Goal: Task Accomplishment & Management: Use online tool/utility

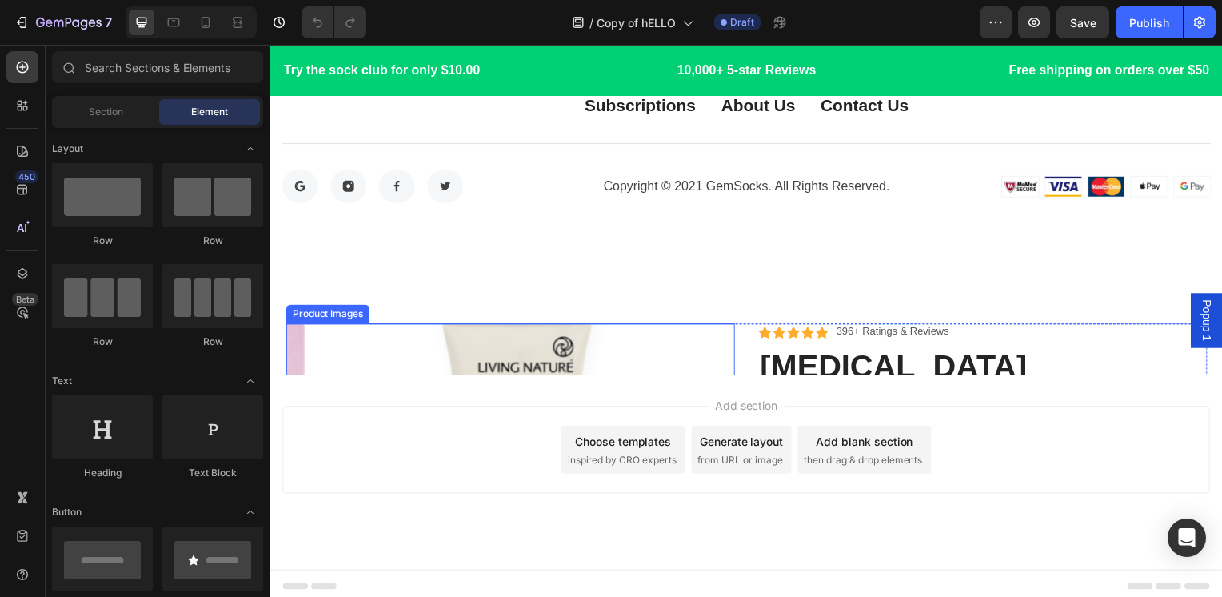
scroll to position [6932, 0]
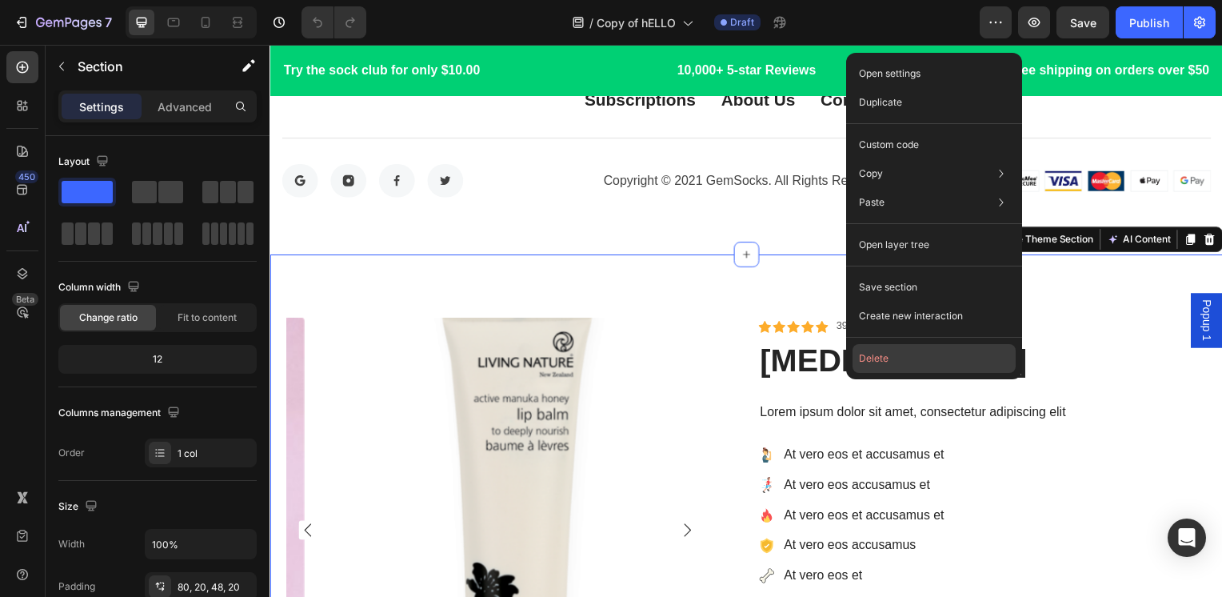
click at [924, 358] on button "Delete" at bounding box center [934, 358] width 163 height 29
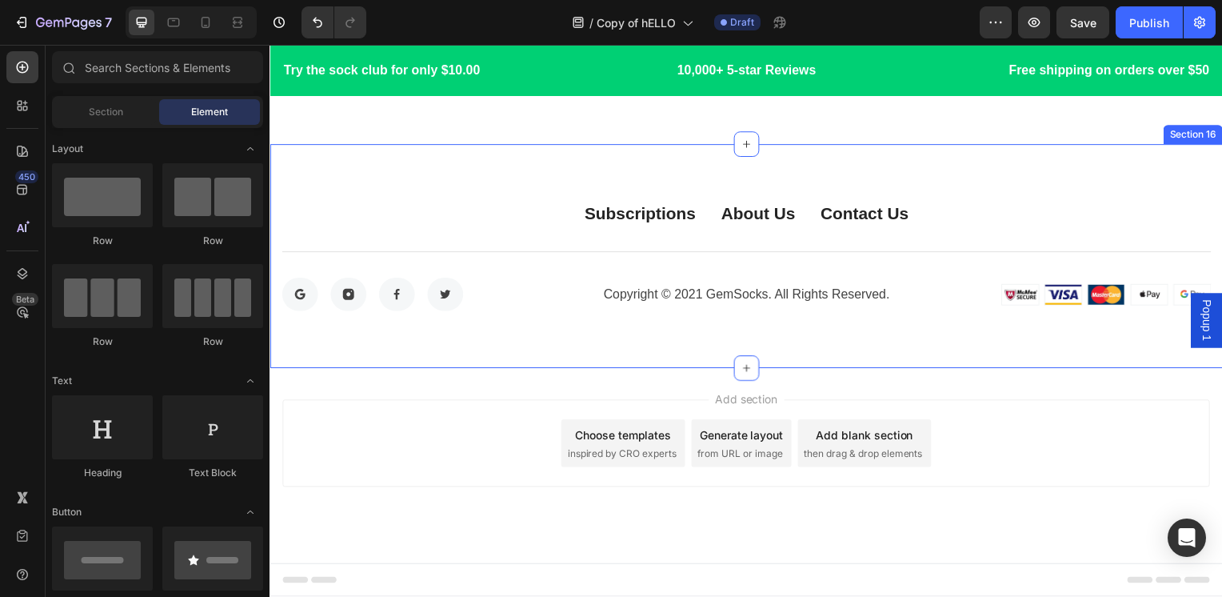
scroll to position [6817, 0]
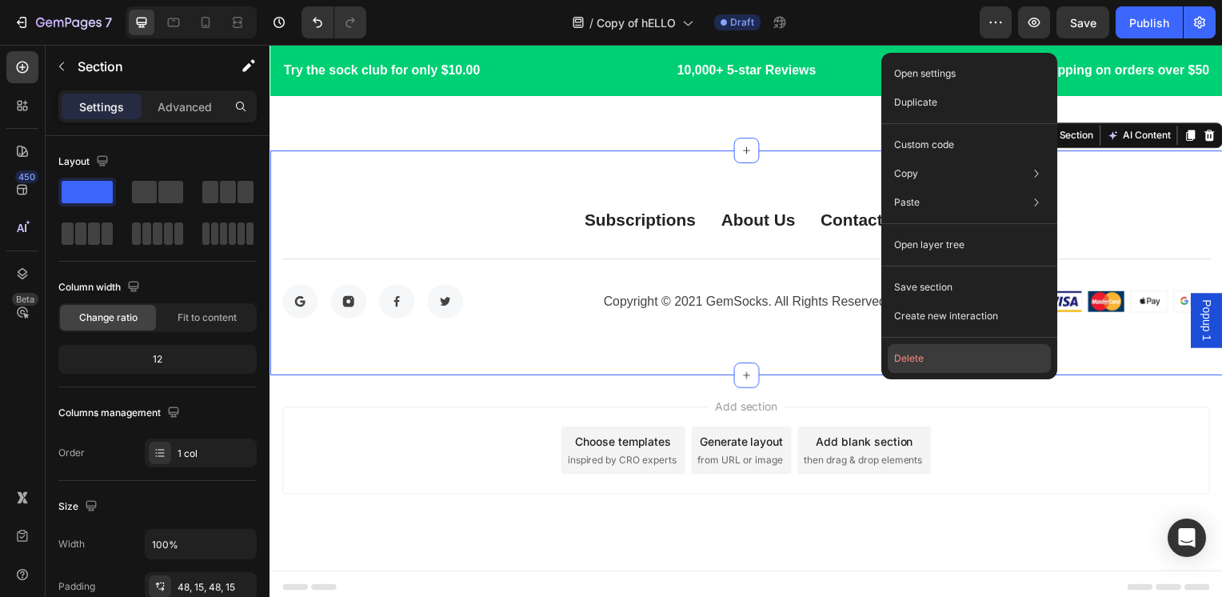
click at [930, 361] on button "Delete" at bounding box center [969, 358] width 163 height 29
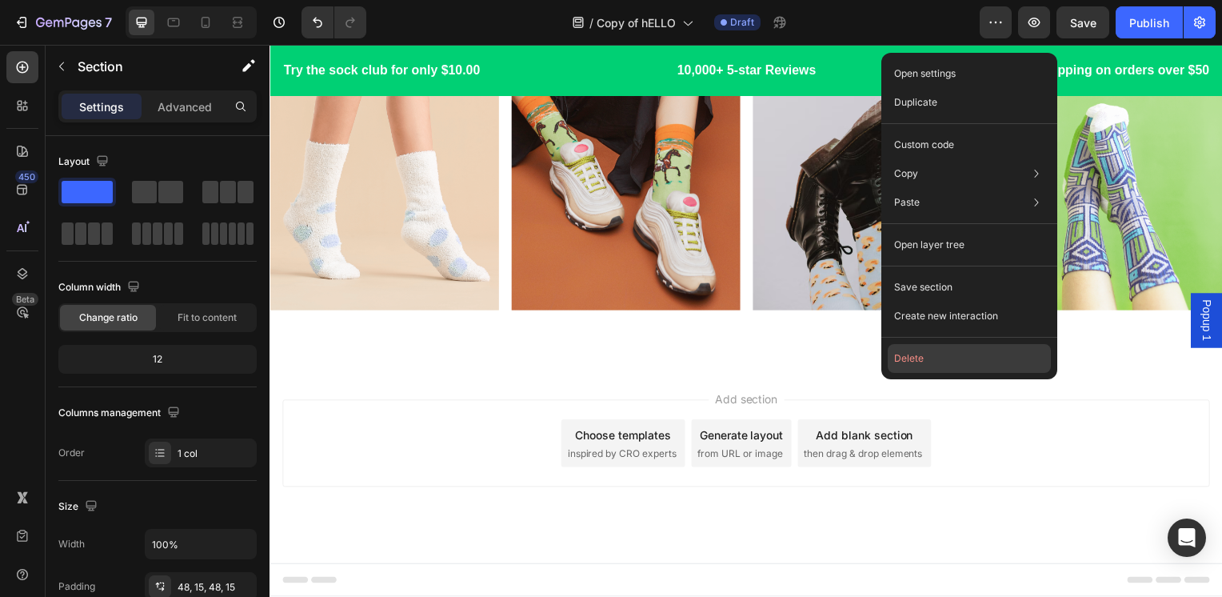
scroll to position [6591, 0]
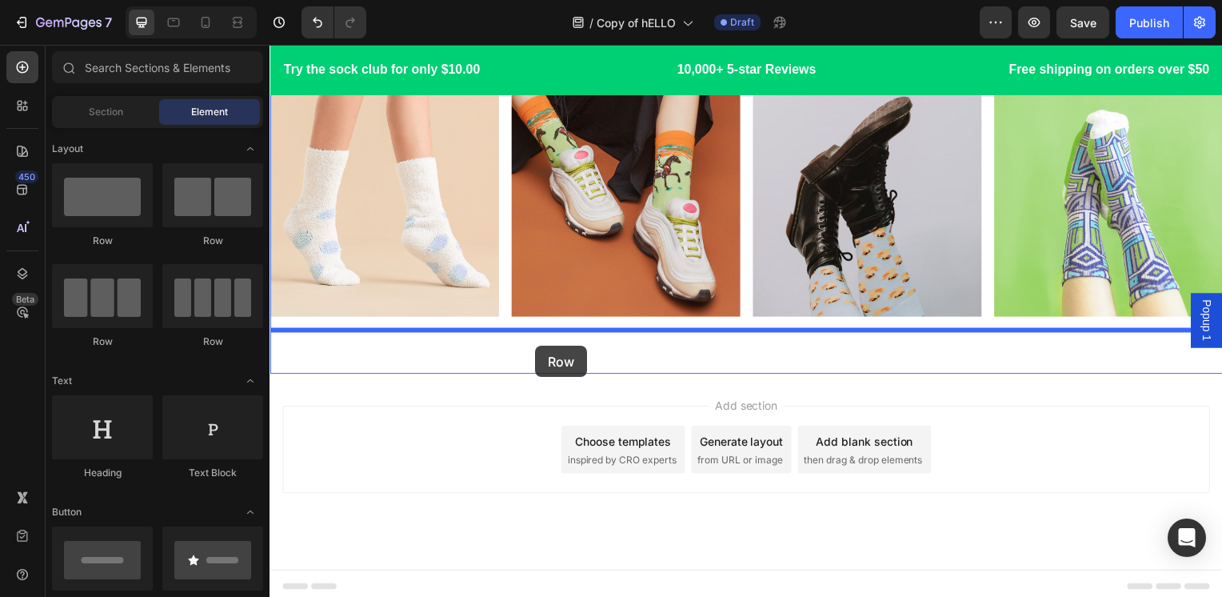
drag, startPoint x: 382, startPoint y: 250, endPoint x: 538, endPoint y: 348, distance: 184.0
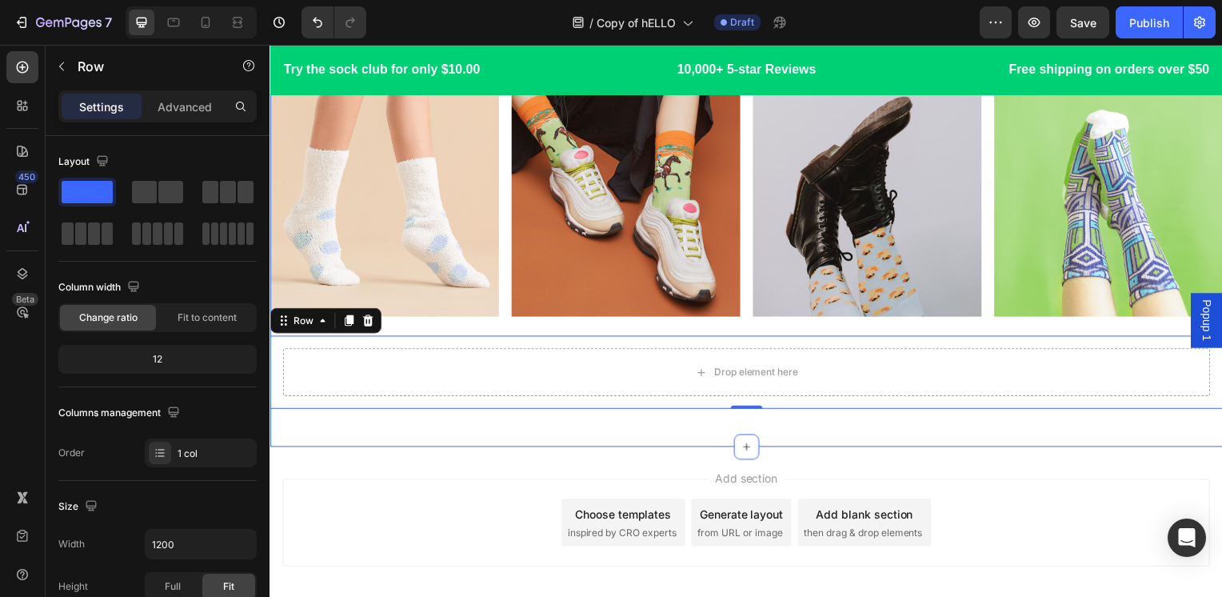
scroll to position [6665, 0]
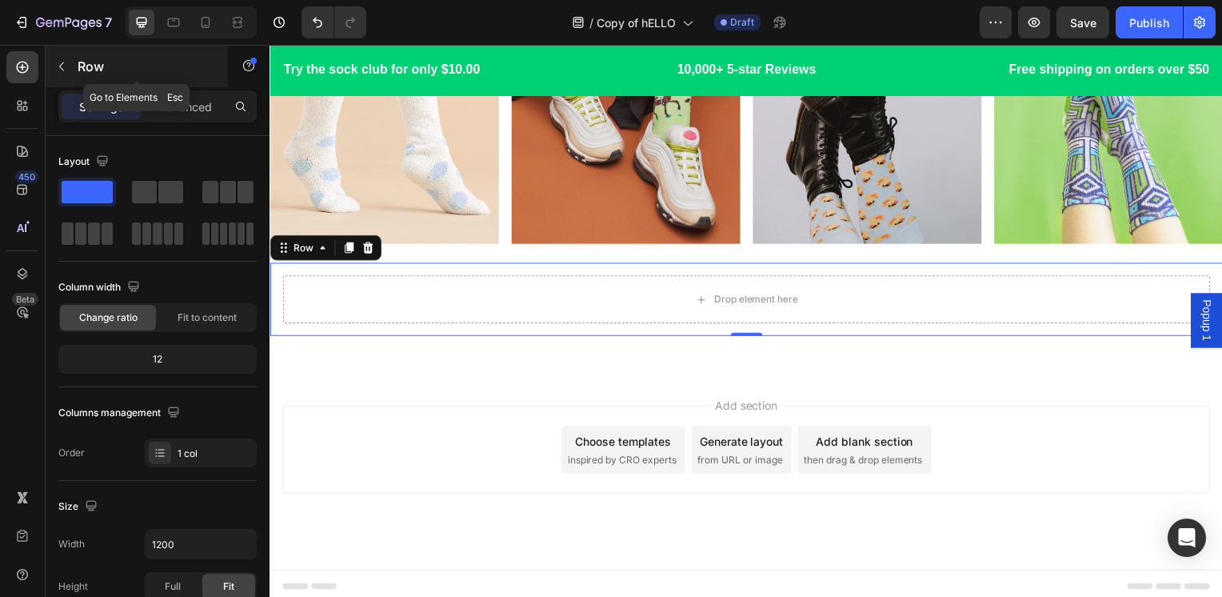
click at [121, 62] on p "Row" at bounding box center [146, 66] width 136 height 19
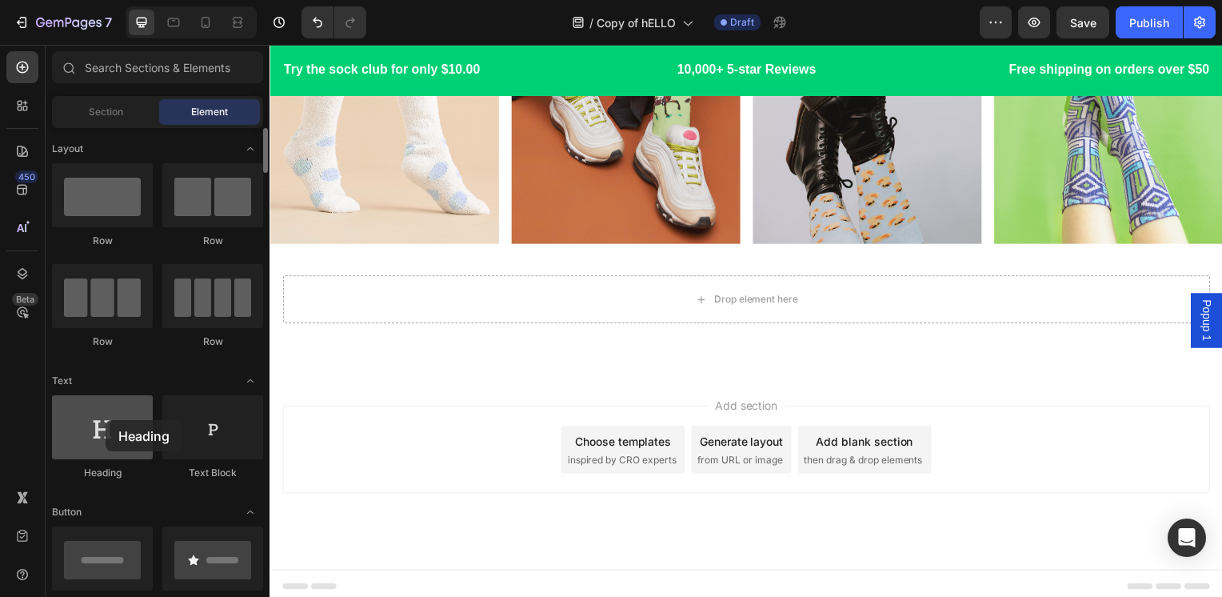
drag, startPoint x: 126, startPoint y: 443, endPoint x: 104, endPoint y: 425, distance: 29.0
click at [104, 425] on div at bounding box center [102, 427] width 101 height 64
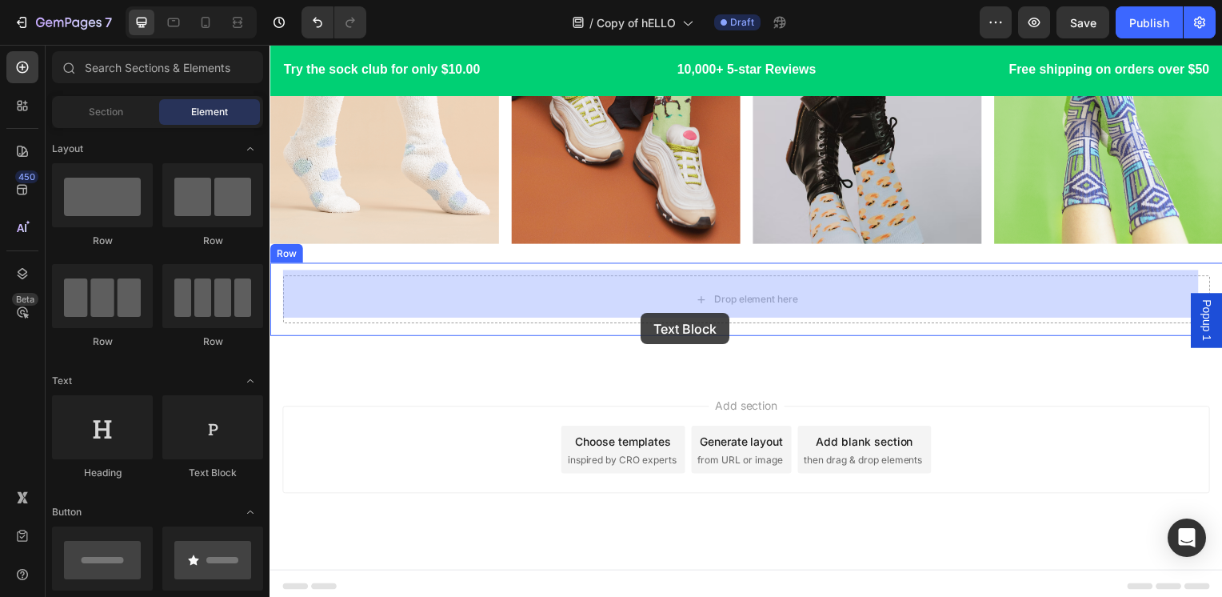
drag, startPoint x: 463, startPoint y: 469, endPoint x: 644, endPoint y: 315, distance: 237.2
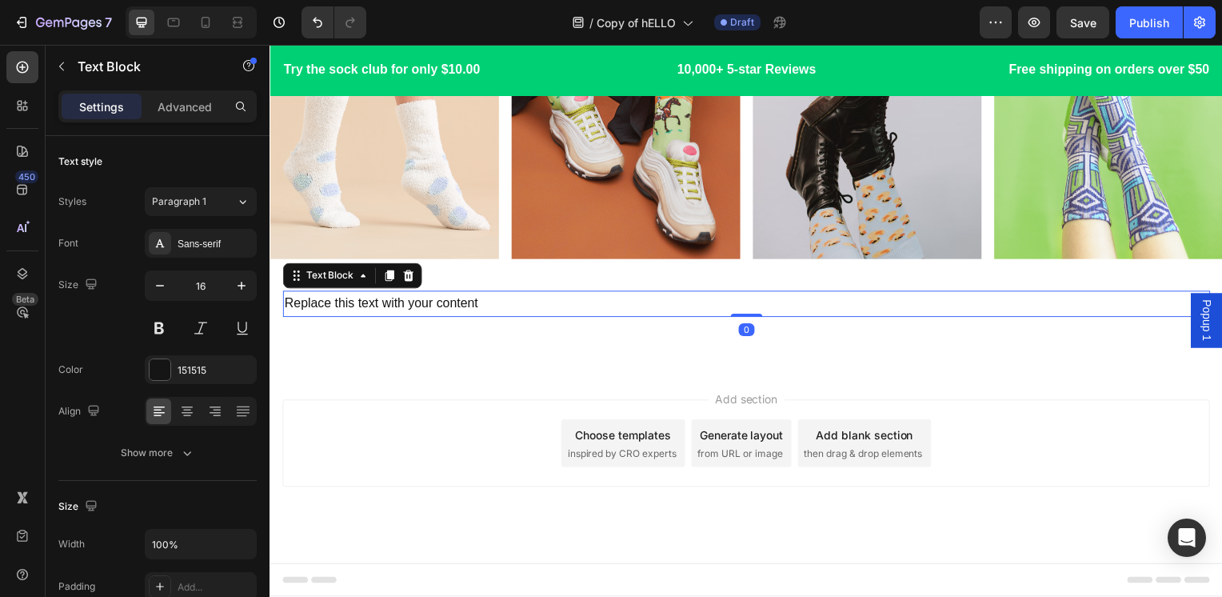
scroll to position [6642, 0]
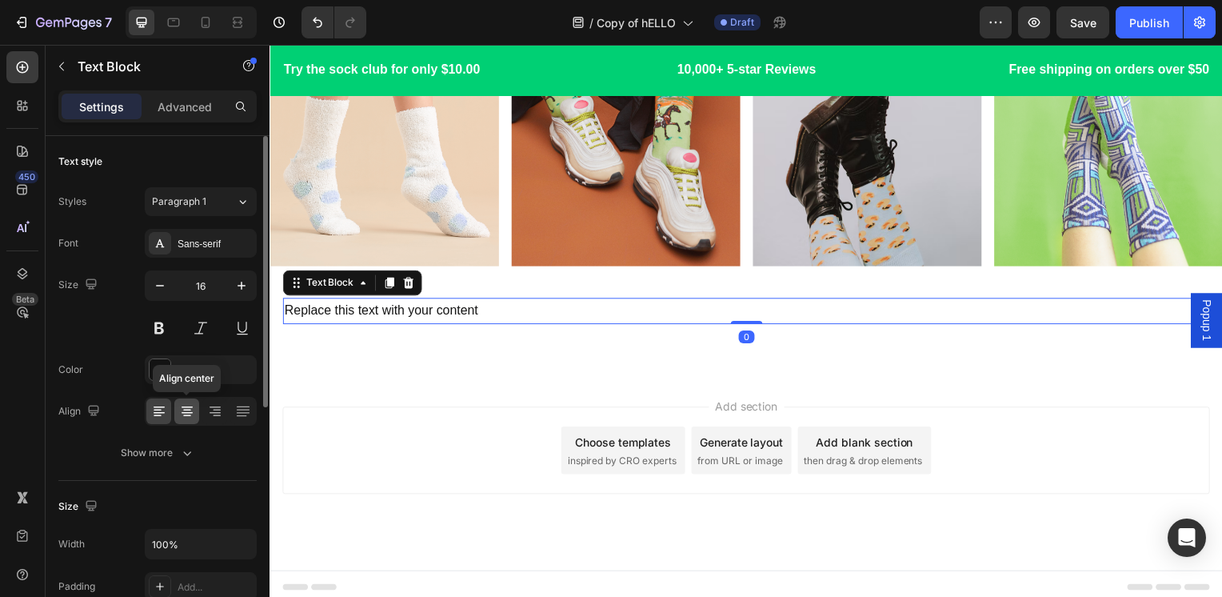
click at [187, 415] on icon at bounding box center [187, 416] width 8 height 2
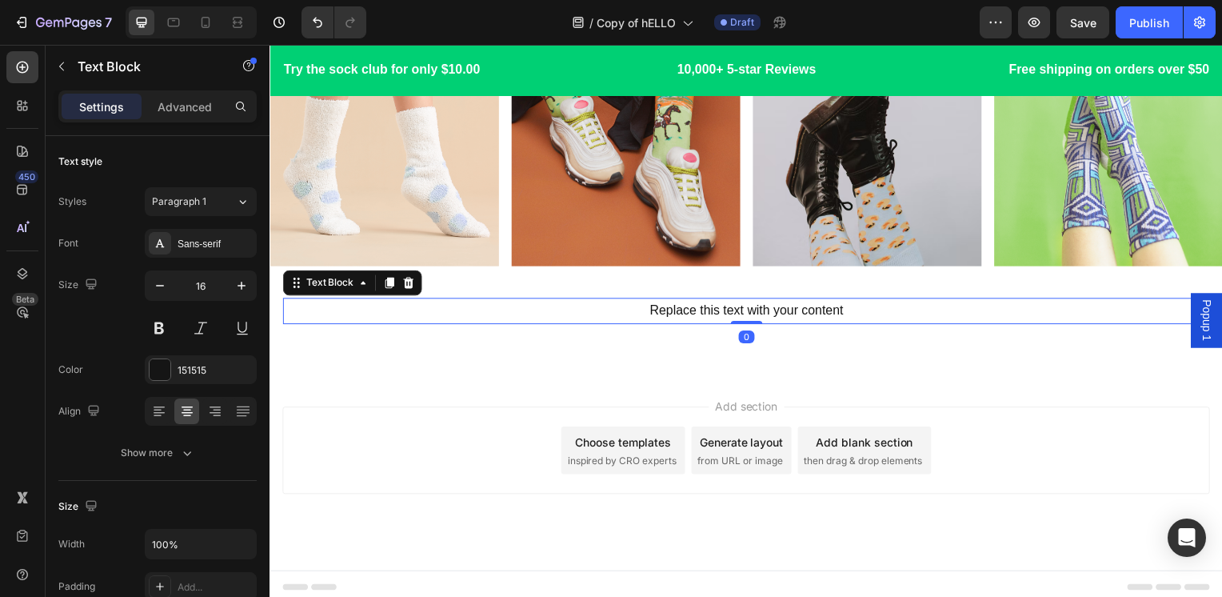
click at [719, 301] on div "Replace this text with your content" at bounding box center [749, 313] width 934 height 26
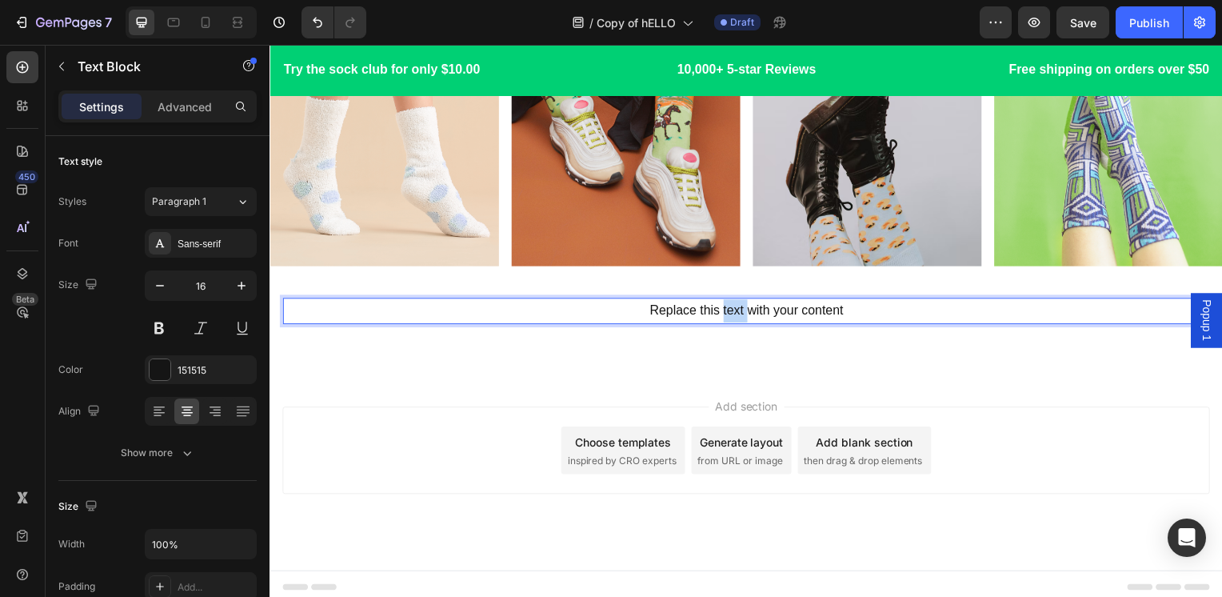
click at [719, 302] on p "Replace this text with your content" at bounding box center [749, 313] width 931 height 23
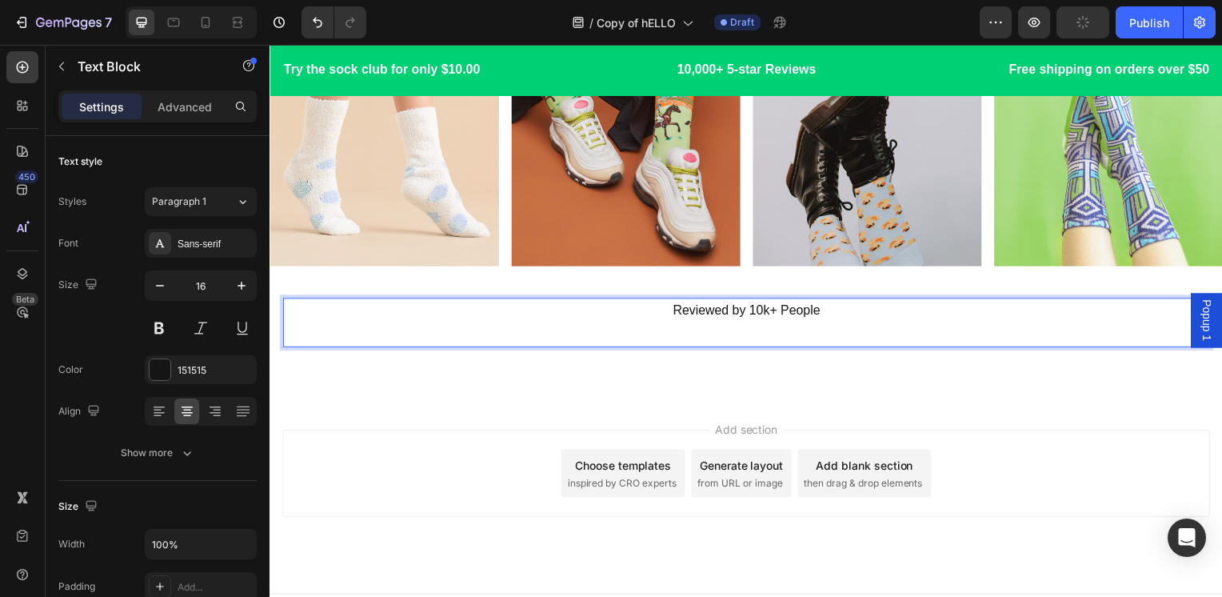
click at [885, 337] on p "Rich Text Editor. Editing area: main" at bounding box center [749, 336] width 931 height 23
click at [892, 370] on div "Image Image Image Image Row Image Image Image Image Row Reviewed by 10k+ People…" at bounding box center [750, 69] width 960 height 664
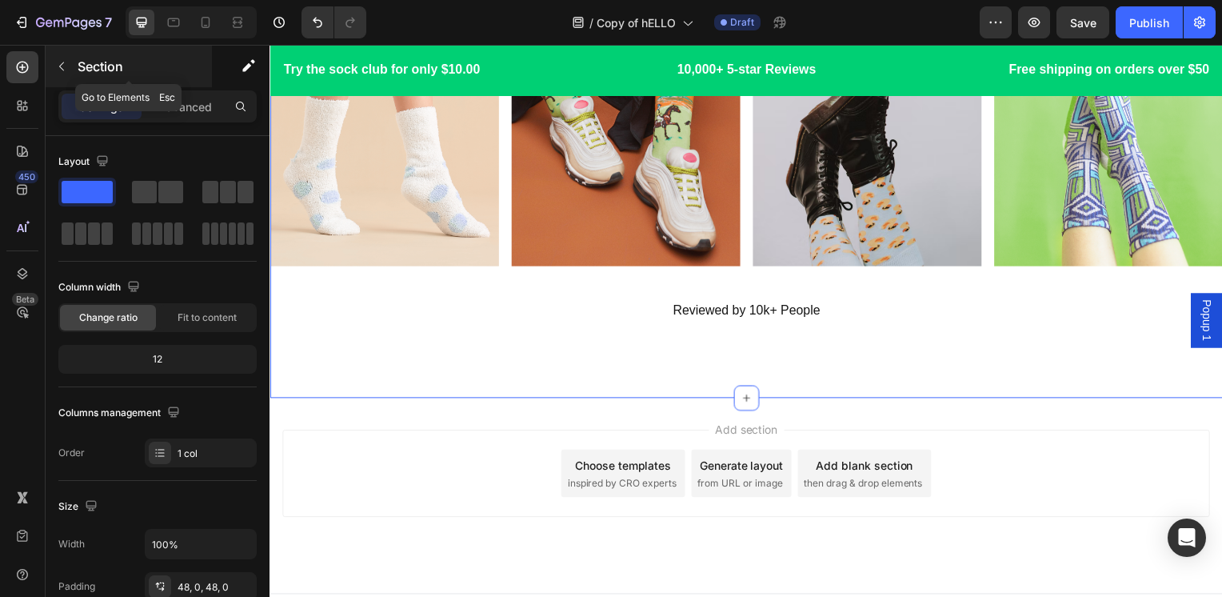
click at [66, 54] on button "button" at bounding box center [62, 67] width 26 height 26
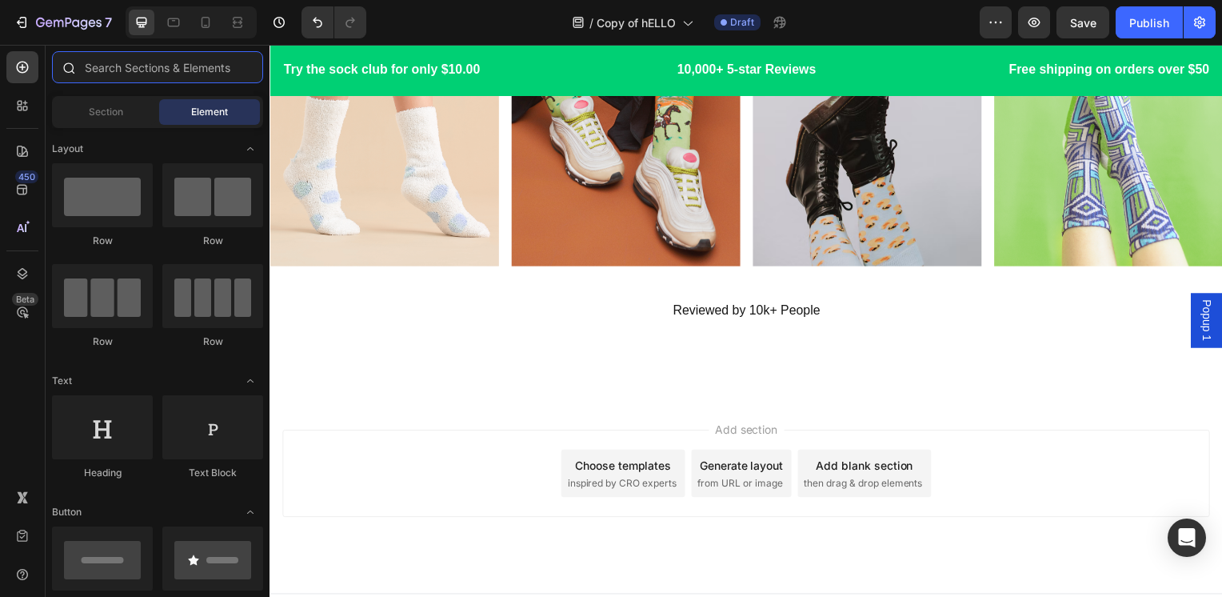
click at [114, 78] on input "text" at bounding box center [157, 67] width 211 height 32
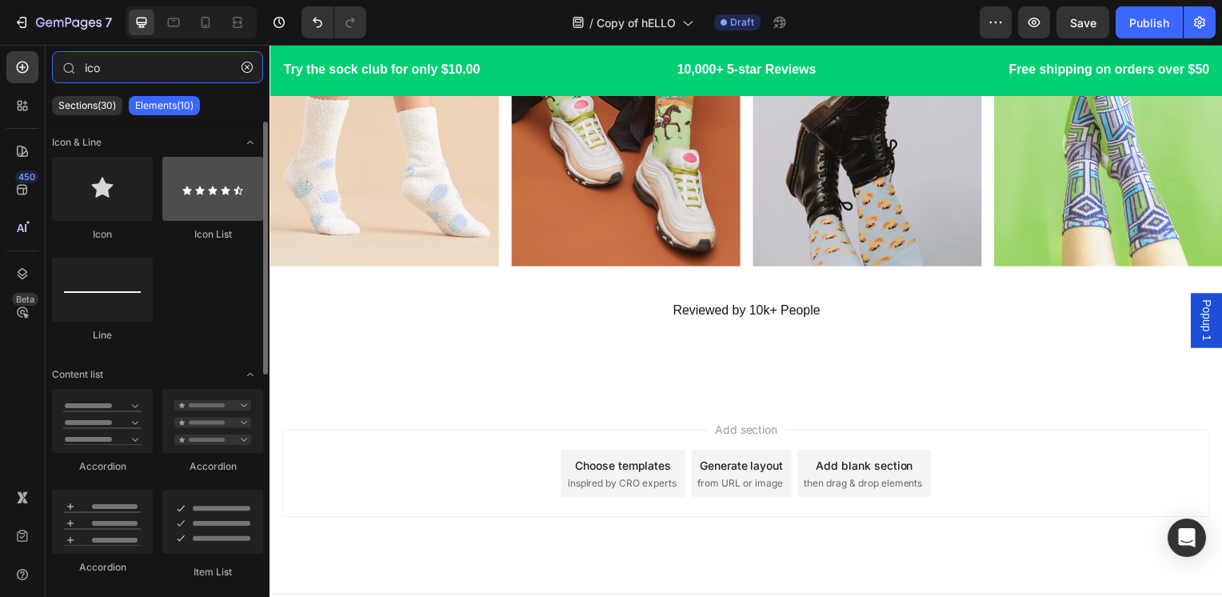
type input "ico"
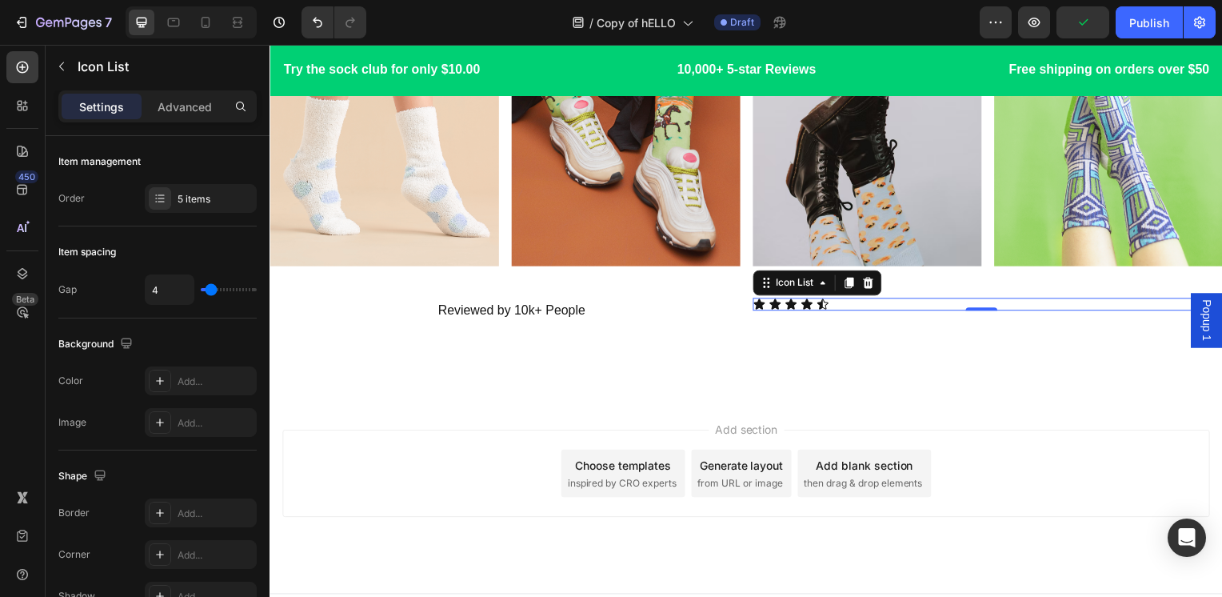
drag, startPoint x: 1205, startPoint y: 320, endPoint x: 1197, endPoint y: 319, distance: 8.0
click at [1205, 319] on span "Popup 1" at bounding box center [1213, 323] width 16 height 42
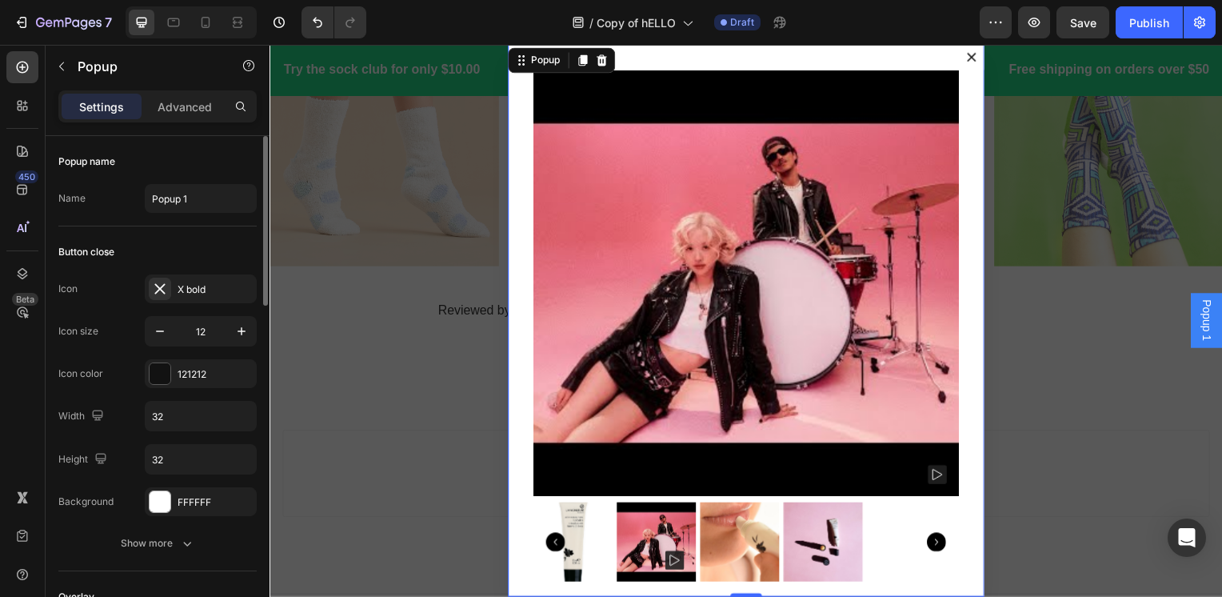
scroll to position [640, 0]
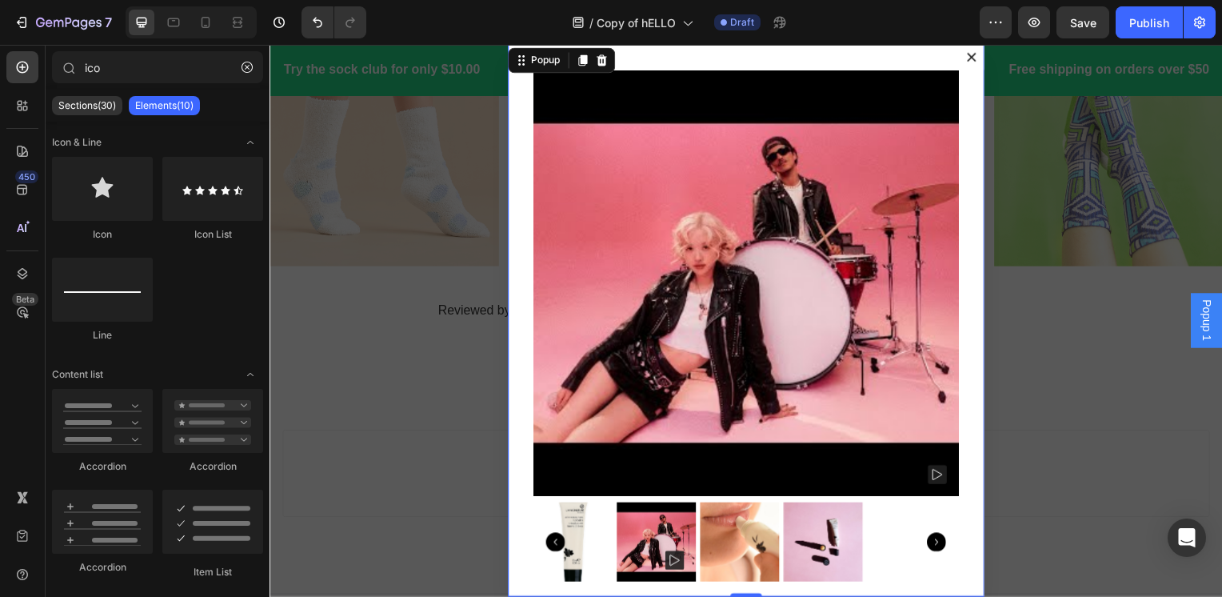
drag, startPoint x: 1196, startPoint y: 322, endPoint x: 1019, endPoint y: 125, distance: 264.5
click at [1029, 125] on div "Backdrop" at bounding box center [750, 323] width 960 height 556
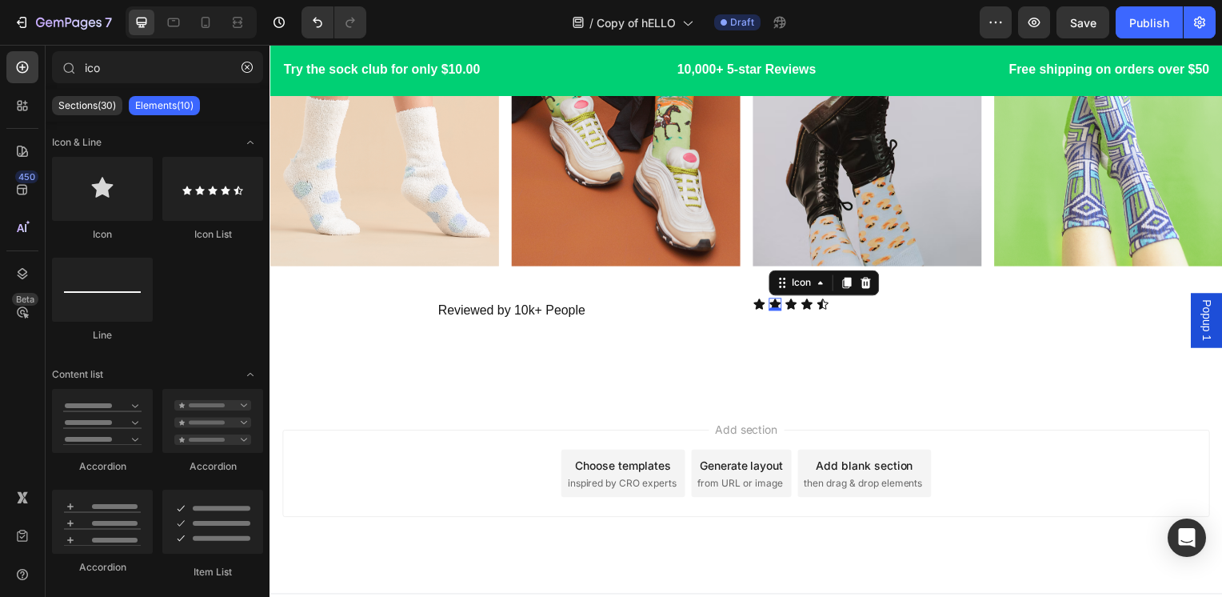
click at [774, 300] on icon at bounding box center [778, 306] width 13 height 13
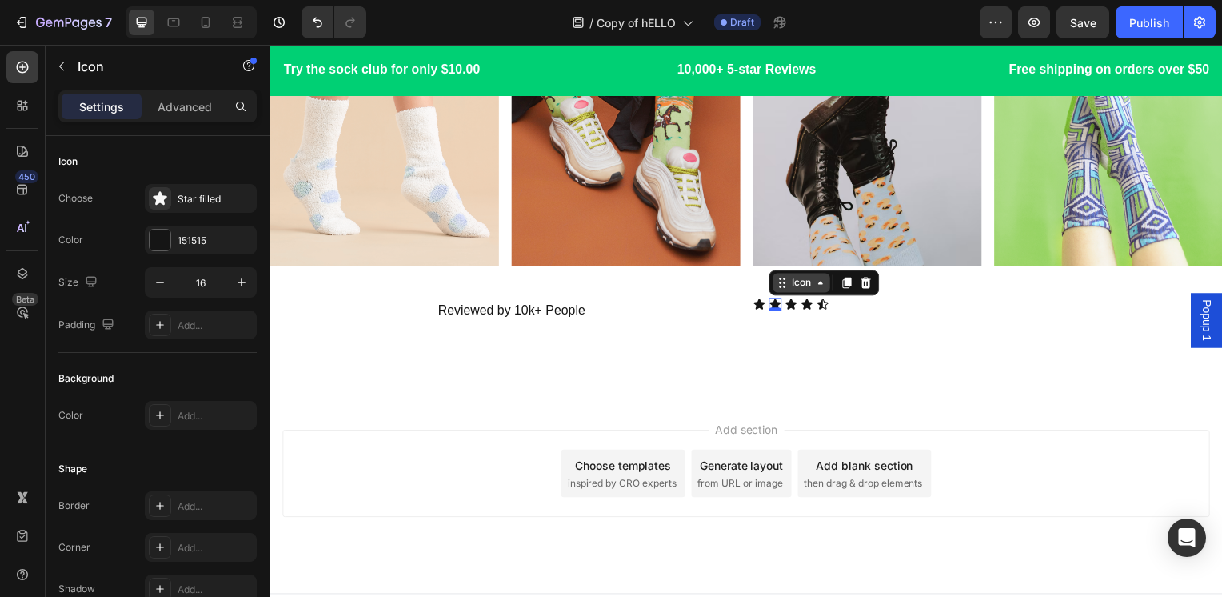
click at [792, 285] on div "Icon" at bounding box center [805, 285] width 26 height 0
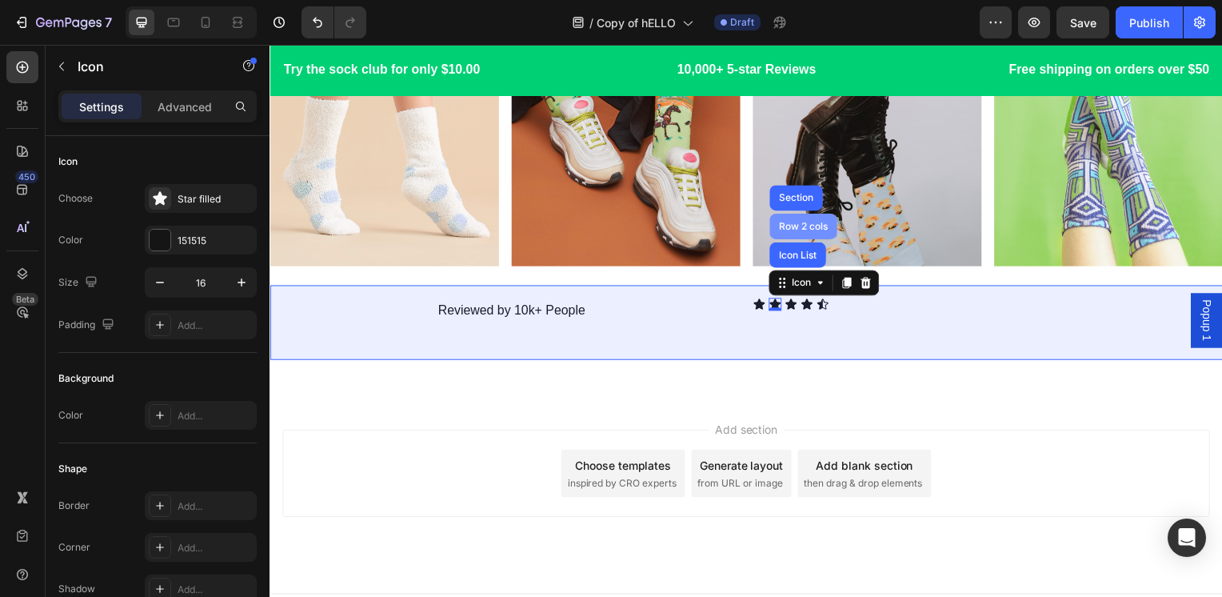
click at [813, 223] on div "Row 2 cols" at bounding box center [806, 228] width 55 height 10
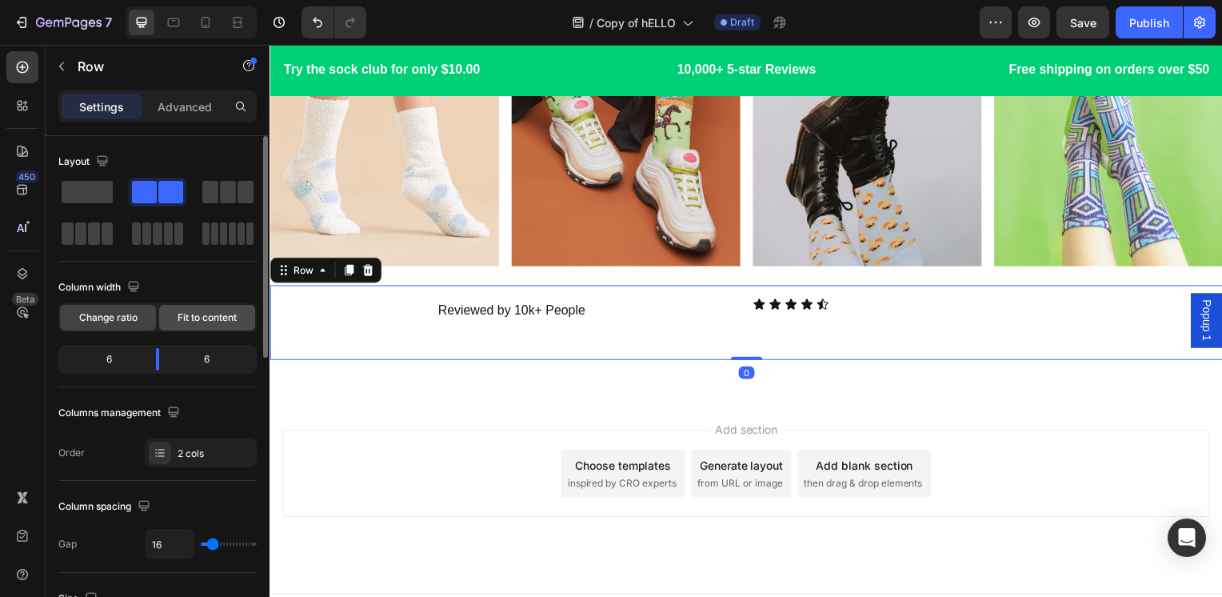
click at [208, 322] on span "Fit to content" at bounding box center [207, 317] width 59 height 14
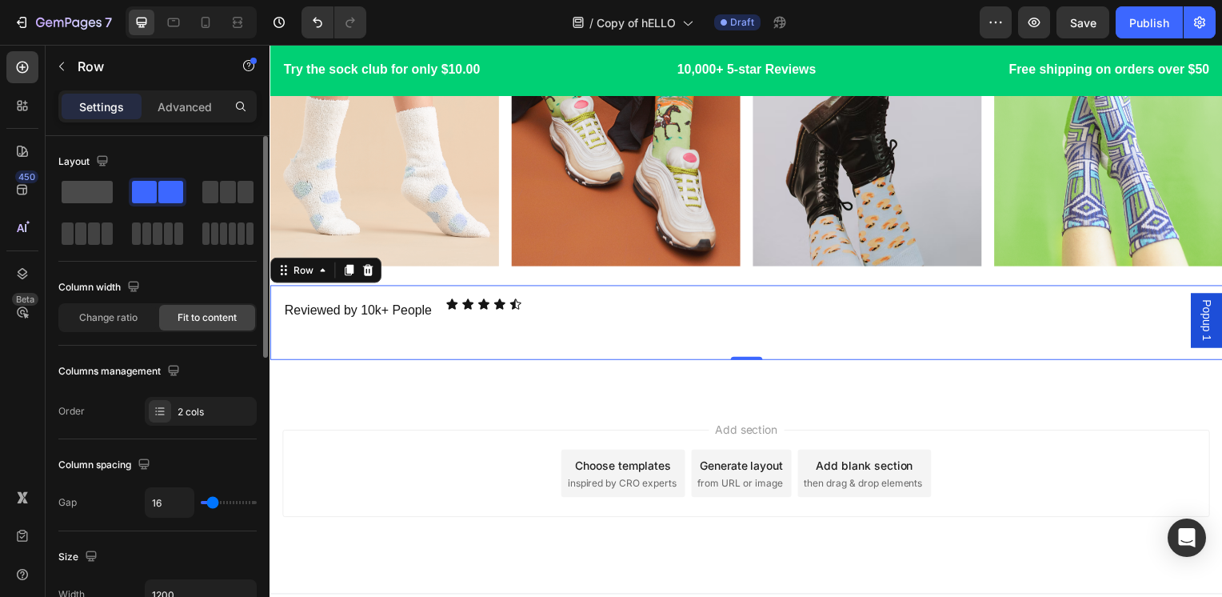
click at [93, 191] on span at bounding box center [87, 192] width 51 height 22
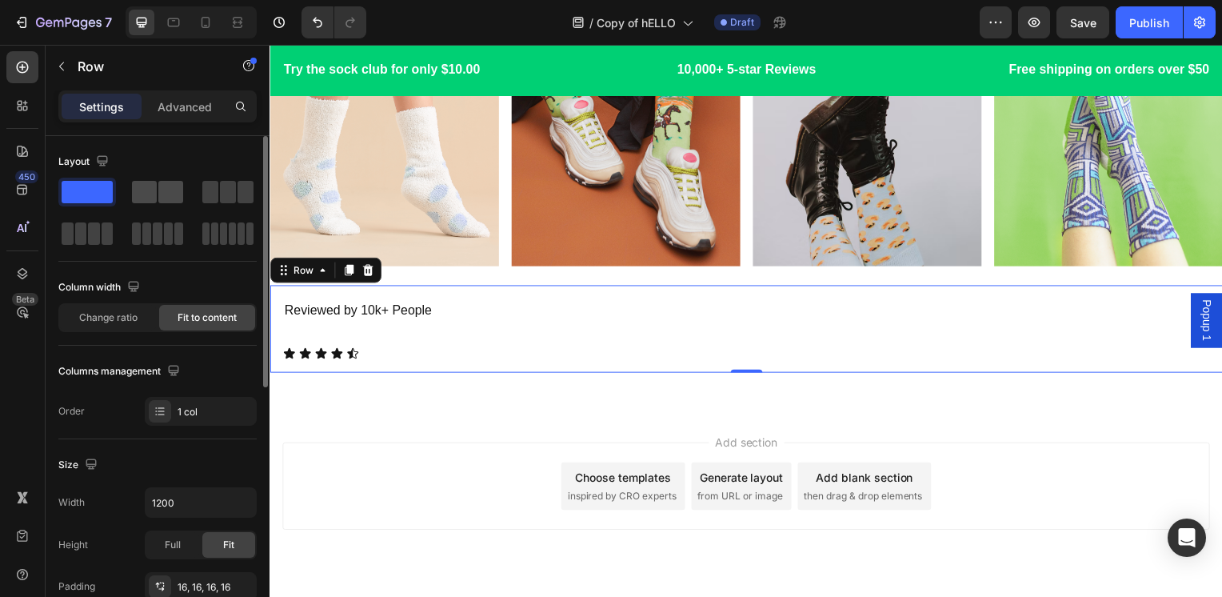
click at [149, 193] on span at bounding box center [144, 192] width 25 height 22
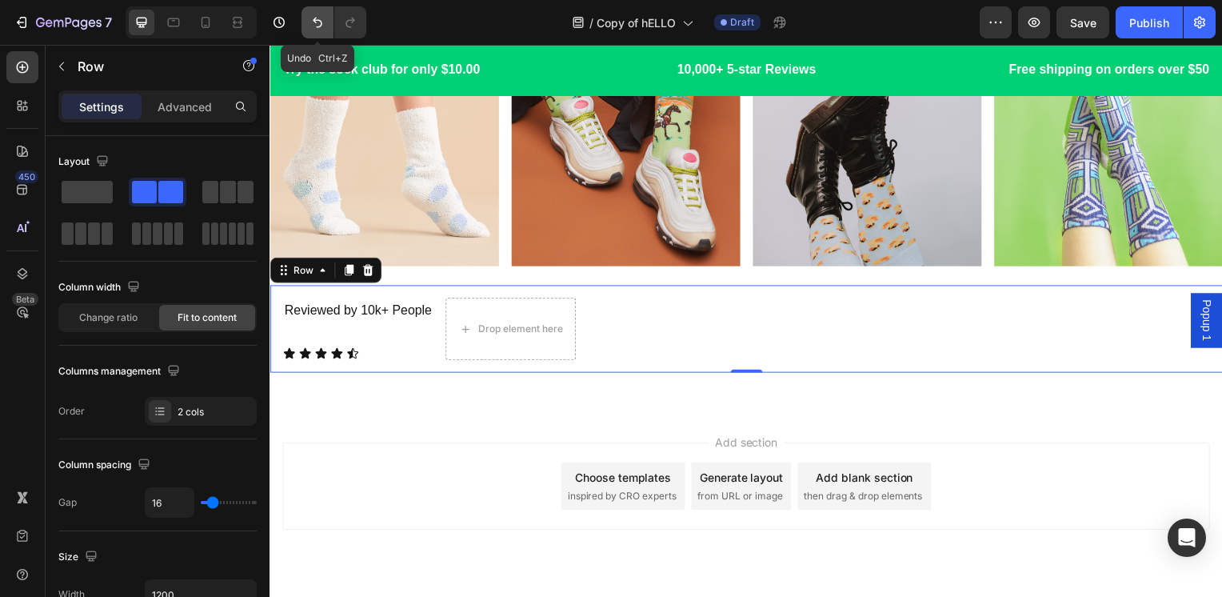
click at [314, 26] on icon "Undo/Redo" at bounding box center [318, 22] width 16 height 16
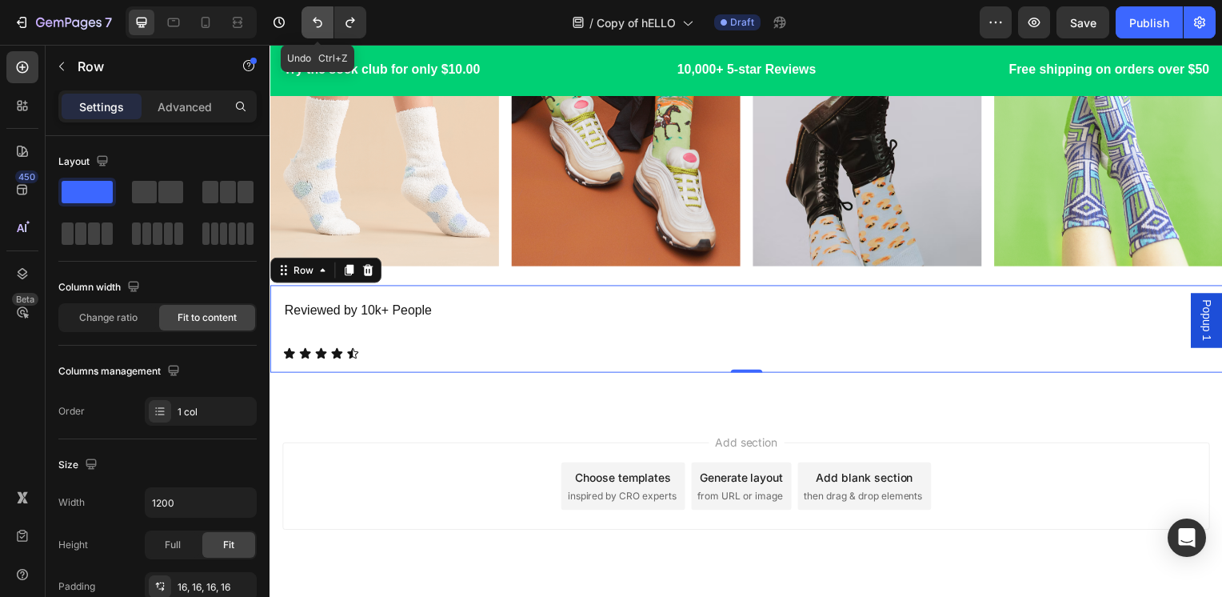
click at [314, 26] on icon "Undo/Redo" at bounding box center [318, 22] width 16 height 16
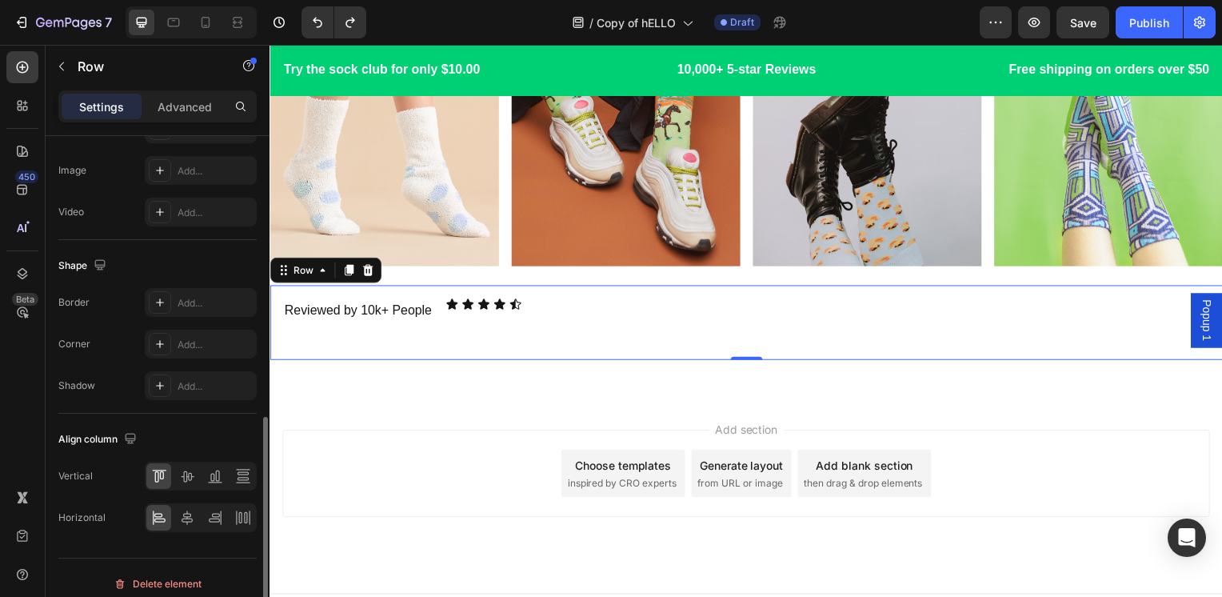
scroll to position [650, 0]
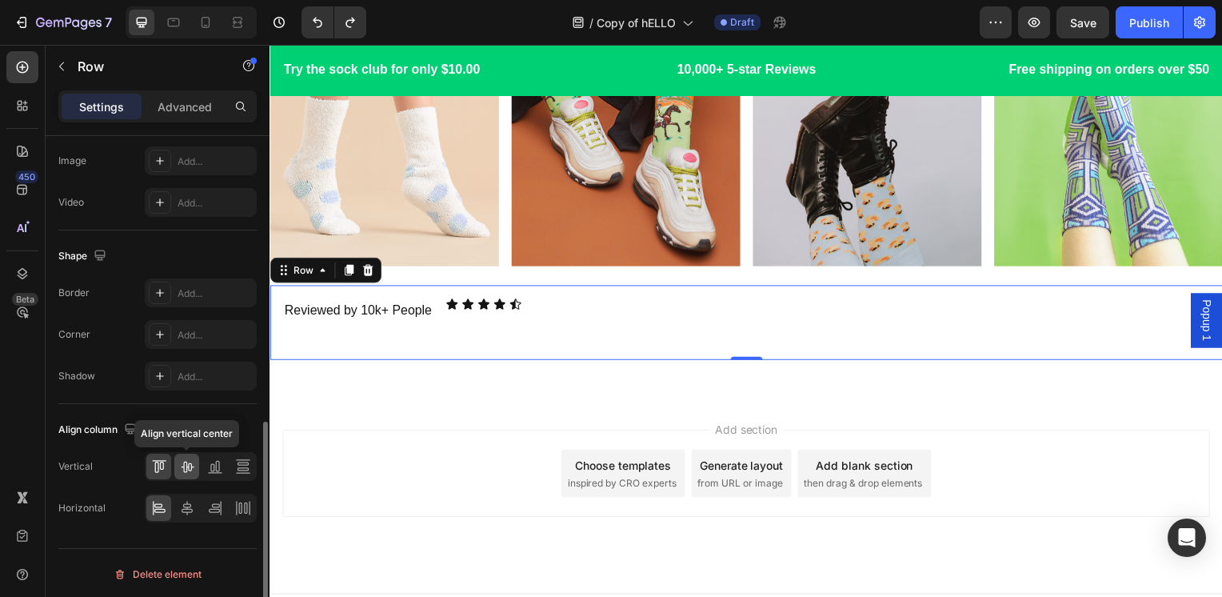
click at [179, 463] on icon at bounding box center [187, 466] width 16 height 16
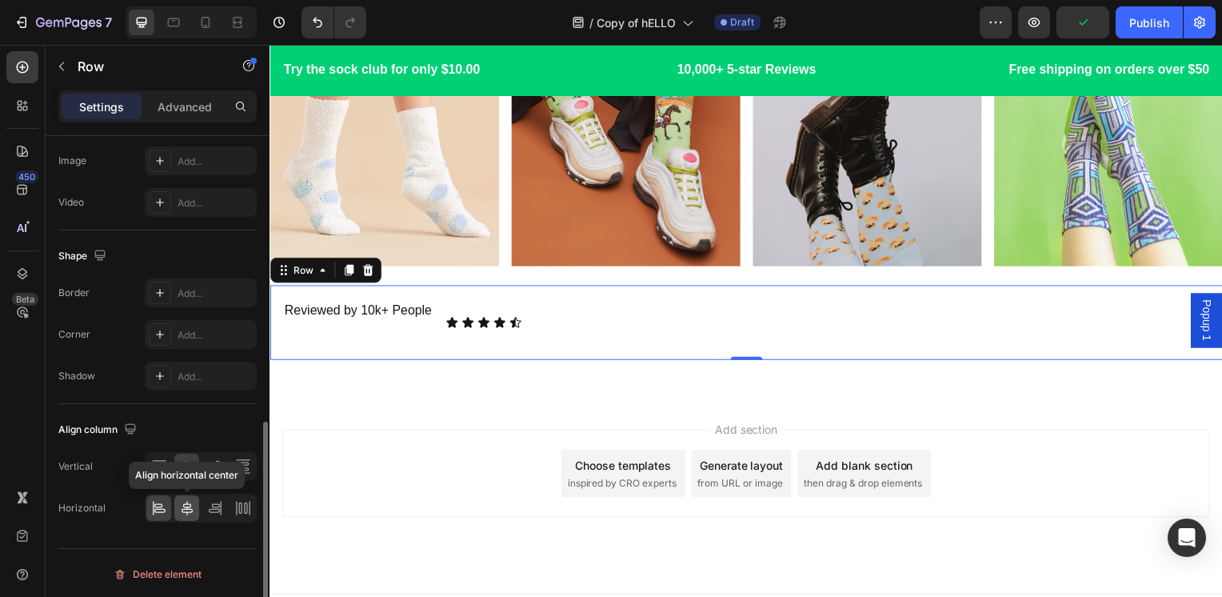
click at [183, 514] on div at bounding box center [186, 508] width 25 height 26
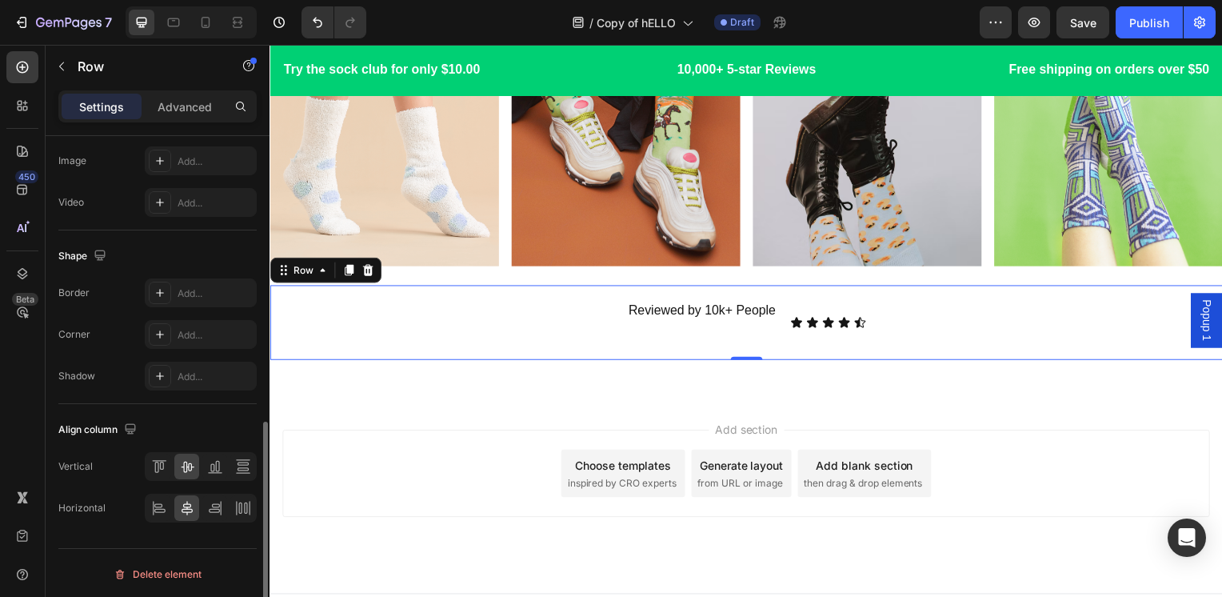
scroll to position [490, 0]
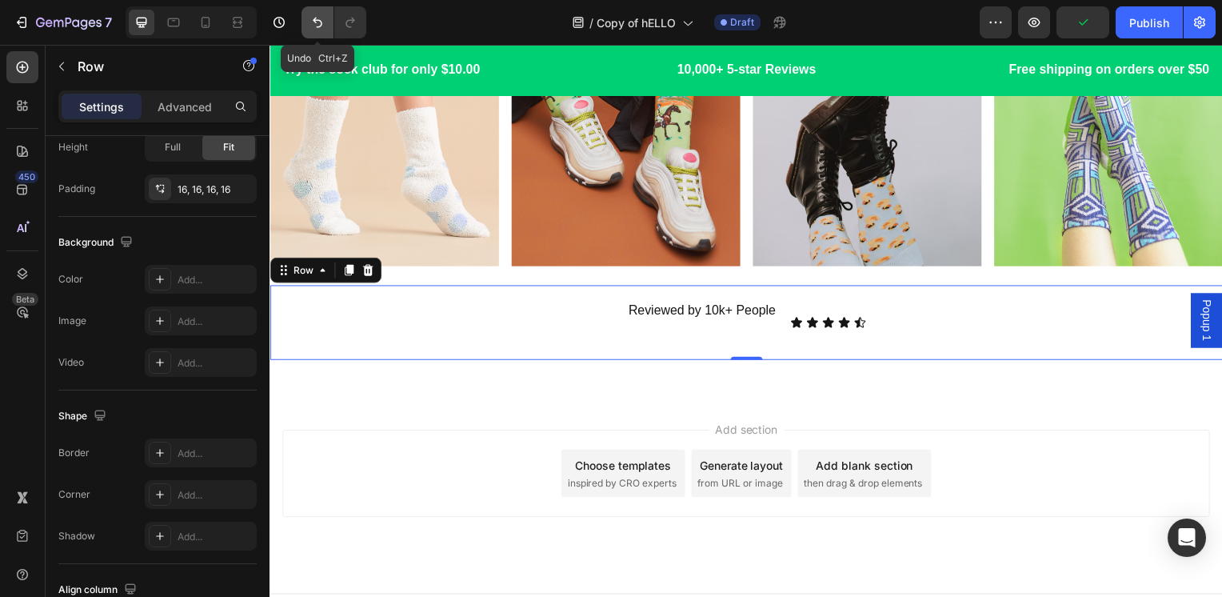
click at [321, 27] on icon "Undo/Redo" at bounding box center [318, 22] width 16 height 16
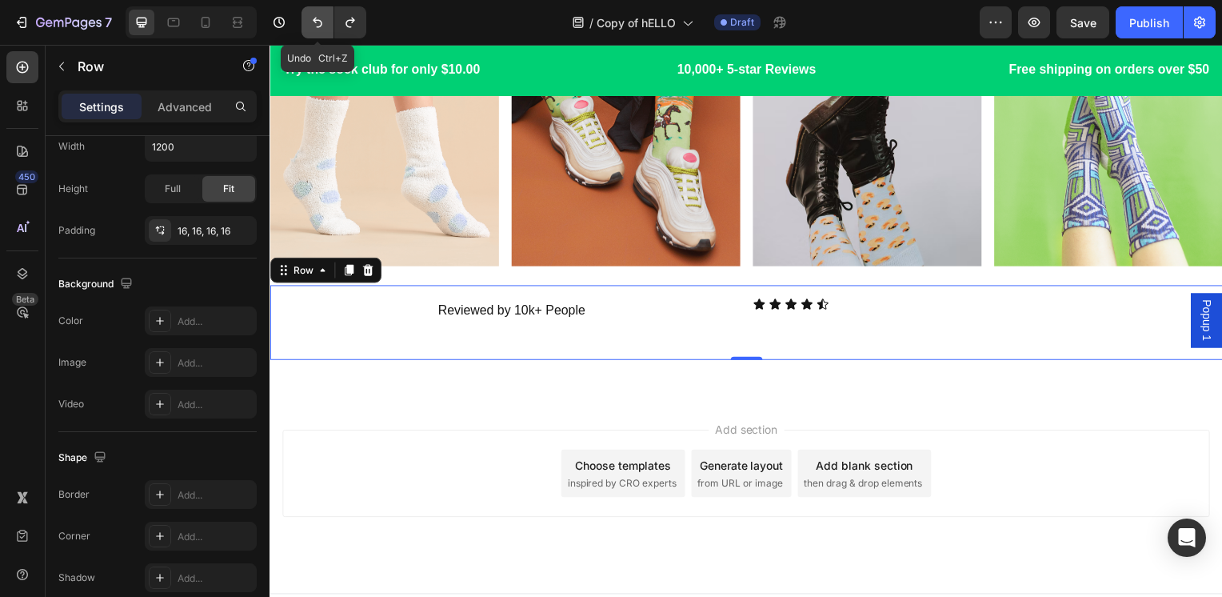
click at [321, 27] on icon "Undo/Redo" at bounding box center [318, 22] width 16 height 16
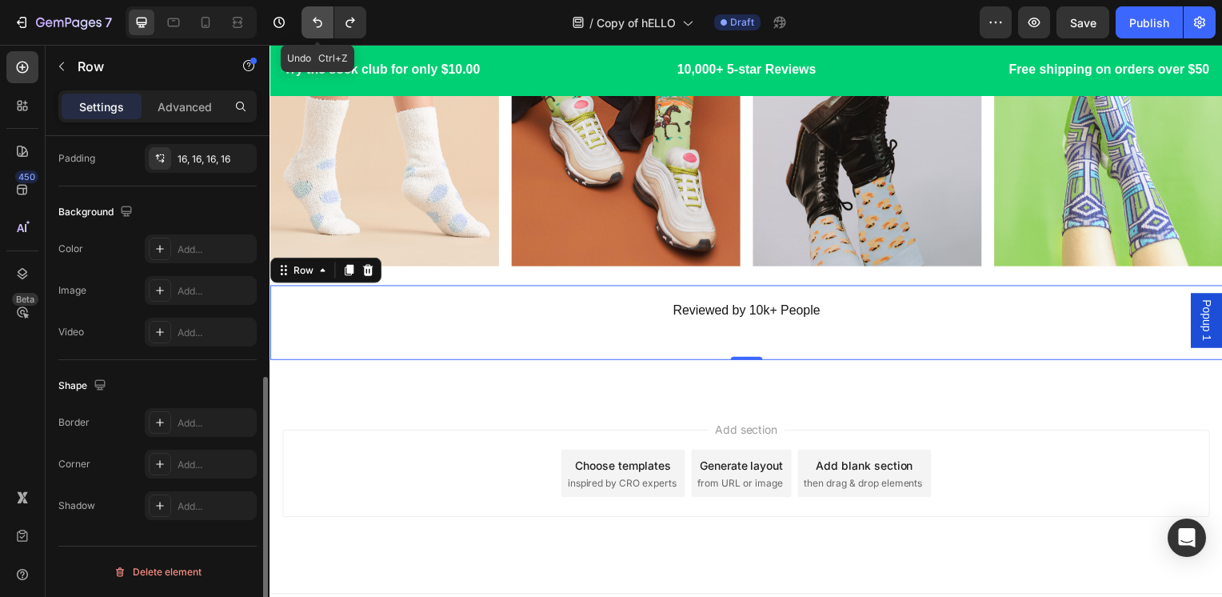
scroll to position [467, 0]
click at [321, 27] on icon "Undo/Redo" at bounding box center [318, 22] width 16 height 16
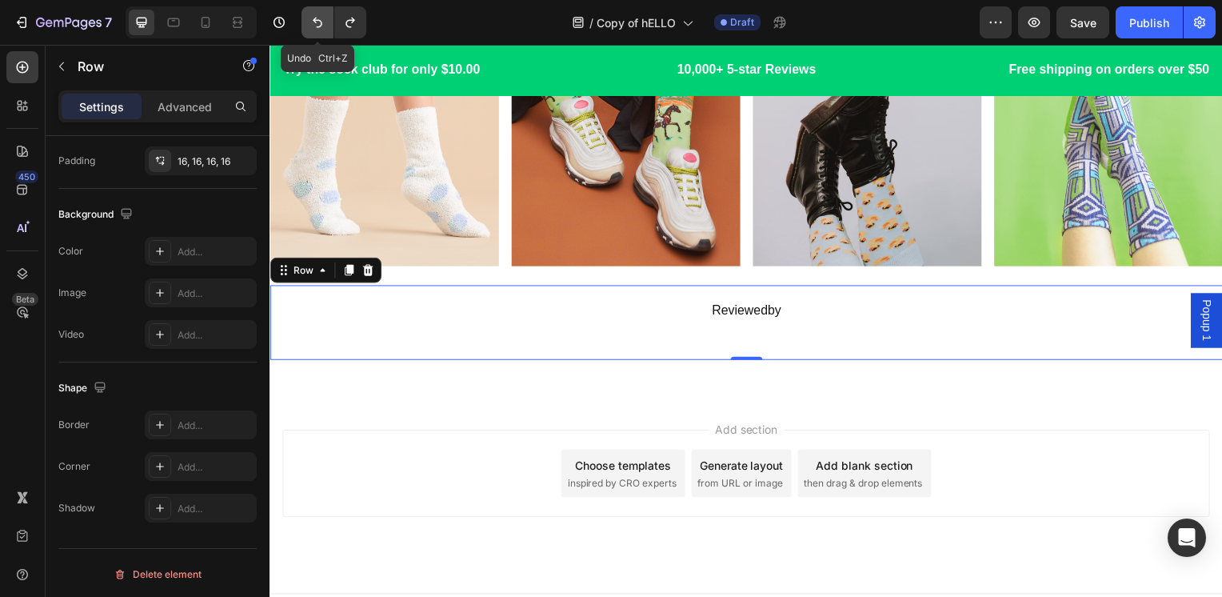
click at [321, 27] on icon "Undo/Redo" at bounding box center [318, 22] width 16 height 16
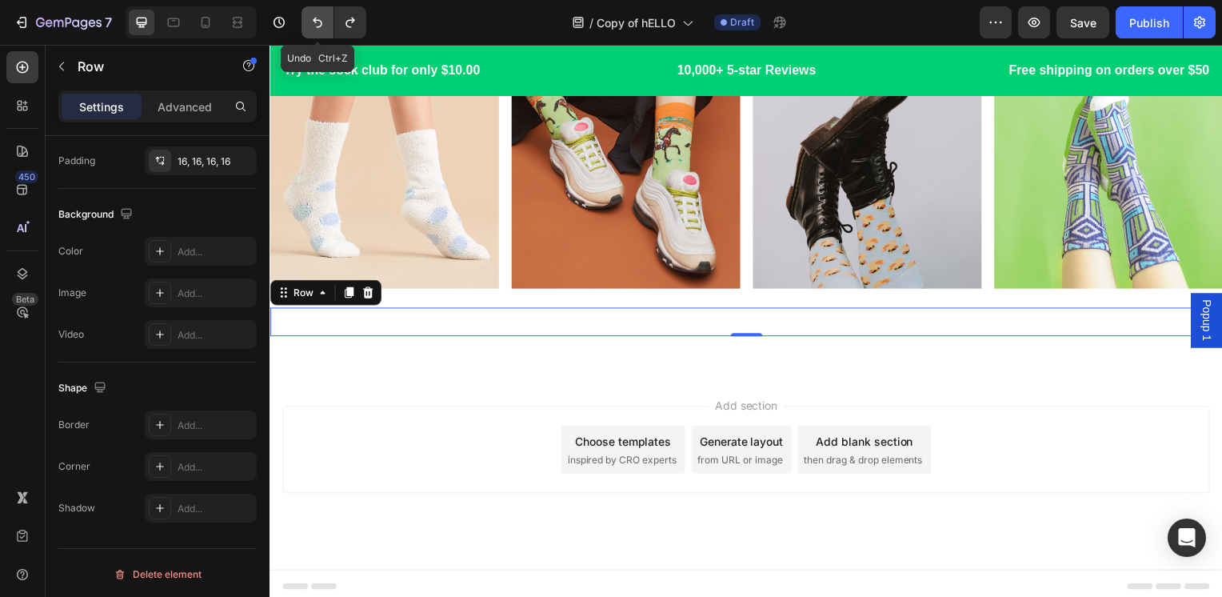
click at [321, 27] on icon "Undo/Redo" at bounding box center [318, 22] width 16 height 16
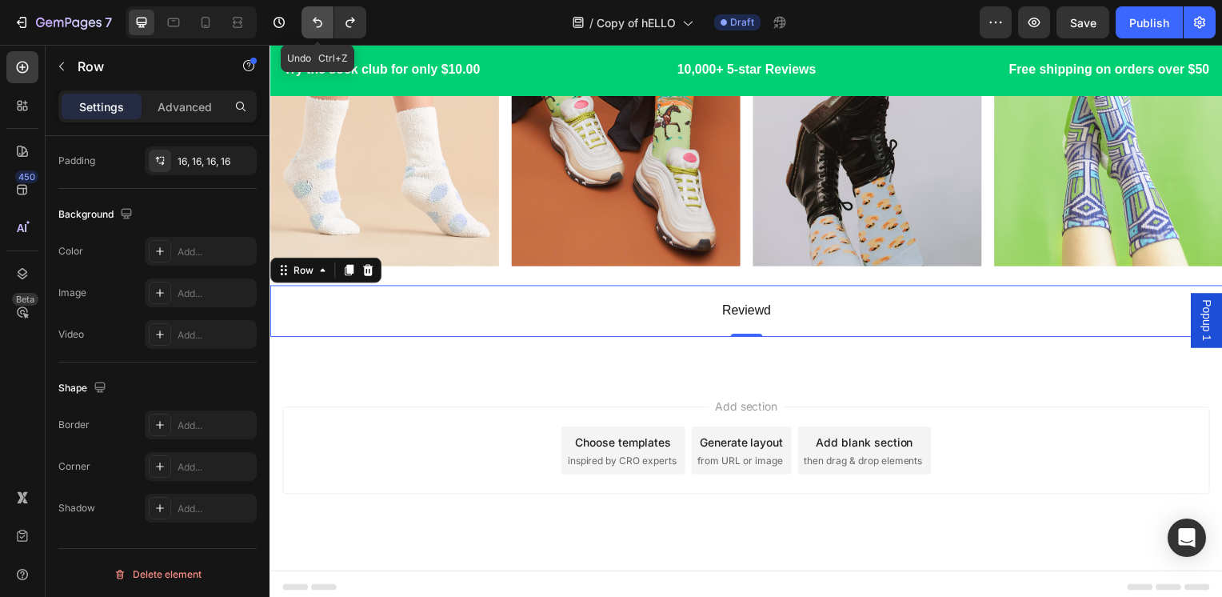
click at [321, 27] on icon "Undo/Redo" at bounding box center [318, 22] width 16 height 16
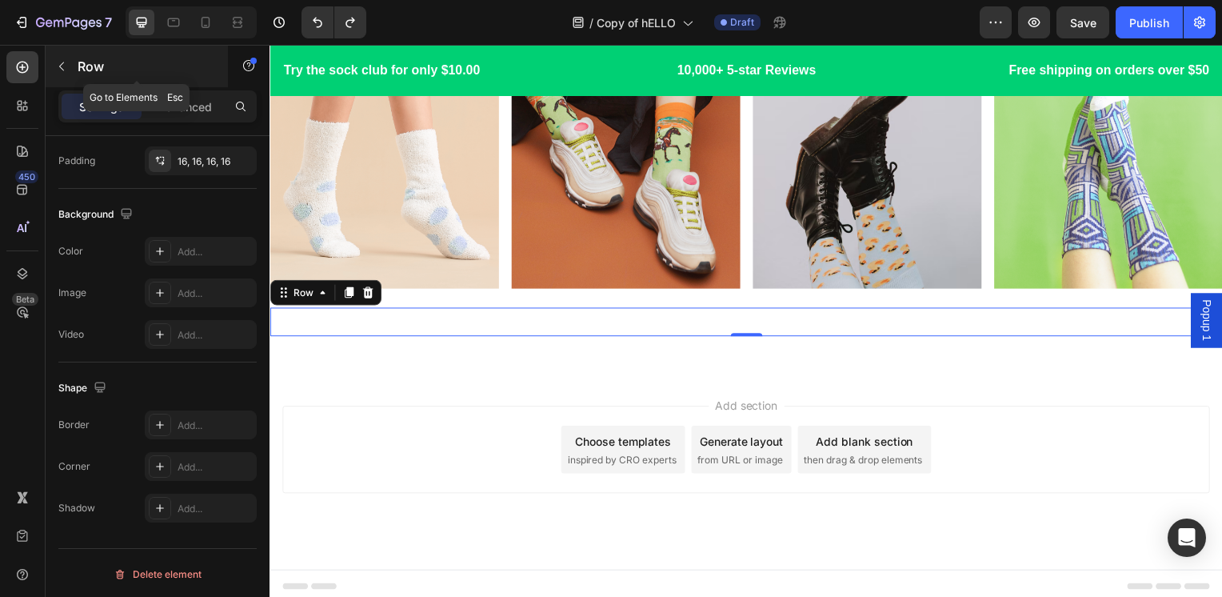
click at [82, 60] on p "Row" at bounding box center [146, 66] width 136 height 19
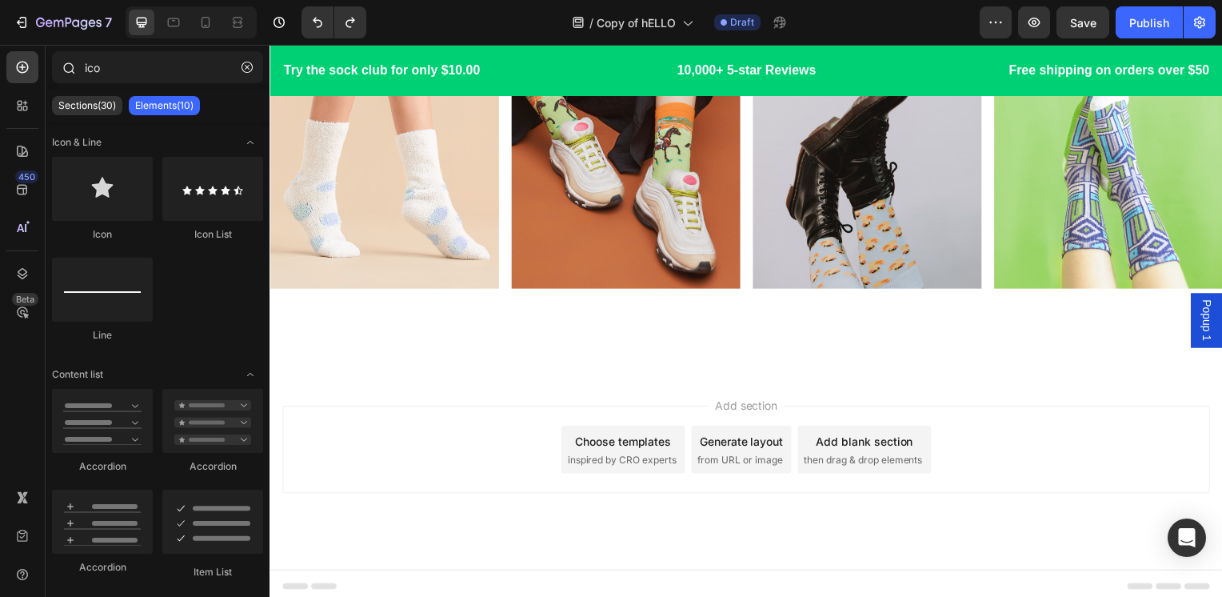
drag, startPoint x: 249, startPoint y: 72, endPoint x: 218, endPoint y: 84, distance: 32.7
click at [249, 72] on icon "button" at bounding box center [247, 67] width 11 height 11
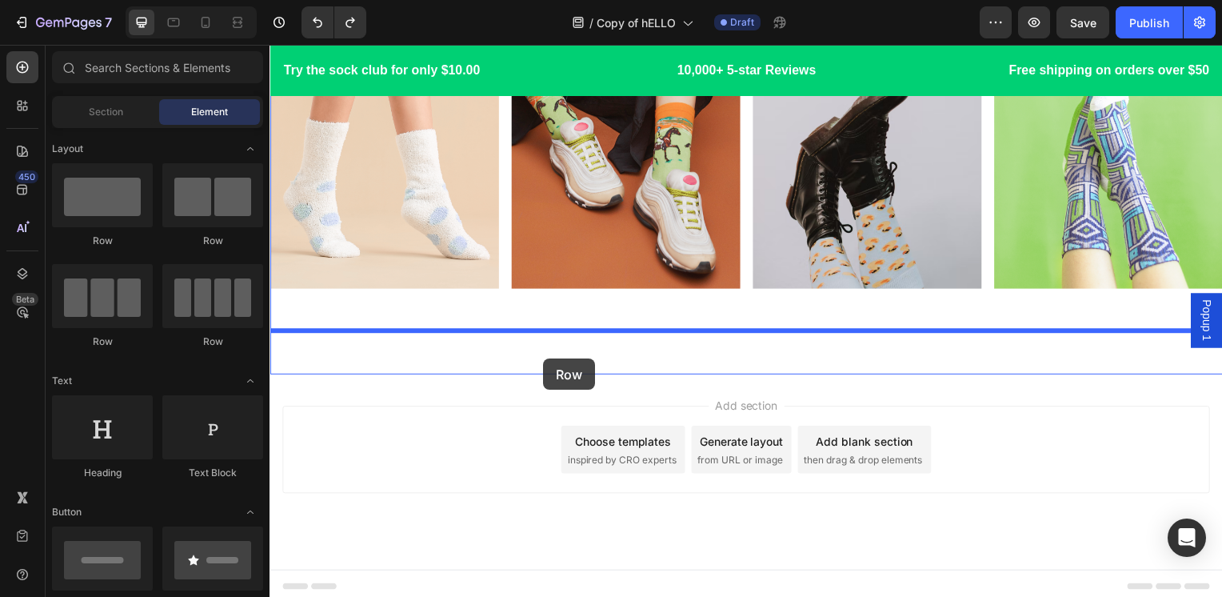
drag, startPoint x: 461, startPoint y: 322, endPoint x: 546, endPoint y: 361, distance: 93.4
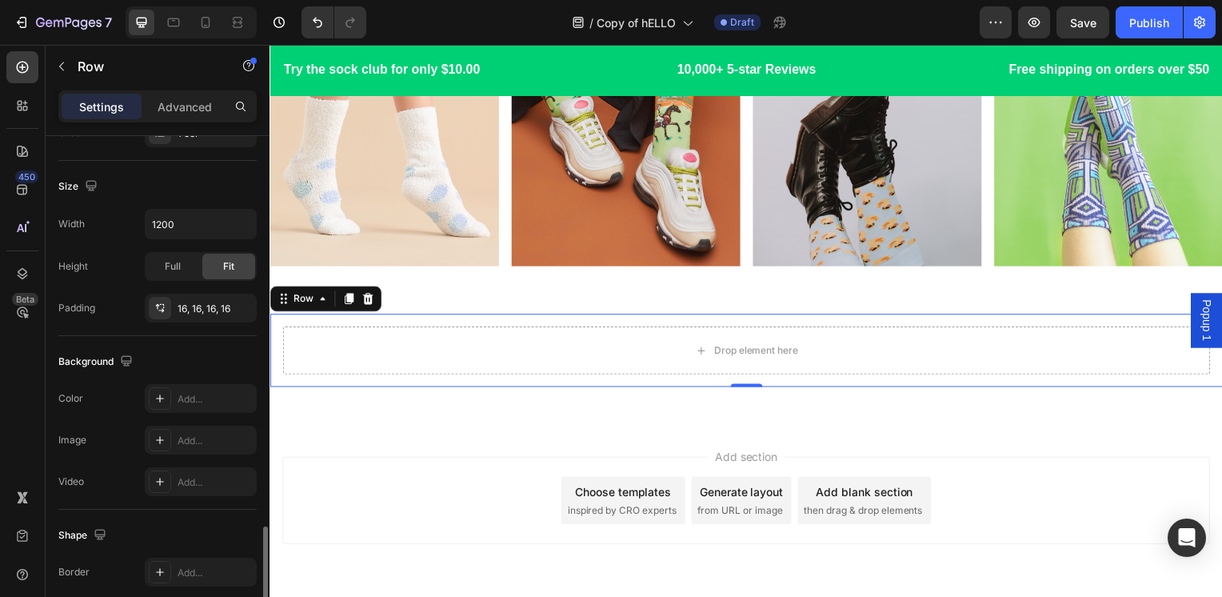
scroll to position [467, 0]
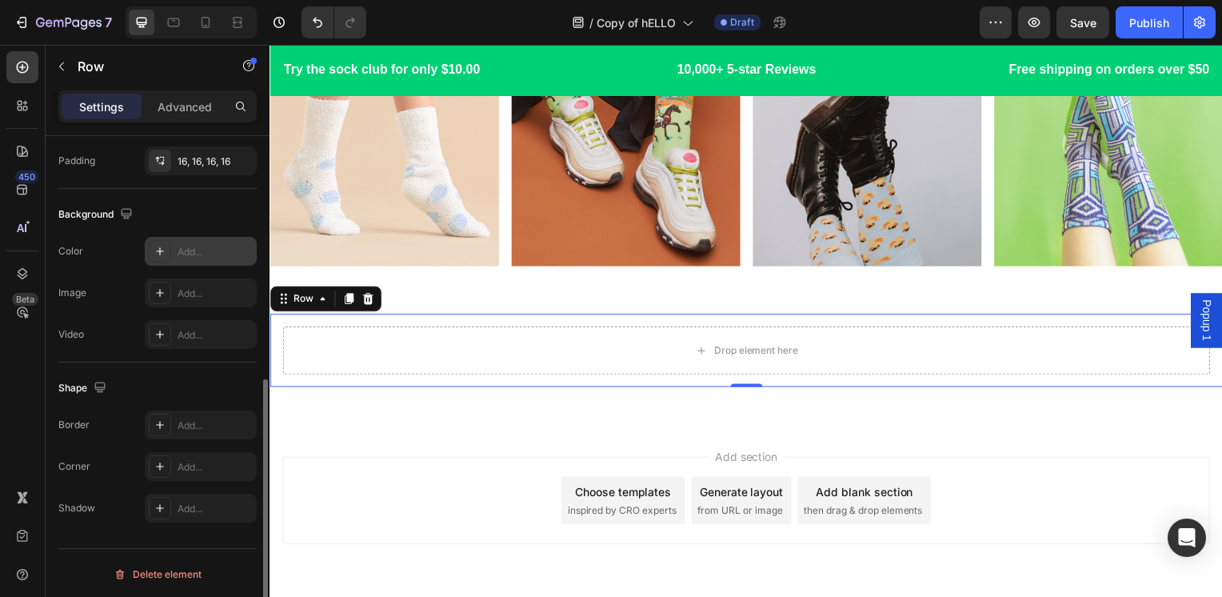
click at [194, 258] on div "Add..." at bounding box center [201, 251] width 112 height 29
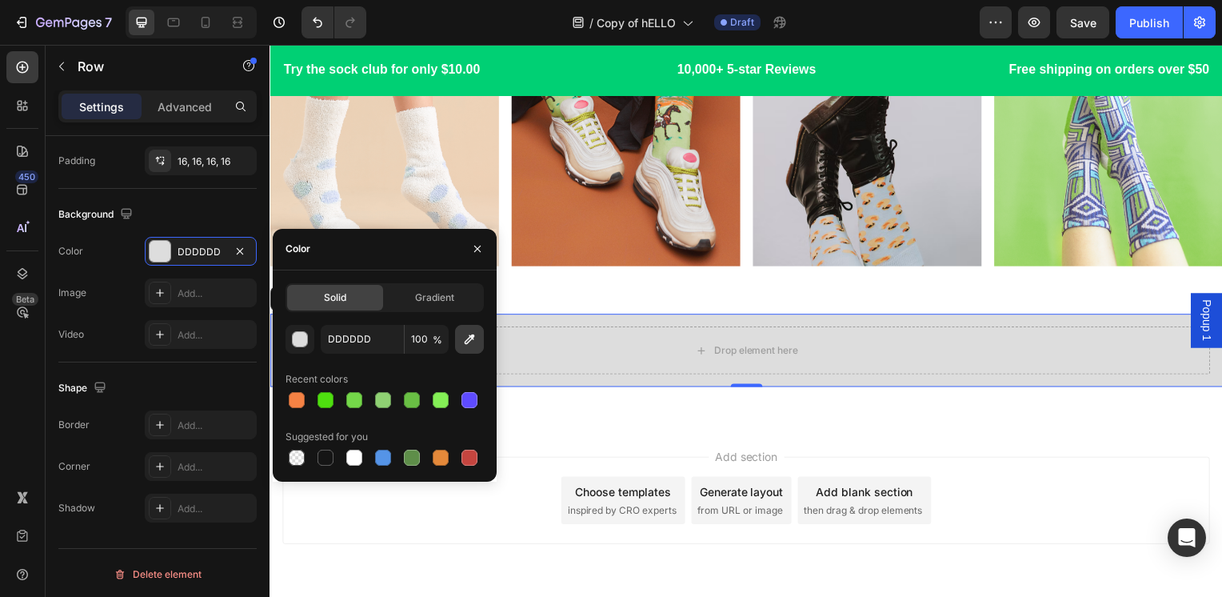
click at [458, 342] on button "button" at bounding box center [469, 339] width 29 height 29
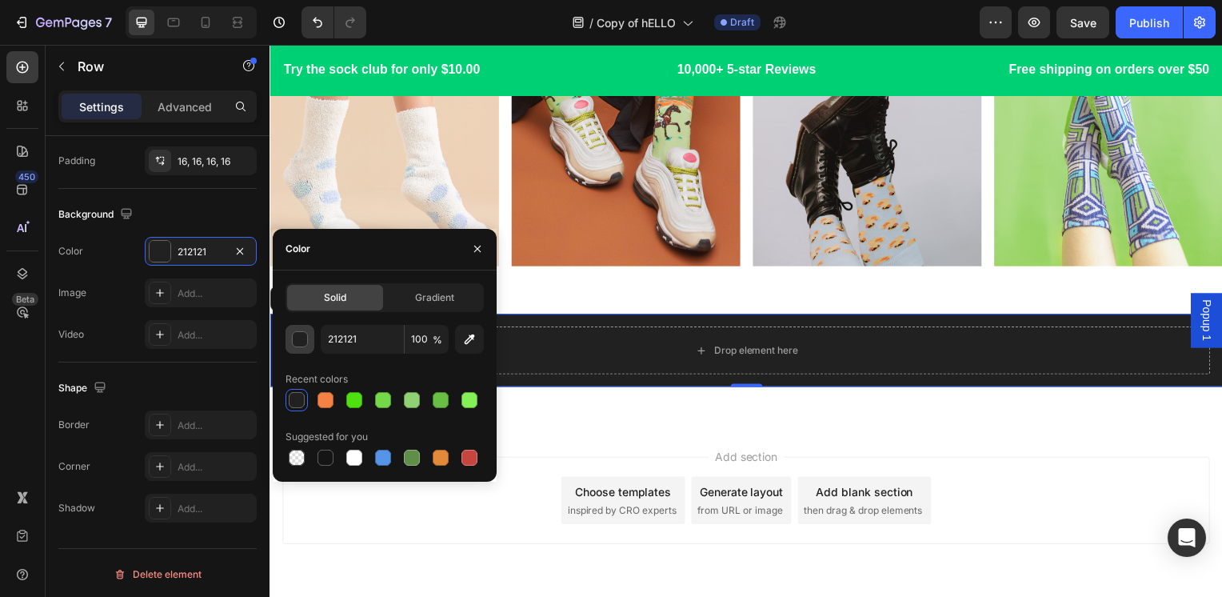
click at [302, 338] on div "button" at bounding box center [301, 340] width 16 height 16
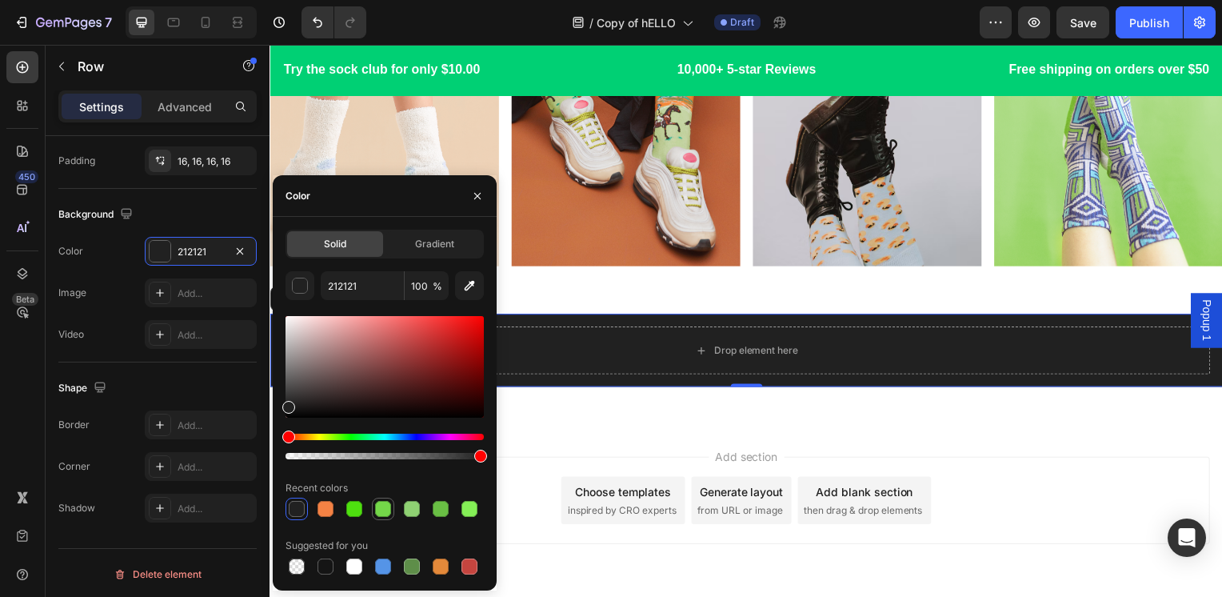
click at [384, 507] on div at bounding box center [383, 509] width 16 height 16
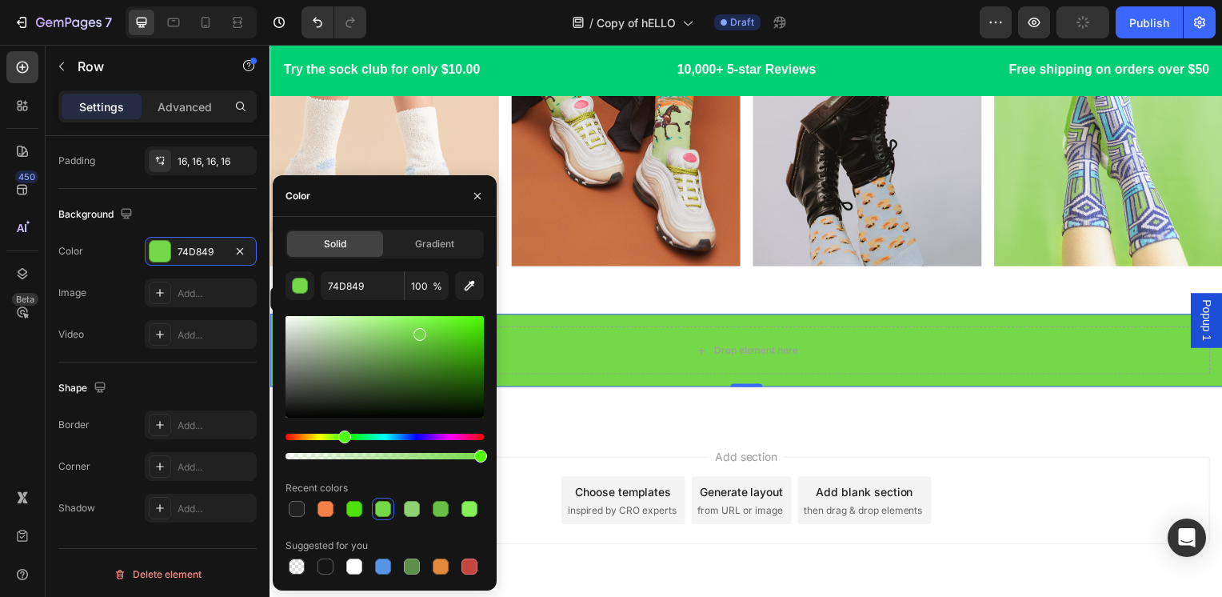
click at [348, 321] on div at bounding box center [385, 367] width 198 height 102
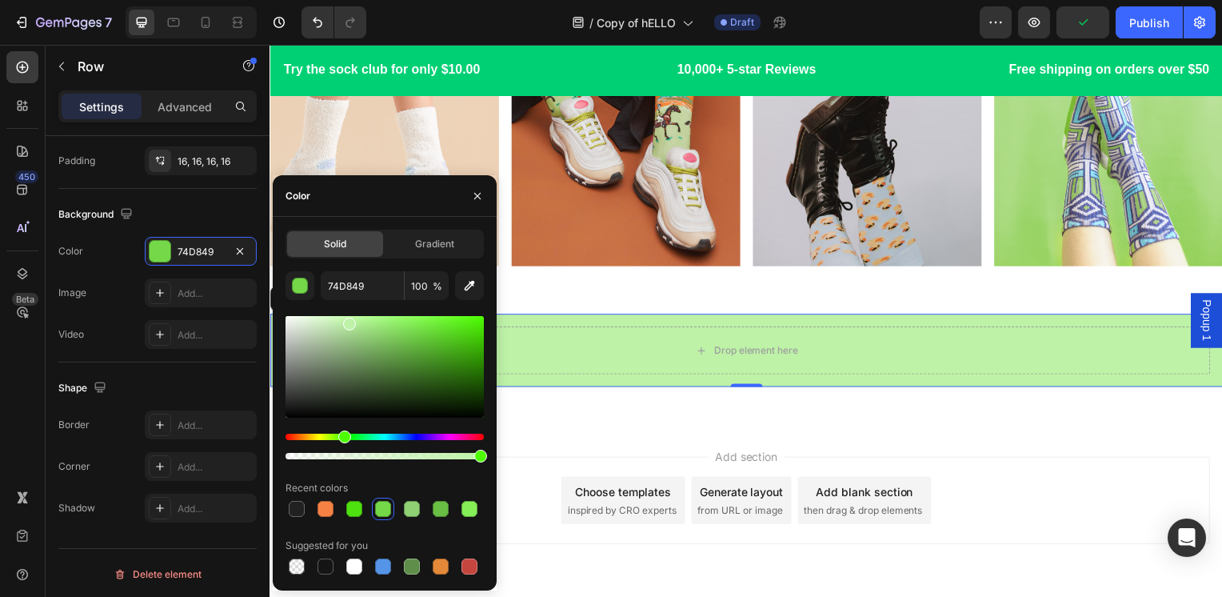
click at [328, 314] on div at bounding box center [385, 388] width 198 height 150
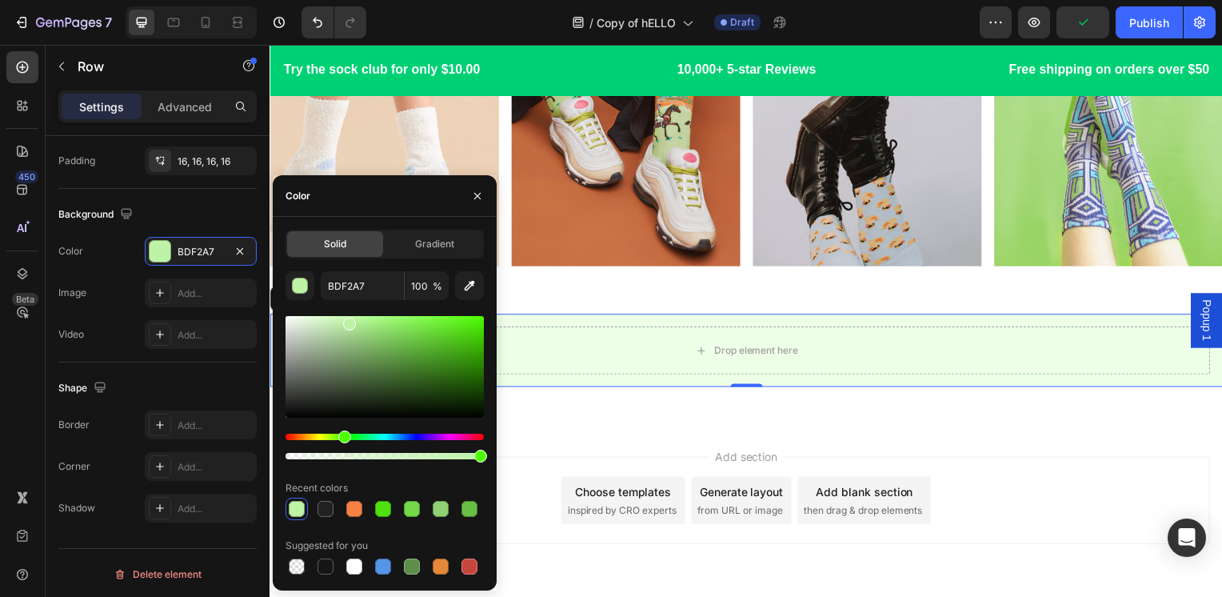
click at [304, 316] on div at bounding box center [385, 367] width 198 height 102
type input "EEFFE8"
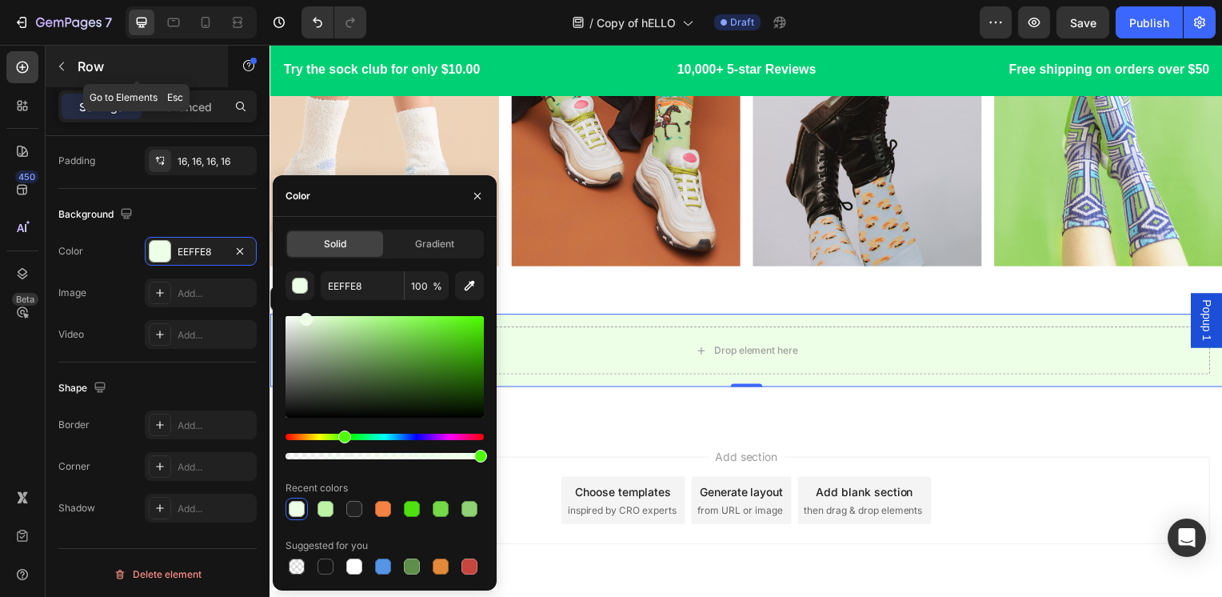
click at [166, 63] on p "Row" at bounding box center [146, 66] width 136 height 19
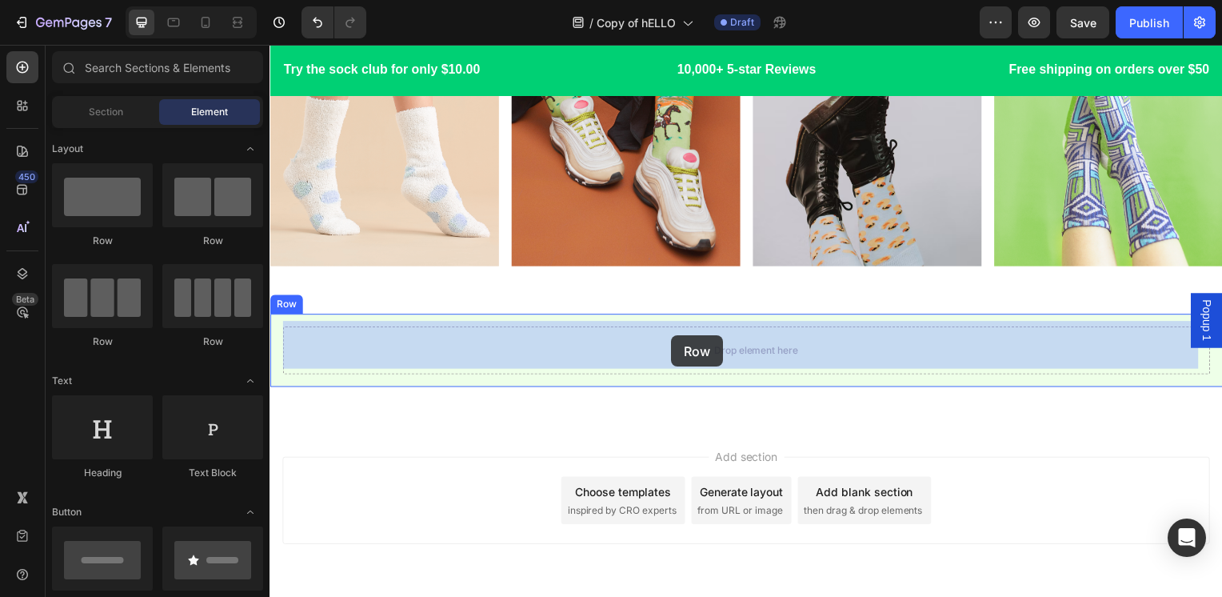
drag, startPoint x: 451, startPoint y: 349, endPoint x: 505, endPoint y: 328, distance: 57.5
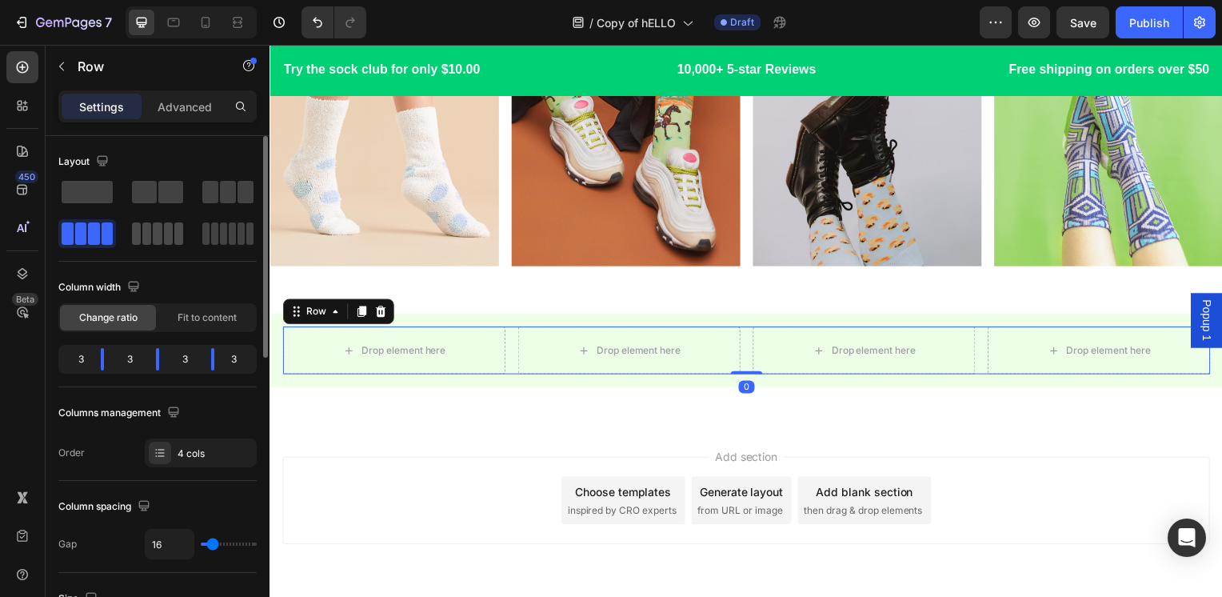
drag, startPoint x: 155, startPoint y: 234, endPoint x: 415, endPoint y: 340, distance: 280.9
click at [155, 234] on span at bounding box center [157, 233] width 9 height 22
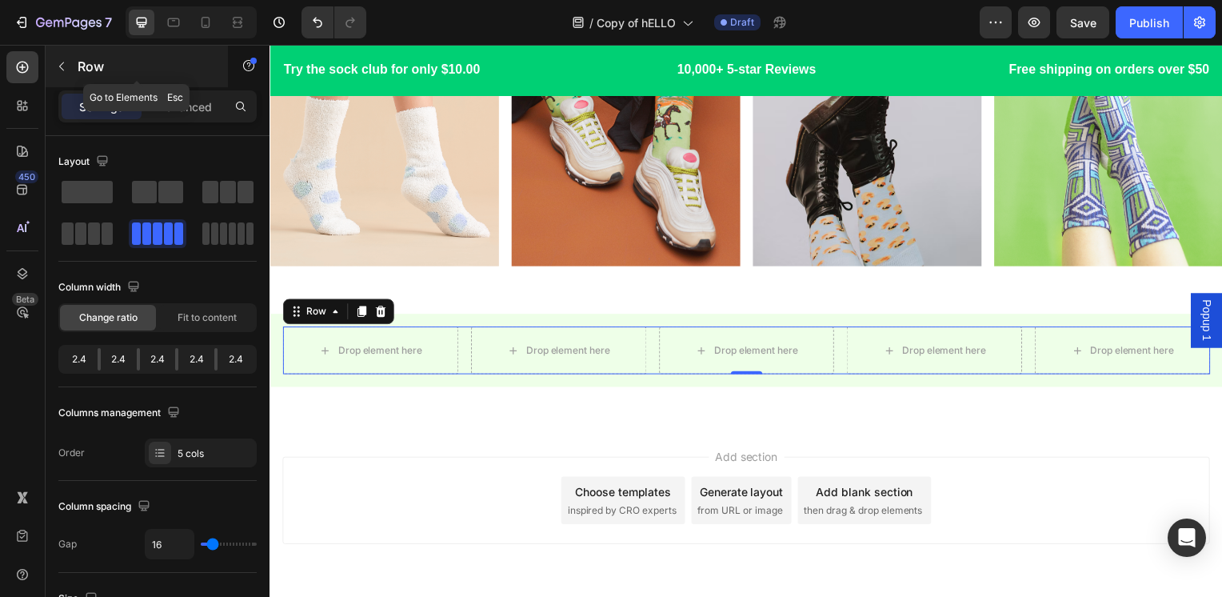
click at [142, 71] on p "Row" at bounding box center [146, 66] width 136 height 19
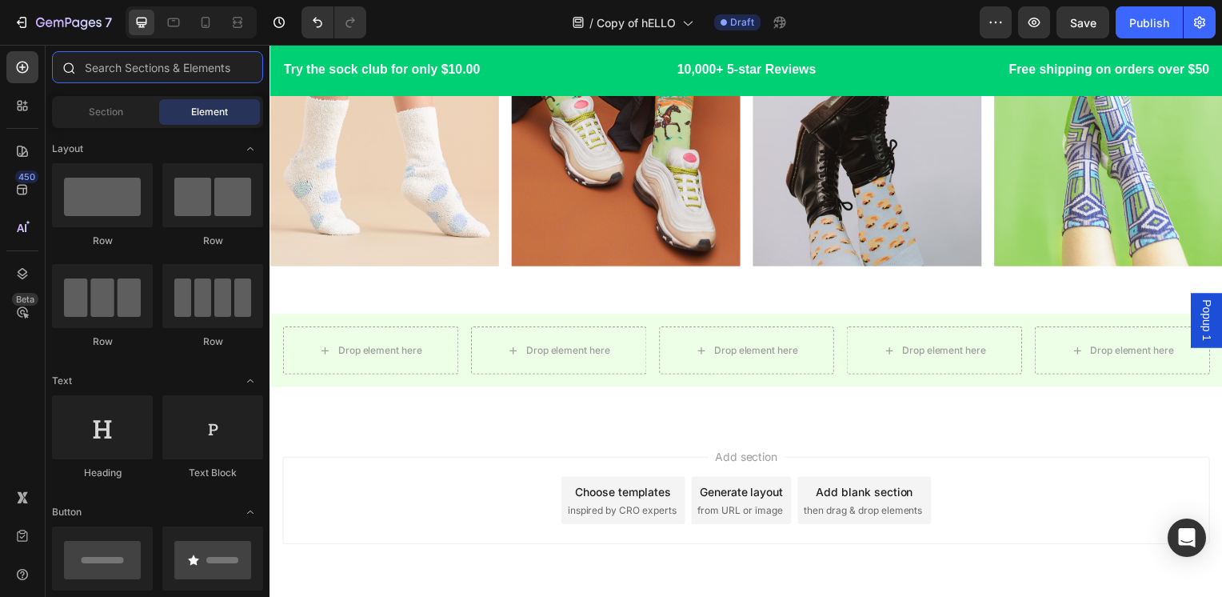
click at [164, 70] on input "text" at bounding box center [157, 67] width 211 height 32
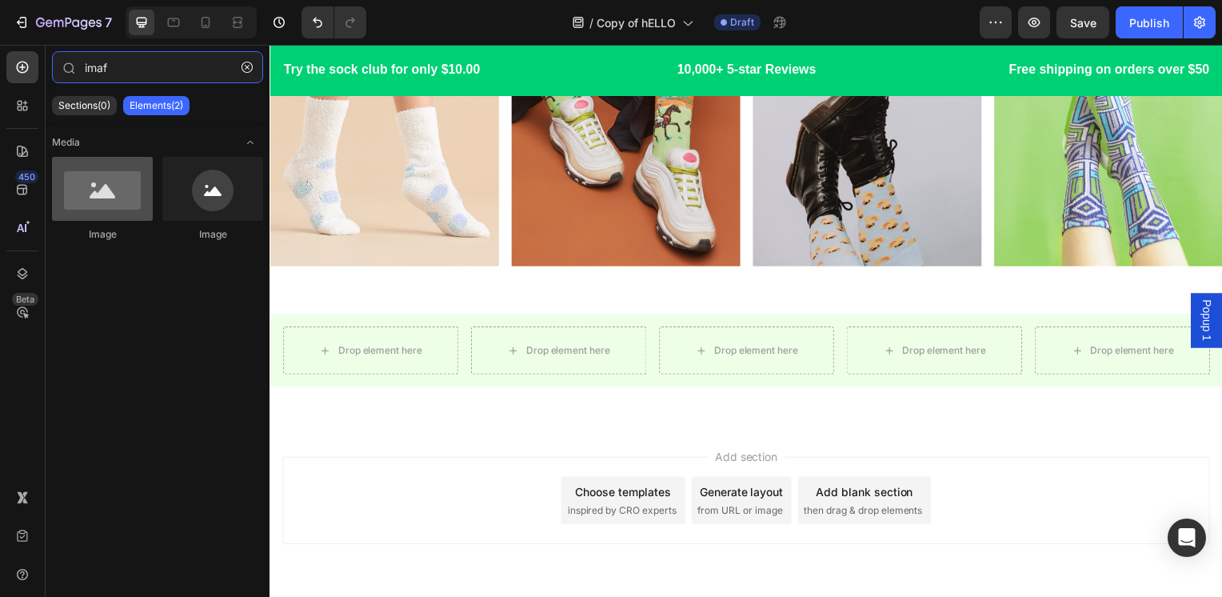
type input "imaf"
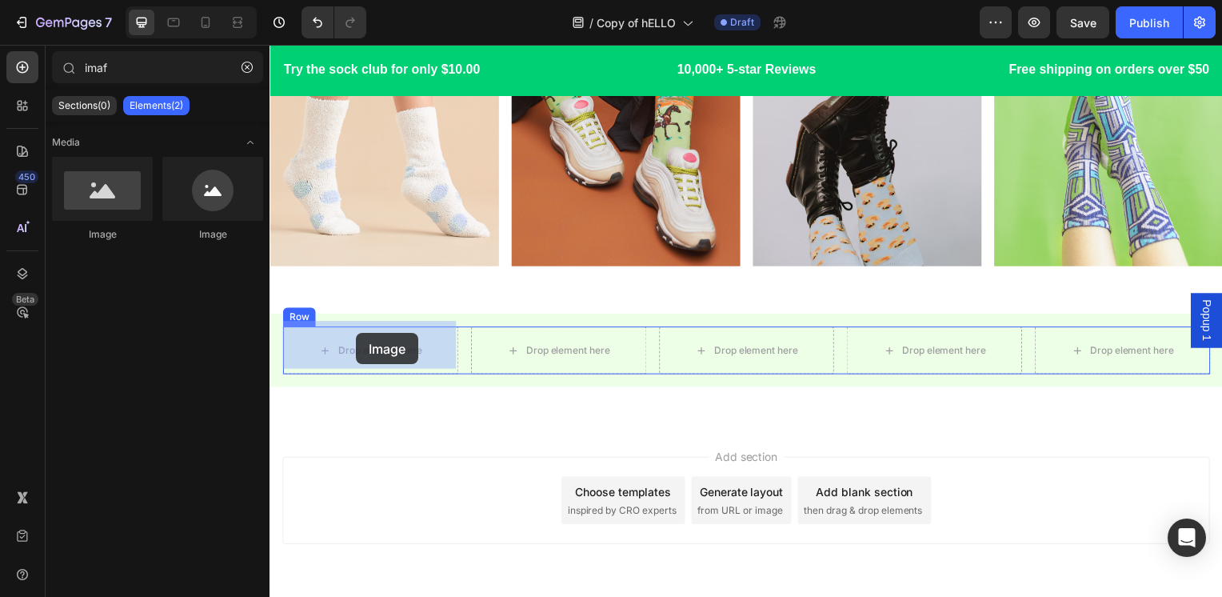
drag, startPoint x: 382, startPoint y: 232, endPoint x: 357, endPoint y: 335, distance: 106.1
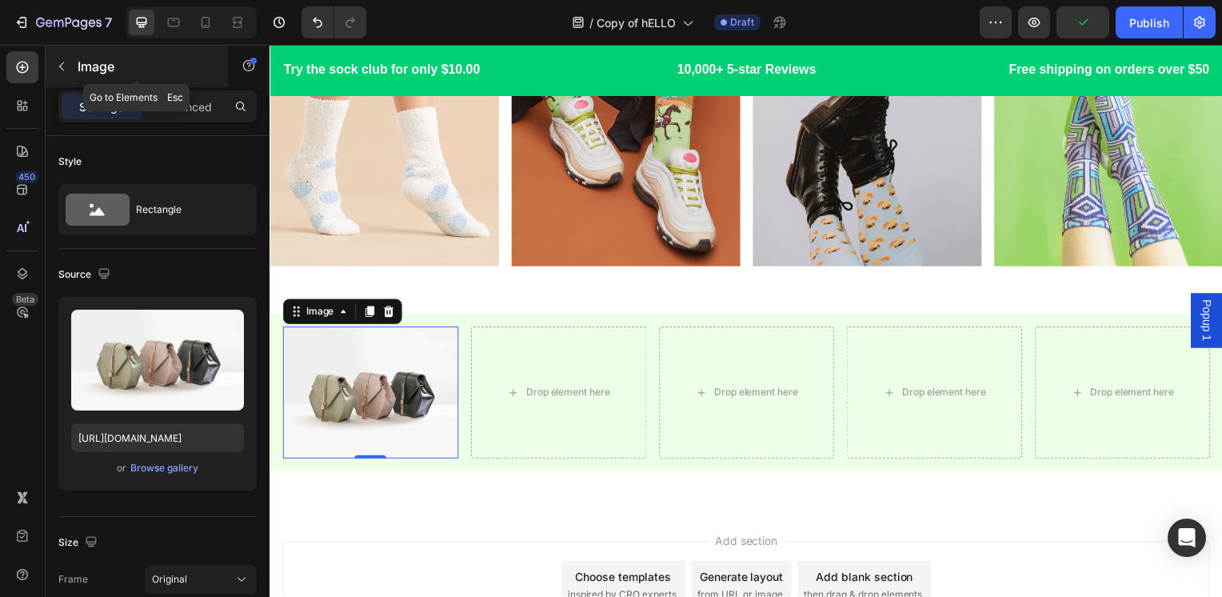
click at [118, 67] on p "Image" at bounding box center [146, 66] width 136 height 19
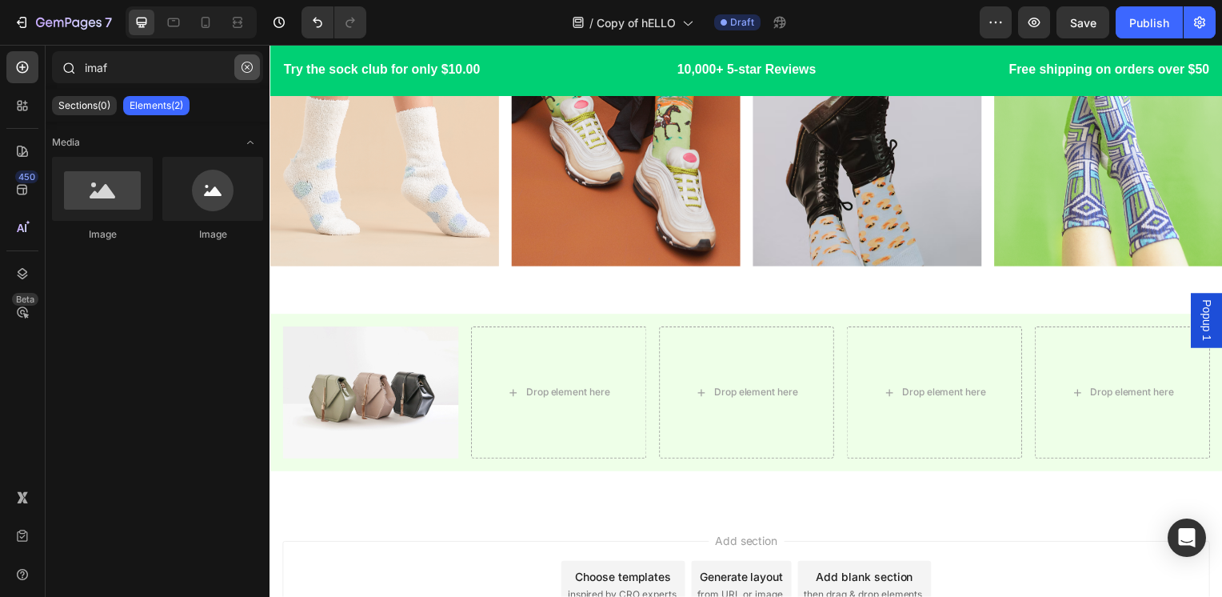
click at [252, 62] on icon "button" at bounding box center [247, 67] width 11 height 11
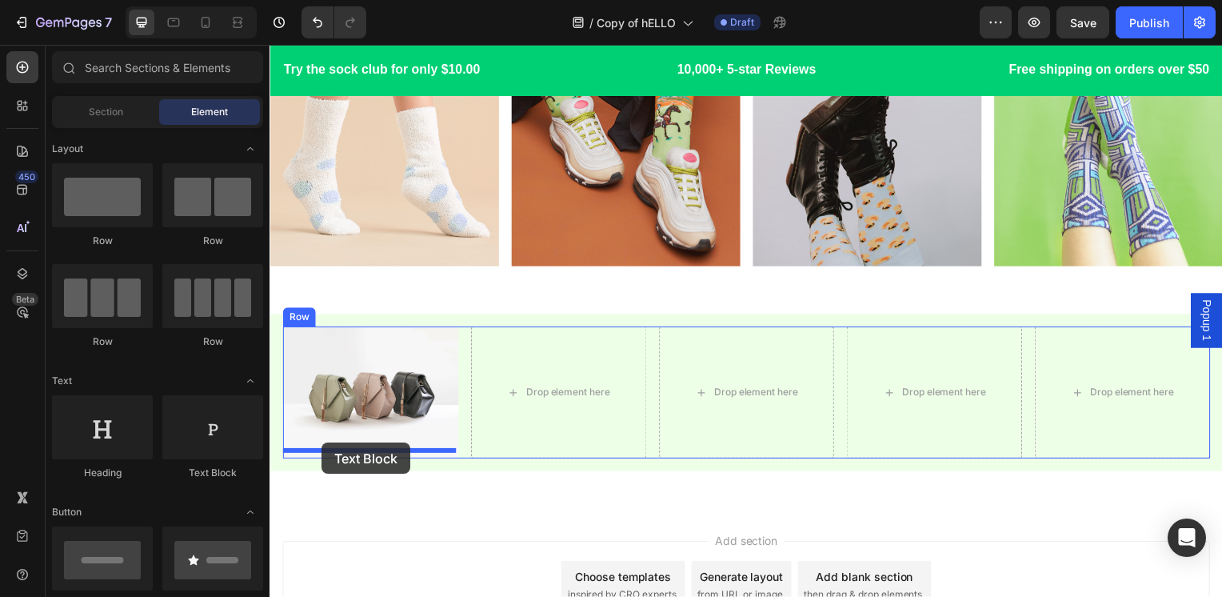
drag, startPoint x: 449, startPoint y: 482, endPoint x: 322, endPoint y: 446, distance: 132.4
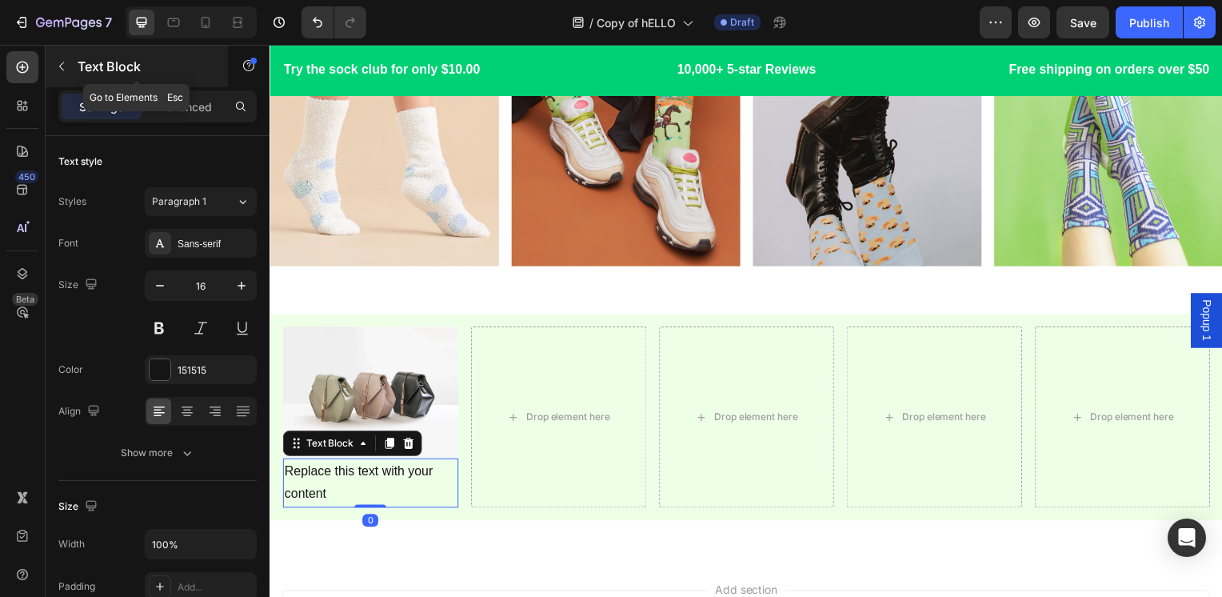
click at [112, 68] on p "Text Block" at bounding box center [146, 66] width 136 height 19
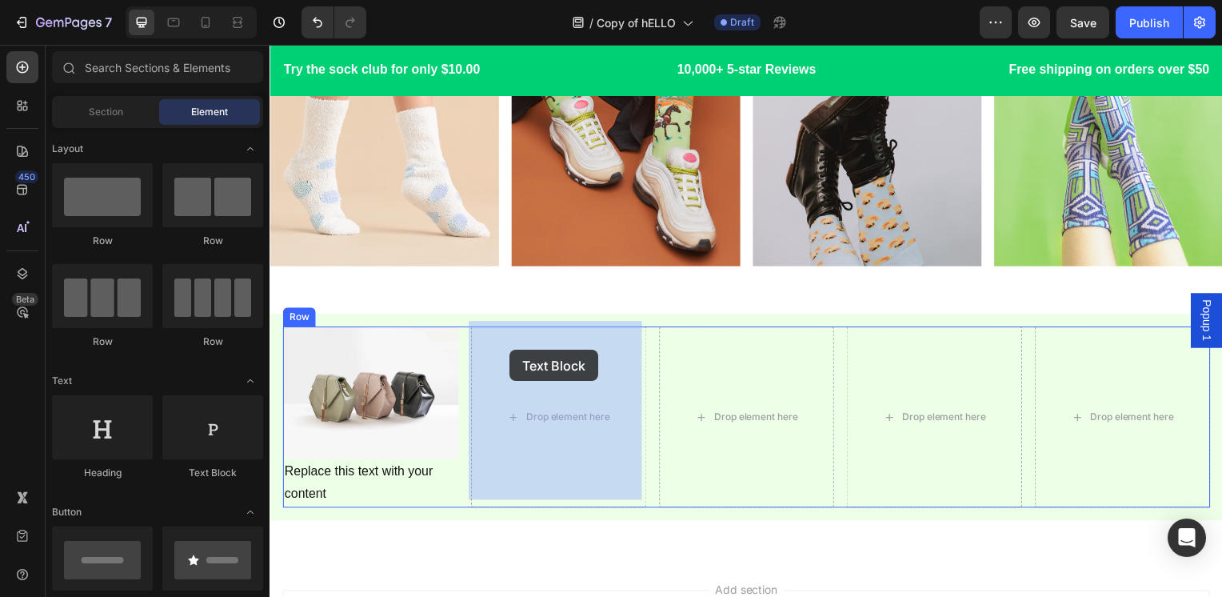
drag, startPoint x: 466, startPoint y: 483, endPoint x: 511, endPoint y: 352, distance: 138.6
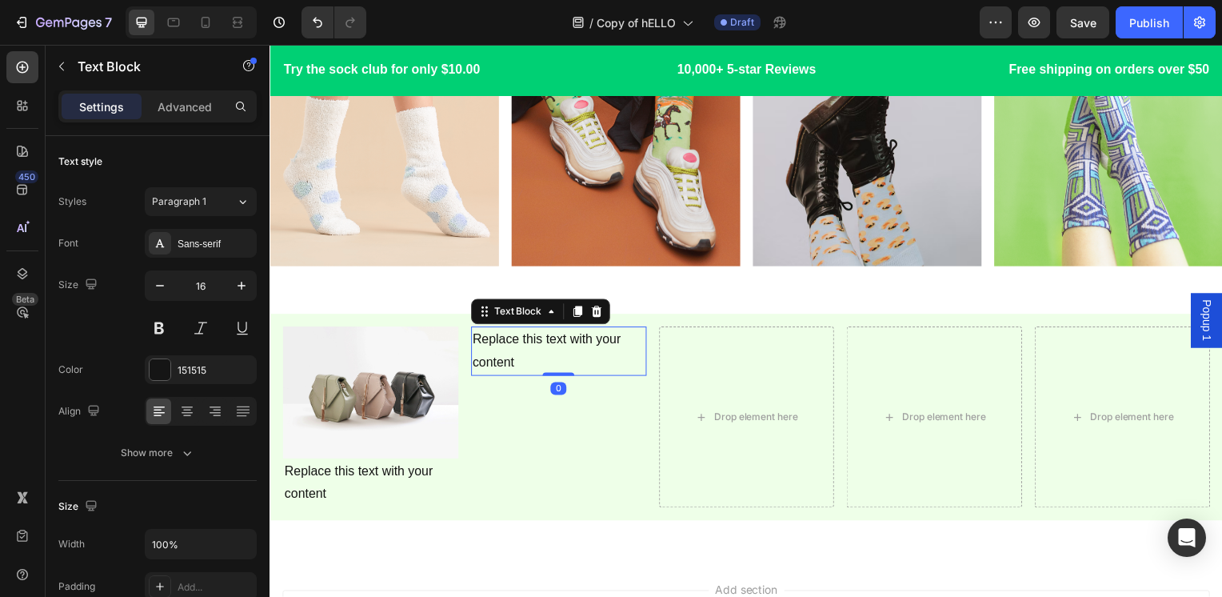
click at [534, 338] on div "Replace this text with your content" at bounding box center [560, 354] width 177 height 50
click at [534, 338] on p "Replace this text with your content" at bounding box center [561, 353] width 174 height 46
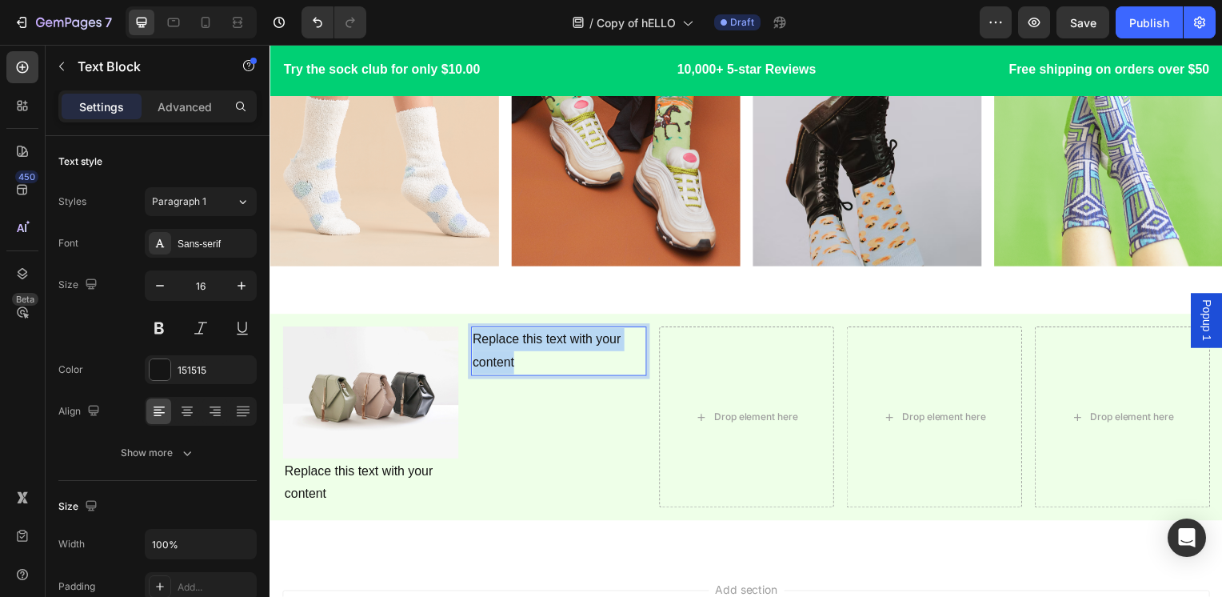
click at [534, 338] on p "Replace this text with your content" at bounding box center [561, 353] width 174 height 46
click at [534, 338] on p "Company" at bounding box center [561, 341] width 174 height 23
click at [578, 348] on div "Company" at bounding box center [560, 342] width 177 height 26
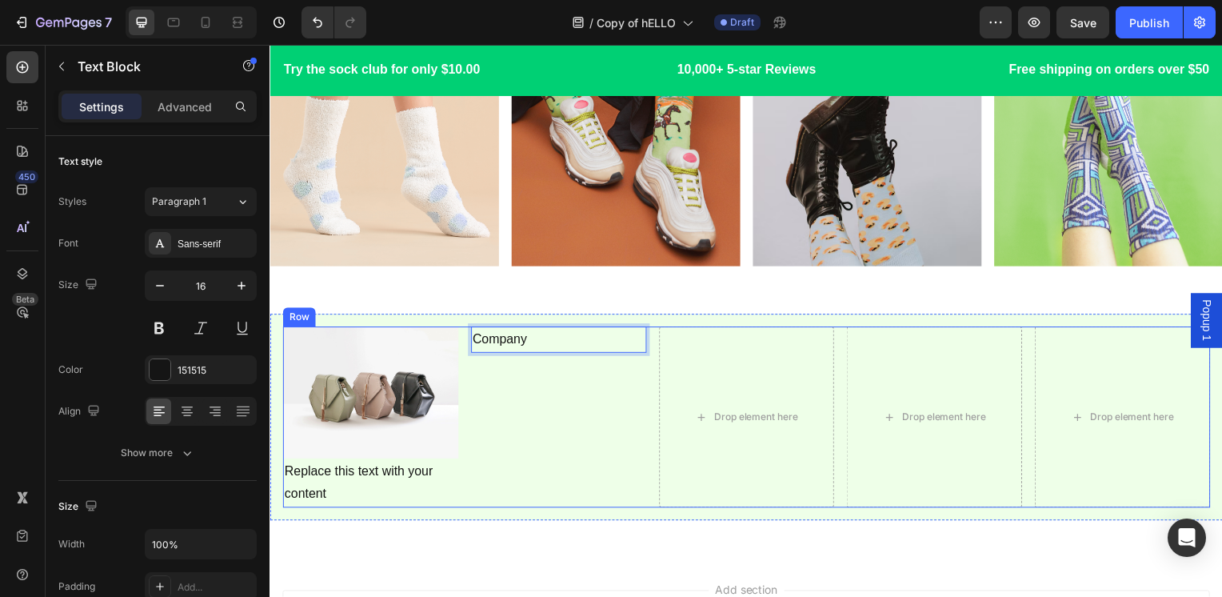
click at [592, 364] on div "Company Text Block 0" at bounding box center [560, 420] width 177 height 182
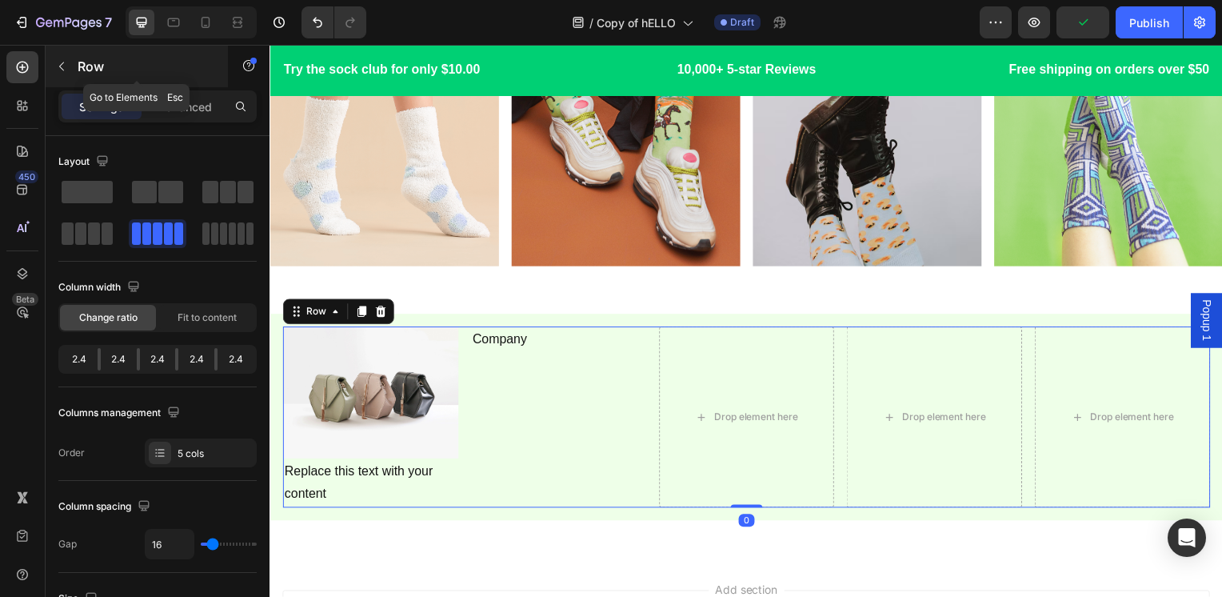
click at [147, 63] on p "Row" at bounding box center [146, 66] width 136 height 19
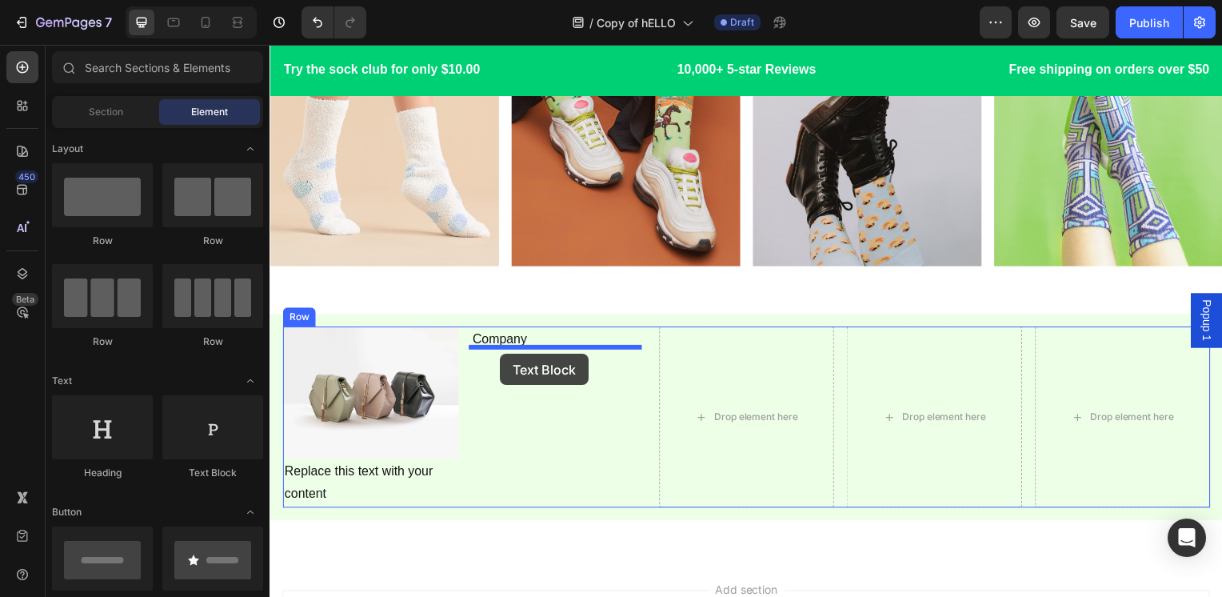
drag, startPoint x: 471, startPoint y: 469, endPoint x: 502, endPoint y: 356, distance: 116.8
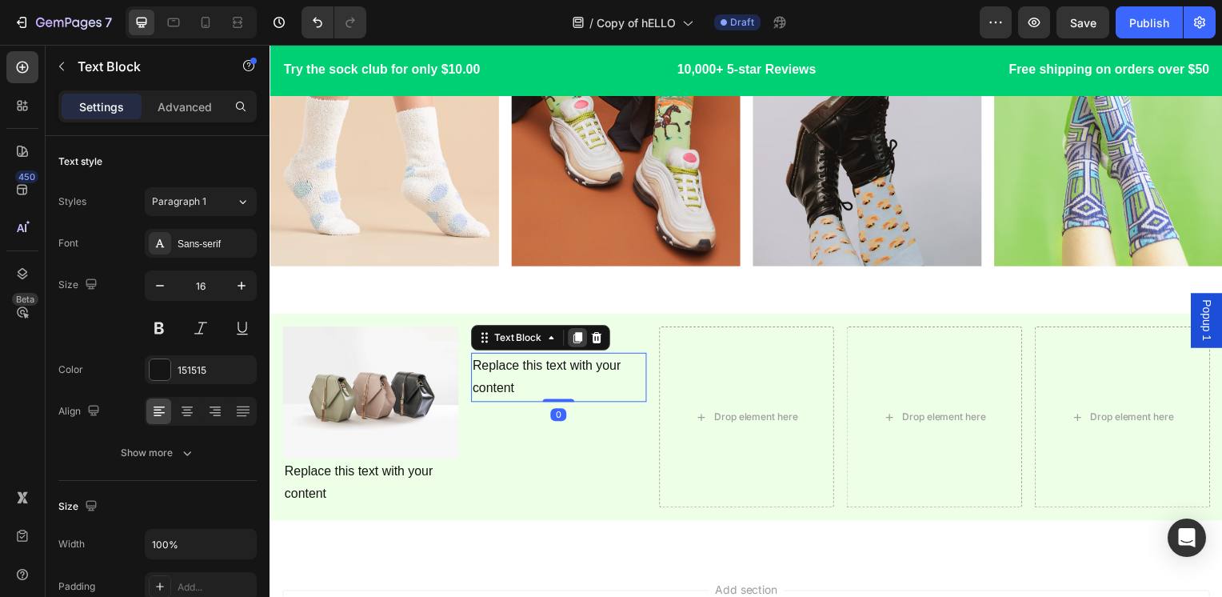
click at [574, 335] on icon at bounding box center [579, 340] width 13 height 13
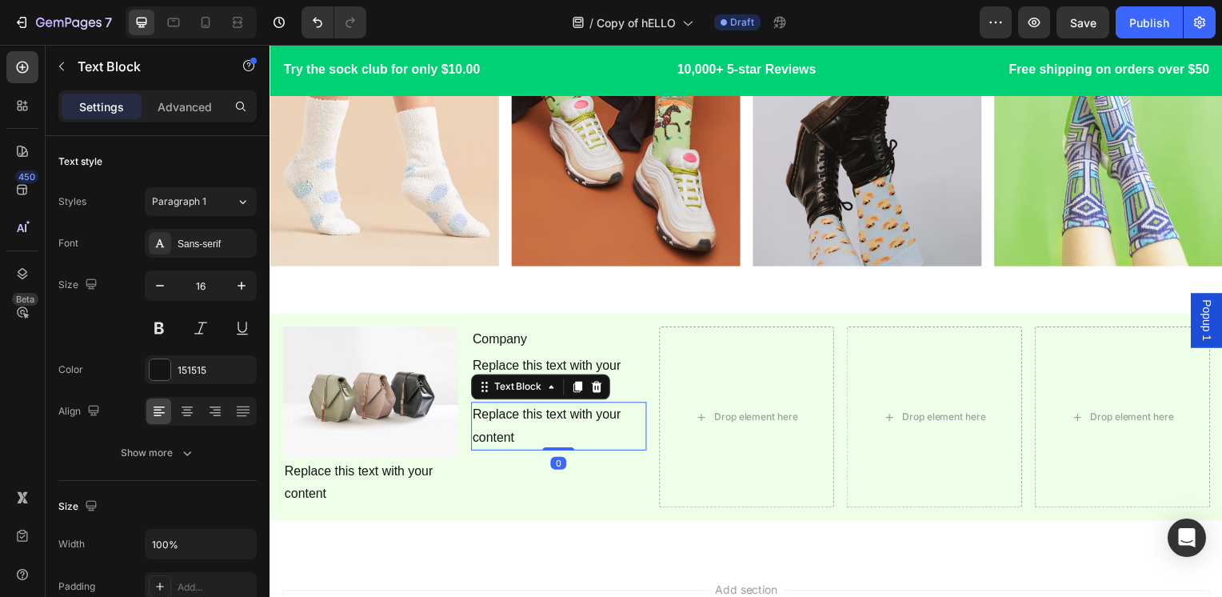
scroll to position [439, 0]
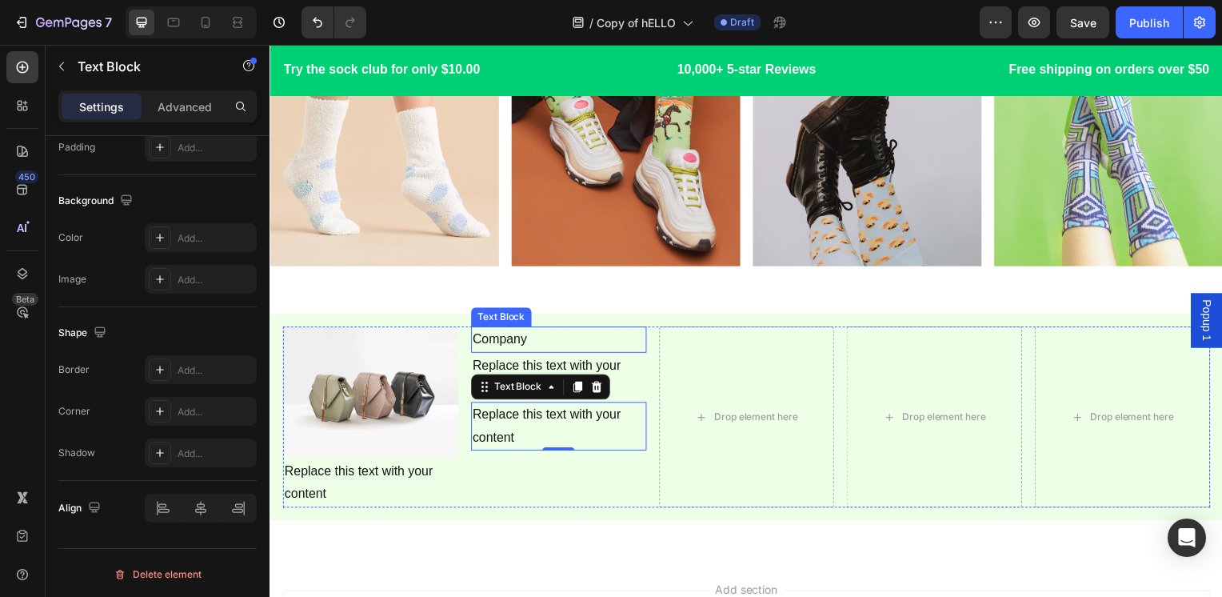
click at [546, 337] on p "Company" at bounding box center [561, 341] width 174 height 23
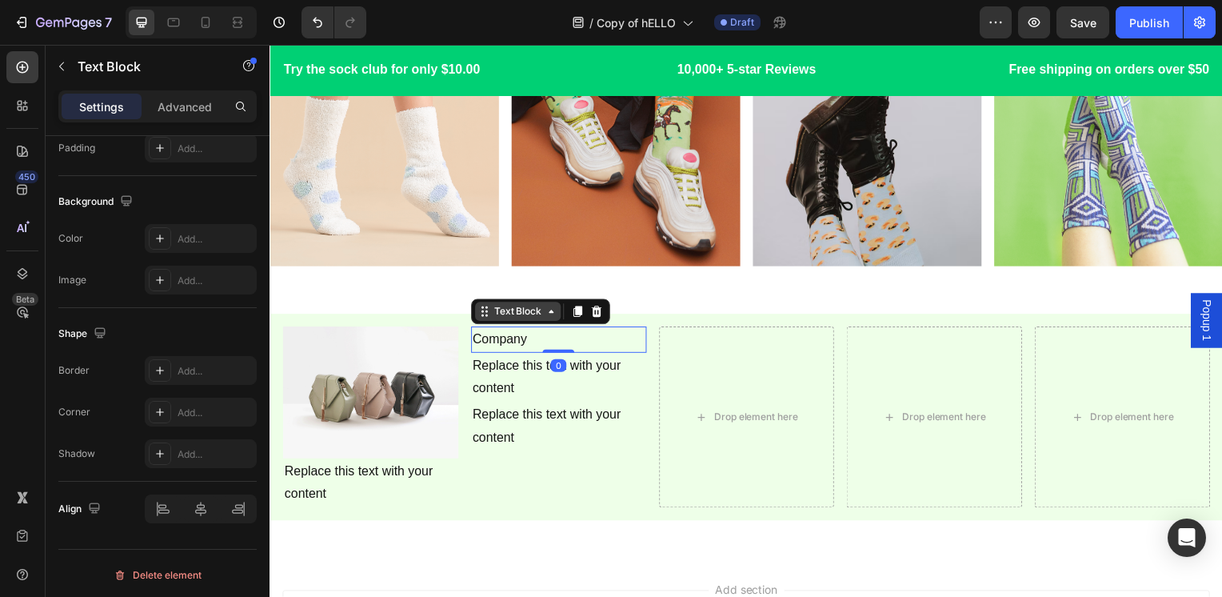
click at [550, 309] on icon at bounding box center [552, 313] width 13 height 13
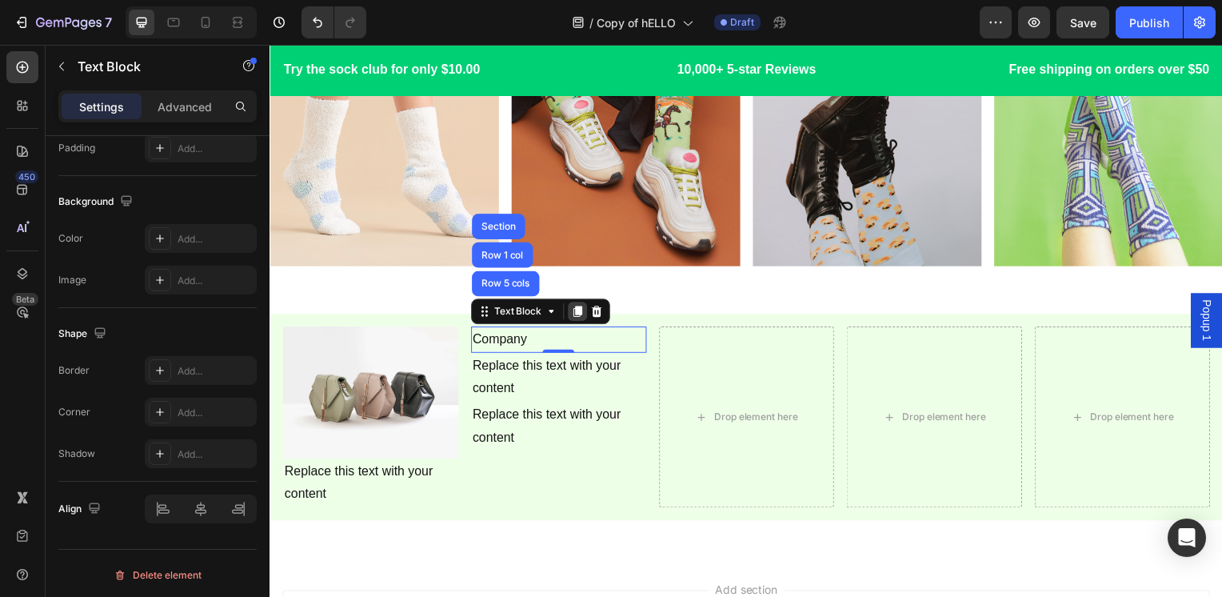
click at [575, 312] on icon at bounding box center [579, 314] width 9 height 11
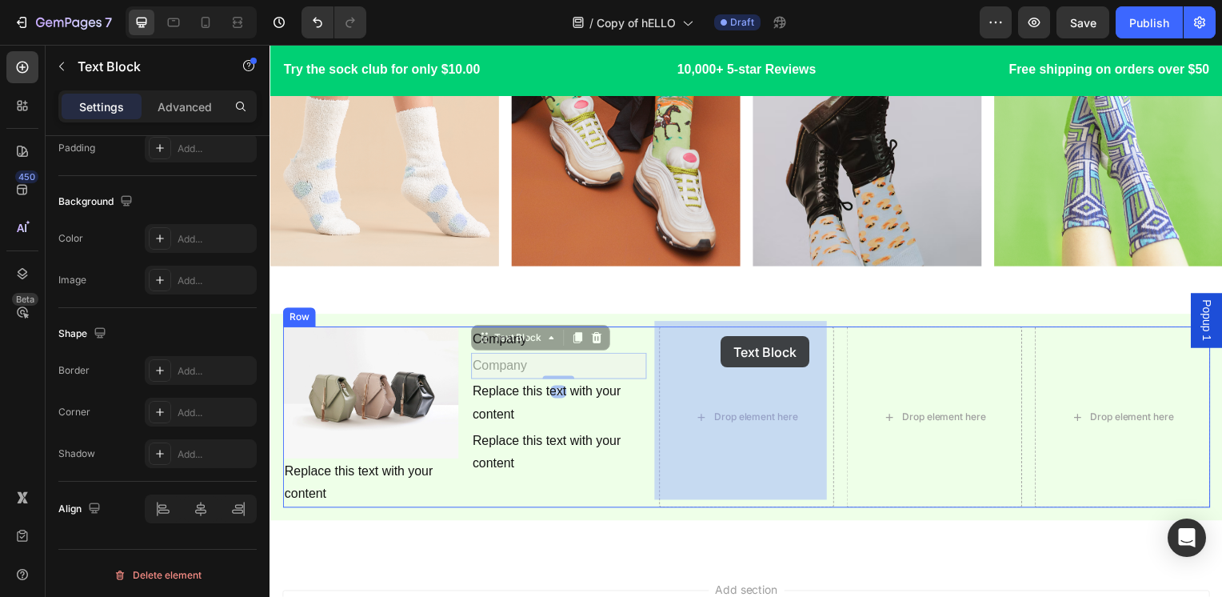
drag, startPoint x: 563, startPoint y: 366, endPoint x: 721, endPoint y: 342, distance: 159.3
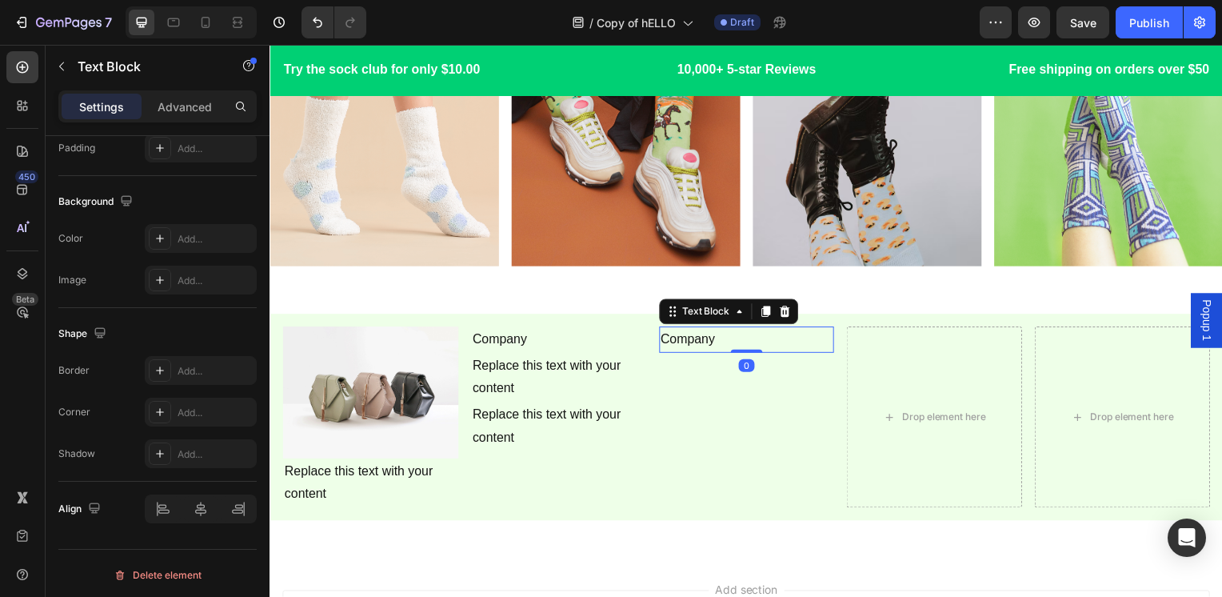
click at [694, 334] on p "Company" at bounding box center [750, 341] width 174 height 23
click at [782, 334] on p "Categories" at bounding box center [750, 341] width 174 height 23
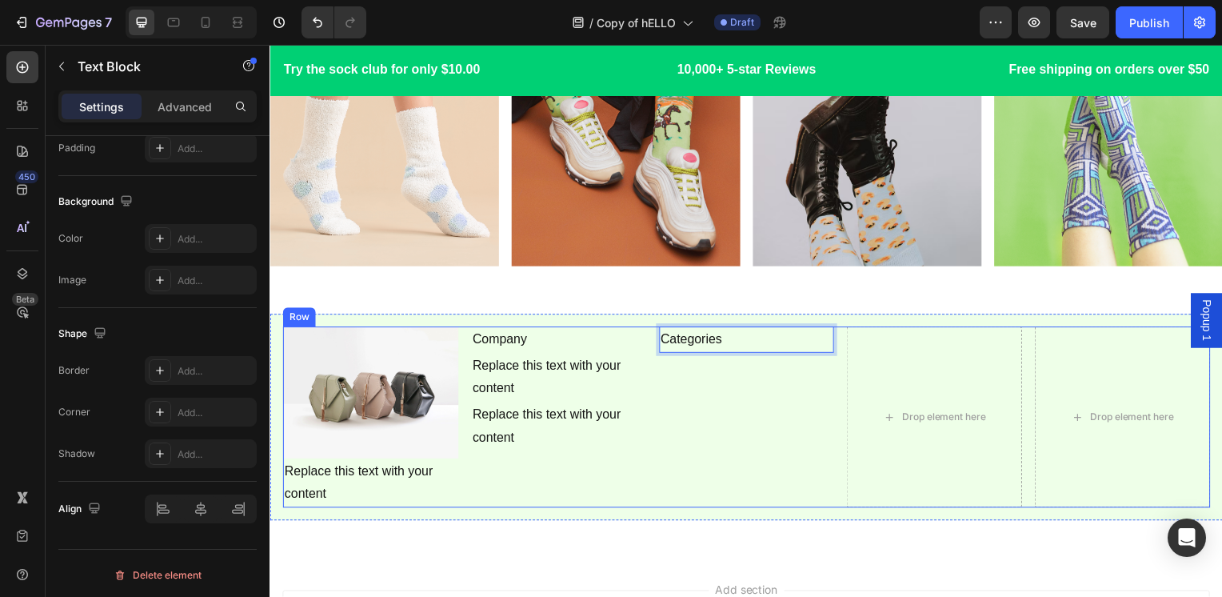
click at [779, 366] on div "Categories Text Block 0" at bounding box center [750, 420] width 177 height 182
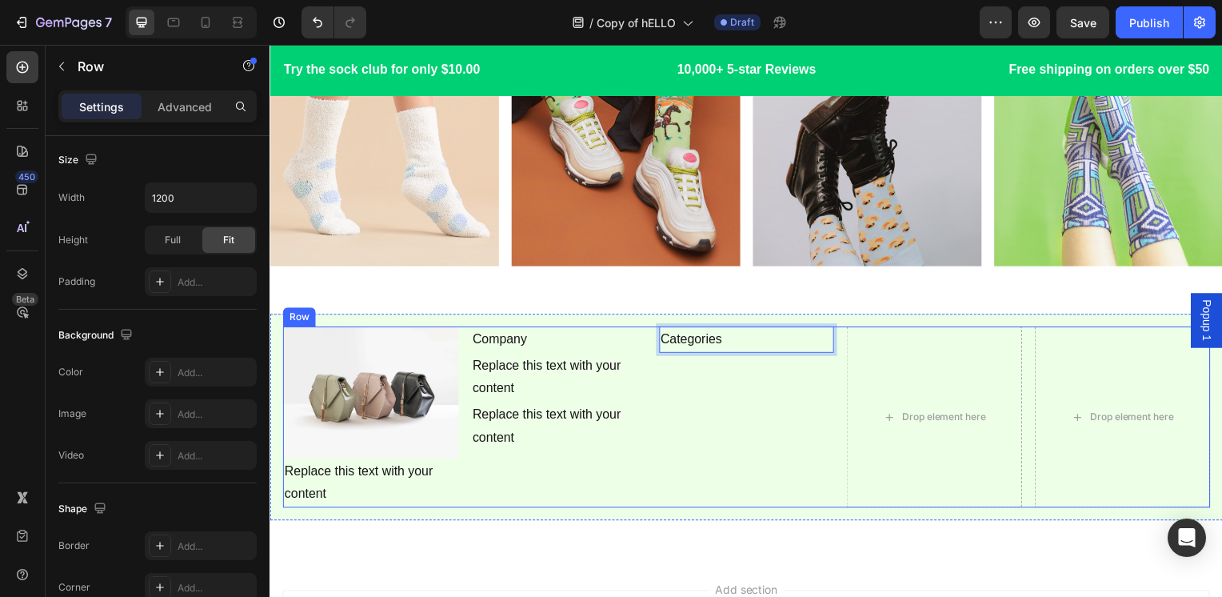
scroll to position [0, 0]
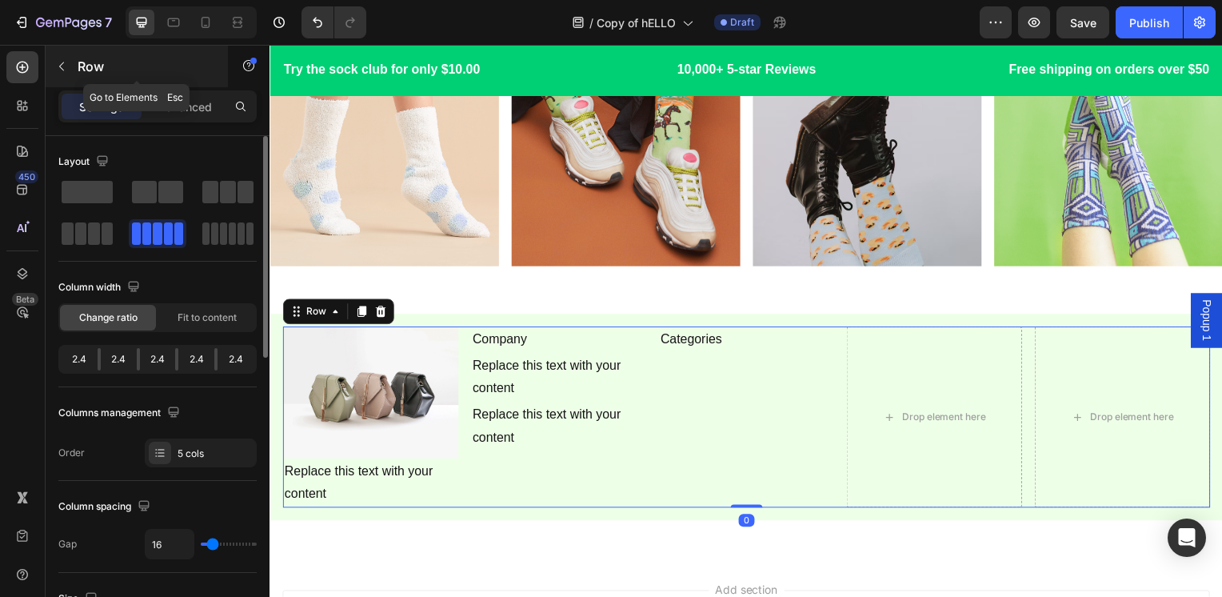
click at [163, 58] on p "Row" at bounding box center [146, 66] width 136 height 19
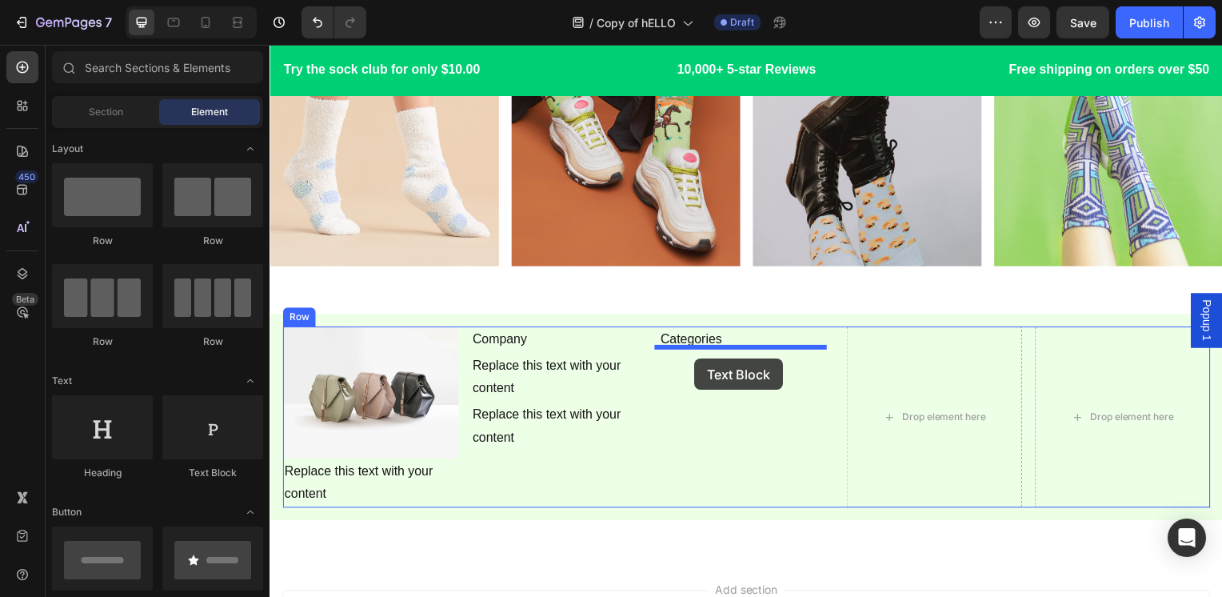
drag, startPoint x: 478, startPoint y: 472, endPoint x: 698, endPoint y: 361, distance: 246.5
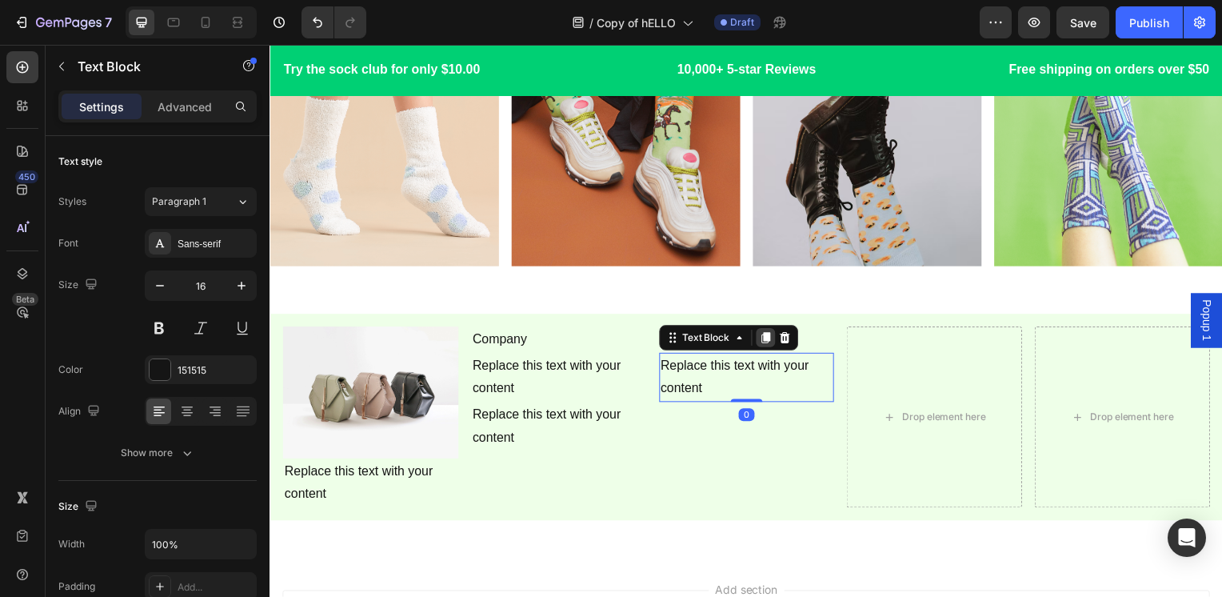
click at [766, 334] on icon at bounding box center [768, 339] width 9 height 11
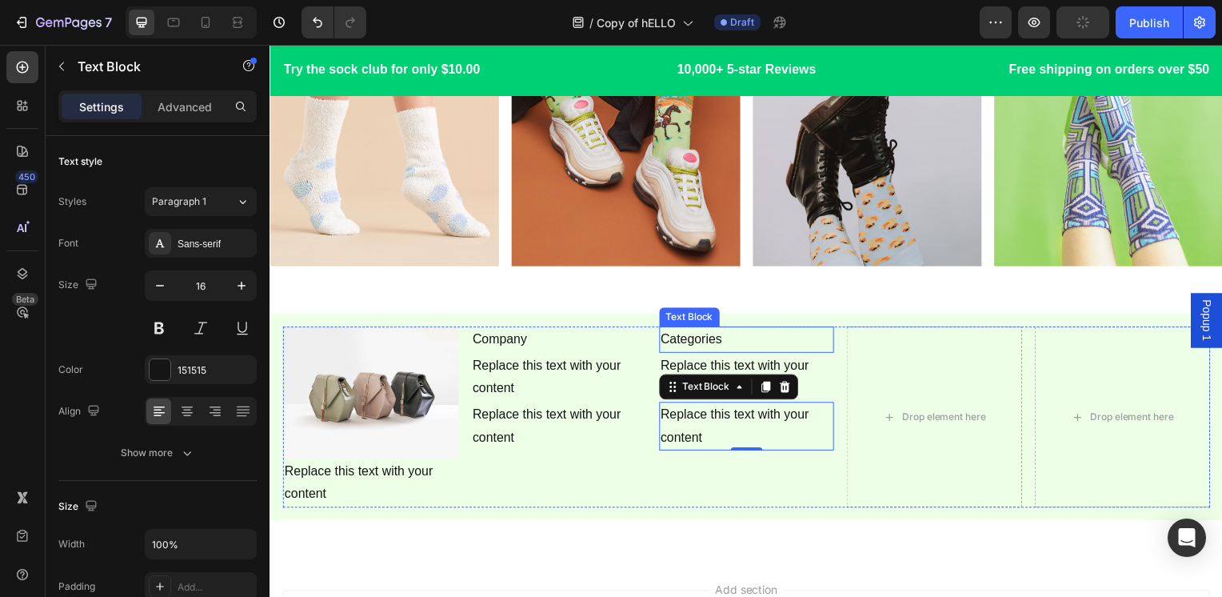
click at [714, 330] on p "Categories" at bounding box center [750, 341] width 174 height 23
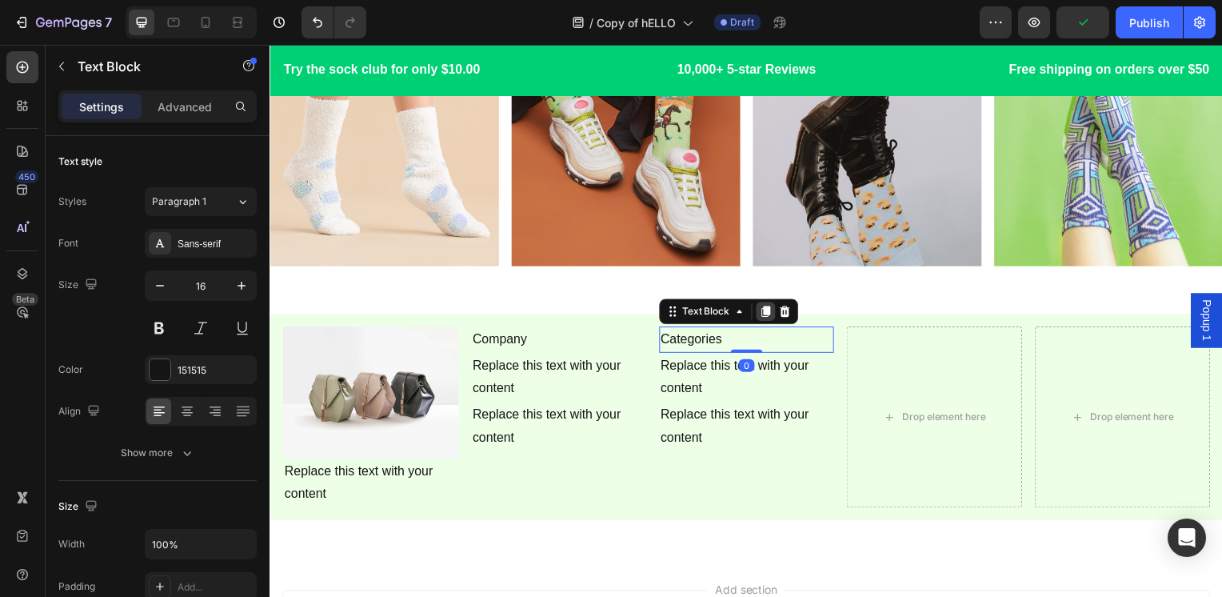
click at [764, 309] on icon at bounding box center [768, 314] width 9 height 11
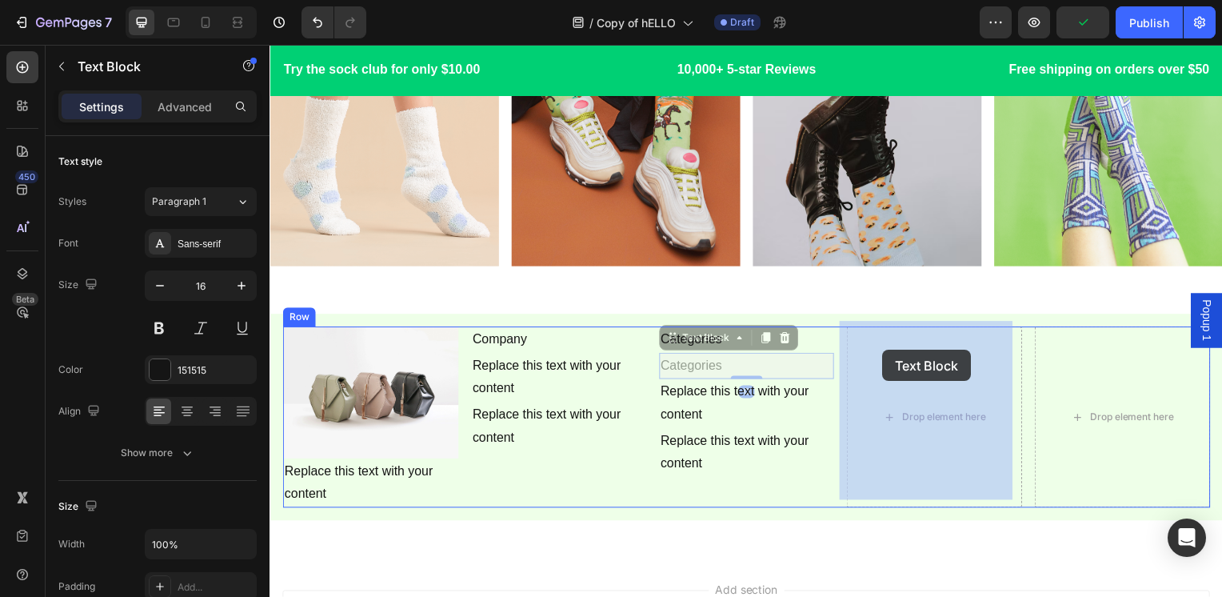
drag, startPoint x: 744, startPoint y: 366, endPoint x: 876, endPoint y: 356, distance: 132.3
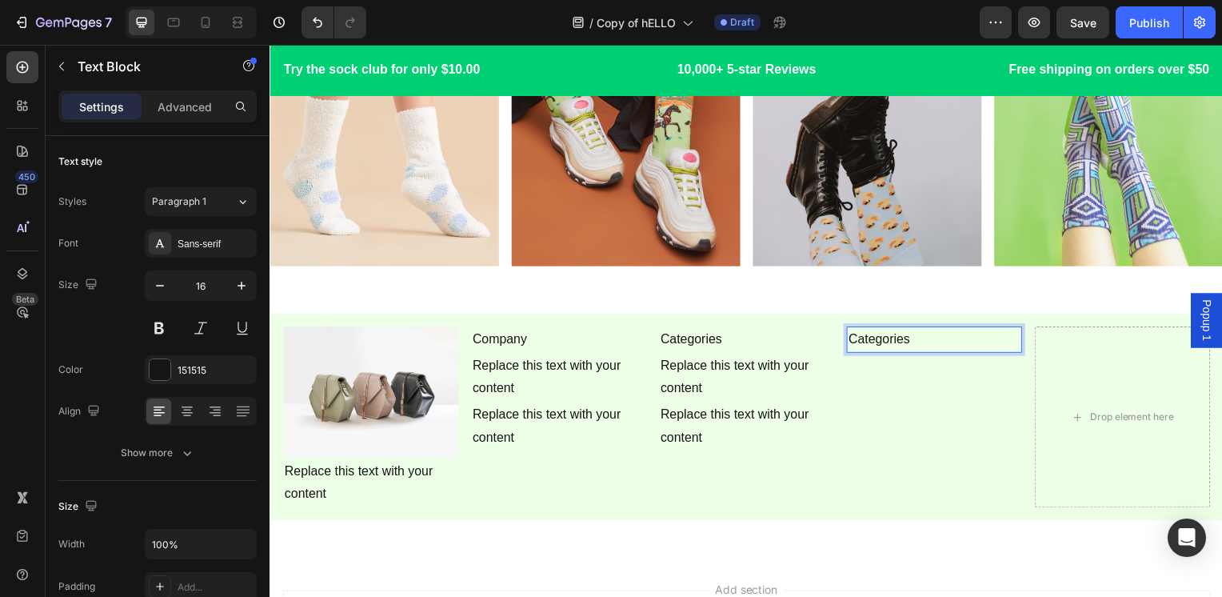
click at [916, 334] on p "Categories" at bounding box center [939, 341] width 174 height 23
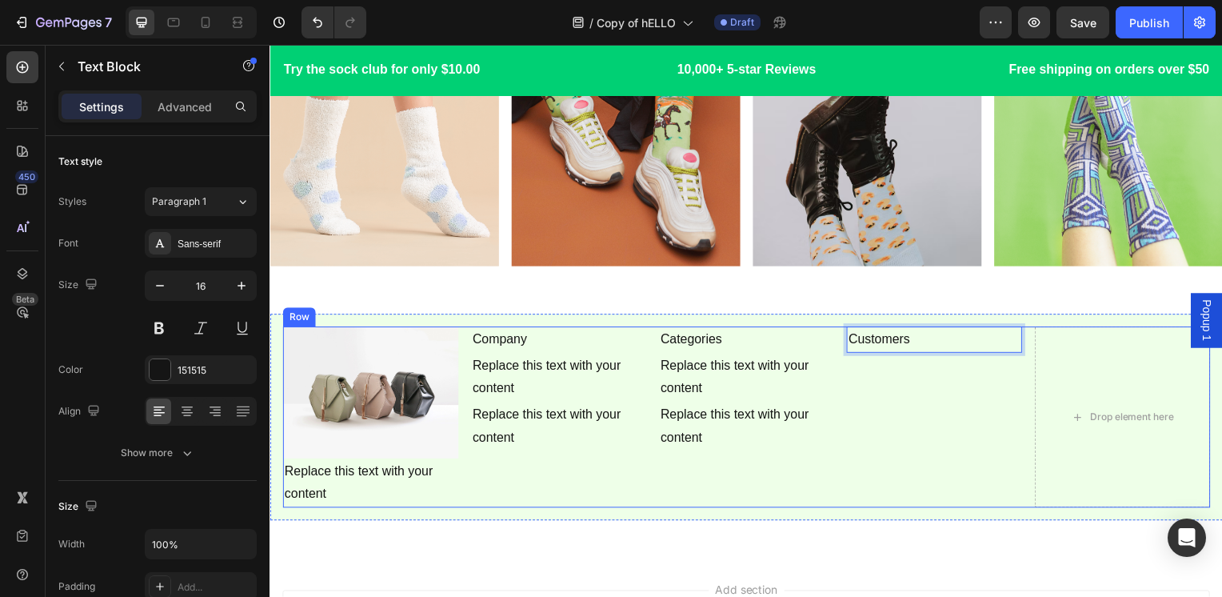
click at [985, 375] on div "Customers Text Block 0" at bounding box center [938, 420] width 177 height 182
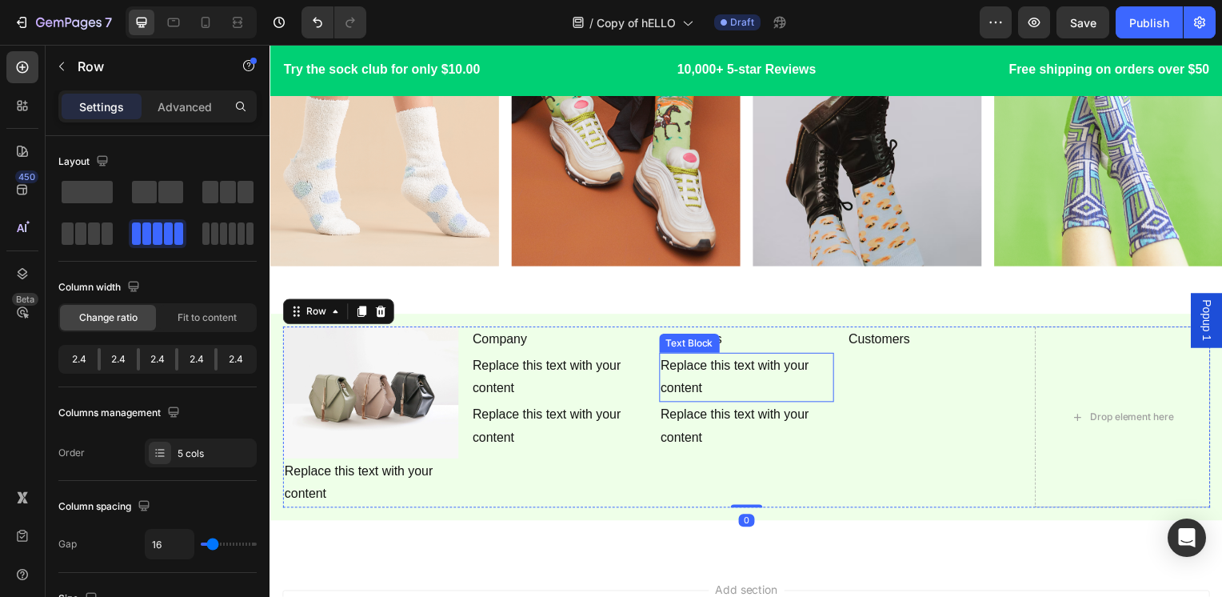
click at [776, 357] on div "Replace this text with your content" at bounding box center [750, 380] width 177 height 50
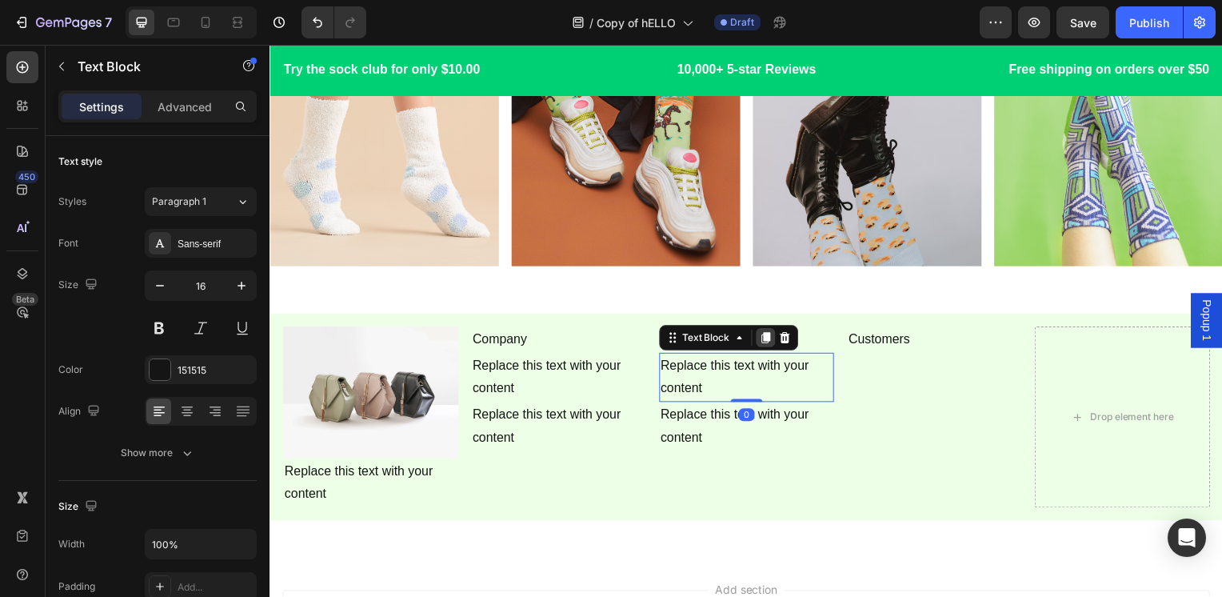
click at [762, 334] on icon at bounding box center [768, 340] width 13 height 13
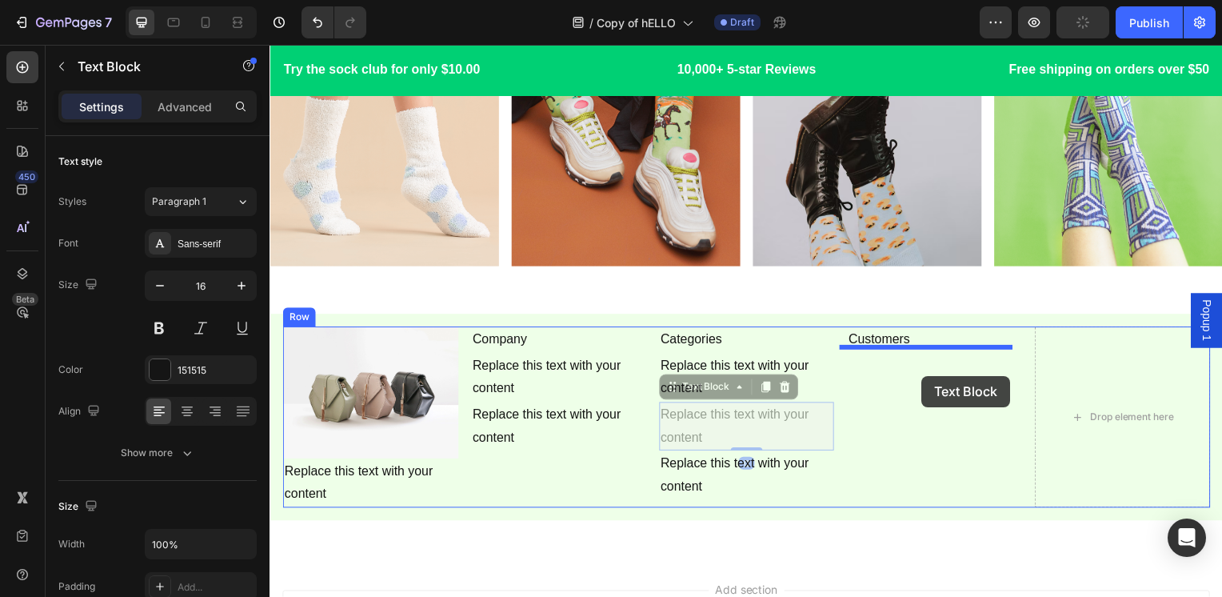
drag, startPoint x: 774, startPoint y: 430, endPoint x: 926, endPoint y: 378, distance: 160.4
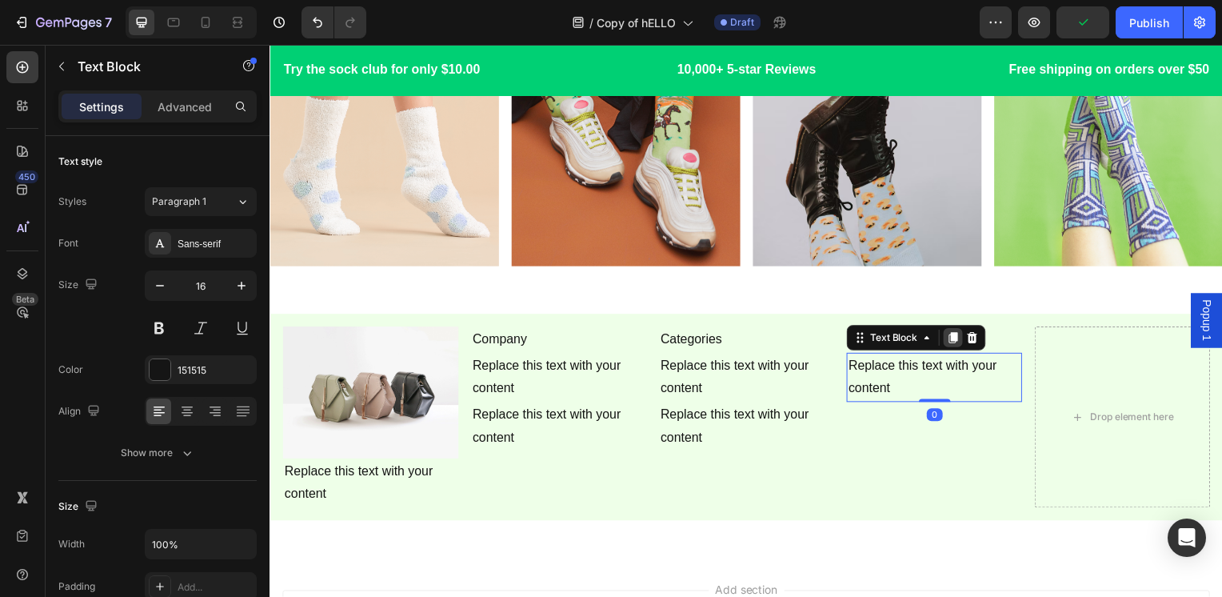
click at [953, 337] on icon at bounding box center [957, 340] width 13 height 13
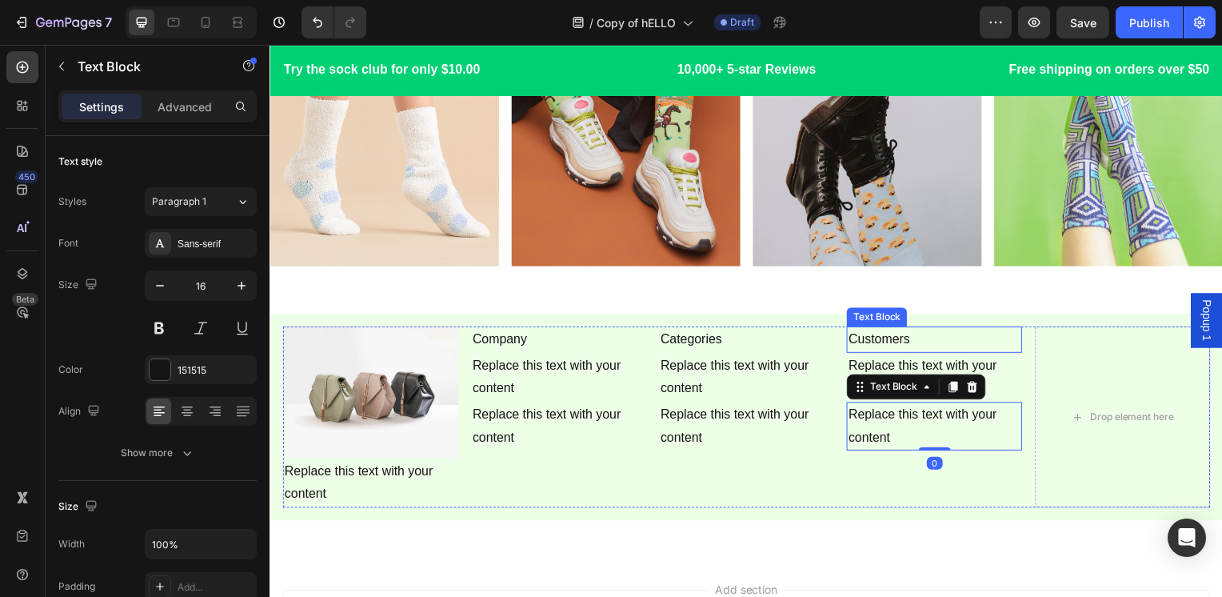
click at [921, 335] on p "Customers" at bounding box center [939, 341] width 174 height 23
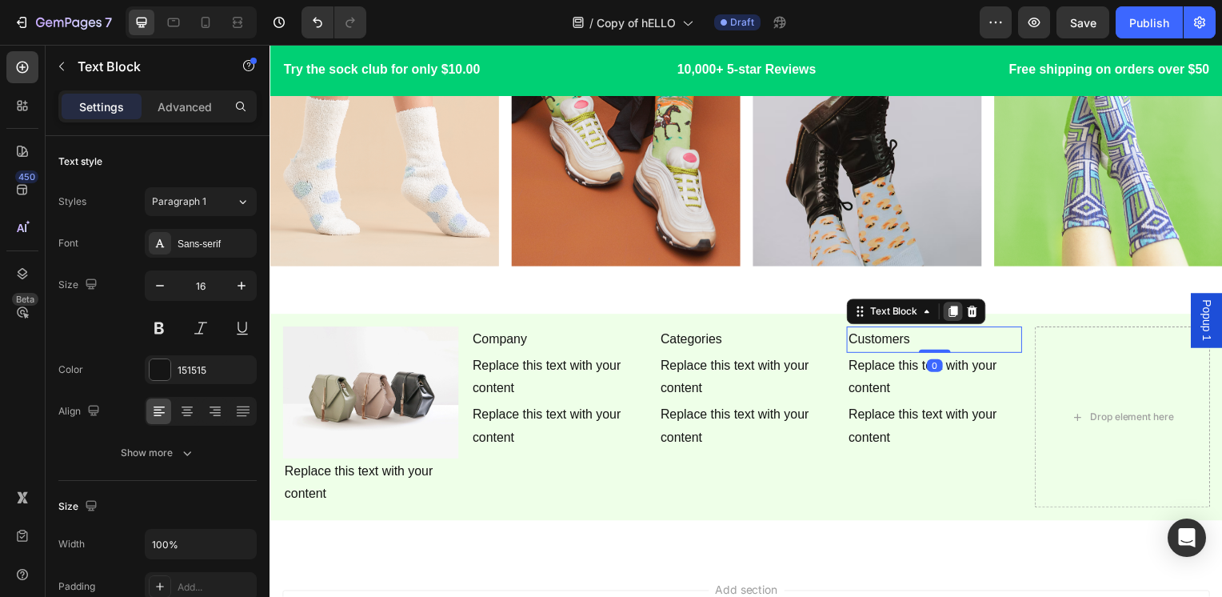
click at [953, 309] on icon at bounding box center [957, 314] width 9 height 11
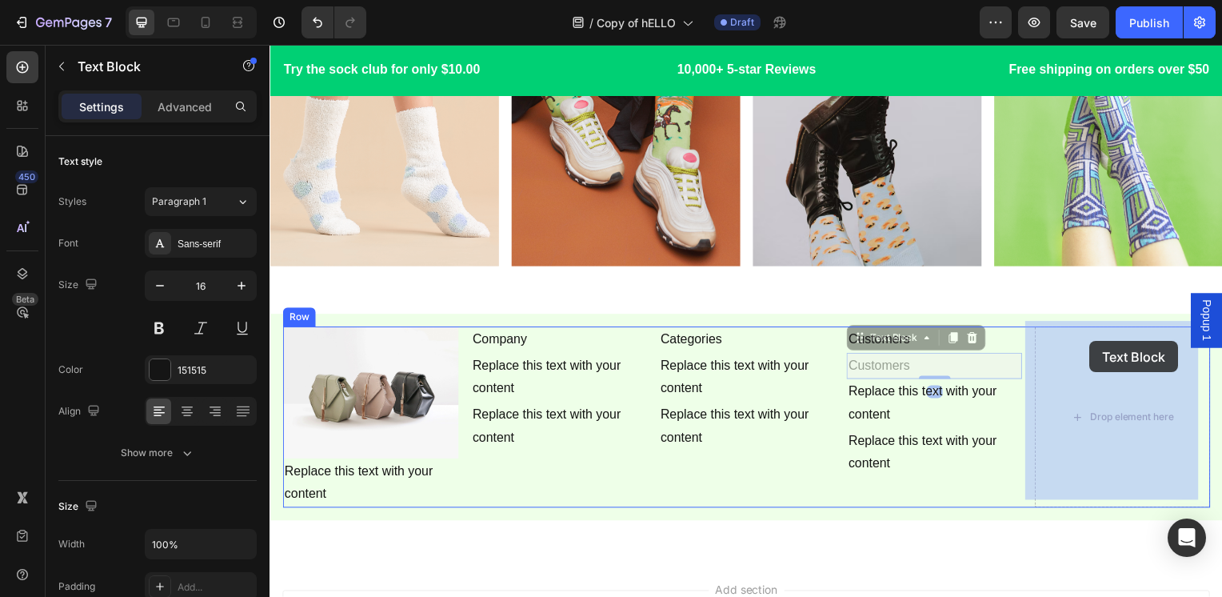
drag, startPoint x: 955, startPoint y: 362, endPoint x: 1097, endPoint y: 343, distance: 142.9
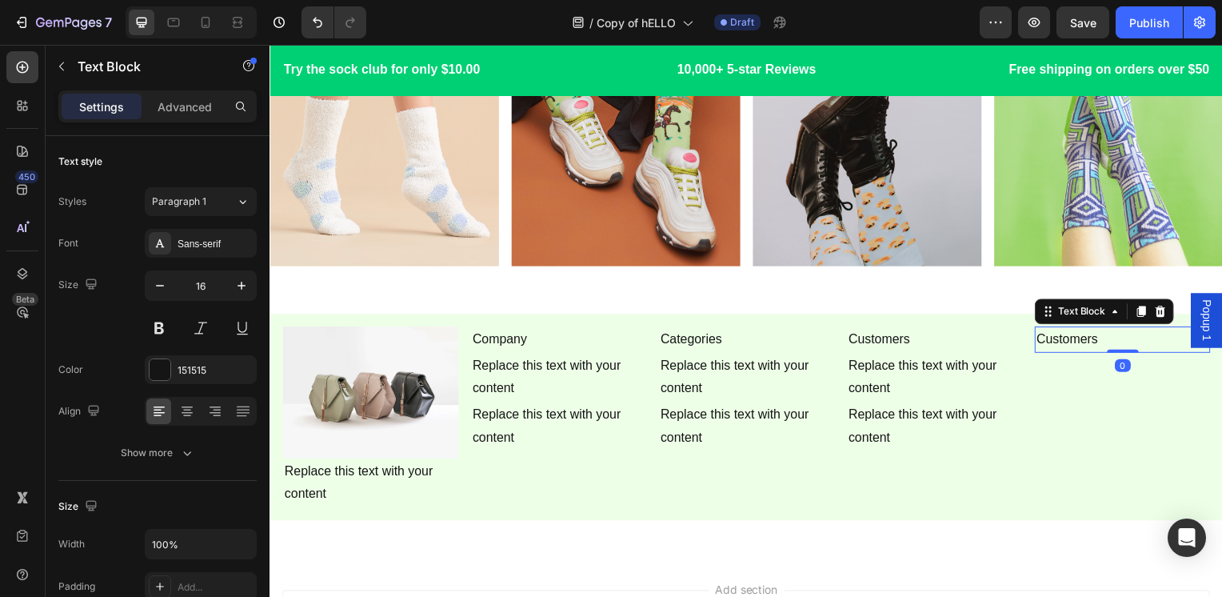
click at [1080, 332] on p "Customers" at bounding box center [1128, 341] width 174 height 23
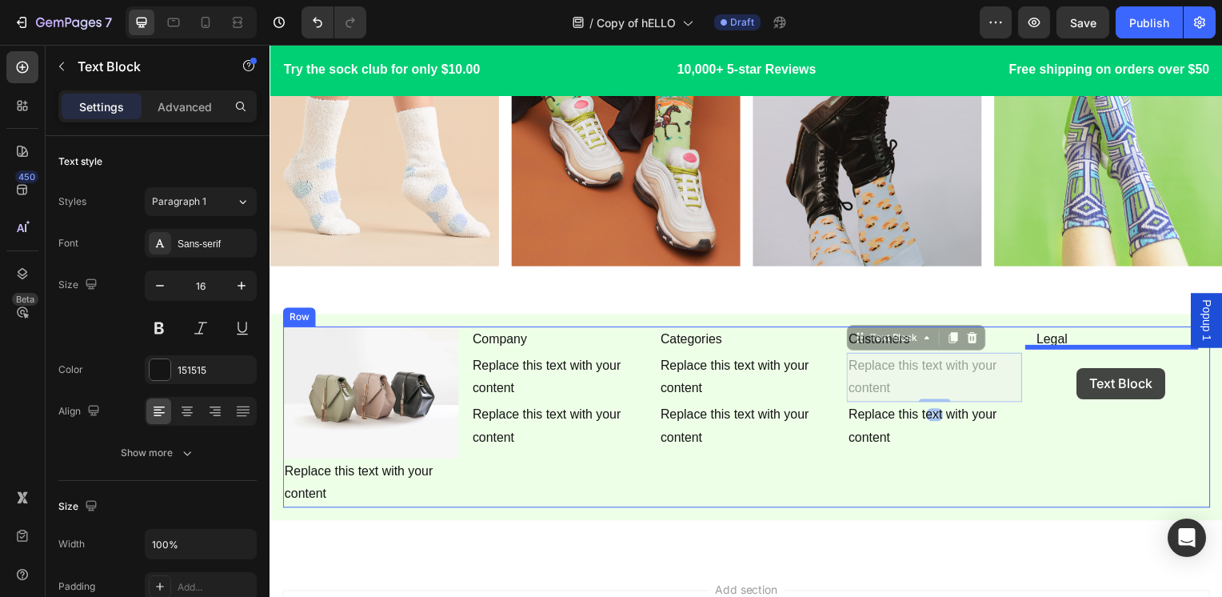
drag, startPoint x: 978, startPoint y: 372, endPoint x: 1083, endPoint y: 370, distance: 104.8
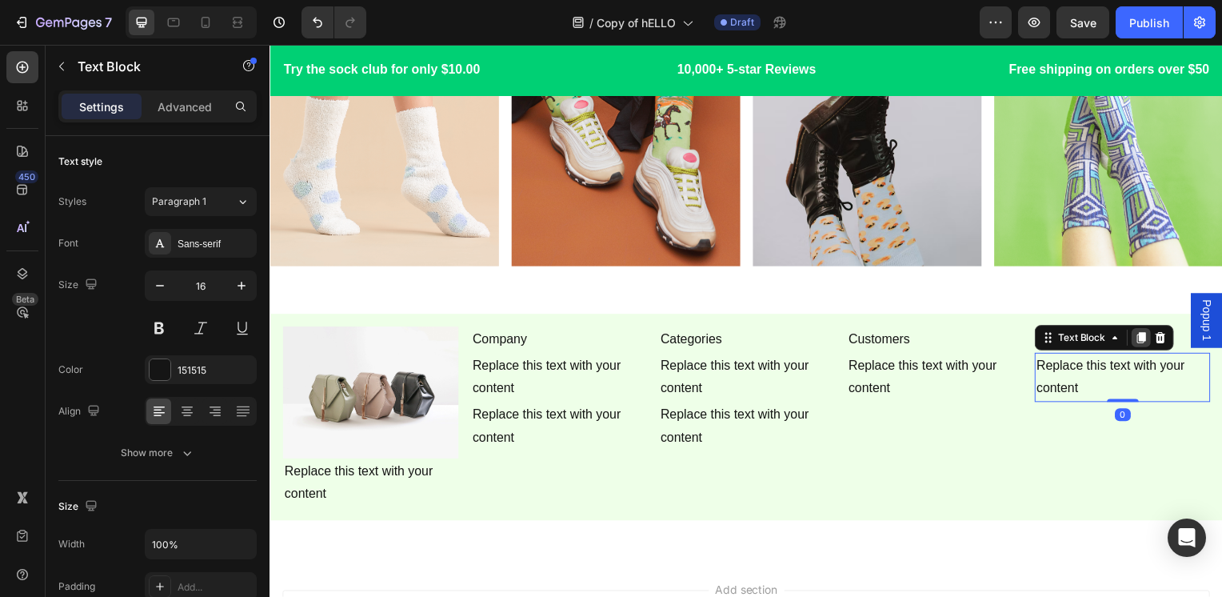
click at [1144, 330] on div at bounding box center [1146, 339] width 19 height 19
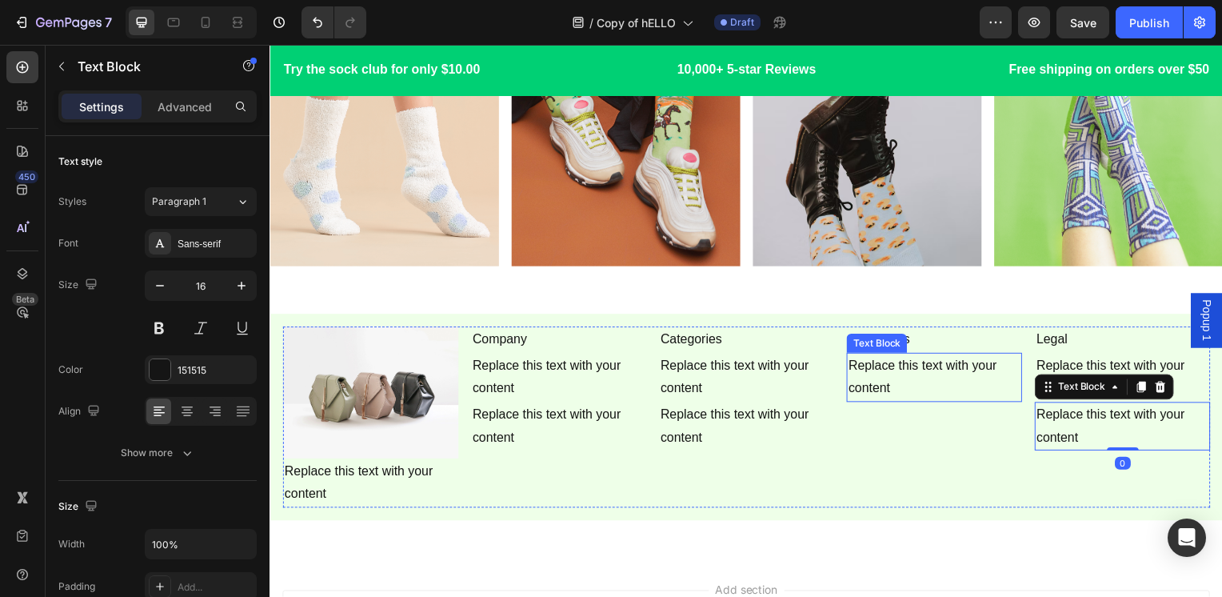
click at [979, 391] on div "Replace this text with your content" at bounding box center [938, 380] width 177 height 50
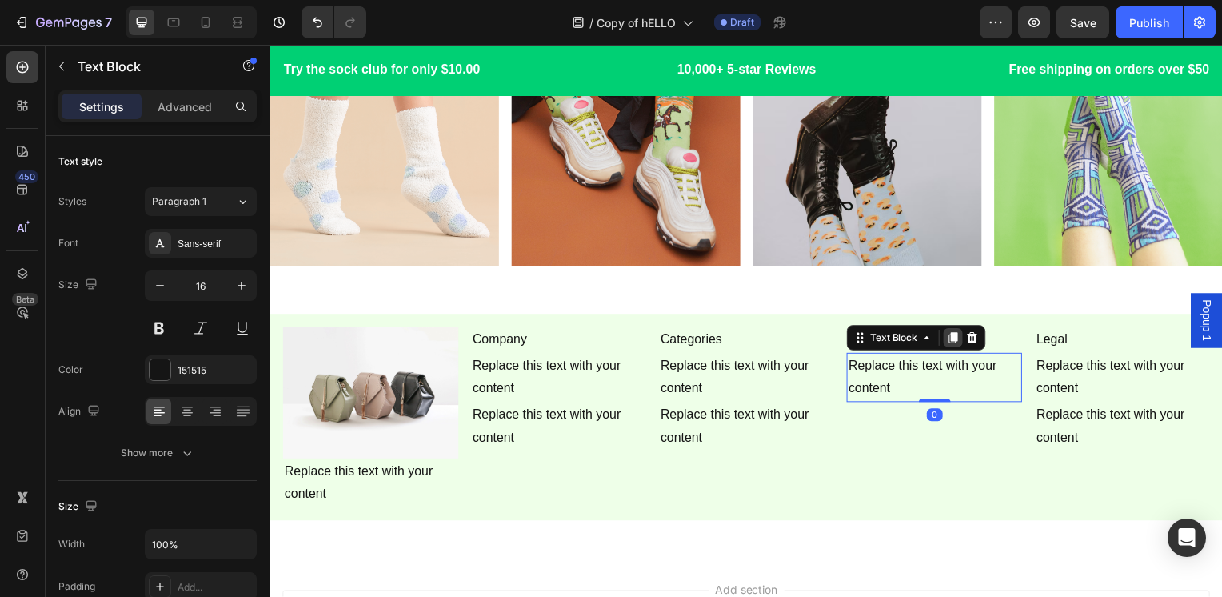
click at [953, 335] on icon at bounding box center [957, 339] width 9 height 11
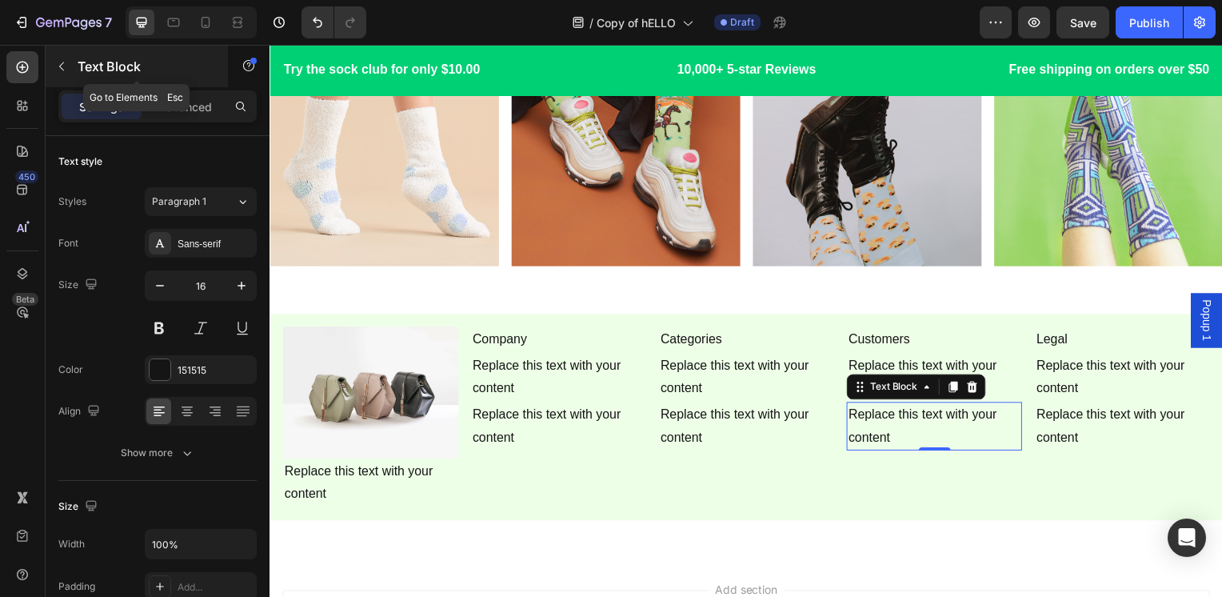
click at [134, 81] on div "Text Block" at bounding box center [137, 67] width 182 height 42
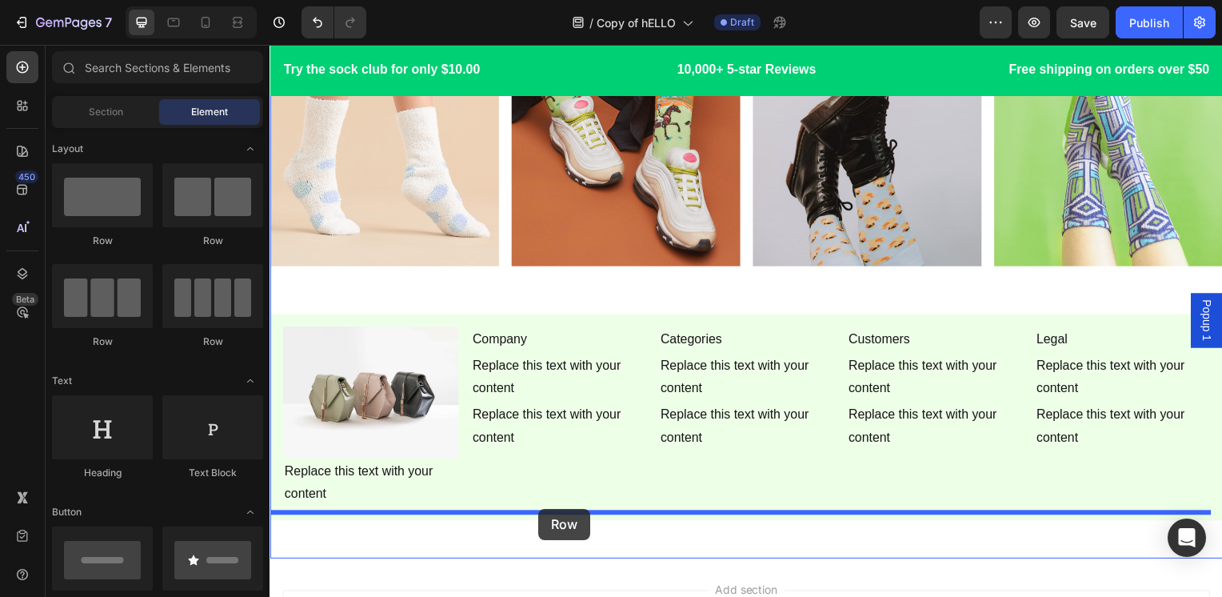
drag, startPoint x: 471, startPoint y: 360, endPoint x: 541, endPoint y: 512, distance: 167.2
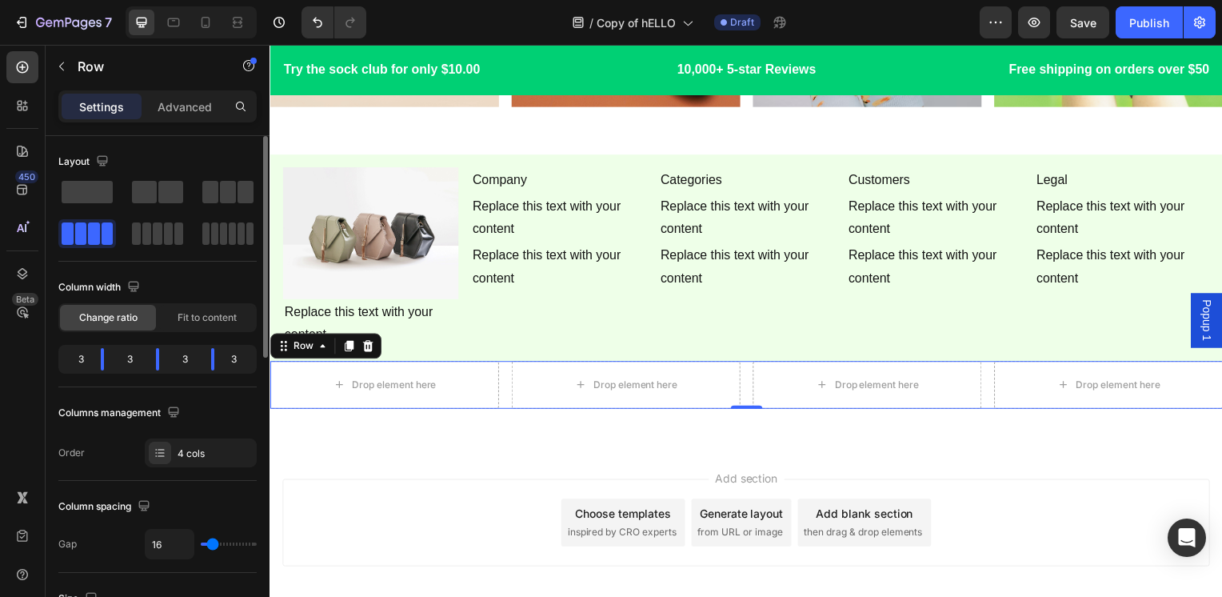
scroll to position [160, 0]
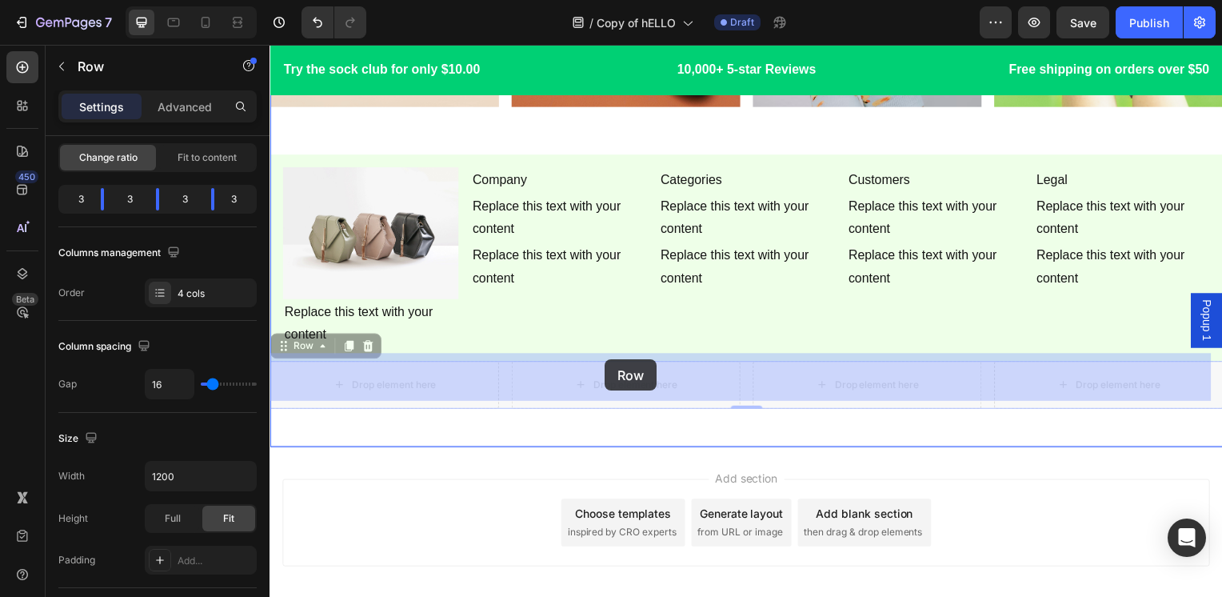
drag, startPoint x: 302, startPoint y: 341, endPoint x: 607, endPoint y: 362, distance: 305.5
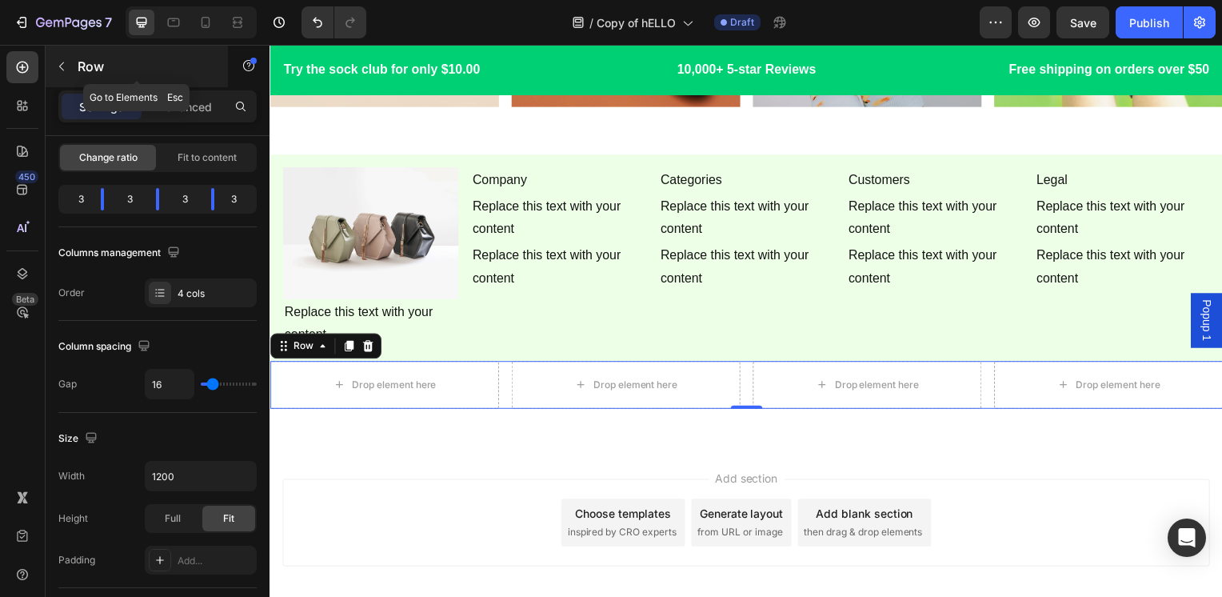
click at [122, 82] on div "Row" at bounding box center [137, 67] width 182 height 42
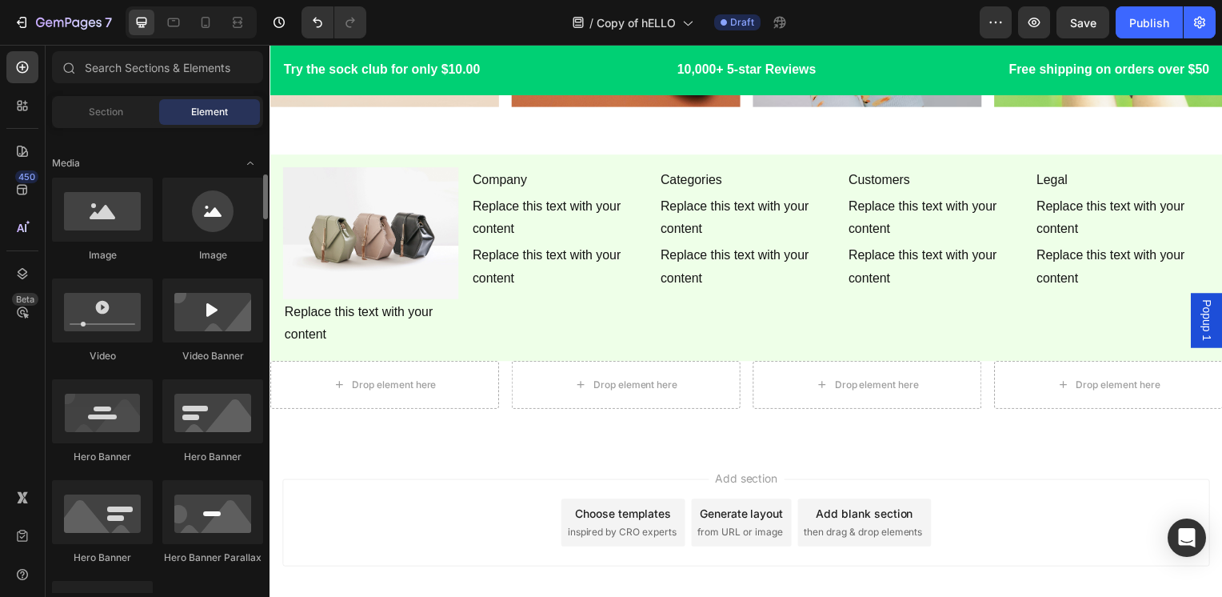
scroll to position [640, 0]
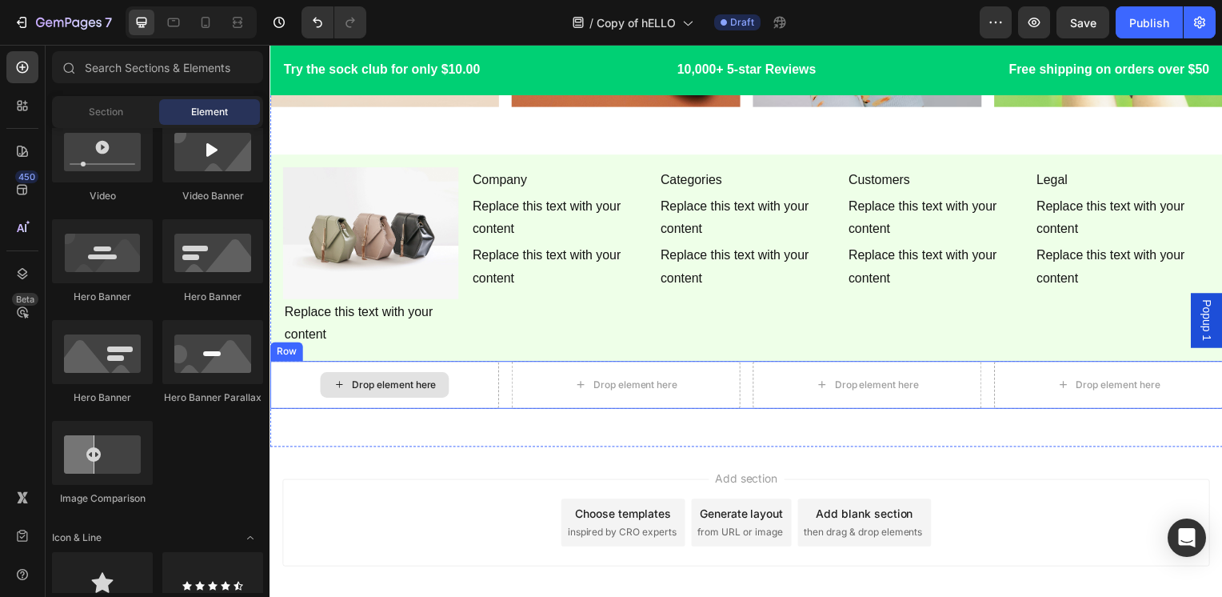
click at [286, 364] on div "Drop element here" at bounding box center [385, 388] width 230 height 48
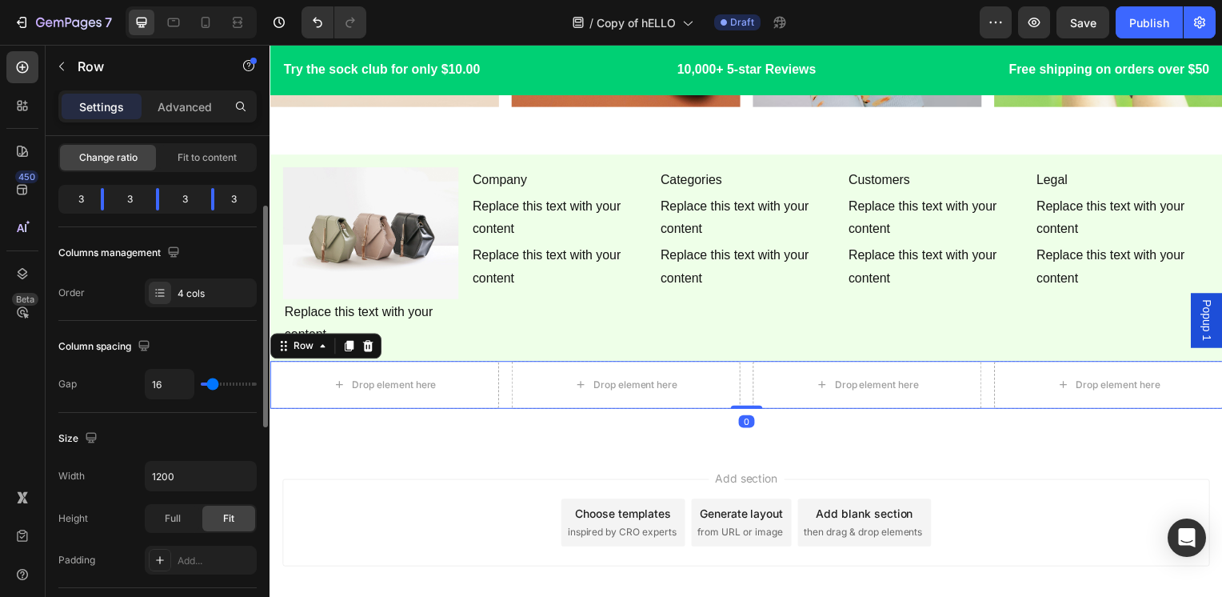
scroll to position [480, 0]
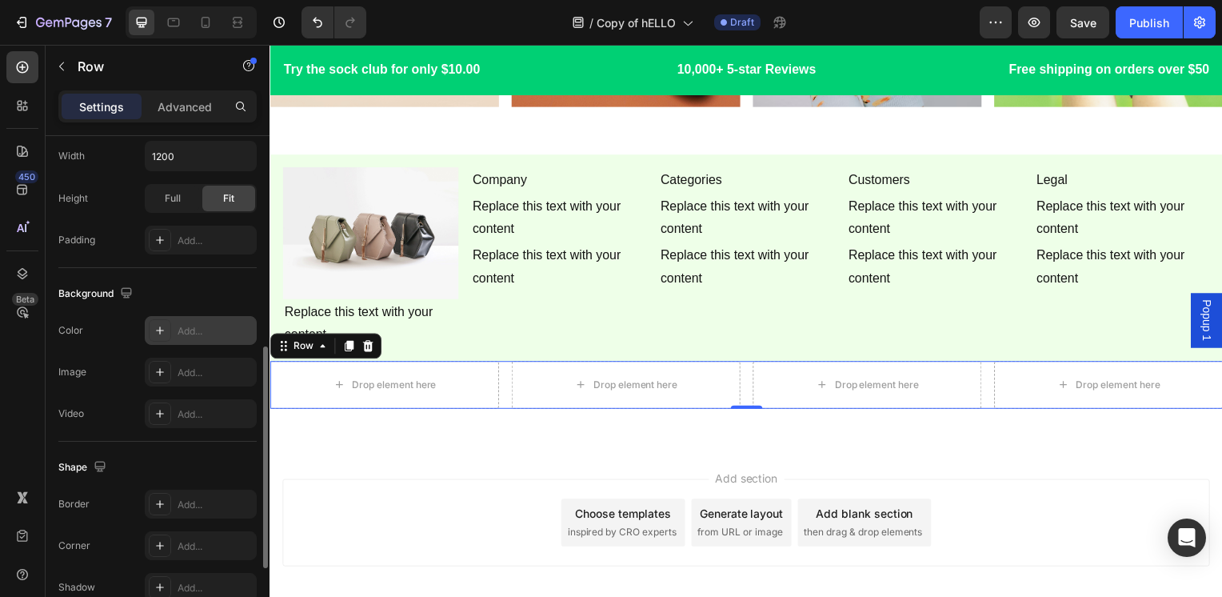
click at [199, 326] on div "Add..." at bounding box center [215, 331] width 75 height 14
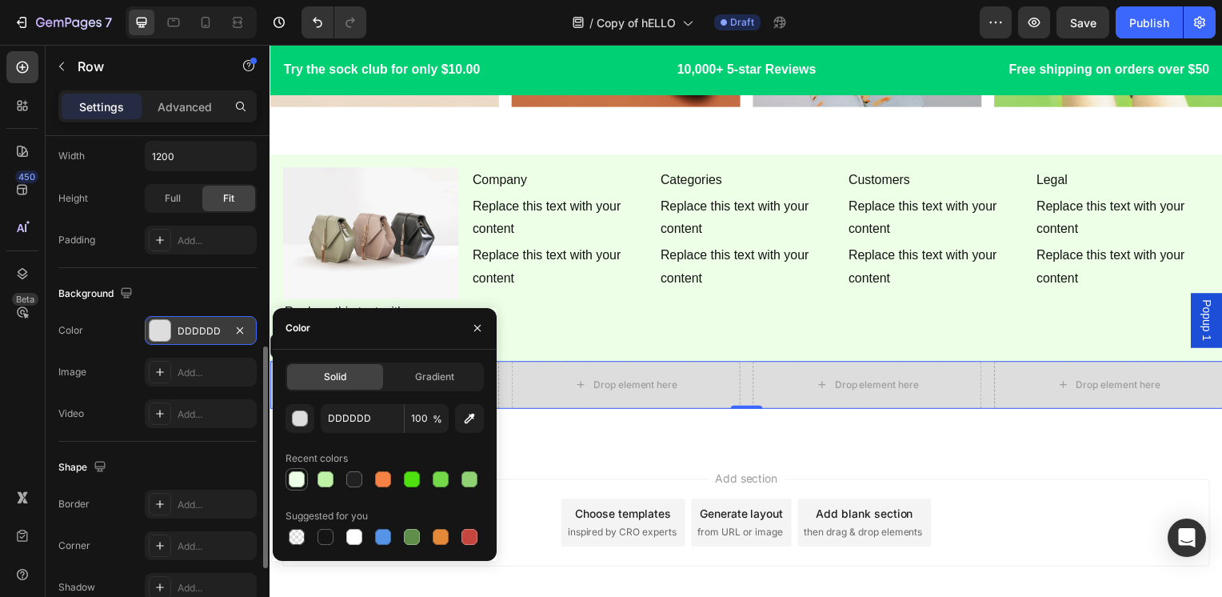
click at [298, 482] on div at bounding box center [297, 479] width 16 height 16
type input "EEFFE8"
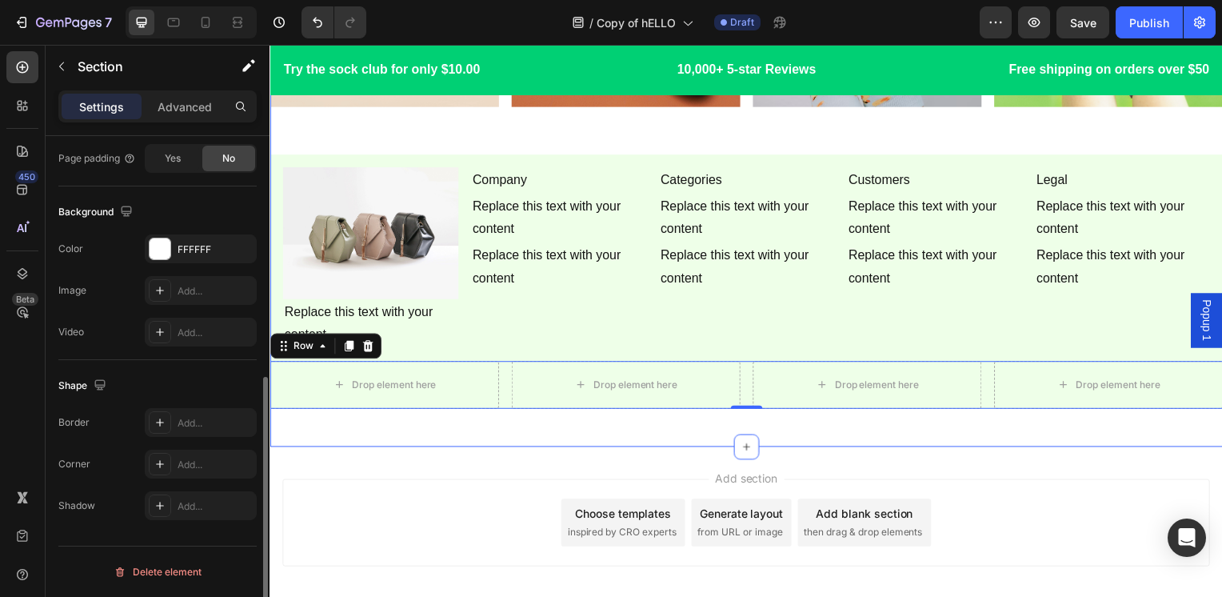
click at [624, 423] on div "Image Image Image Image Row Image Image Image Image Row Text Block Row Image Re…" at bounding box center [750, 13] width 960 height 873
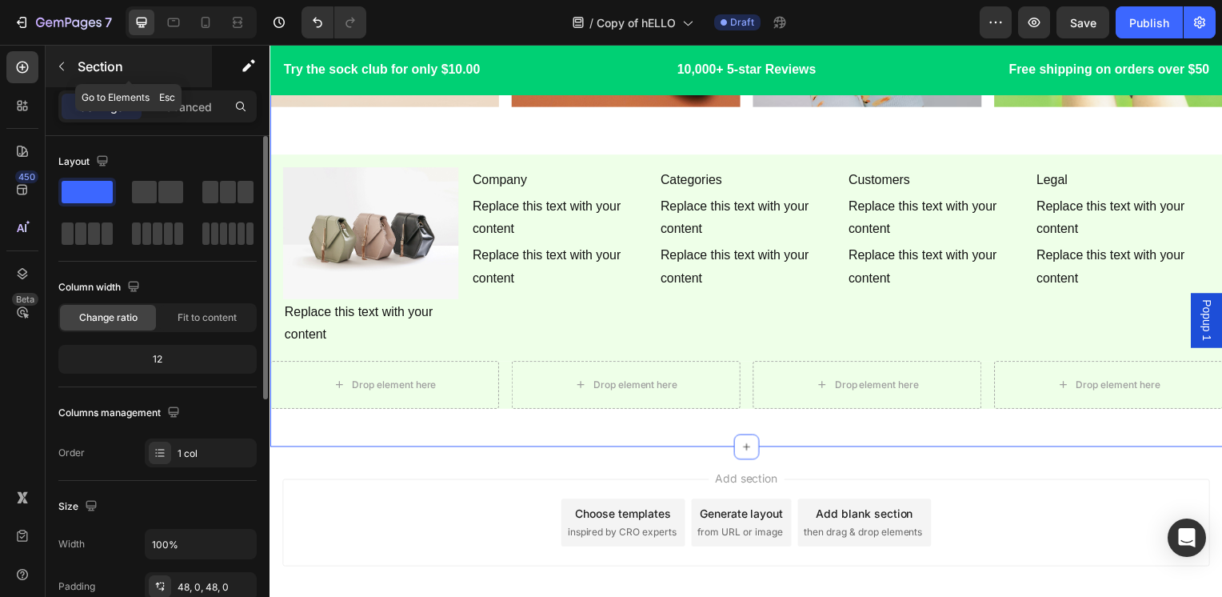
click at [142, 53] on div "Section" at bounding box center [129, 67] width 166 height 42
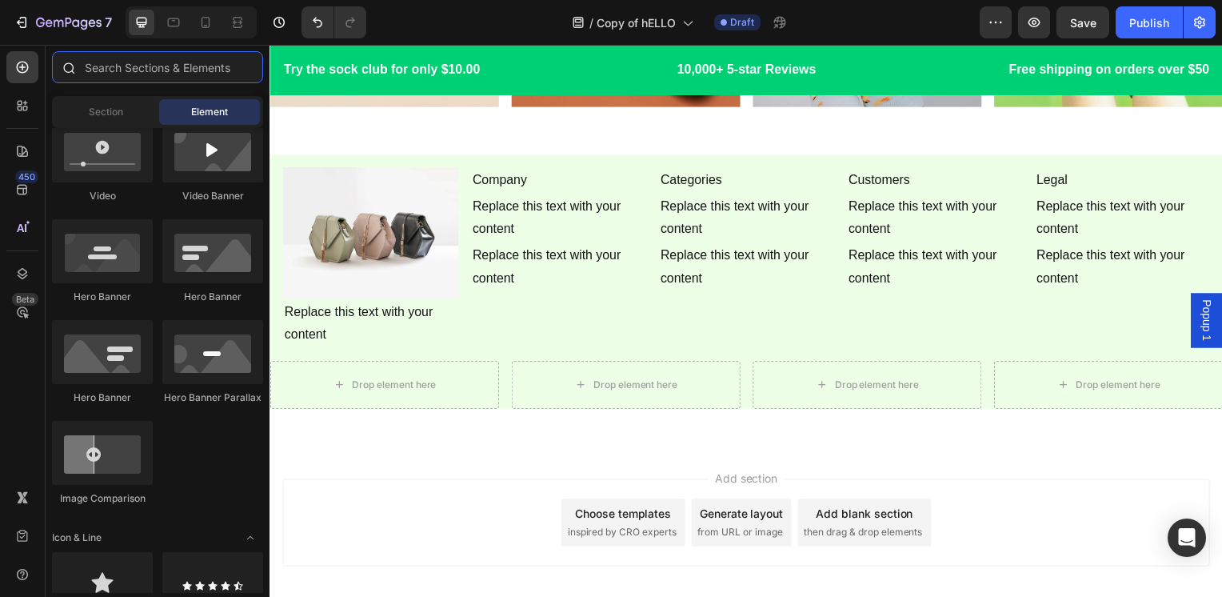
click at [163, 73] on input "text" at bounding box center [157, 67] width 211 height 32
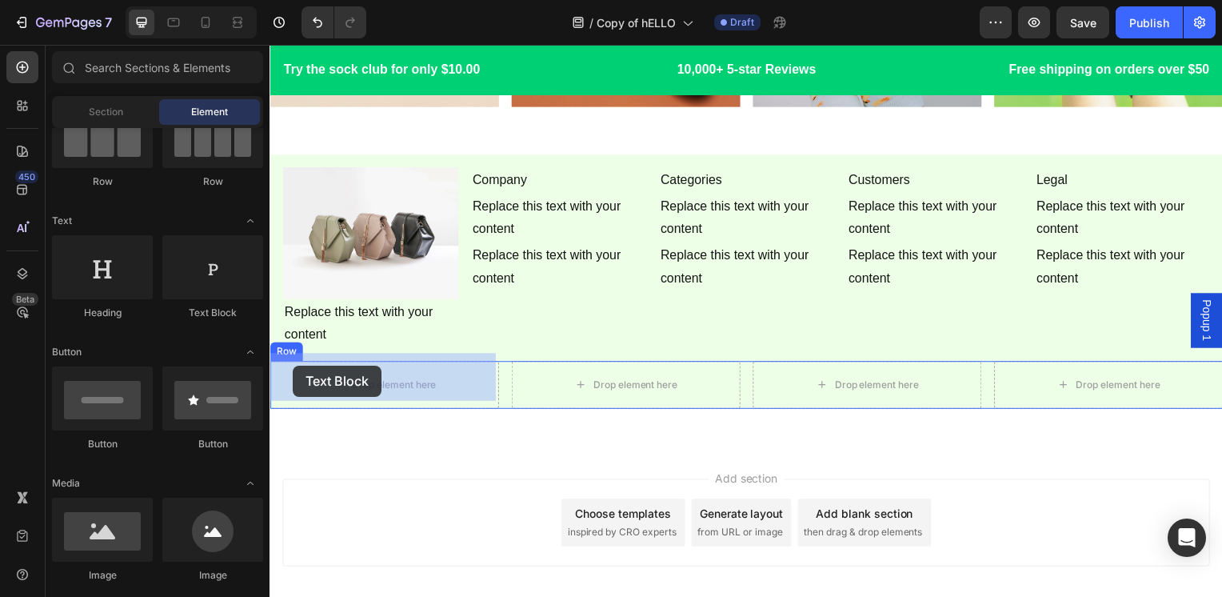
drag, startPoint x: 470, startPoint y: 312, endPoint x: 293, endPoint y: 368, distance: 186.2
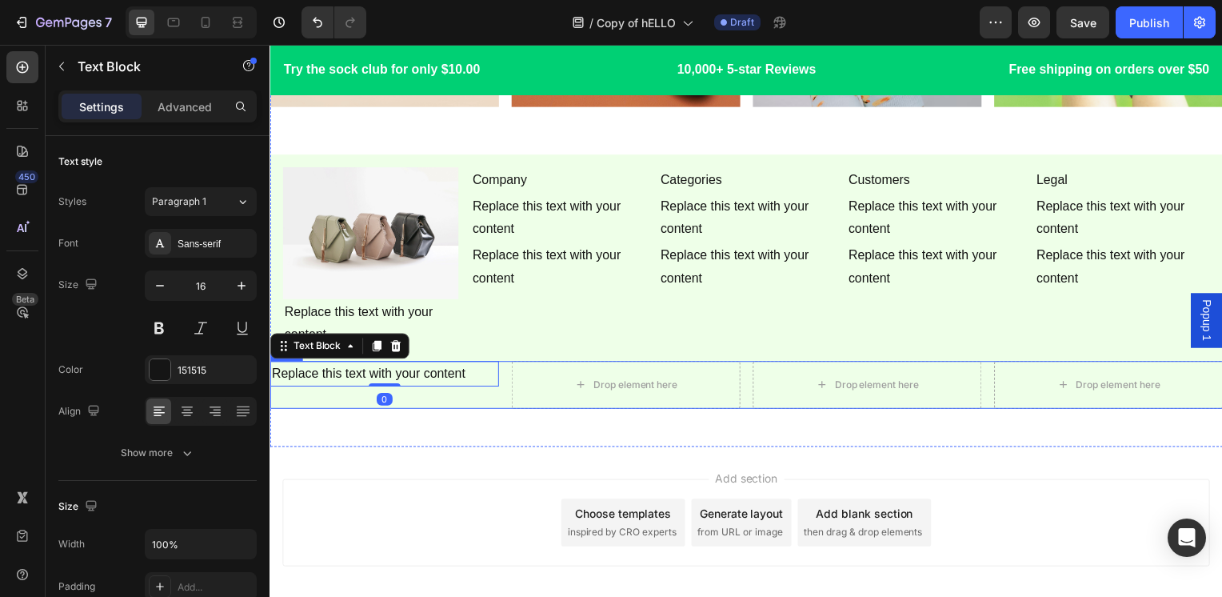
click at [325, 370] on div "Replace this text with your content" at bounding box center [385, 377] width 230 height 26
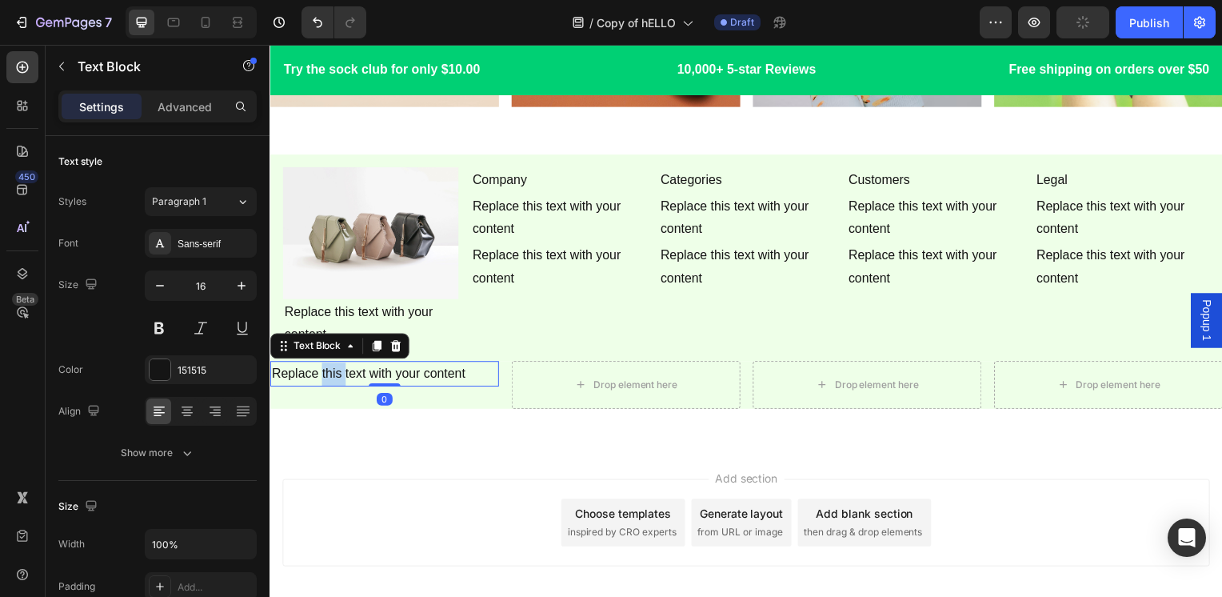
click at [325, 370] on p "Replace this text with your content" at bounding box center [384, 377] width 227 height 23
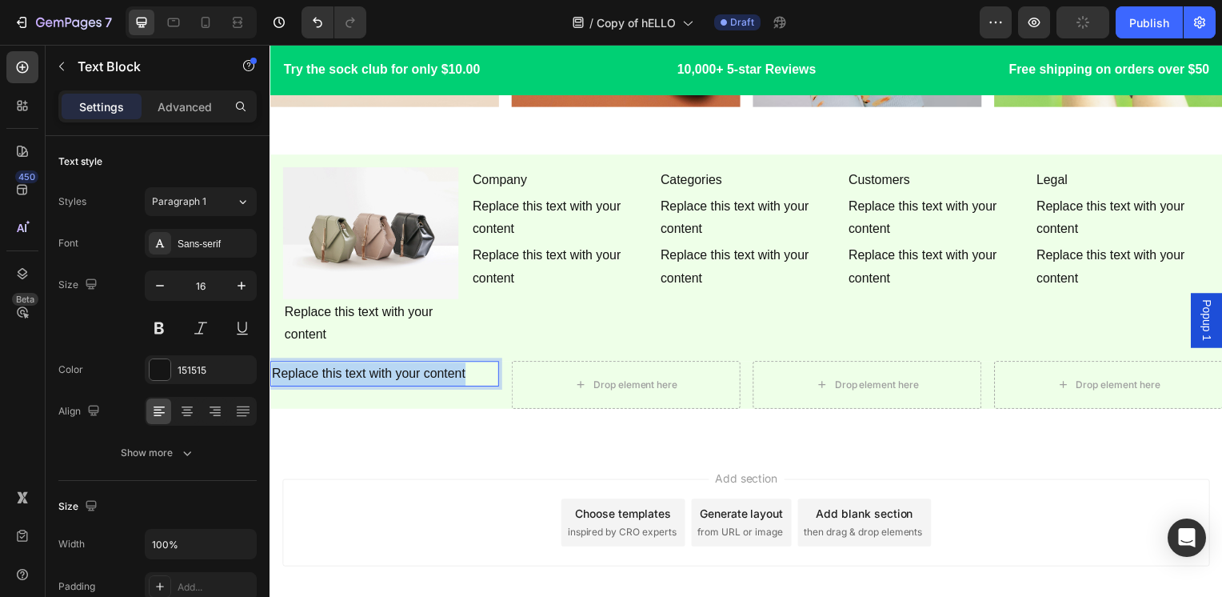
click at [325, 370] on p "Replace this text with your content" at bounding box center [384, 377] width 227 height 23
click at [414, 395] on div "Join our newletter Text Block 0" at bounding box center [385, 388] width 230 height 48
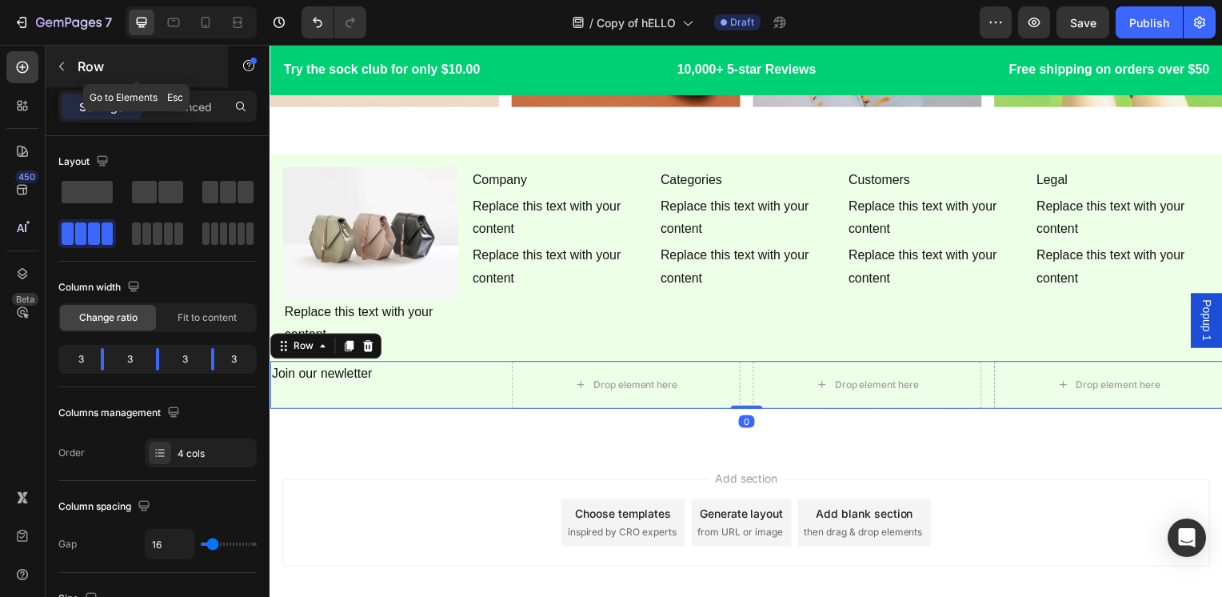
click at [160, 59] on p "Row" at bounding box center [146, 66] width 136 height 19
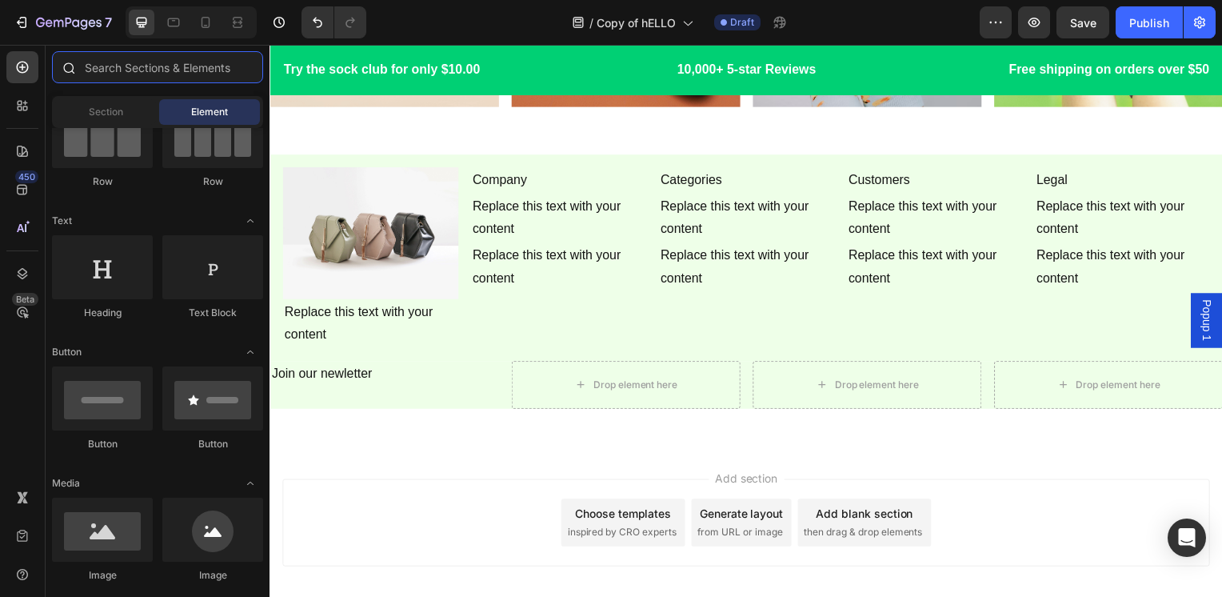
click at [159, 65] on input "text" at bounding box center [157, 67] width 211 height 32
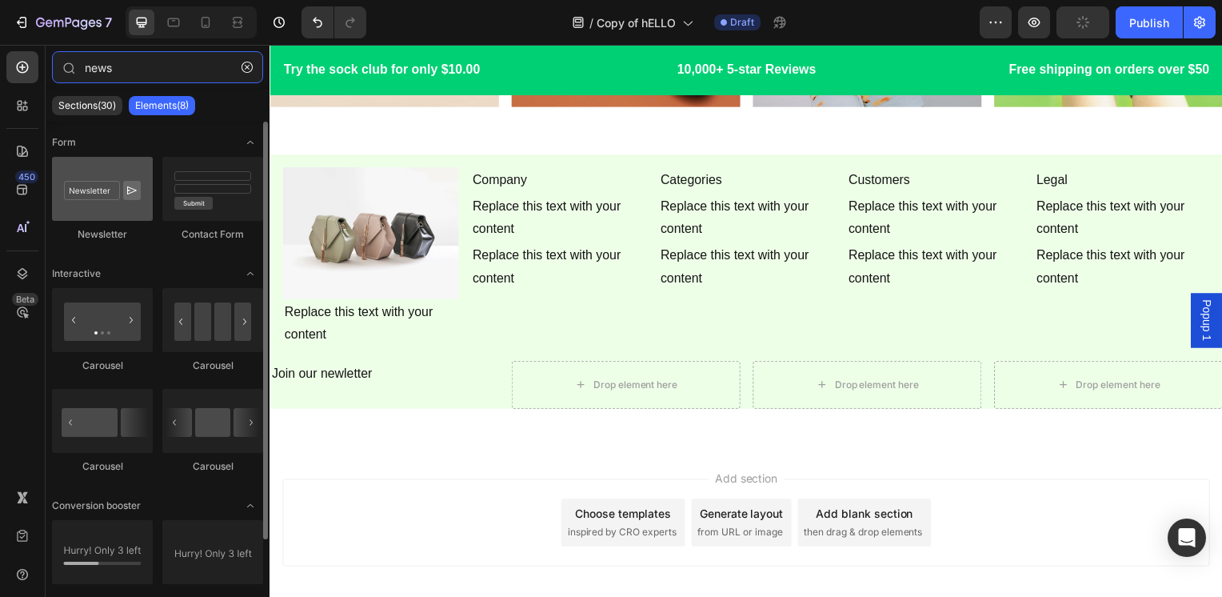
type input "news"
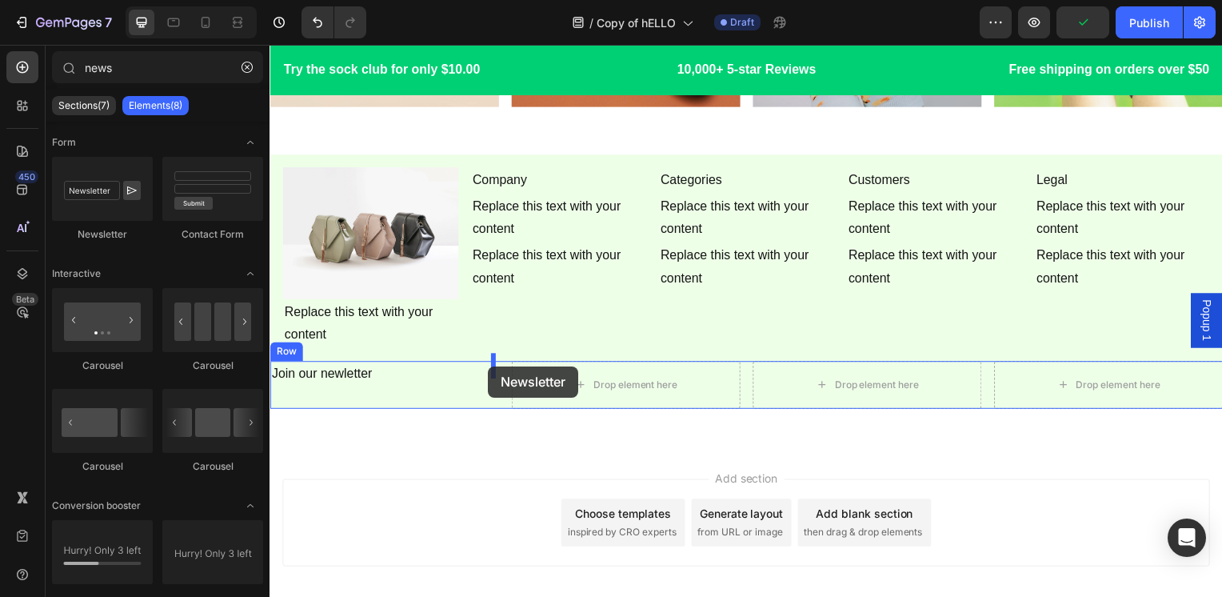
drag, startPoint x: 389, startPoint y: 238, endPoint x: 490, endPoint y: 369, distance: 165.4
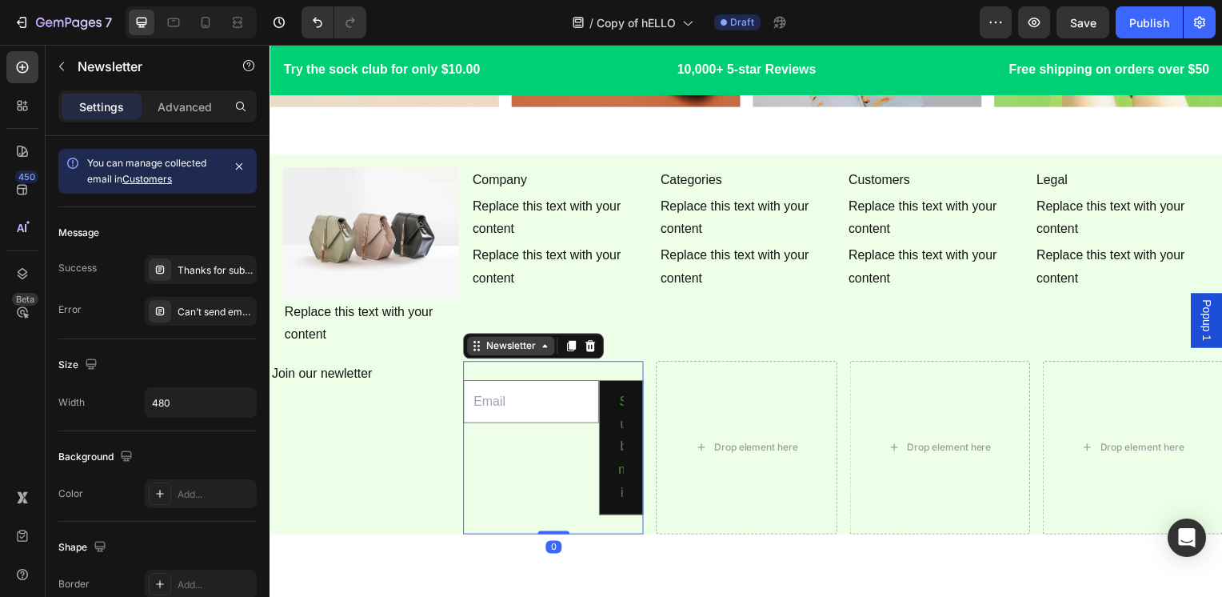
click at [501, 346] on div "Newsletter" at bounding box center [512, 349] width 56 height 14
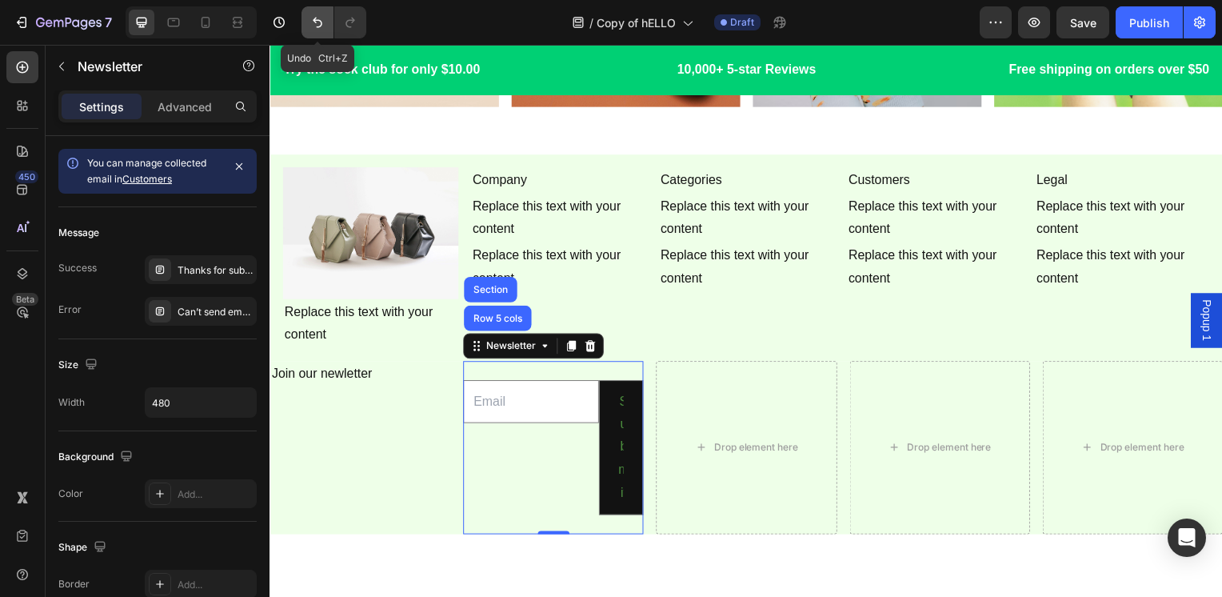
click at [307, 18] on button "Undo/Redo" at bounding box center [318, 22] width 32 height 32
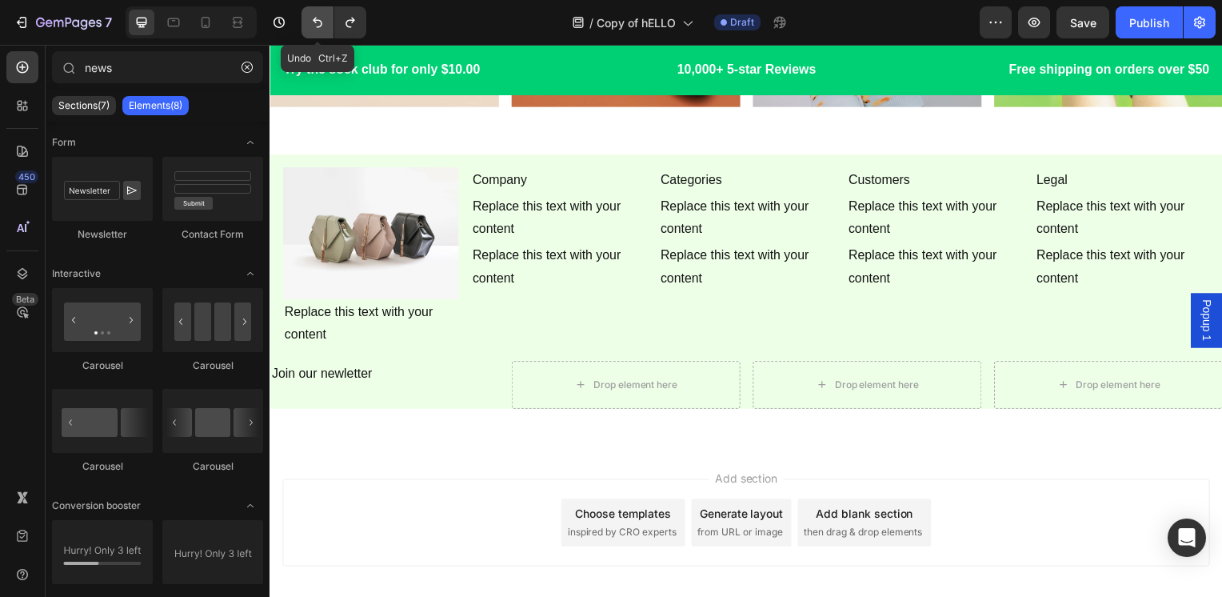
click at [307, 18] on button "Undo/Redo" at bounding box center [318, 22] width 32 height 32
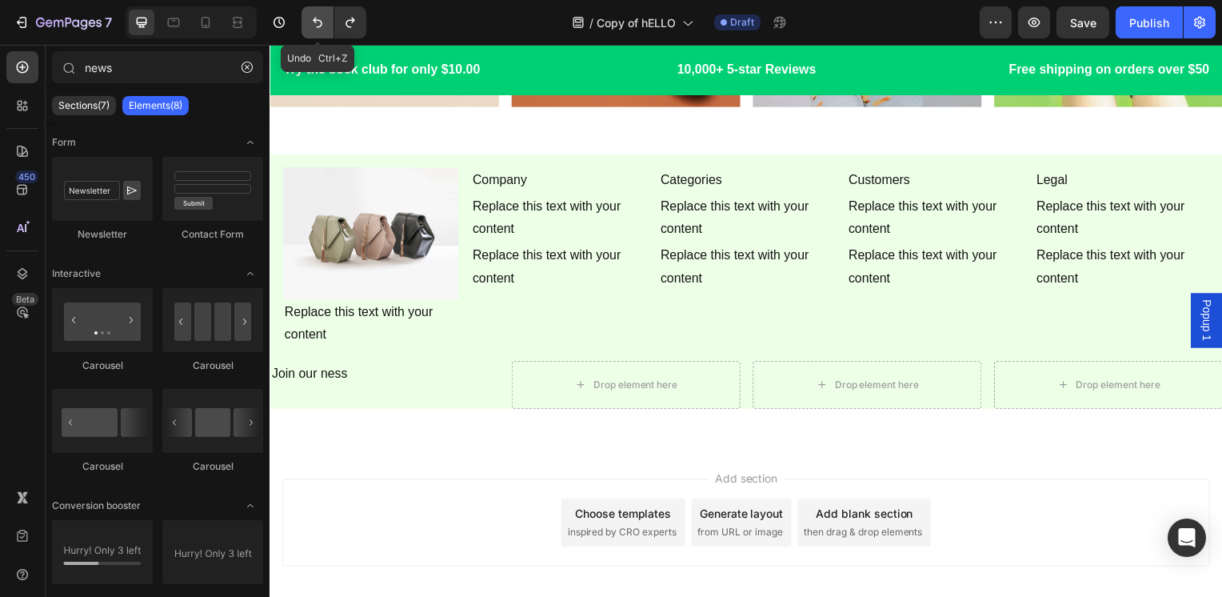
click at [307, 18] on button "Undo/Redo" at bounding box center [318, 22] width 32 height 32
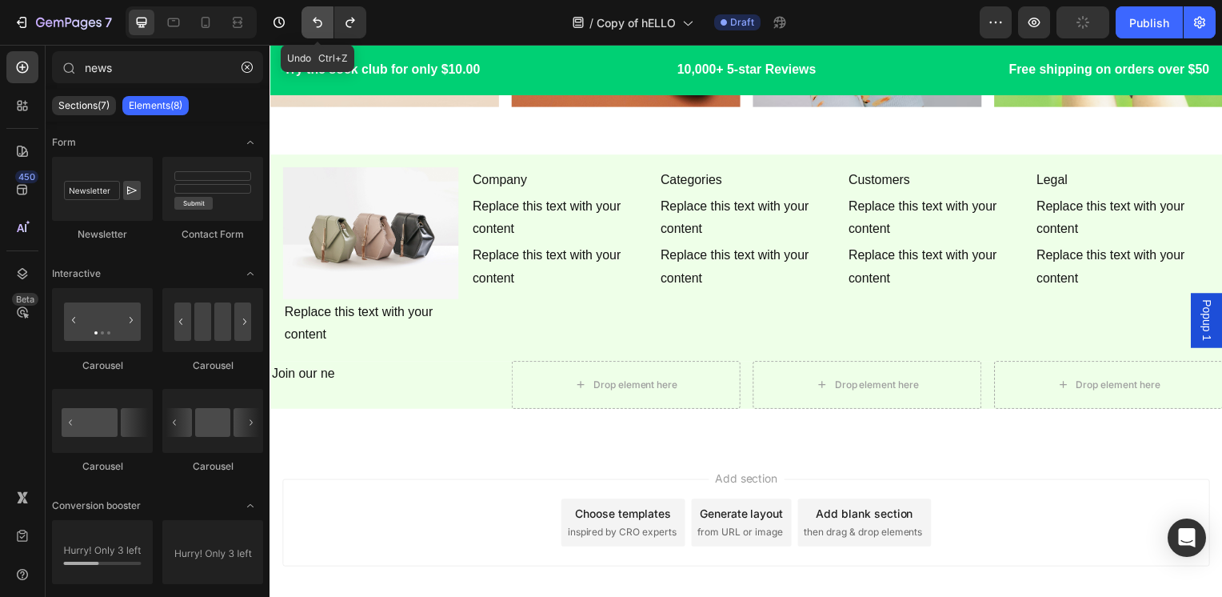
click at [307, 18] on button "Undo/Redo" at bounding box center [318, 22] width 32 height 32
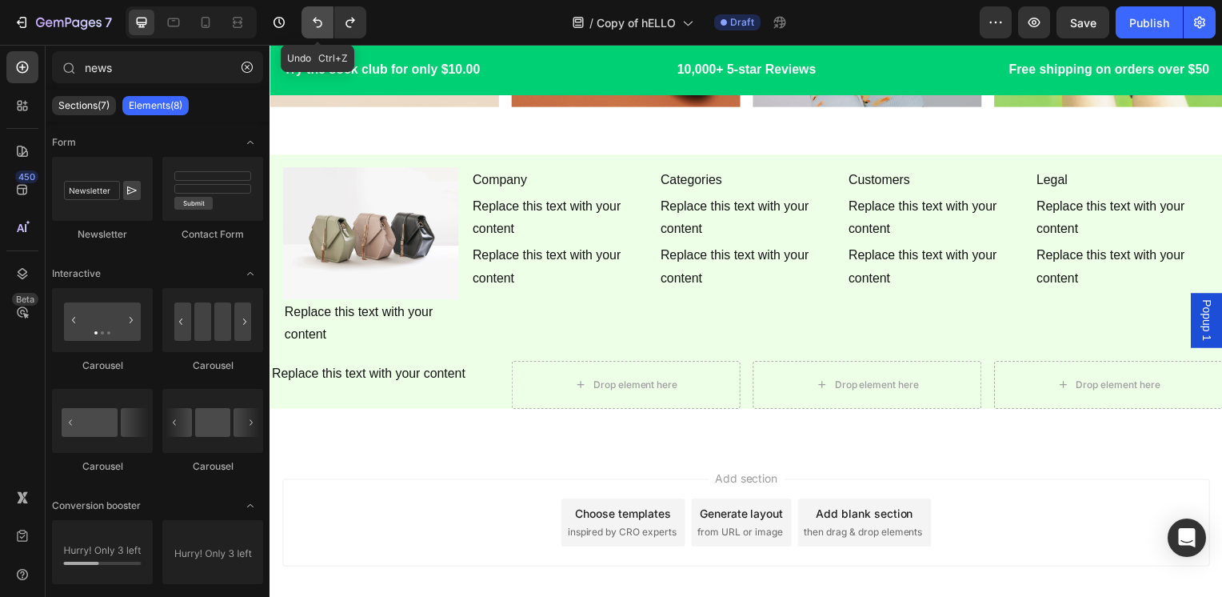
click at [307, 18] on button "Undo/Redo" at bounding box center [318, 22] width 32 height 32
click at [259, 65] on button "button" at bounding box center [247, 67] width 26 height 26
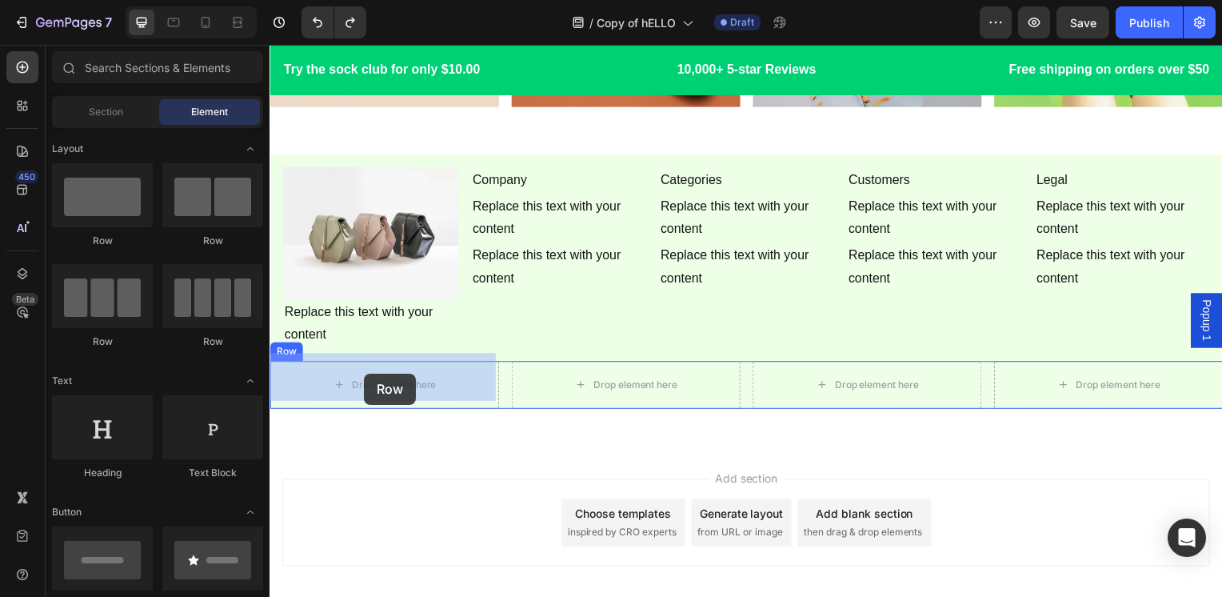
drag, startPoint x: 476, startPoint y: 251, endPoint x: 365, endPoint y: 376, distance: 167.1
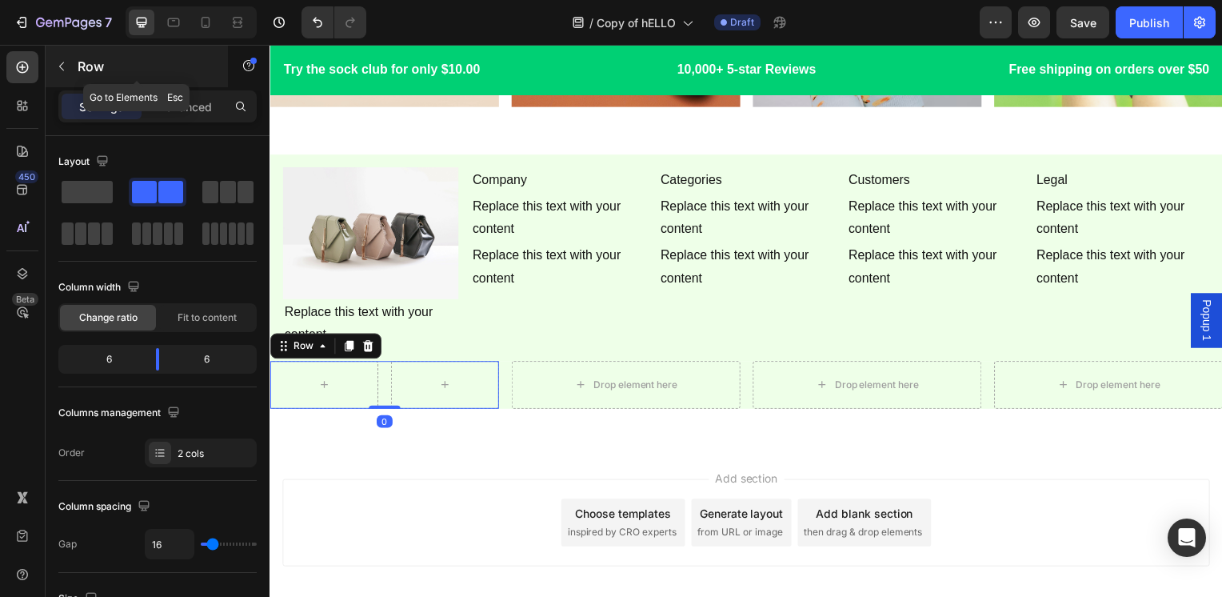
click at [126, 48] on div "Row" at bounding box center [137, 67] width 182 height 42
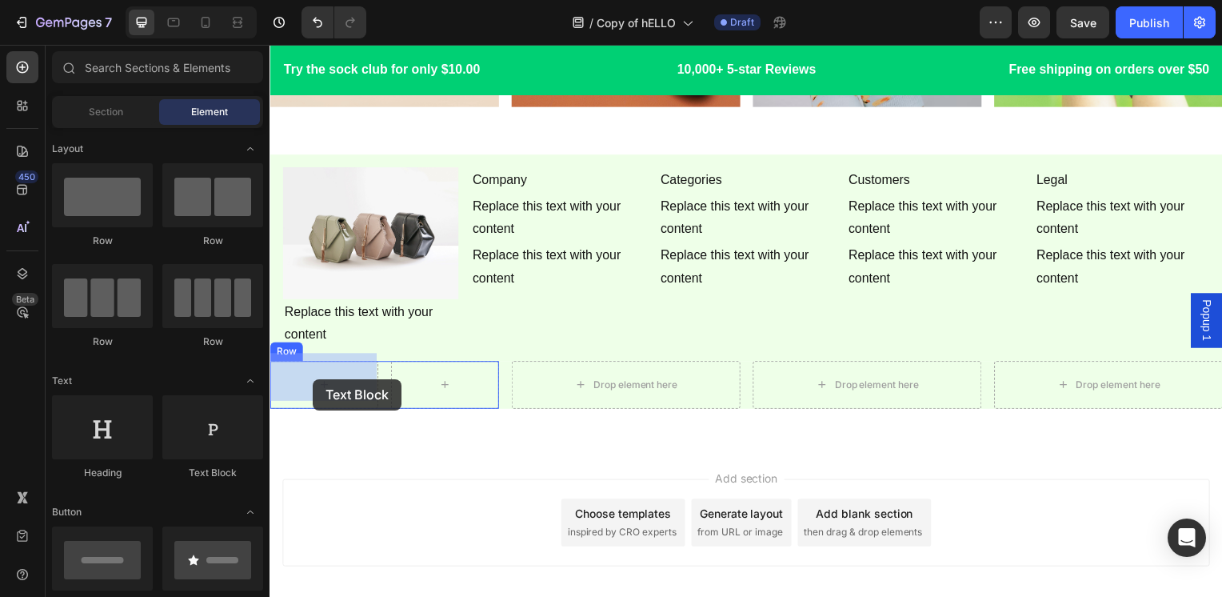
drag, startPoint x: 460, startPoint y: 507, endPoint x: 313, endPoint y: 382, distance: 193.5
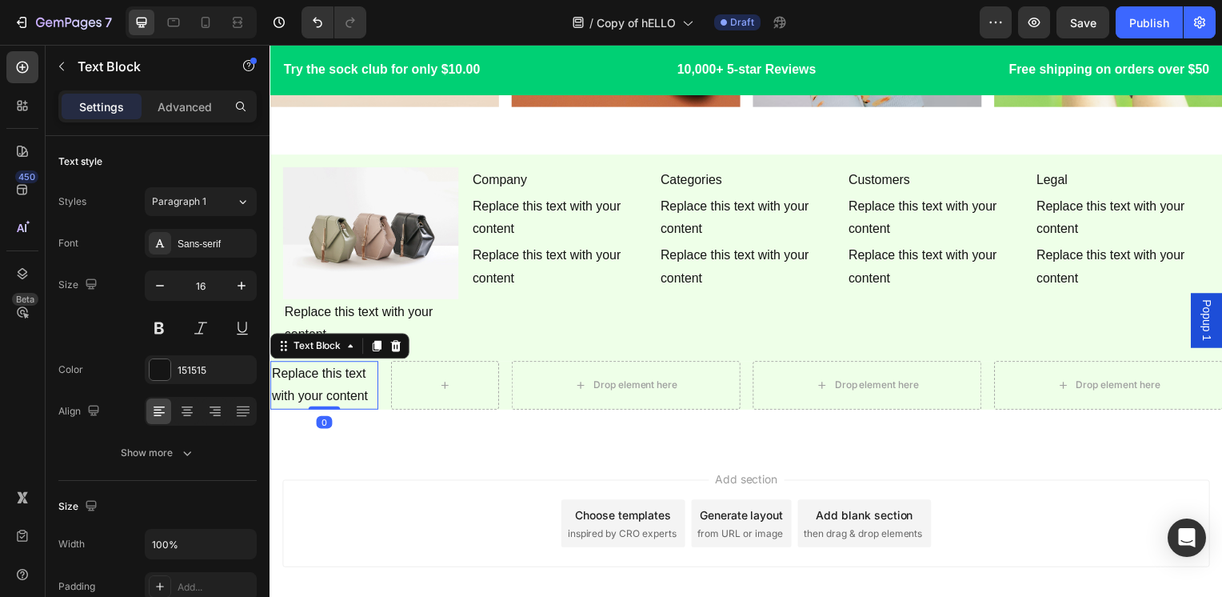
click at [332, 376] on div "Replace this text with your content" at bounding box center [324, 389] width 109 height 50
click at [332, 376] on p "Replace this text with your content" at bounding box center [324, 389] width 106 height 46
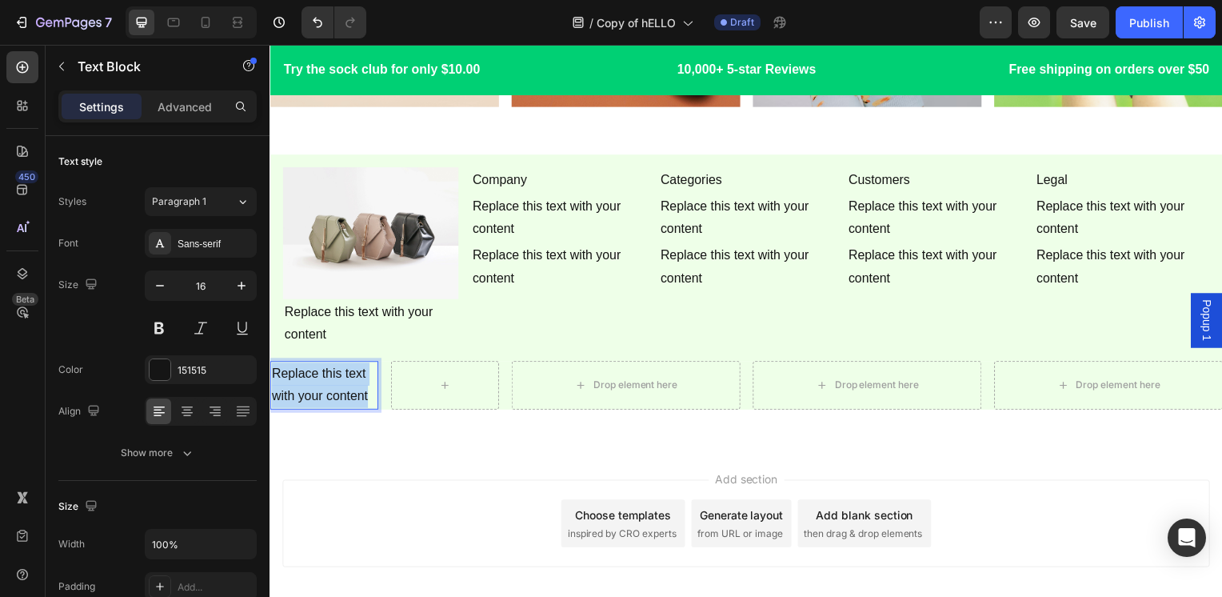
click at [332, 376] on p "Replace this text with your content" at bounding box center [324, 389] width 106 height 46
click at [334, 377] on p "Join our newsletter" at bounding box center [324, 389] width 106 height 46
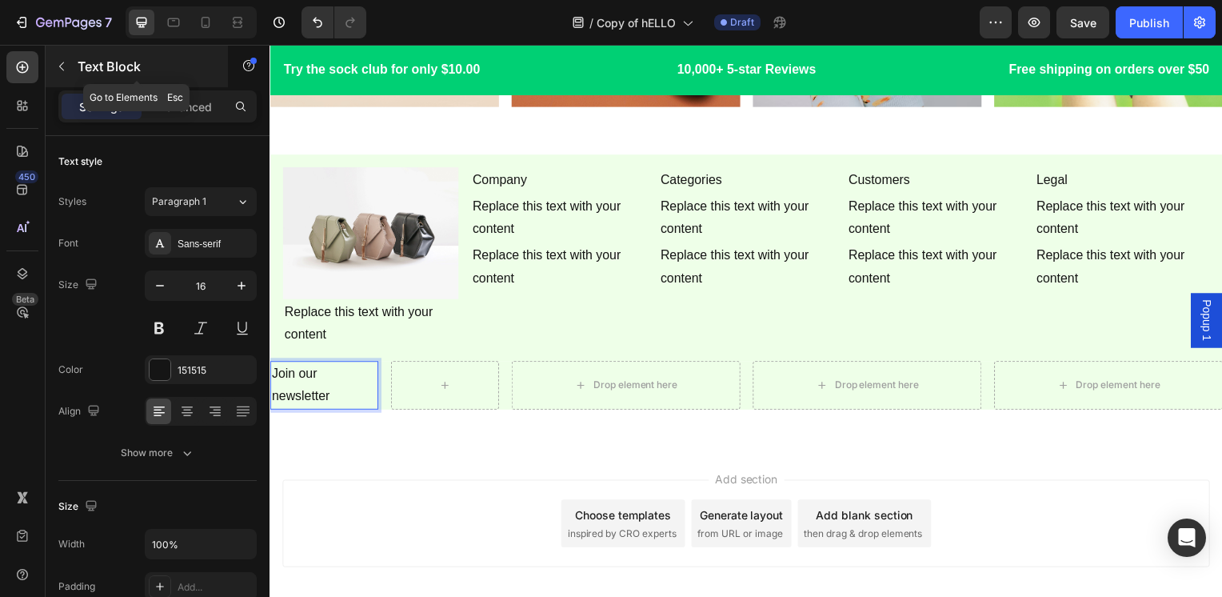
click at [147, 78] on div "Text Block" at bounding box center [137, 67] width 182 height 42
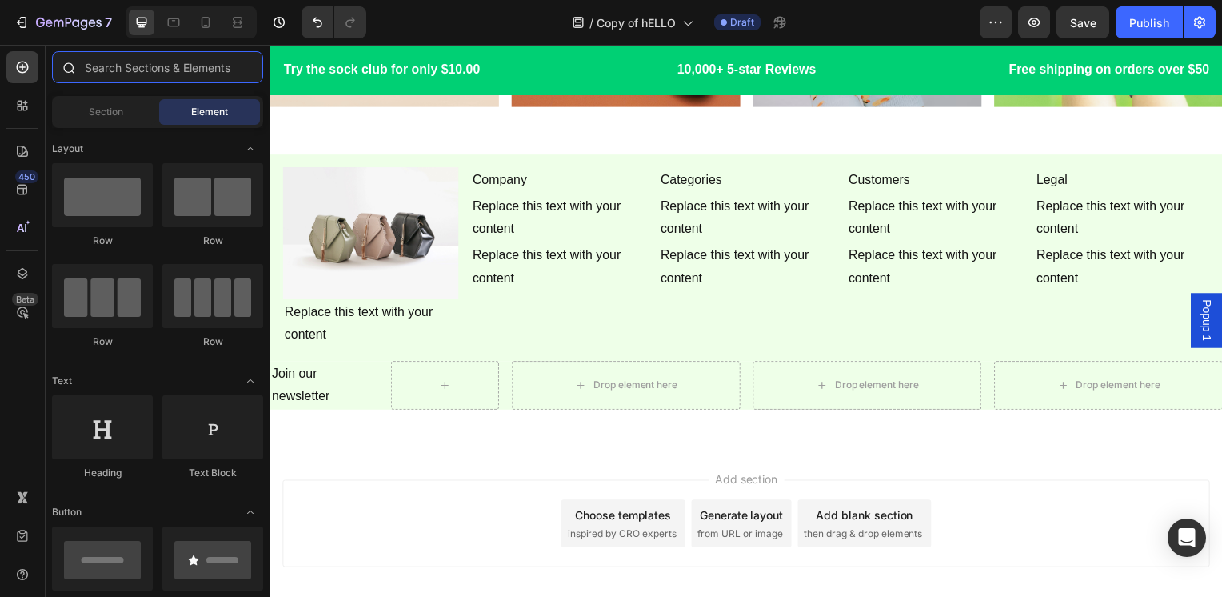
click at [180, 62] on input "text" at bounding box center [157, 67] width 211 height 32
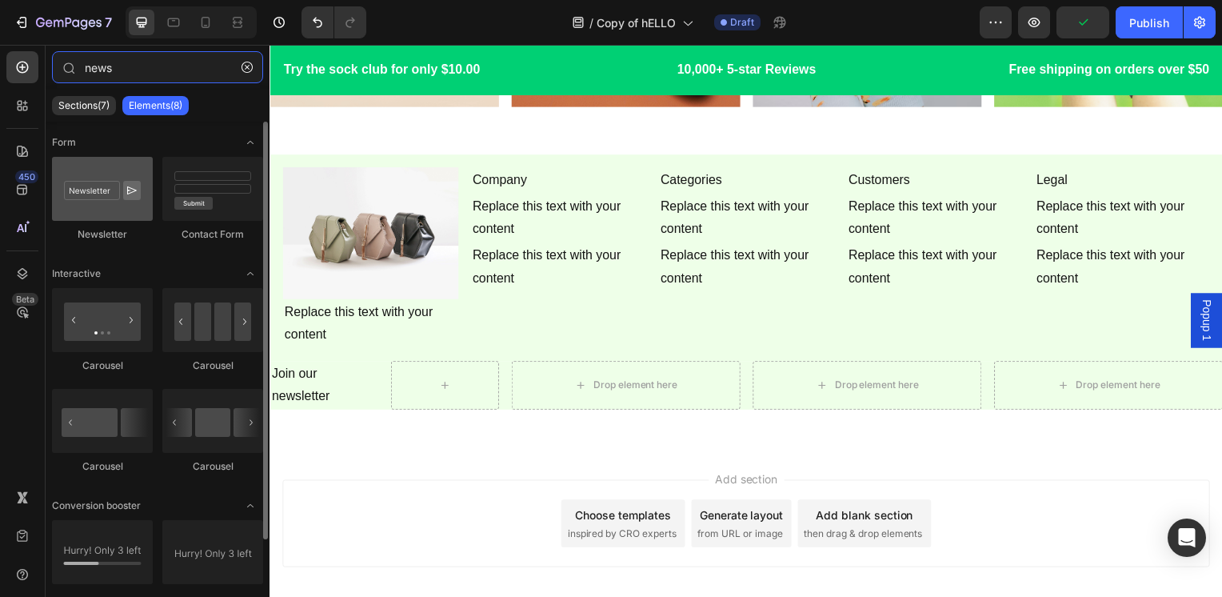
type input "news"
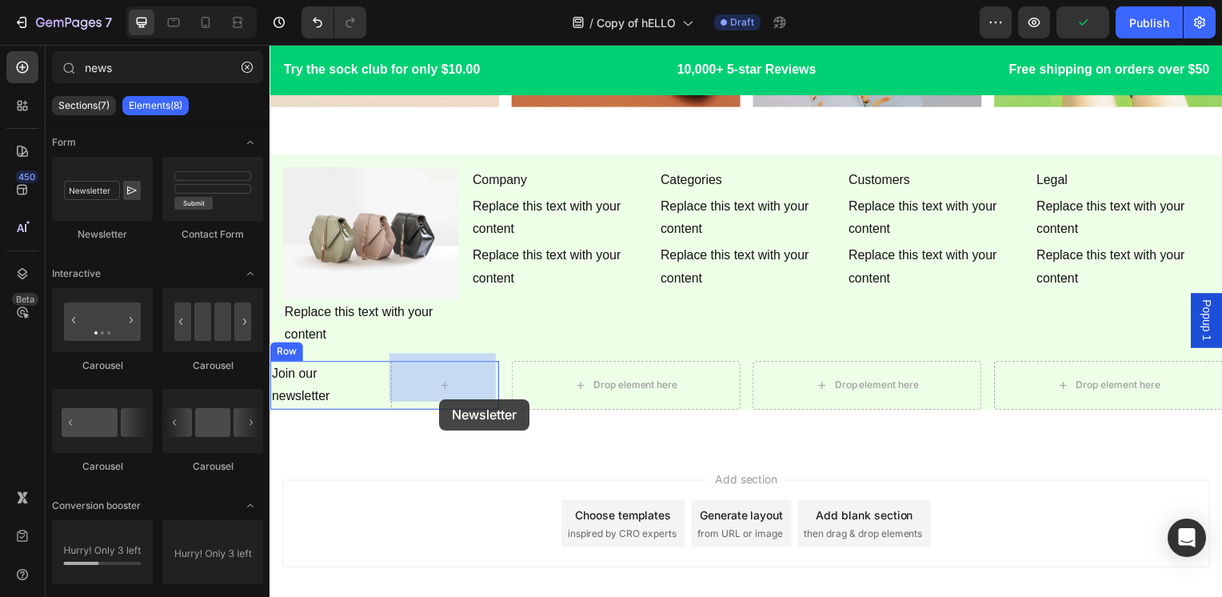
drag, startPoint x: 384, startPoint y: 234, endPoint x: 441, endPoint y: 402, distance: 176.6
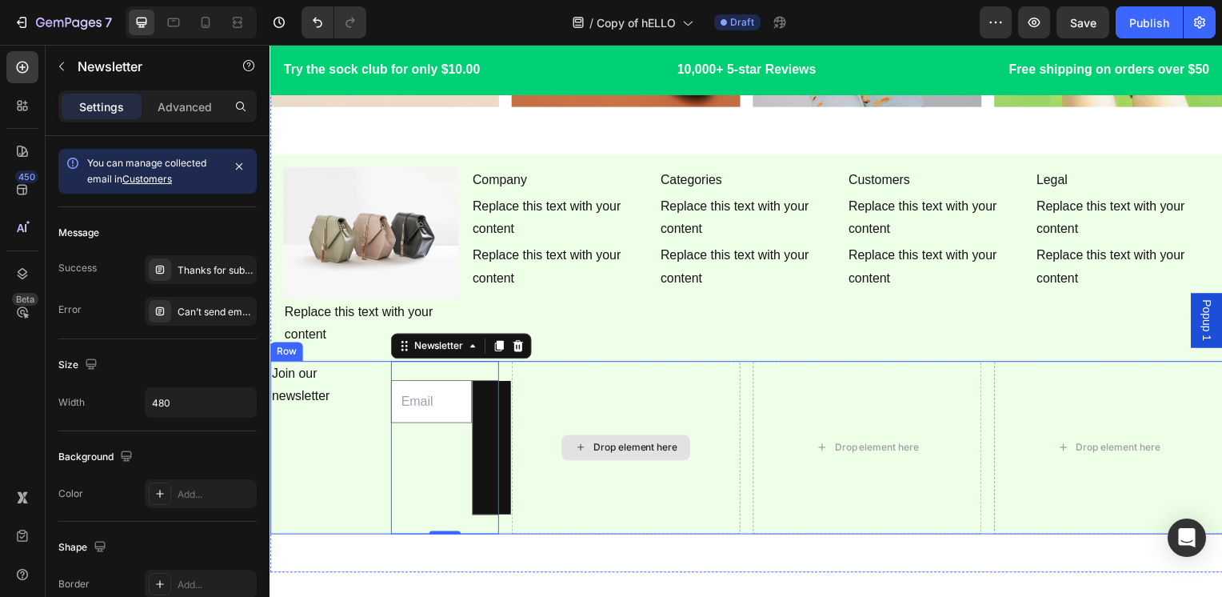
click at [520, 372] on div "Drop element here" at bounding box center [628, 451] width 230 height 174
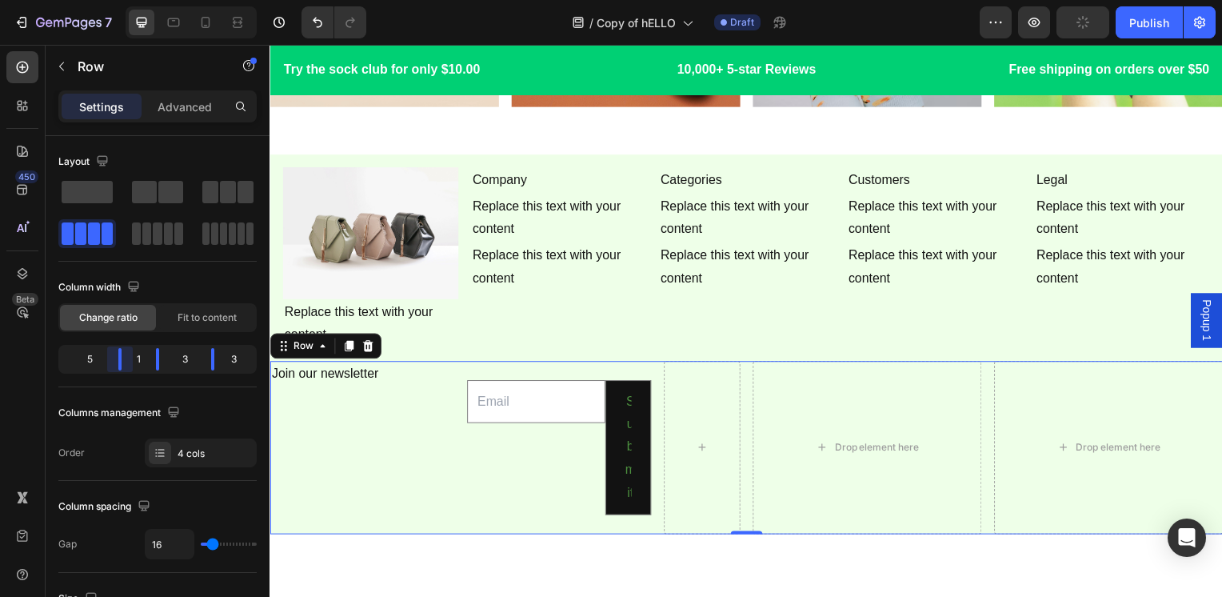
drag, startPoint x: 108, startPoint y: 355, endPoint x: 134, endPoint y: 357, distance: 26.4
click at [134, 0] on body "7 Version history / Copy of hELLO Draft Preview Publish 450 Beta news Sections(…" at bounding box center [611, 0] width 1222 height 0
drag, startPoint x: 166, startPoint y: 358, endPoint x: 178, endPoint y: 359, distance: 12.0
click at [178, 0] on body "7 Version history / Copy of hELLO Draft Preview Save Publish 450 Beta news Sect…" at bounding box center [611, 0] width 1222 height 0
drag, startPoint x: 206, startPoint y: 360, endPoint x: 216, endPoint y: 360, distance: 9.6
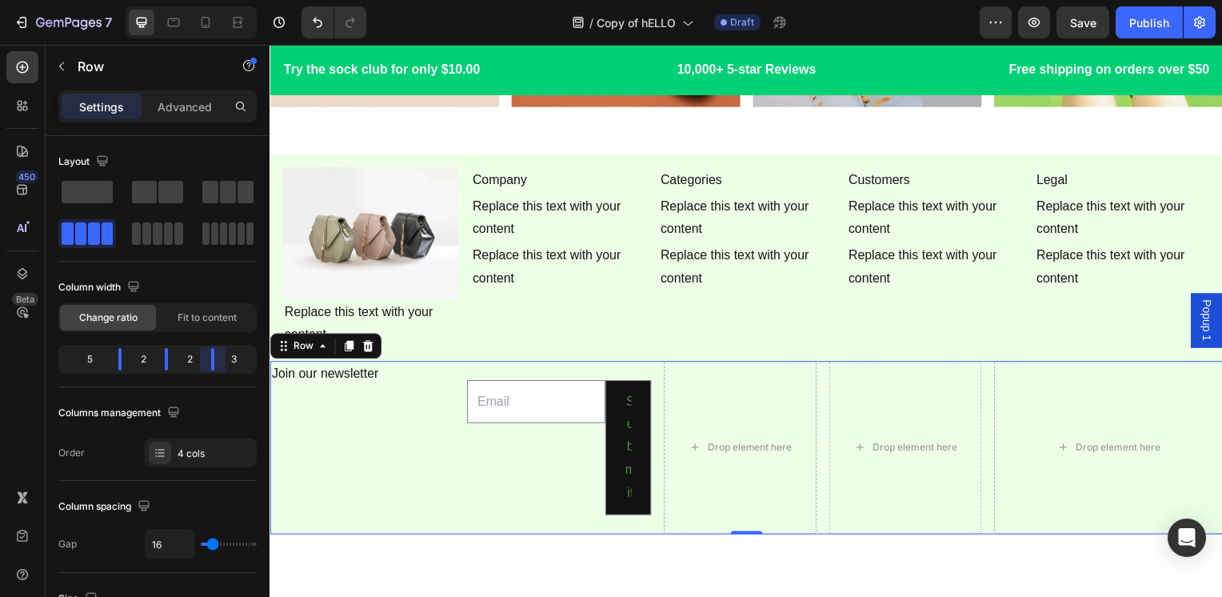
click at [216, 0] on body "7 Version history / Copy of hELLO Draft Preview Save Publish 450 Beta news Sect…" at bounding box center [611, 0] width 1222 height 0
drag, startPoint x: 206, startPoint y: 358, endPoint x: 217, endPoint y: 358, distance: 11.2
click at [217, 0] on body "7 Version history / Copy of hELLO Draft Preview Save Publish 450 Beta news Sect…" at bounding box center [611, 0] width 1222 height 0
click at [219, 0] on body "7 Version history / Copy of hELLO Draft Preview Save Publish 450 Beta news Sect…" at bounding box center [611, 0] width 1222 height 0
drag, startPoint x: 166, startPoint y: 356, endPoint x: 189, endPoint y: 363, distance: 23.5
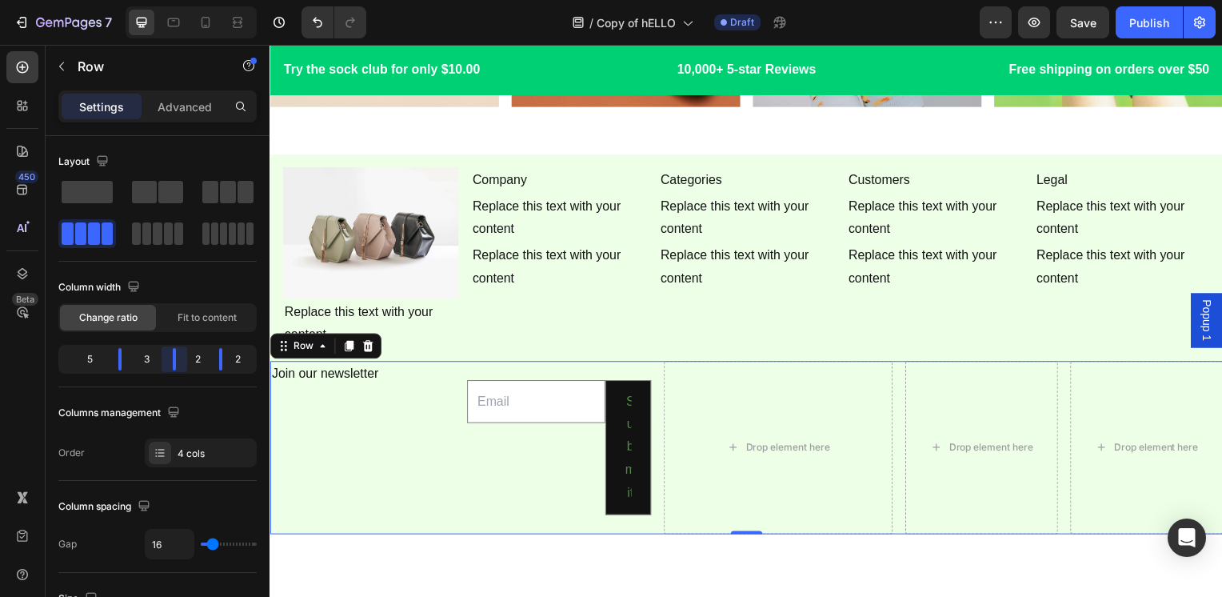
click at [189, 0] on body "7 Version history / Copy of hELLO Draft Preview Save Publish 450 Beta news Sect…" at bounding box center [611, 0] width 1222 height 0
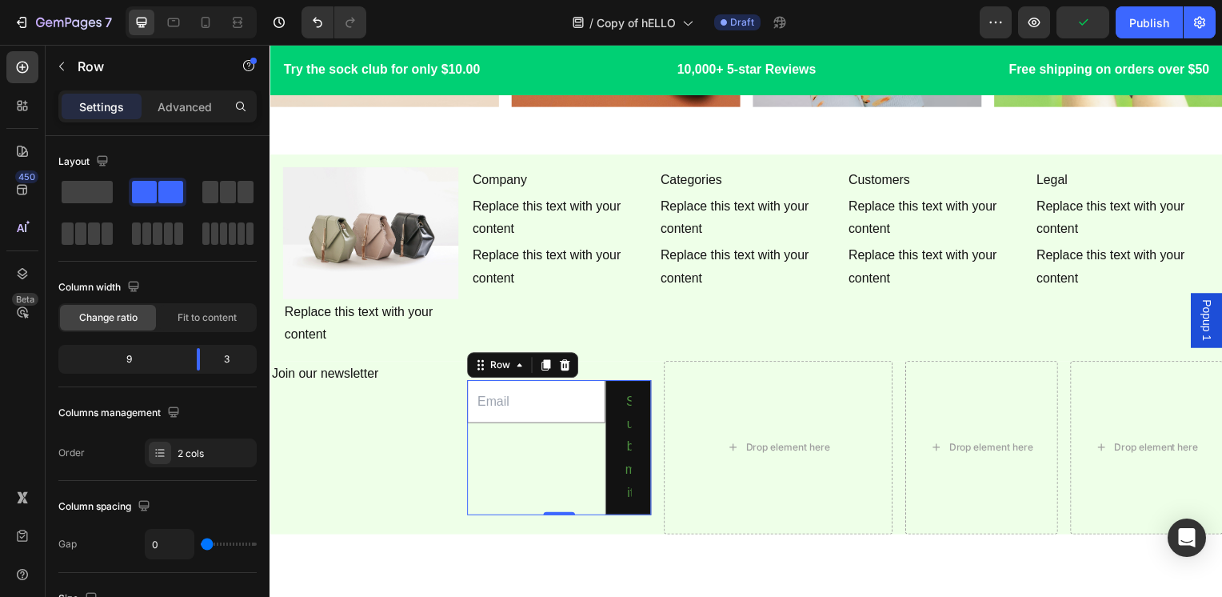
click at [518, 444] on div "Email Field" at bounding box center [537, 451] width 139 height 136
click at [490, 361] on div "Row" at bounding box center [501, 368] width 26 height 14
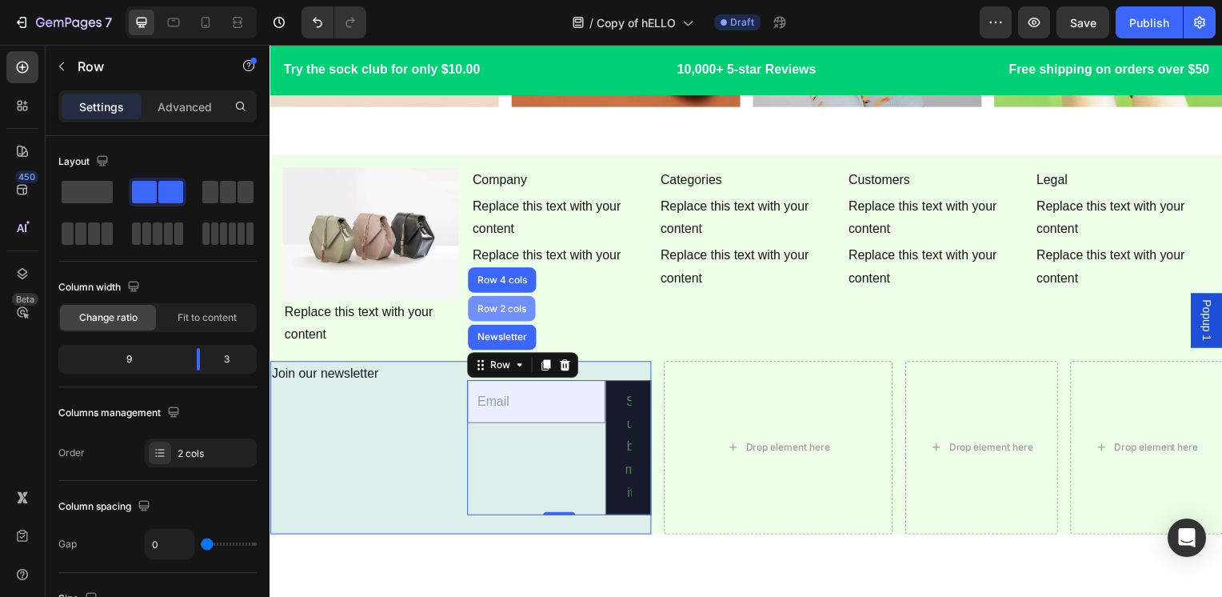
click at [494, 312] on div "Row 2 cols" at bounding box center [503, 311] width 68 height 26
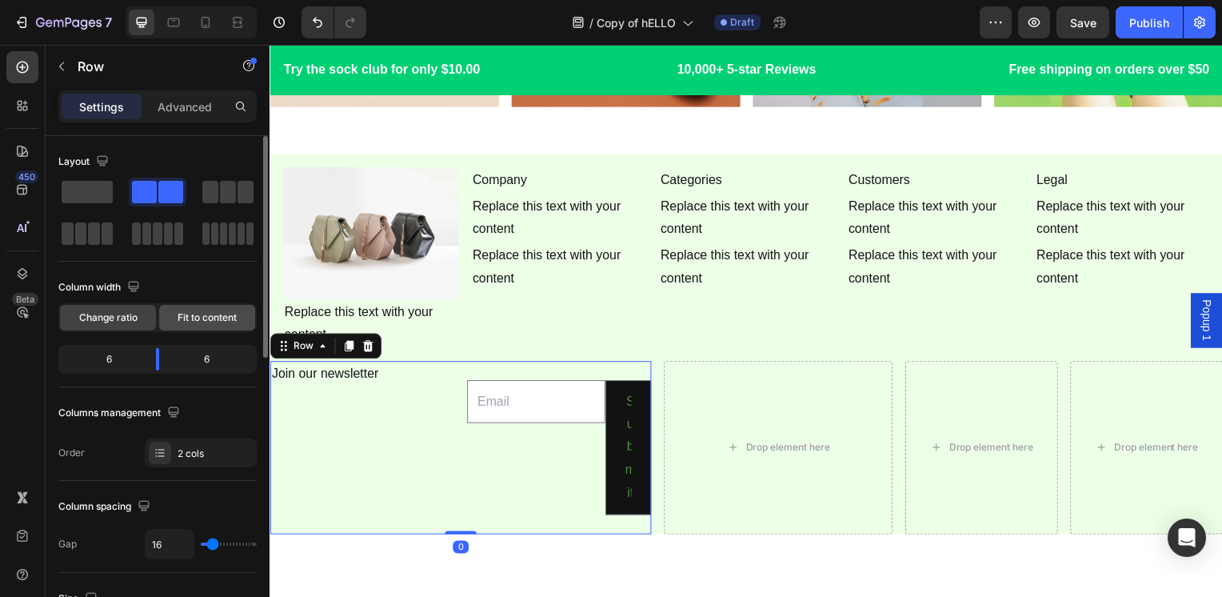
click at [192, 305] on div "Fit to content" at bounding box center [207, 318] width 96 height 26
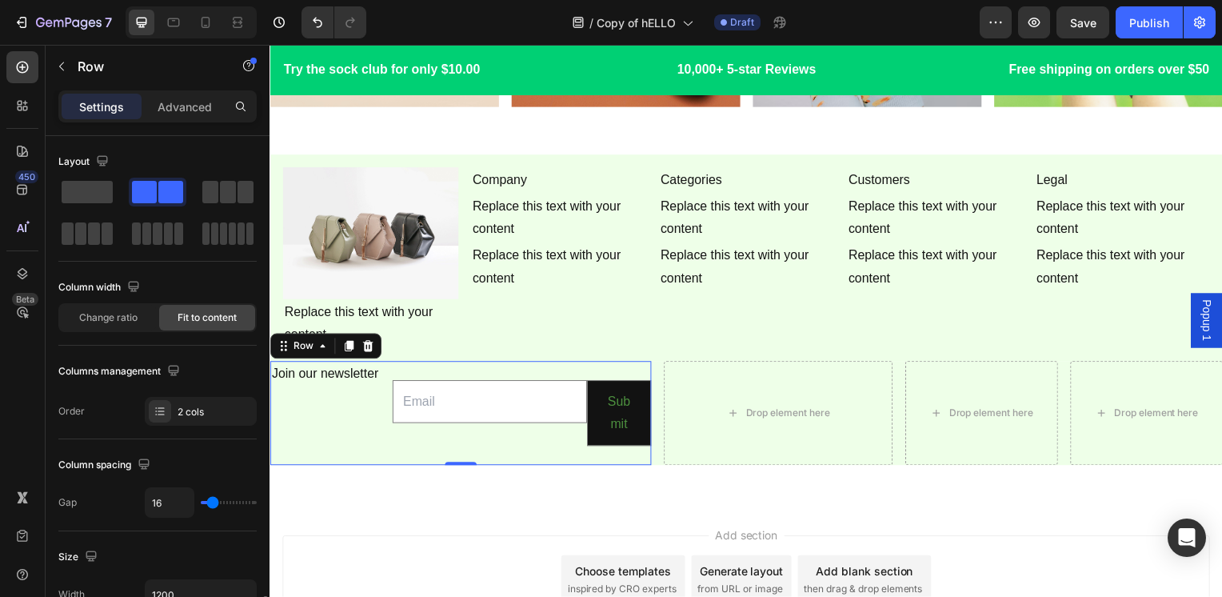
scroll to position [640, 0]
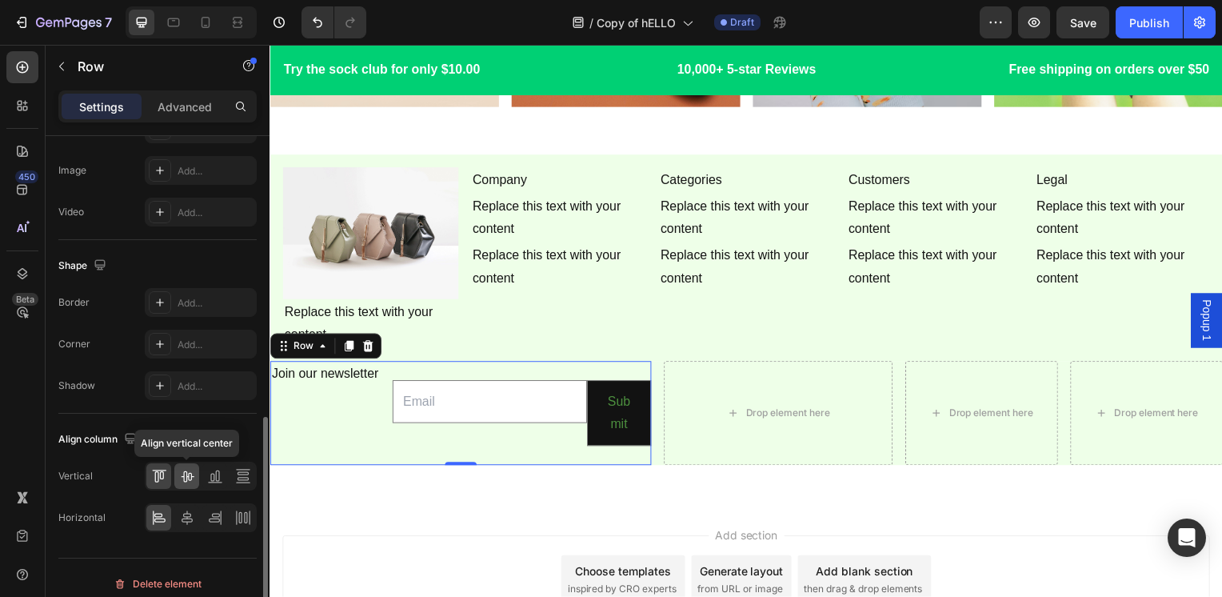
click at [187, 476] on icon at bounding box center [187, 476] width 16 height 16
click at [187, 510] on icon at bounding box center [187, 518] width 16 height 16
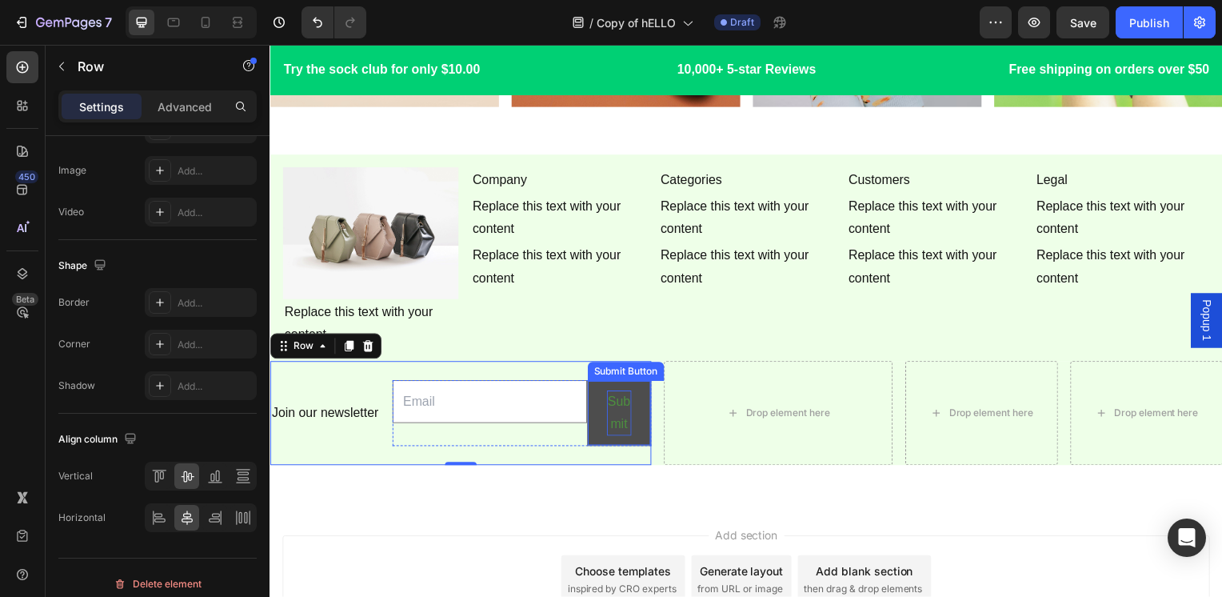
click at [611, 402] on div "Submit" at bounding box center [621, 417] width 25 height 46
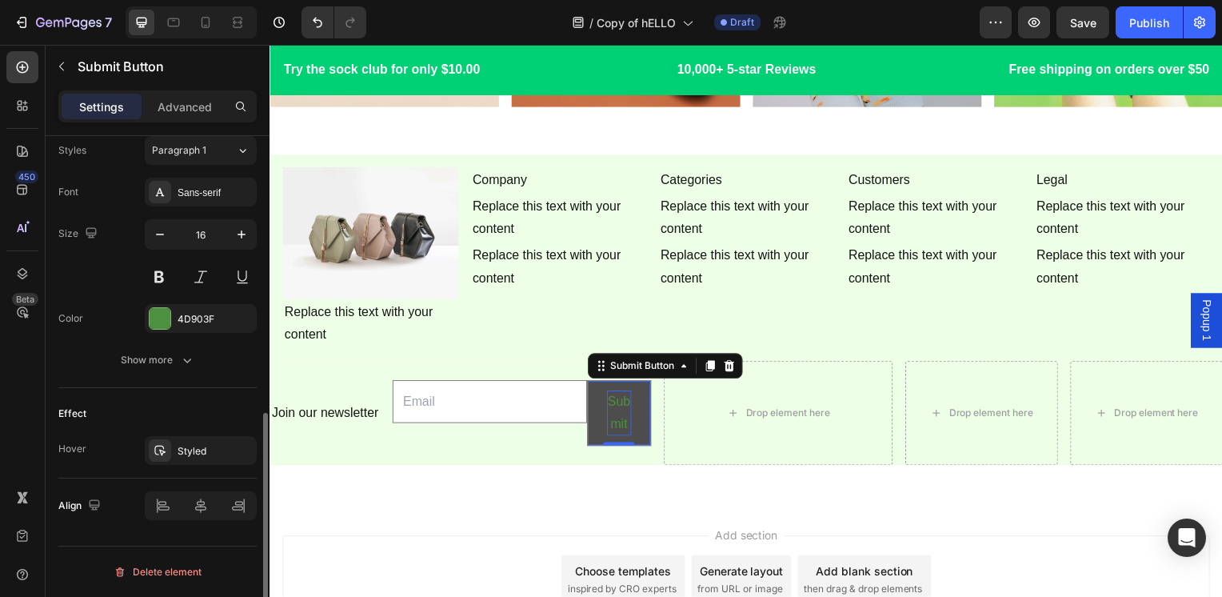
scroll to position [0, 0]
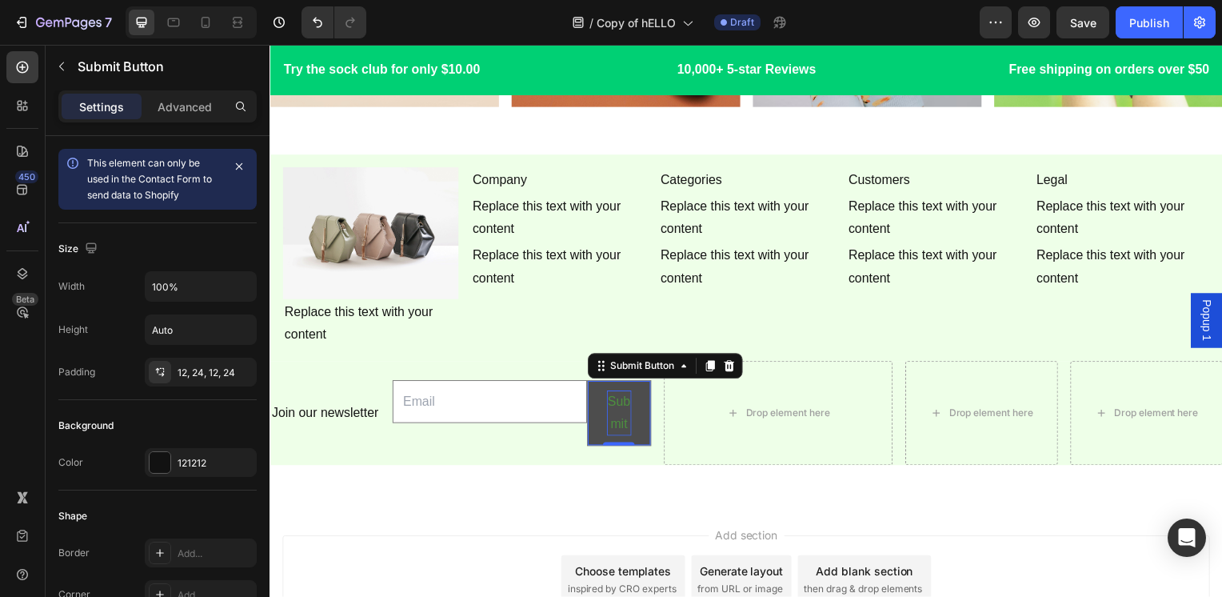
click at [611, 402] on div "Submit" at bounding box center [621, 417] width 25 height 46
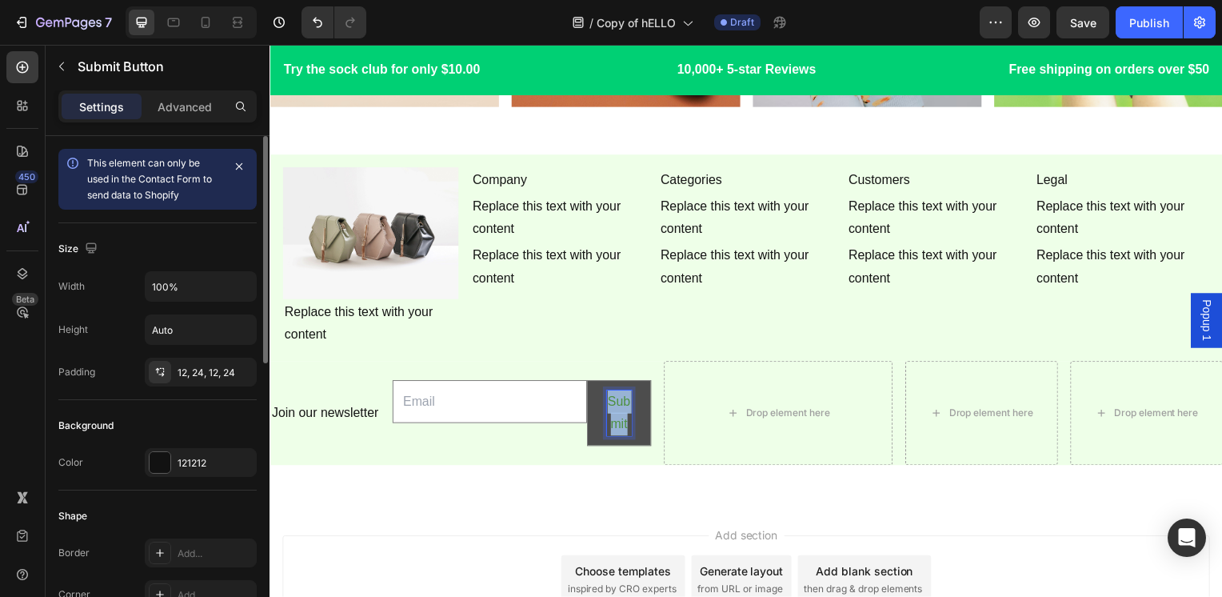
click at [611, 402] on p "Submit" at bounding box center [621, 417] width 25 height 46
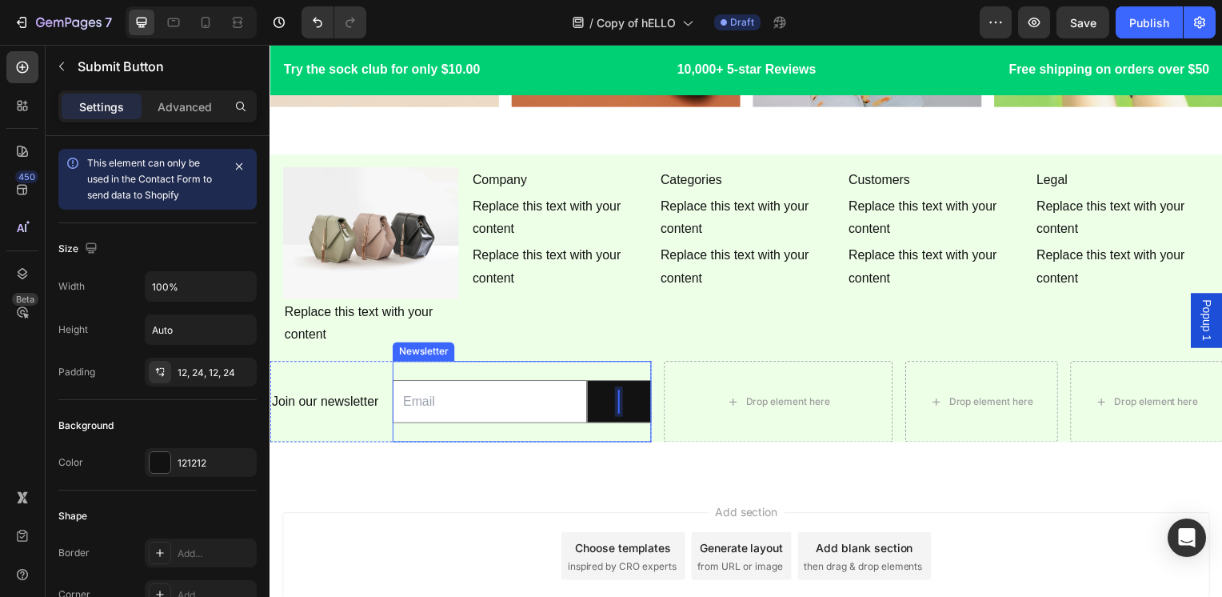
click at [514, 429] on div "Email Field Submit Button 0 Row Newsletter" at bounding box center [523, 405] width 261 height 82
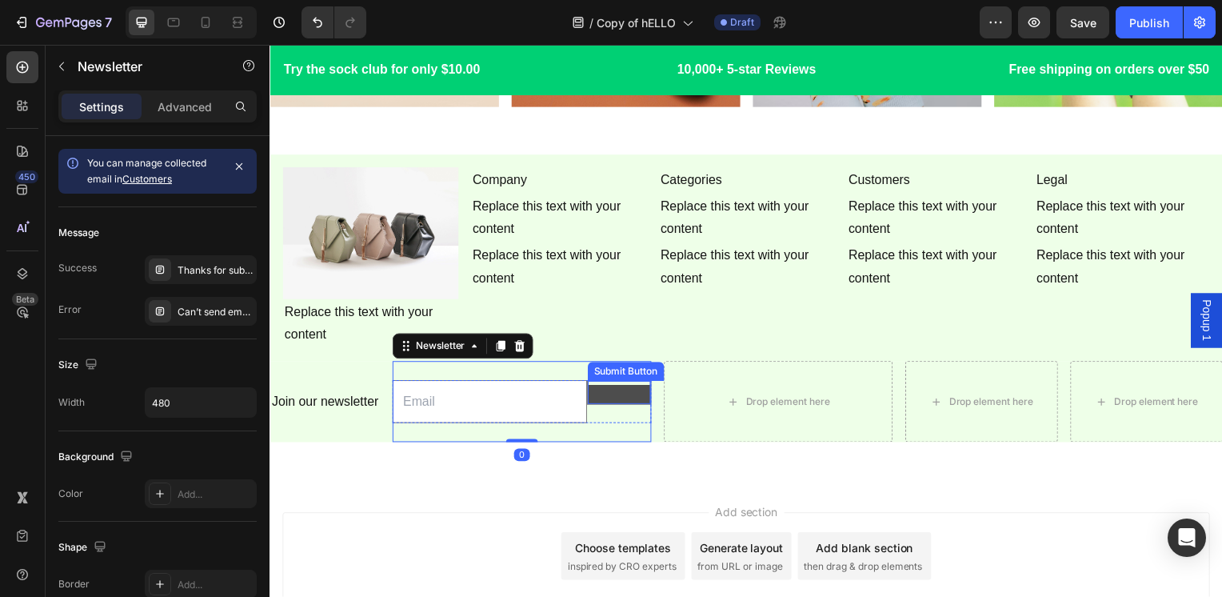
click at [595, 388] on button at bounding box center [621, 397] width 63 height 19
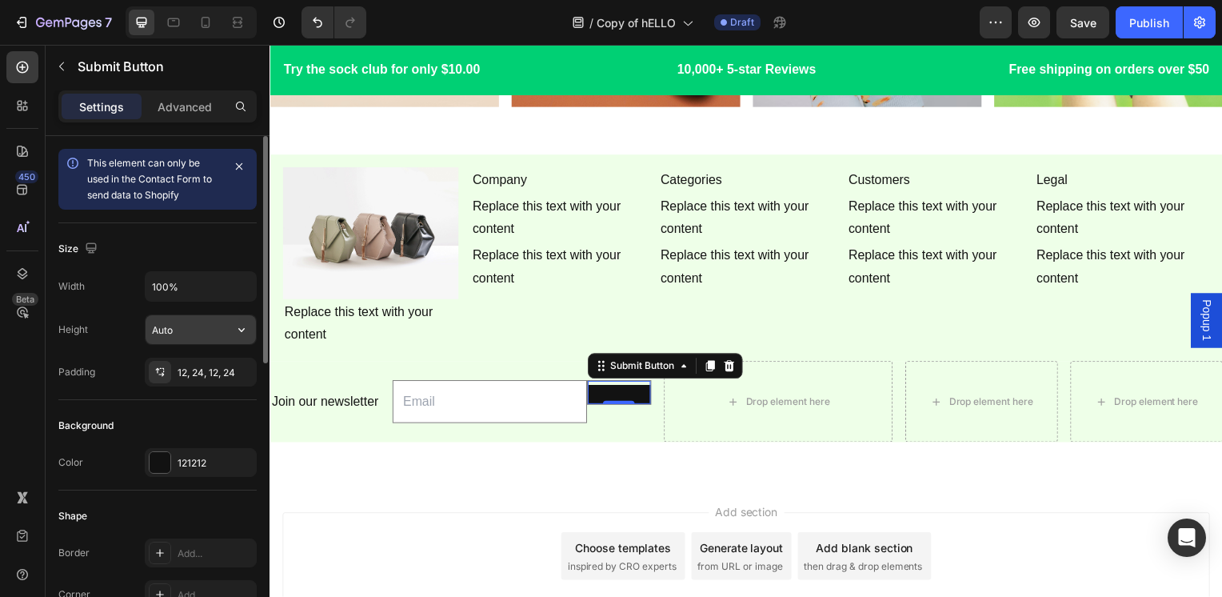
click at [199, 325] on input "Auto" at bounding box center [201, 329] width 110 height 29
click at [232, 328] on button "button" at bounding box center [241, 329] width 29 height 29
click at [206, 330] on input "Auto" at bounding box center [201, 329] width 110 height 29
type input "3"
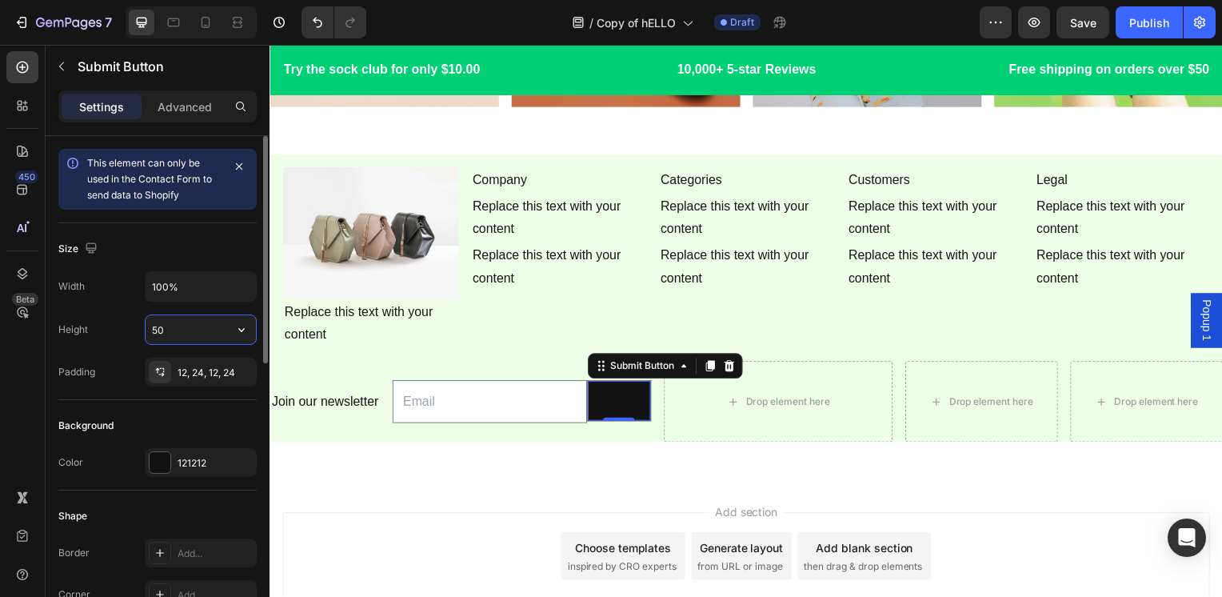
type input "5"
type input "6"
type input "55"
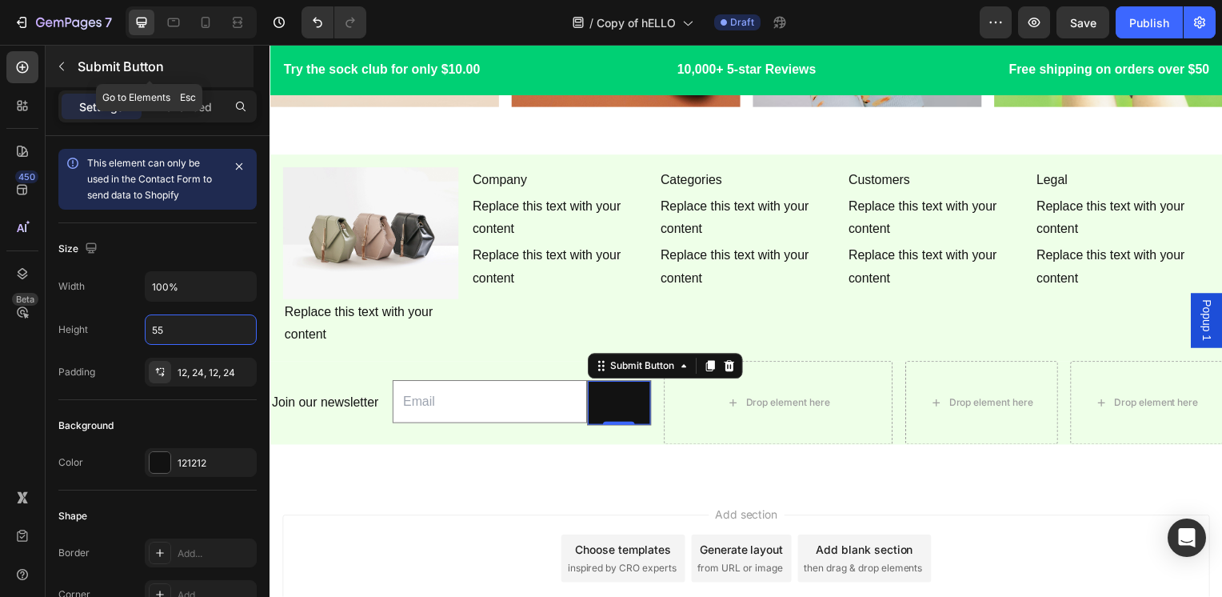
click at [174, 66] on p "Submit Button" at bounding box center [164, 66] width 173 height 19
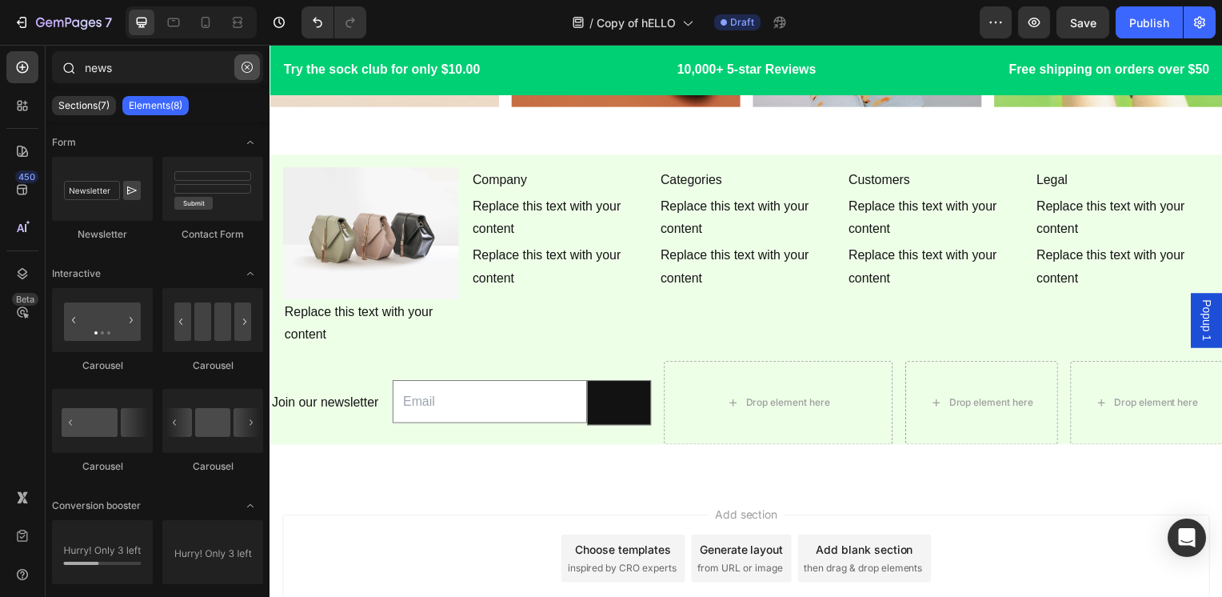
click at [245, 59] on button "button" at bounding box center [247, 67] width 26 height 26
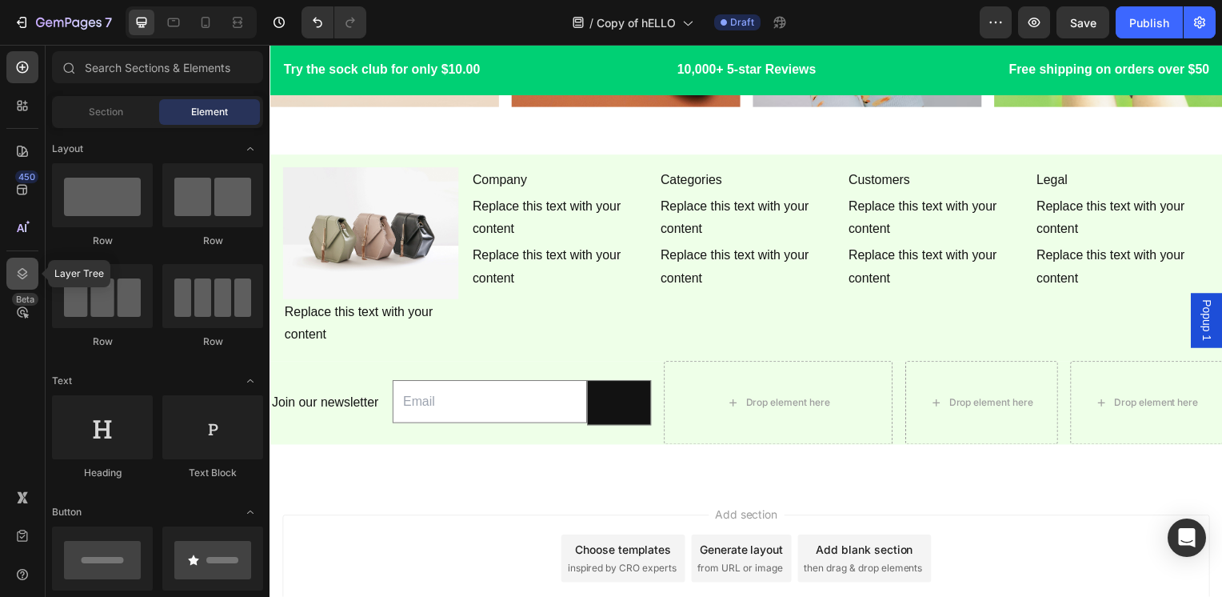
click at [29, 273] on icon at bounding box center [22, 274] width 16 height 16
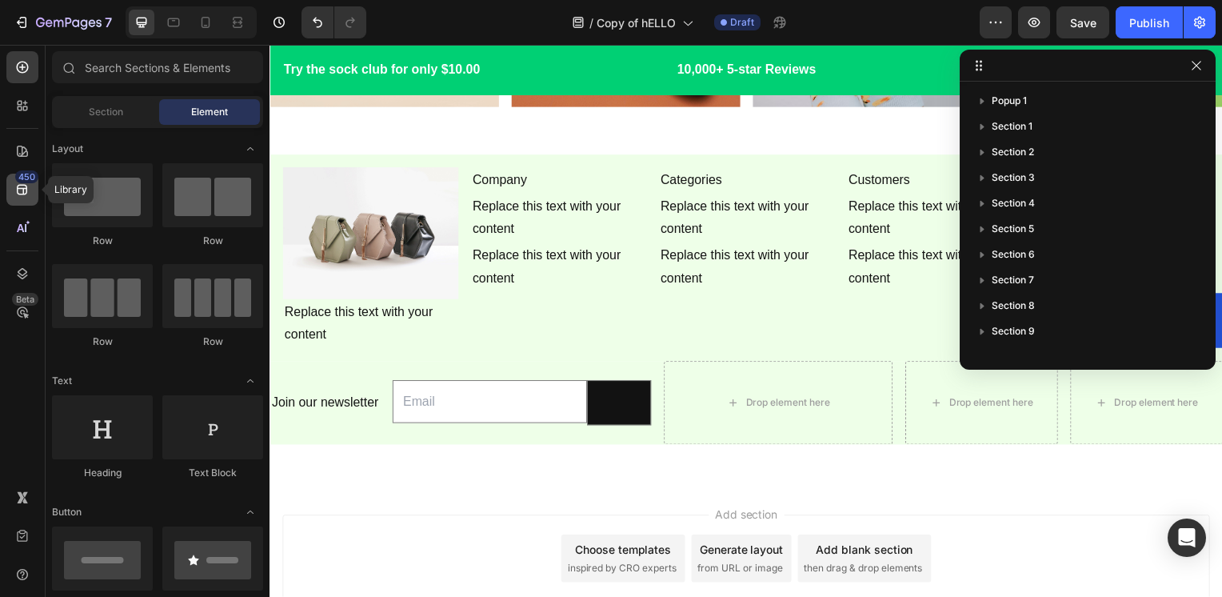
click at [27, 186] on icon at bounding box center [22, 190] width 16 height 16
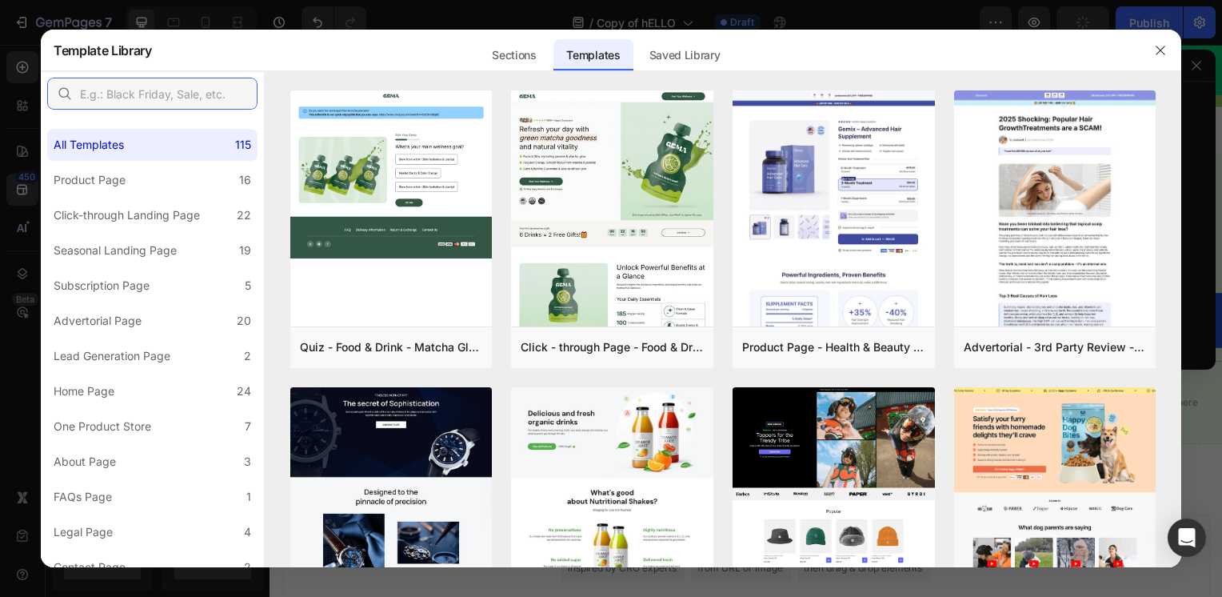
click at [202, 89] on input "text" at bounding box center [152, 94] width 210 height 32
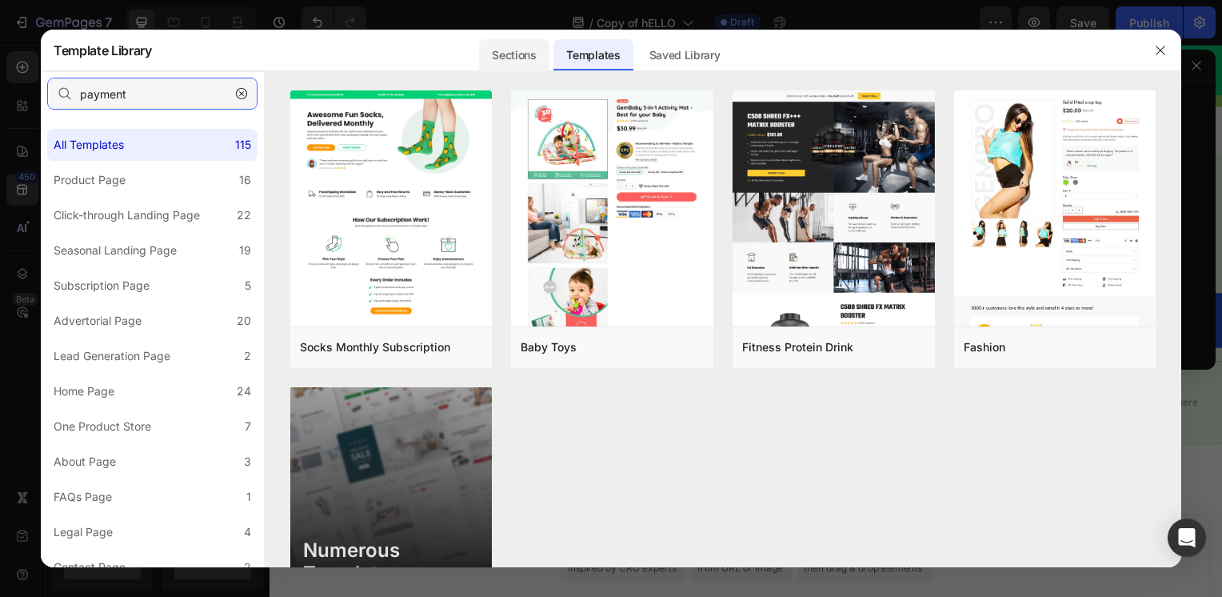
type input "payment"
click at [501, 58] on div "Sections" at bounding box center [514, 55] width 70 height 32
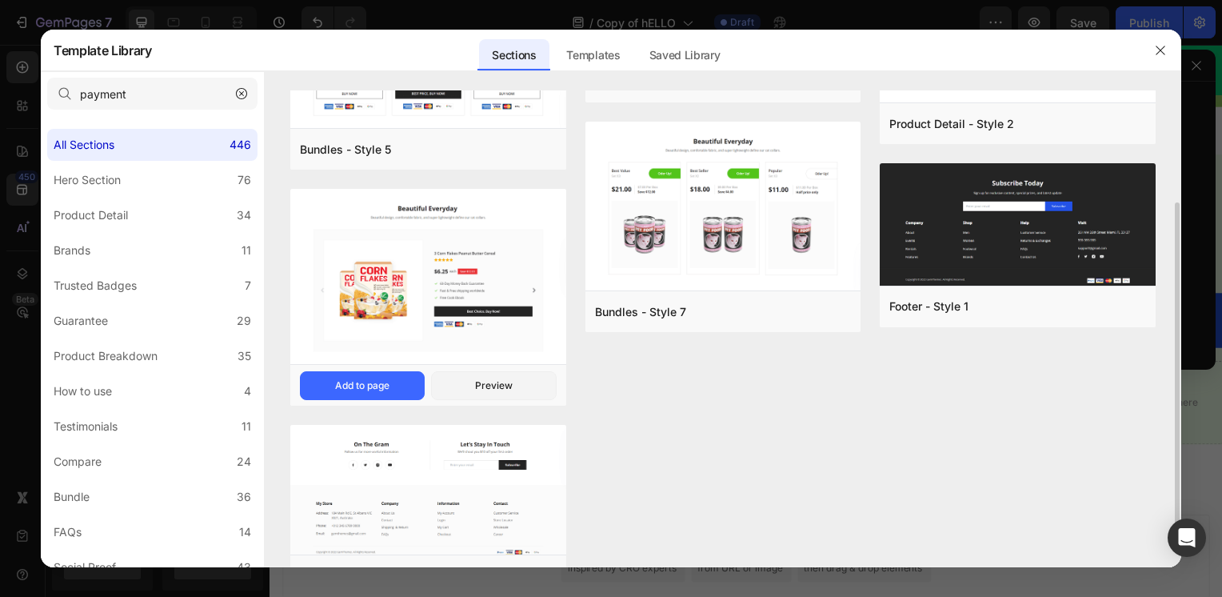
scroll to position [208, 0]
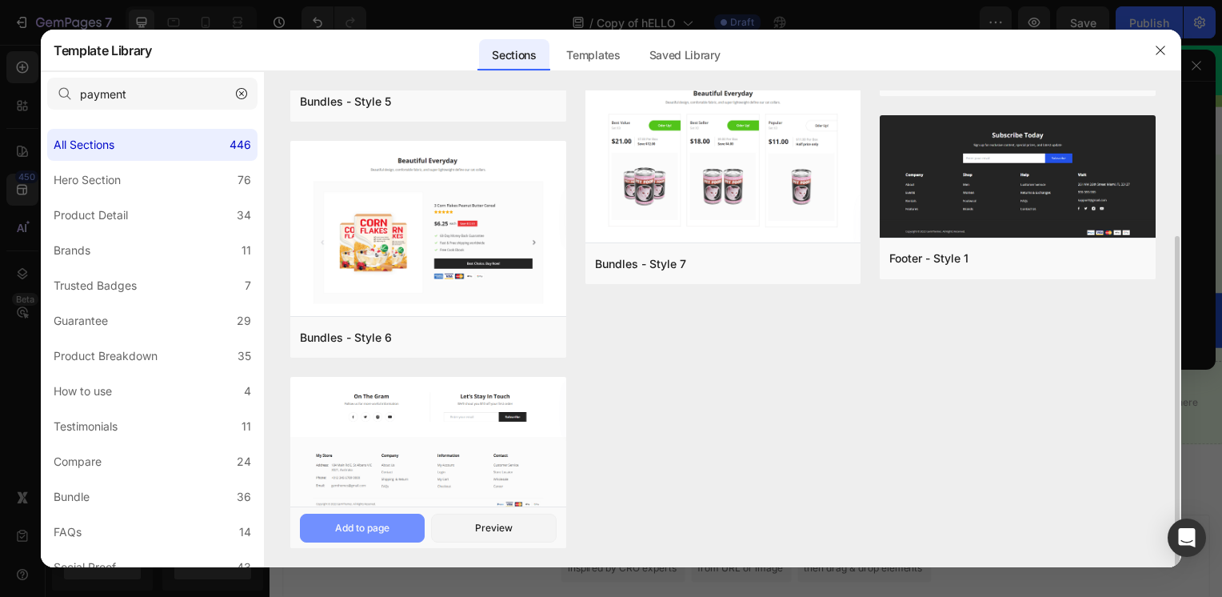
click at [397, 523] on button "Add to page" at bounding box center [362, 528] width 125 height 29
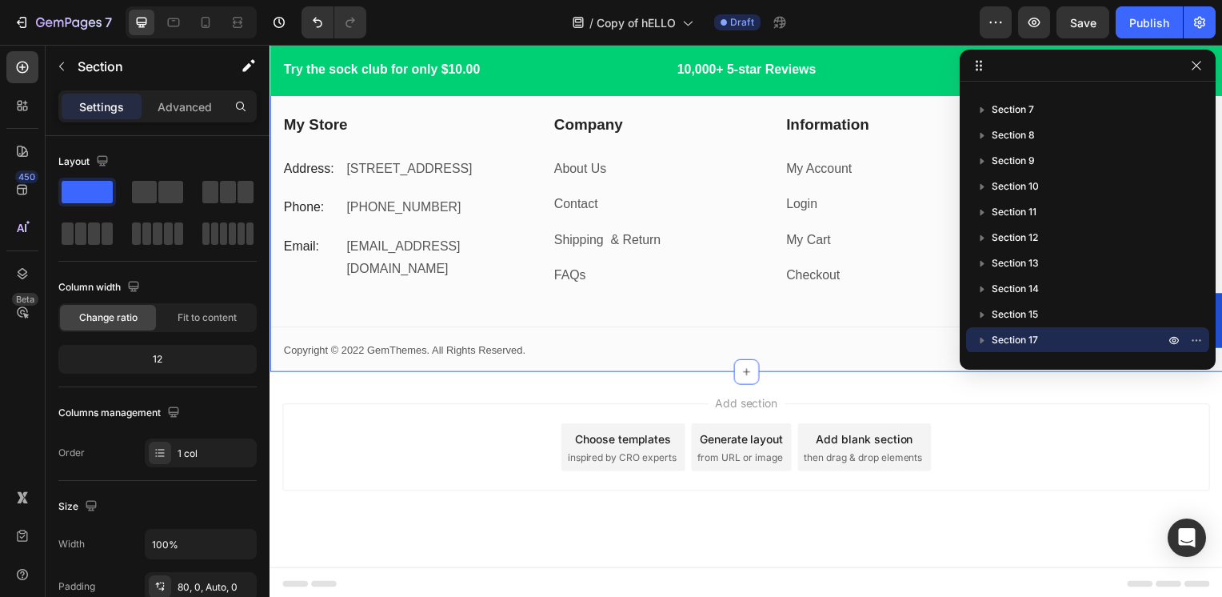
scroll to position [7493, 0]
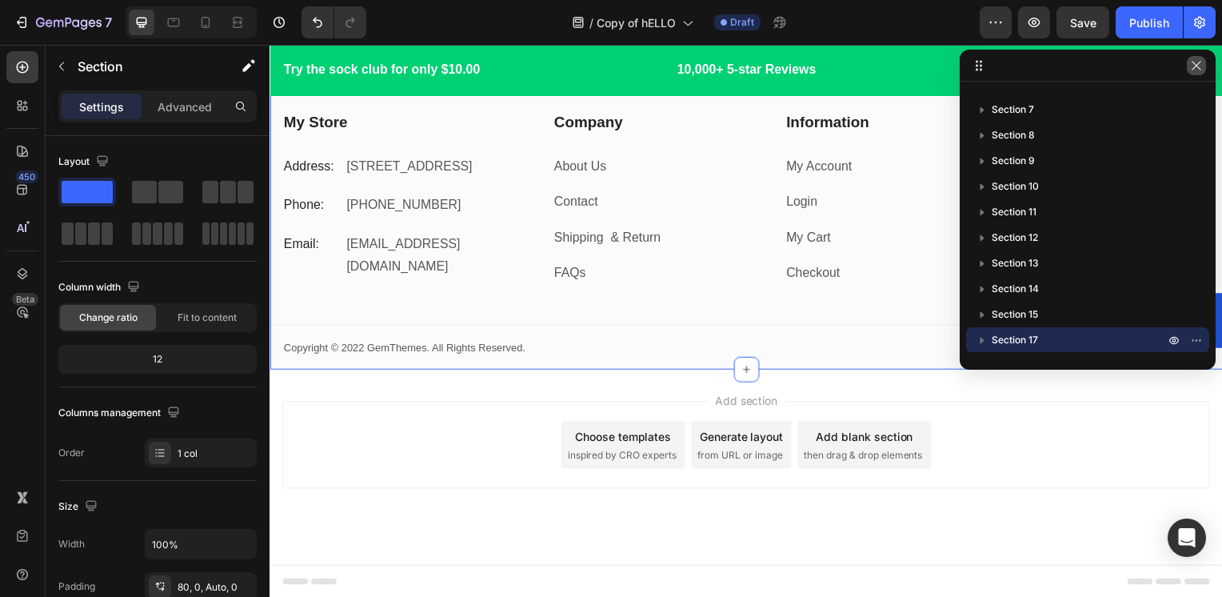
drag, startPoint x: 933, startPoint y: 18, endPoint x: 1197, endPoint y: 64, distance: 267.1
click at [1197, 64] on icon "button" at bounding box center [1196, 65] width 13 height 13
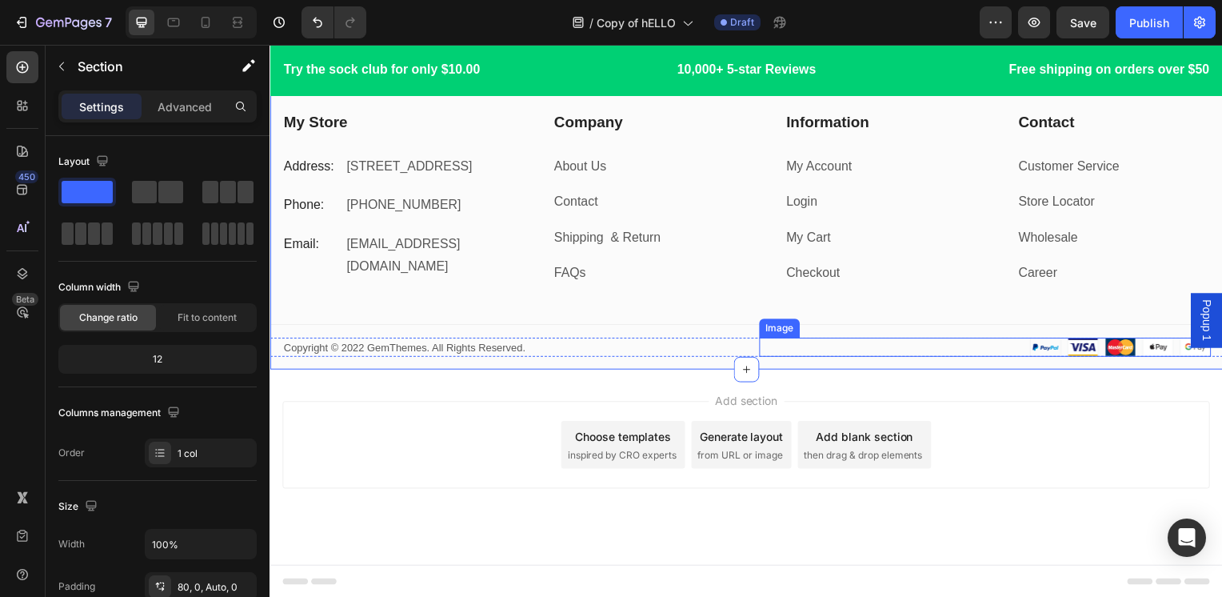
click at [1035, 349] on img at bounding box center [1126, 349] width 182 height 19
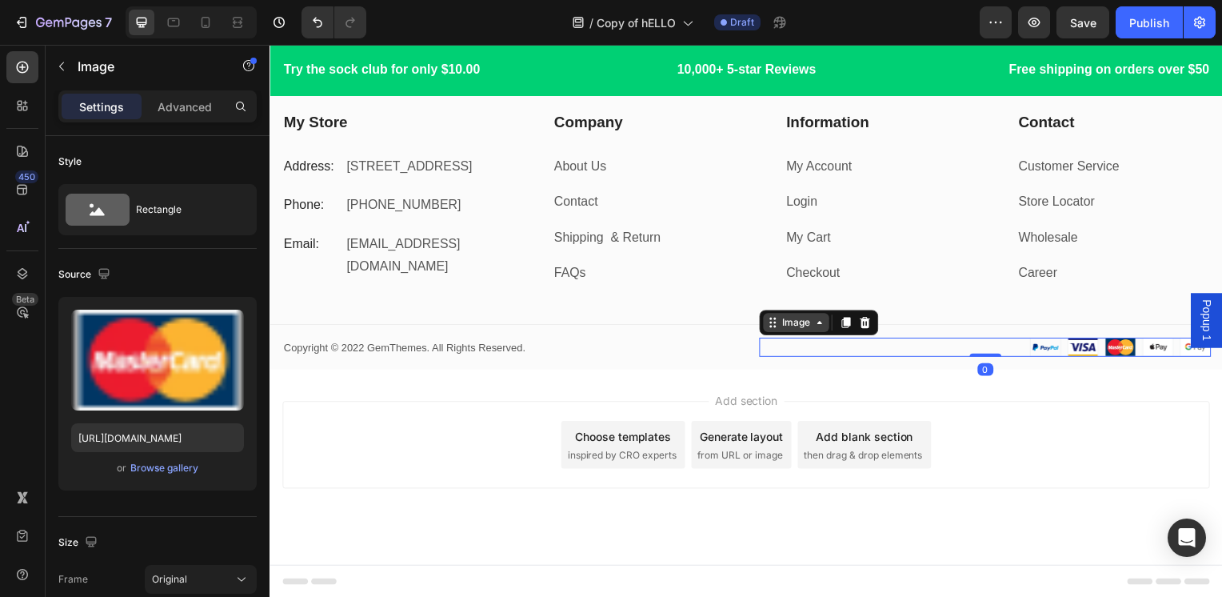
click at [800, 327] on div "Image" at bounding box center [799, 325] width 34 height 14
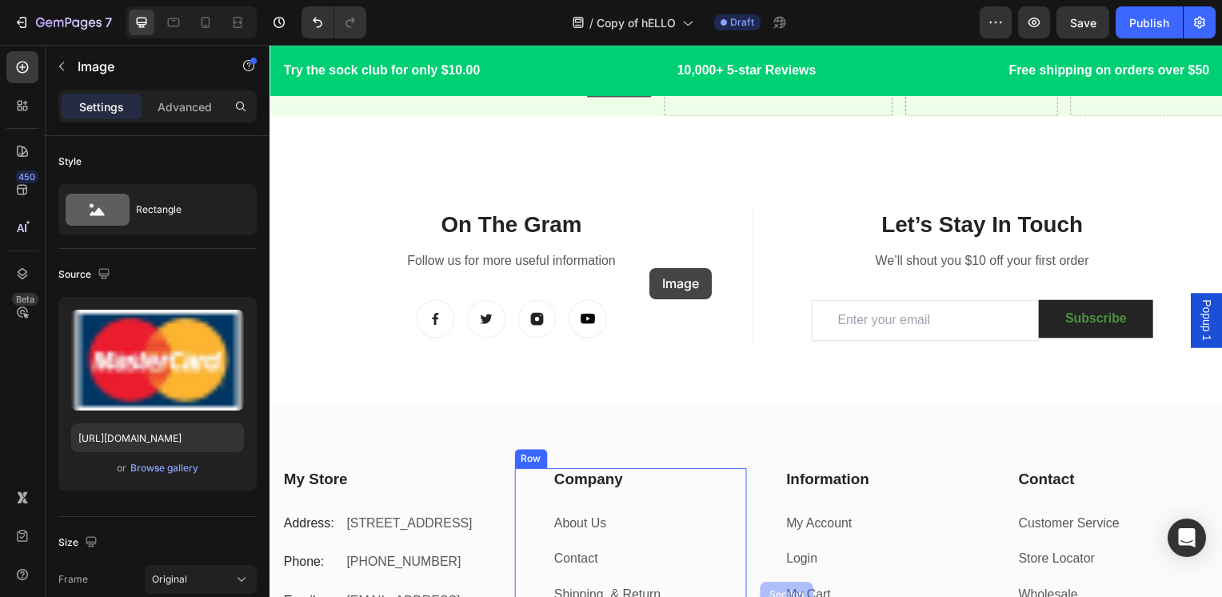
scroll to position [7013, 0]
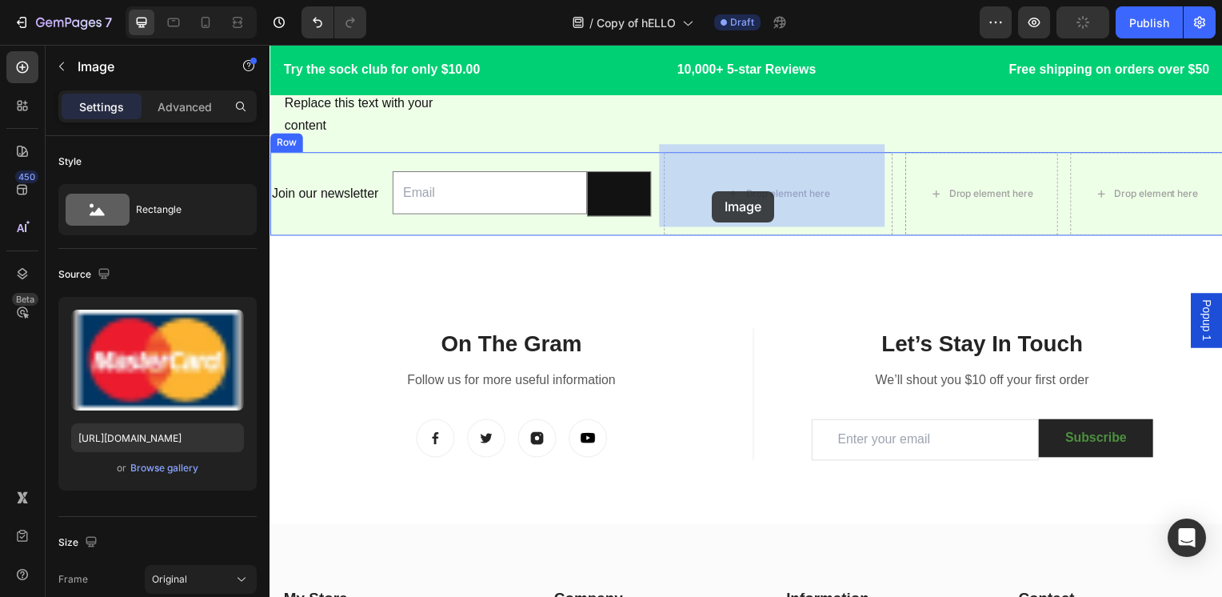
drag, startPoint x: 805, startPoint y: 326, endPoint x: 715, endPoint y: 192, distance: 161.5
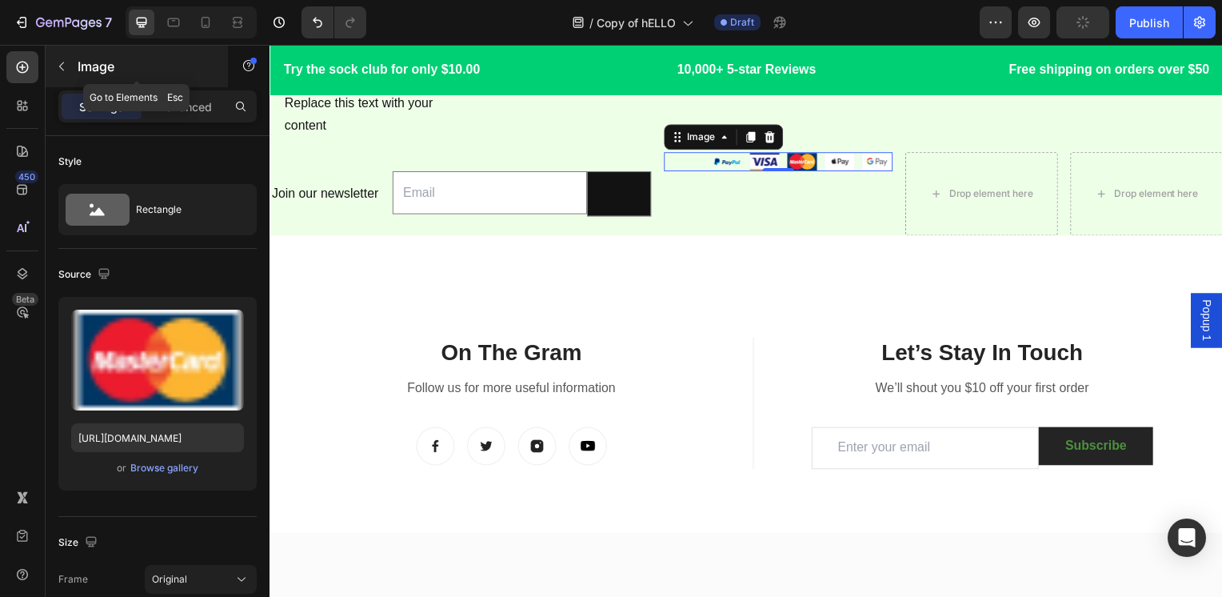
click at [146, 74] on p "Image" at bounding box center [146, 66] width 136 height 19
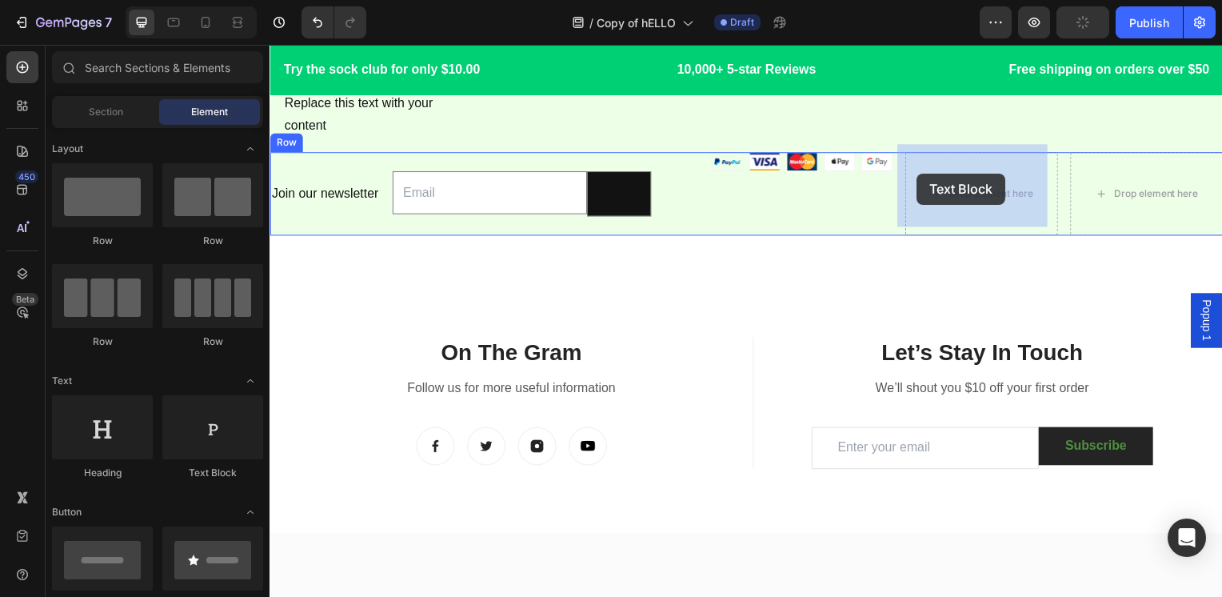
drag, startPoint x: 466, startPoint y: 485, endPoint x: 924, endPoint y: 174, distance: 553.5
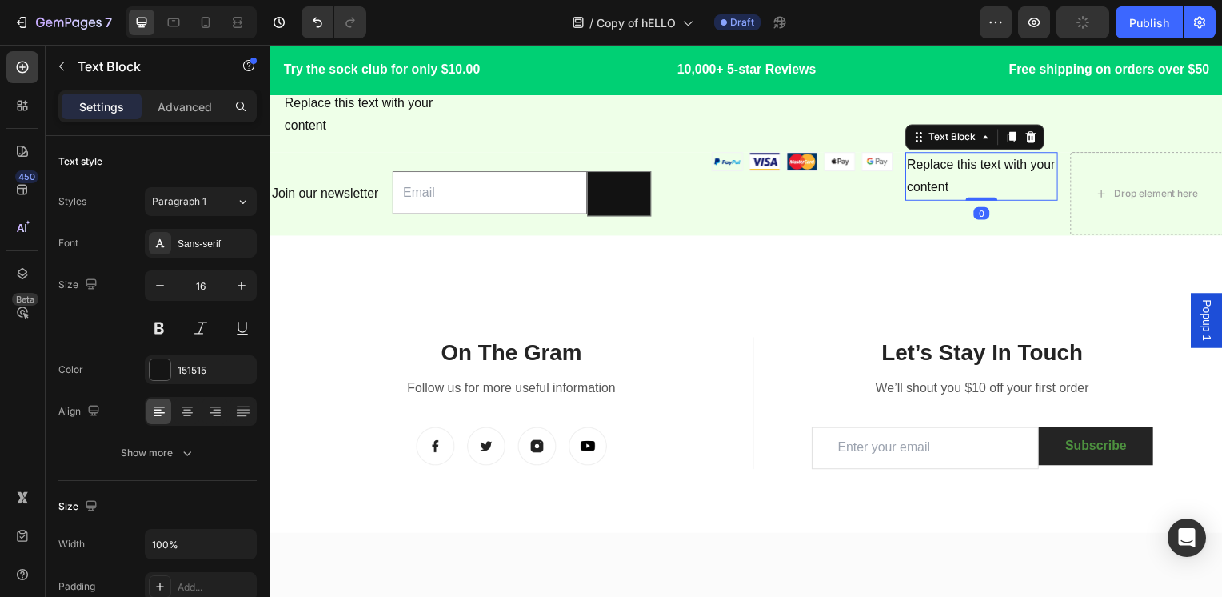
click at [973, 164] on div "Replace this text with your content" at bounding box center [986, 179] width 154 height 50
click at [973, 164] on p "Replace this text with your content" at bounding box center [986, 178] width 150 height 46
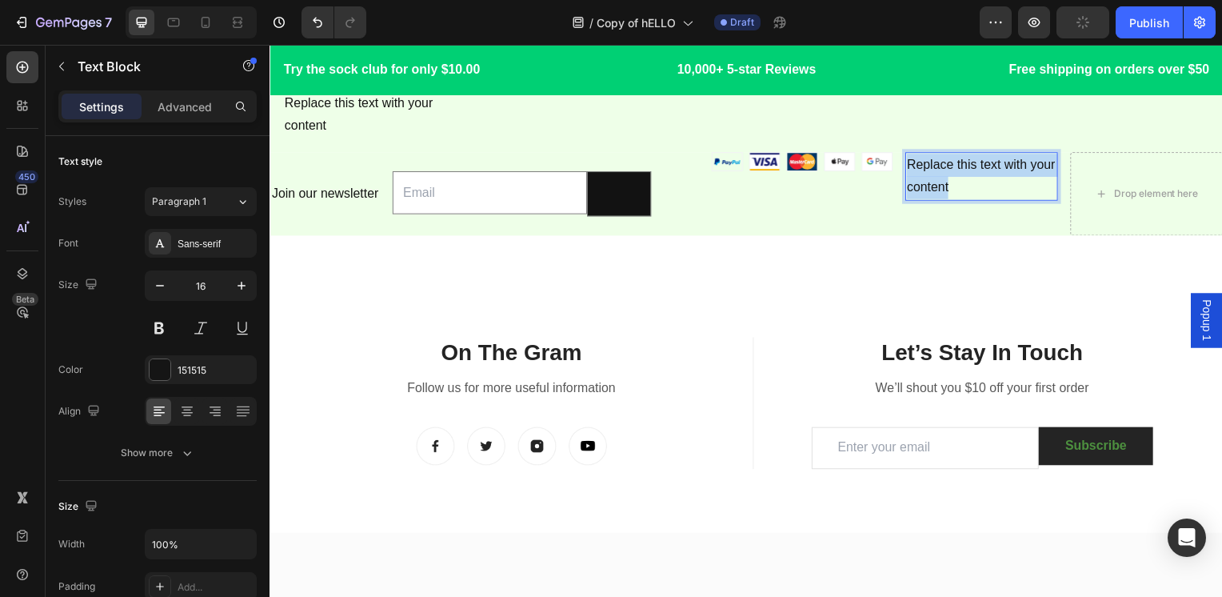
click at [973, 164] on p "Replace this text with your content" at bounding box center [986, 178] width 150 height 46
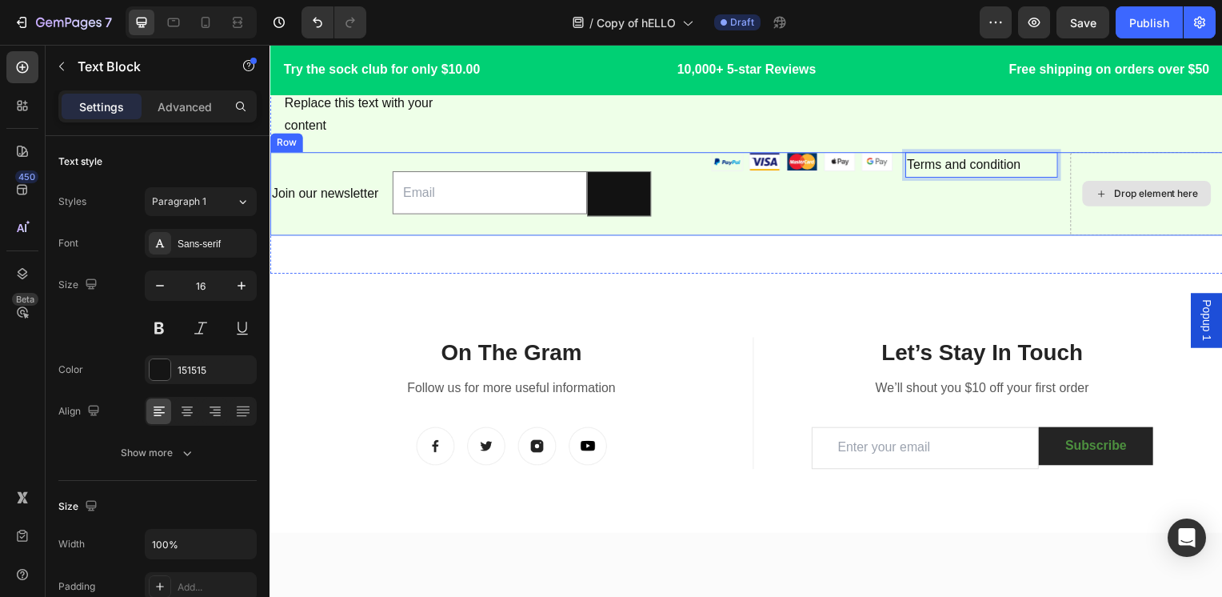
click at [1144, 156] on div "Drop element here" at bounding box center [1153, 196] width 154 height 84
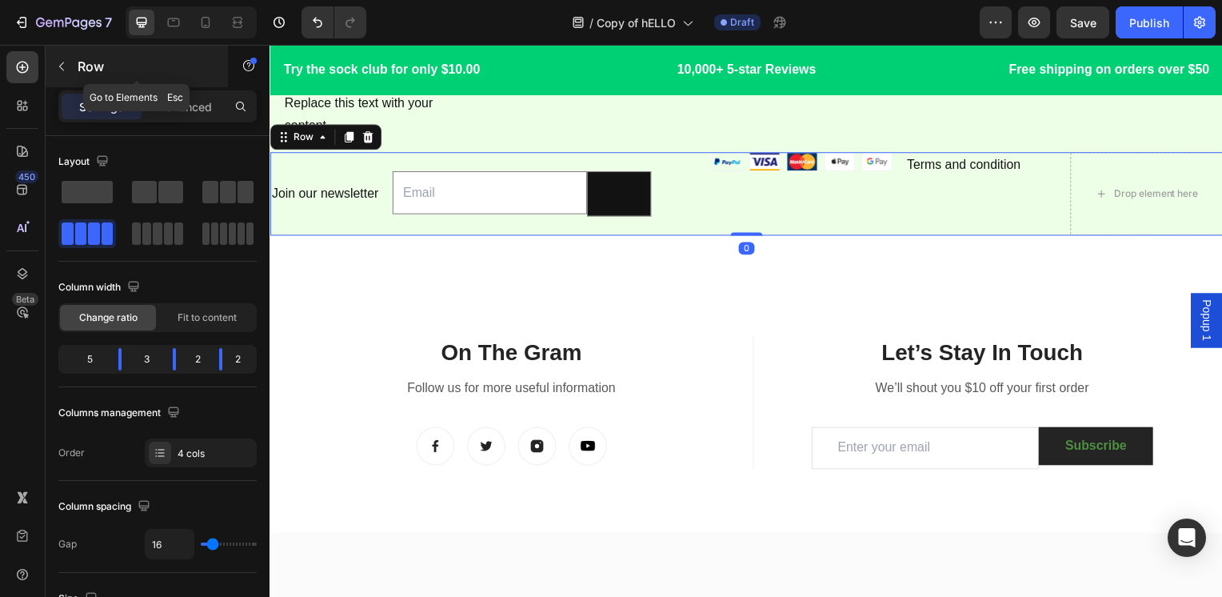
click at [102, 66] on p "Row" at bounding box center [146, 66] width 136 height 19
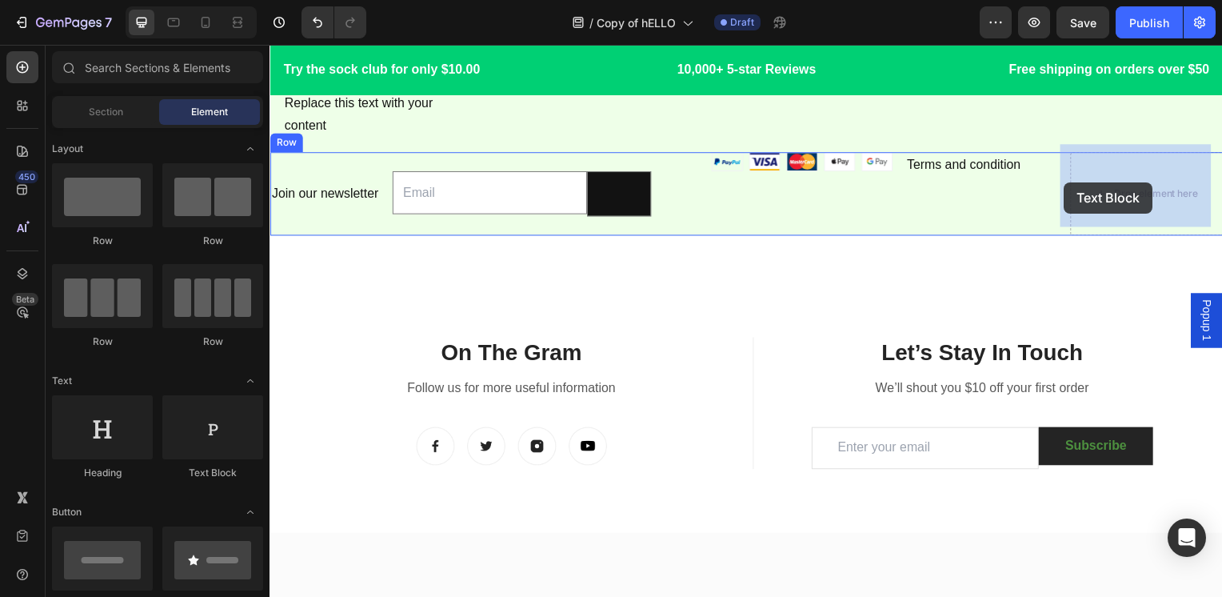
drag, startPoint x: 465, startPoint y: 469, endPoint x: 1081, endPoint y: 185, distance: 679.0
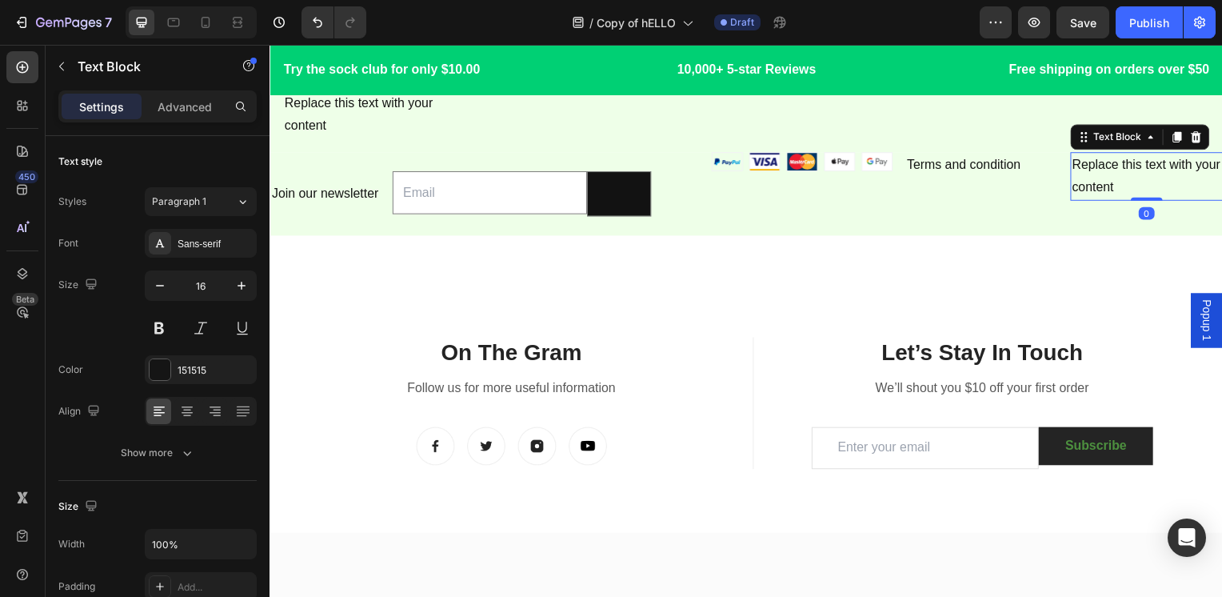
click at [1133, 166] on div "Replace this text with your content" at bounding box center [1153, 179] width 154 height 50
click at [1133, 166] on p "Replace this text with your content" at bounding box center [1152, 178] width 150 height 46
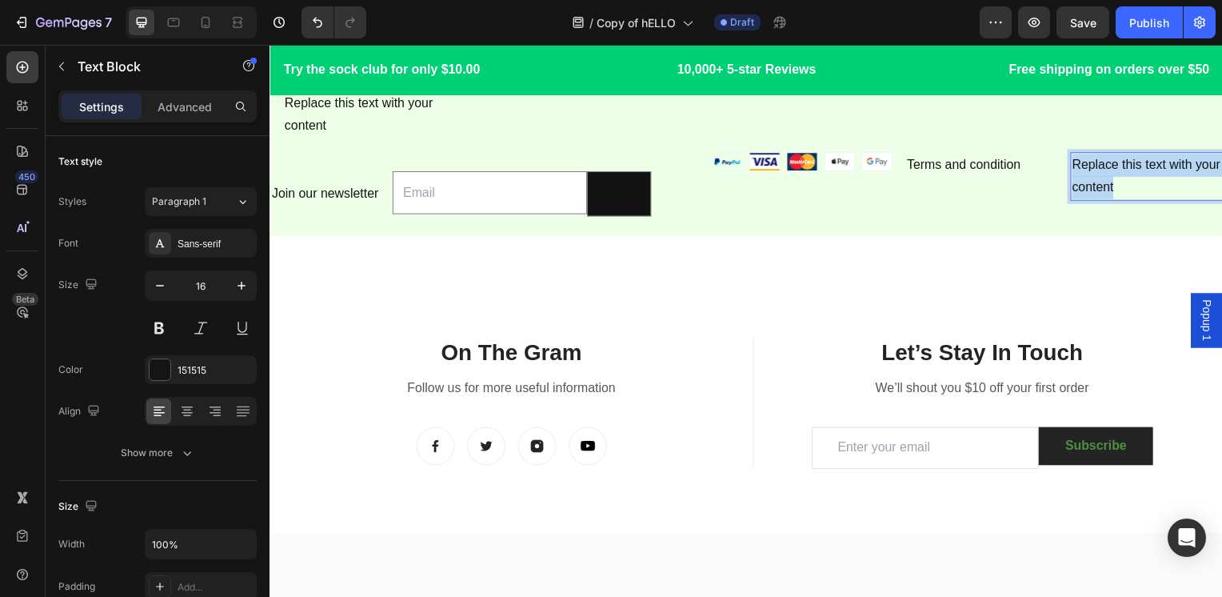
click at [1133, 166] on p "Replace this text with your content" at bounding box center [1152, 178] width 150 height 46
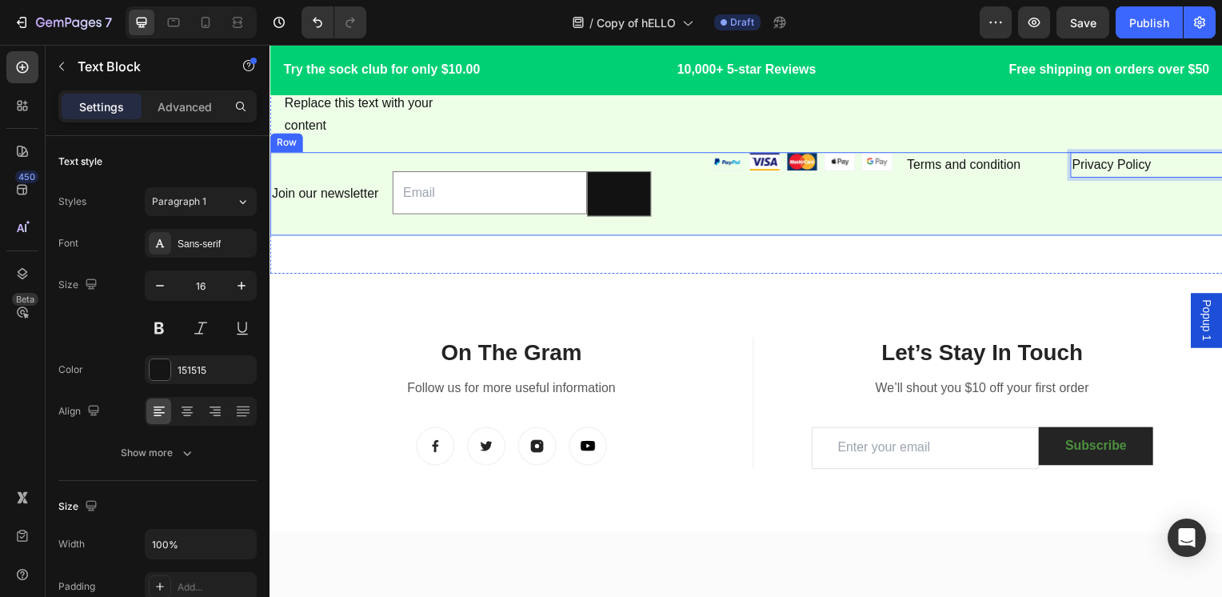
click at [784, 207] on div "Image" at bounding box center [781, 196] width 230 height 84
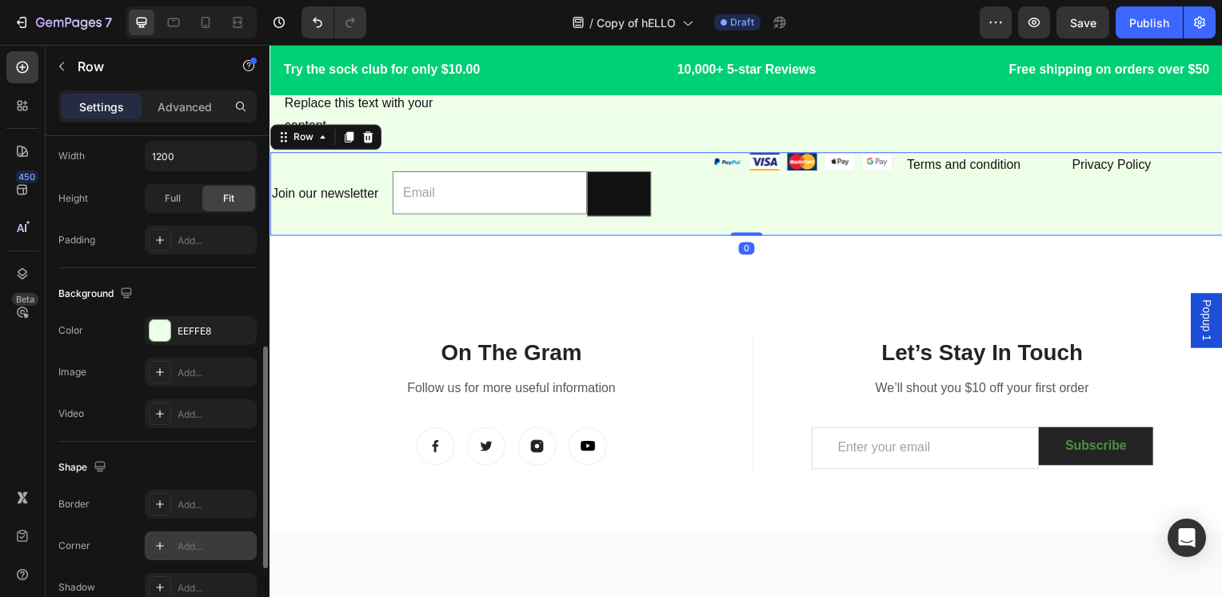
scroll to position [650, 0]
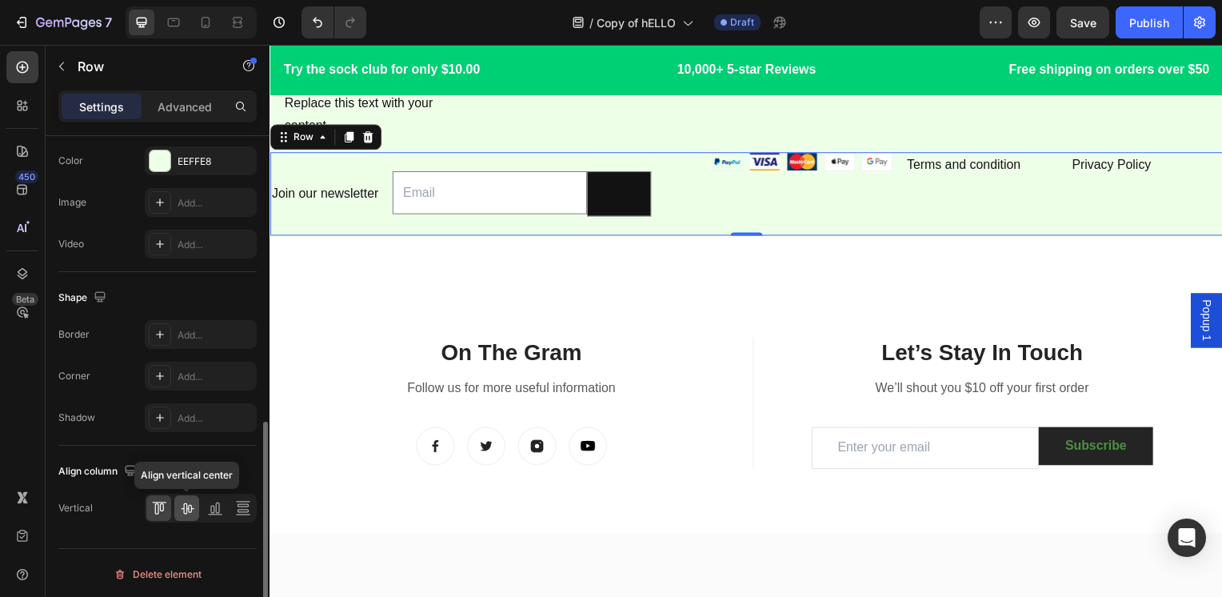
click at [185, 503] on icon at bounding box center [187, 508] width 13 height 11
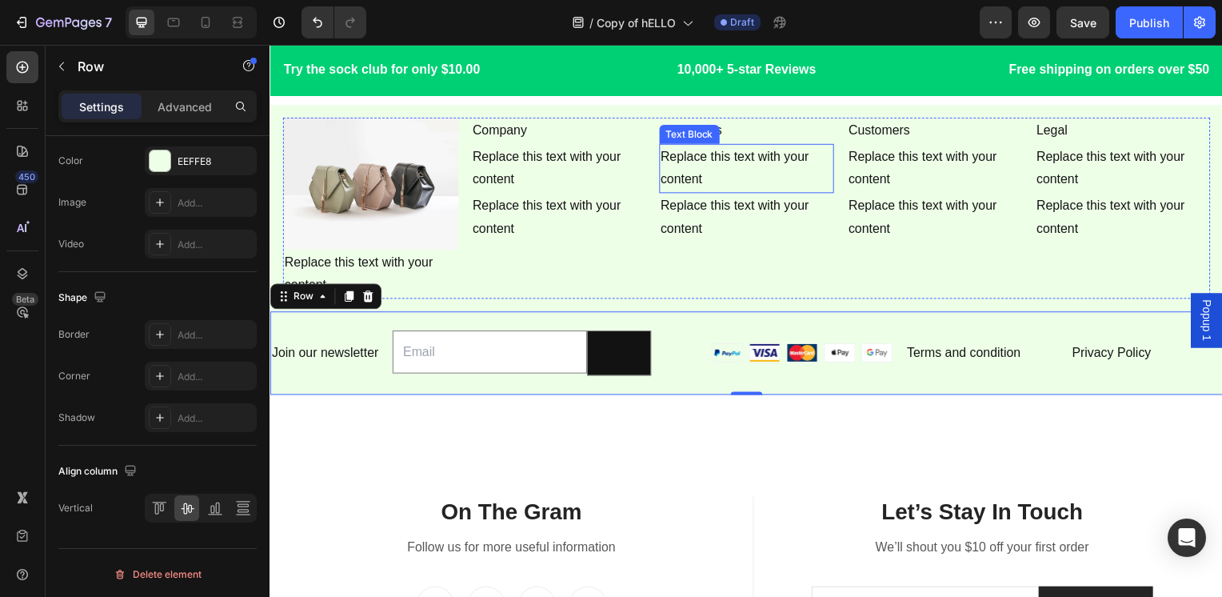
scroll to position [6693, 0]
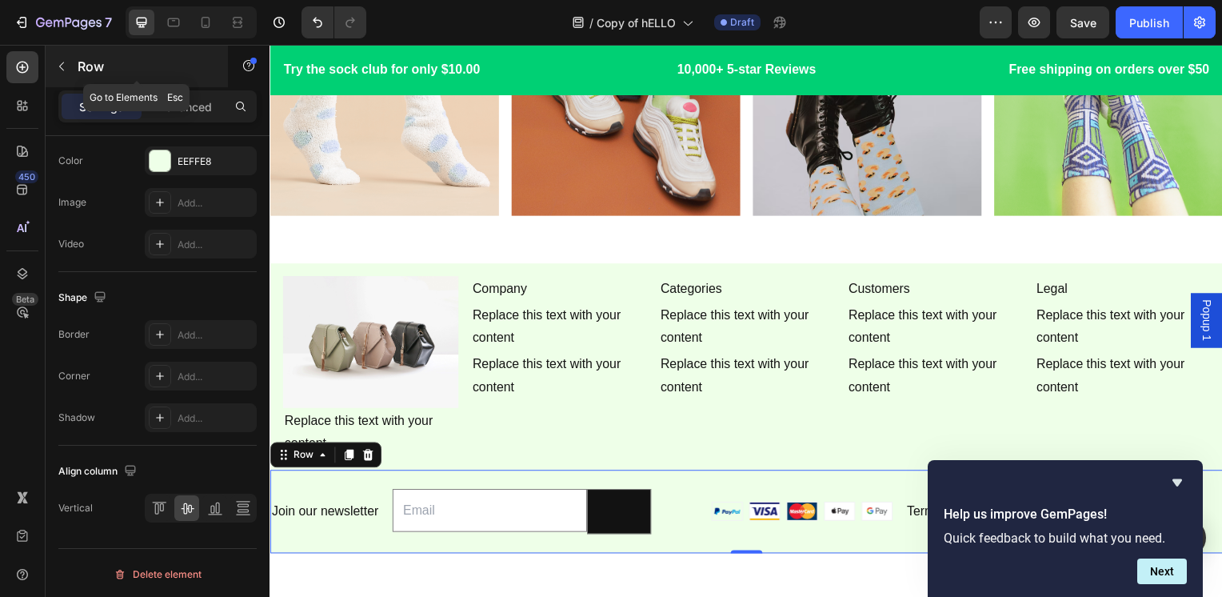
click at [114, 70] on p "Row" at bounding box center [146, 66] width 136 height 19
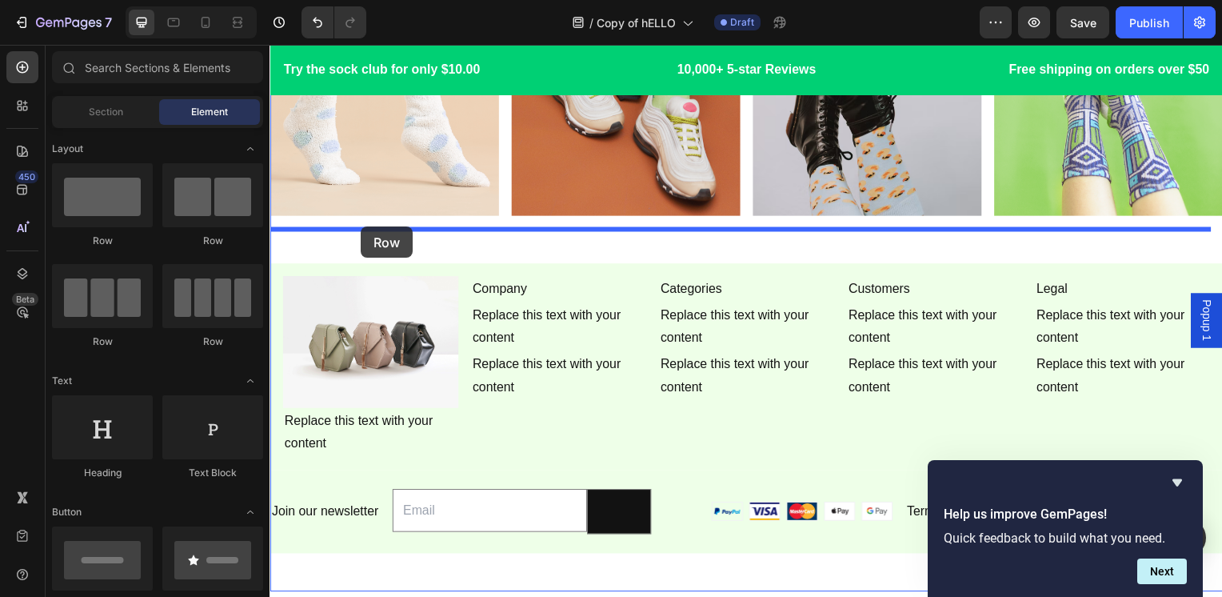
drag, startPoint x: 378, startPoint y: 239, endPoint x: 371, endPoint y: 228, distance: 13.3
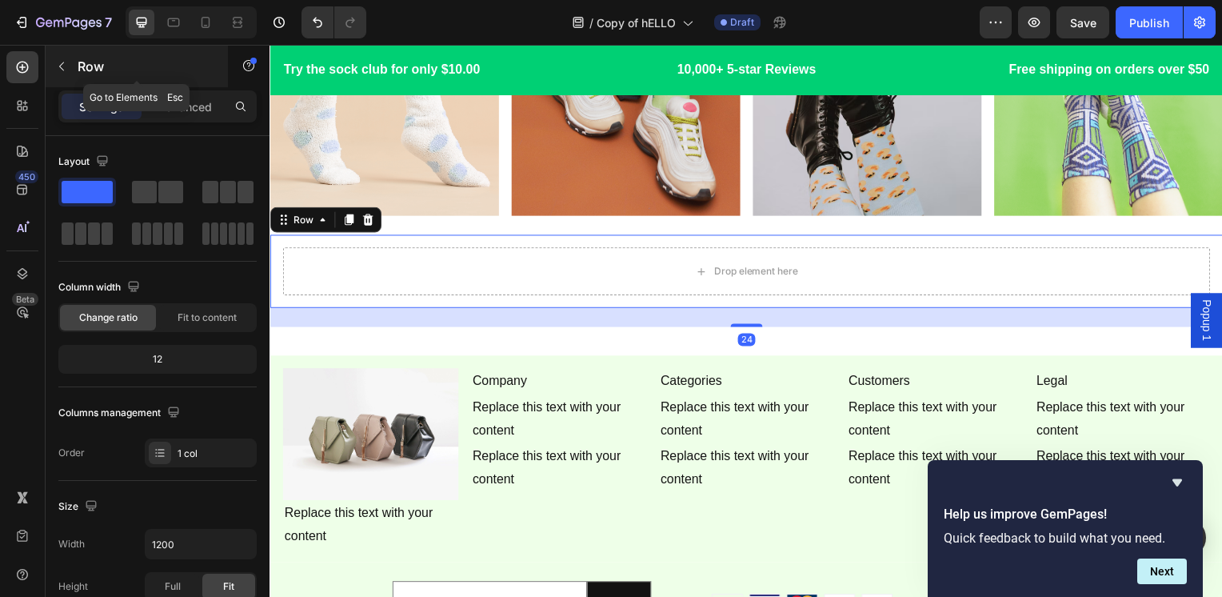
click at [118, 79] on div "Row" at bounding box center [137, 67] width 182 height 42
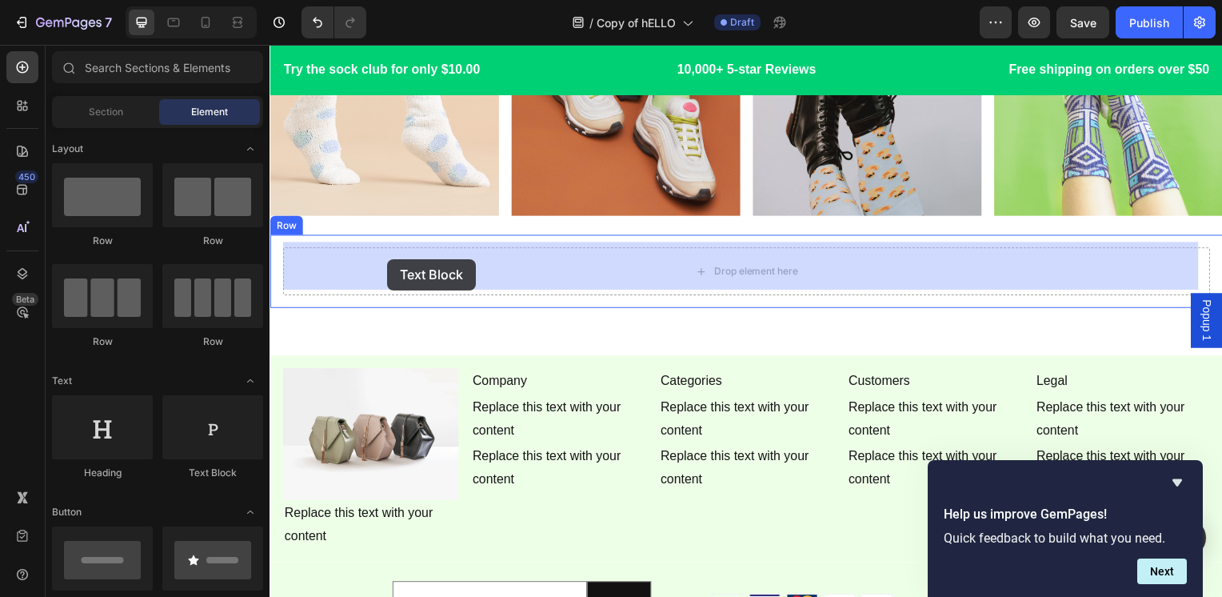
drag, startPoint x: 478, startPoint y: 466, endPoint x: 388, endPoint y: 261, distance: 223.5
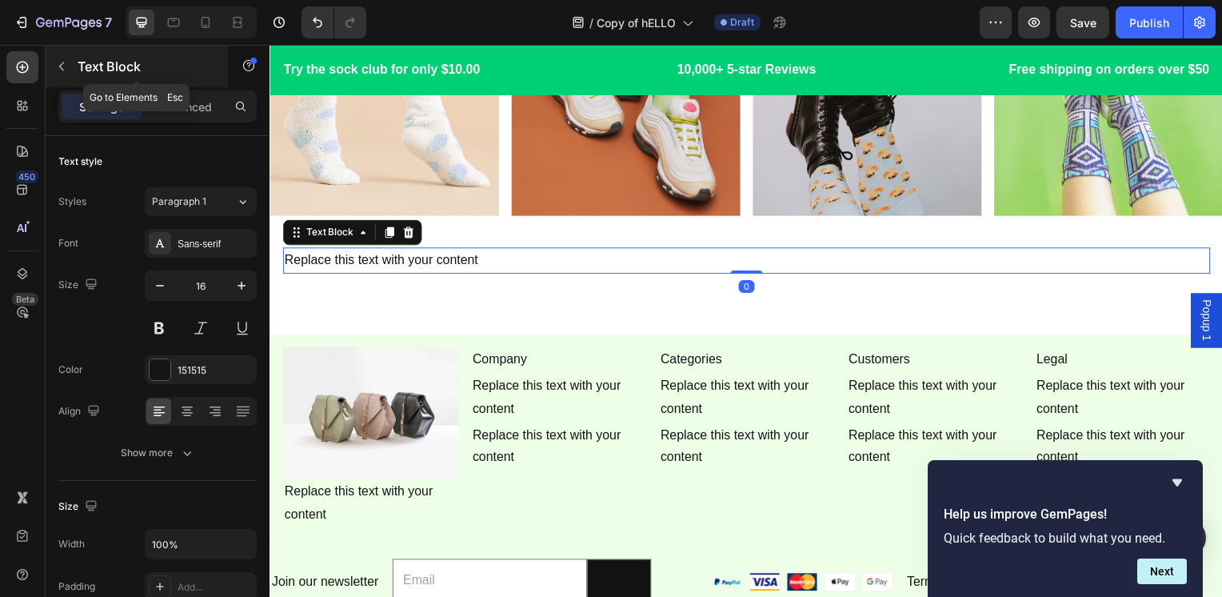
click at [134, 78] on div "Text Block" at bounding box center [137, 67] width 182 height 42
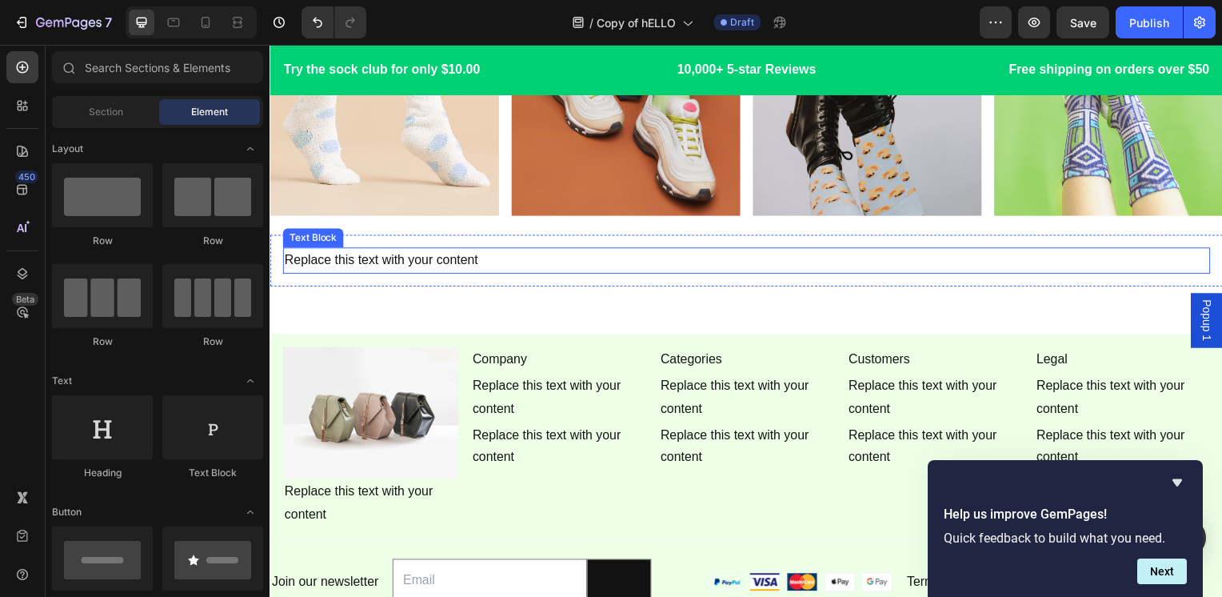
click at [518, 250] on div "Replace this text with your content" at bounding box center [749, 263] width 934 height 26
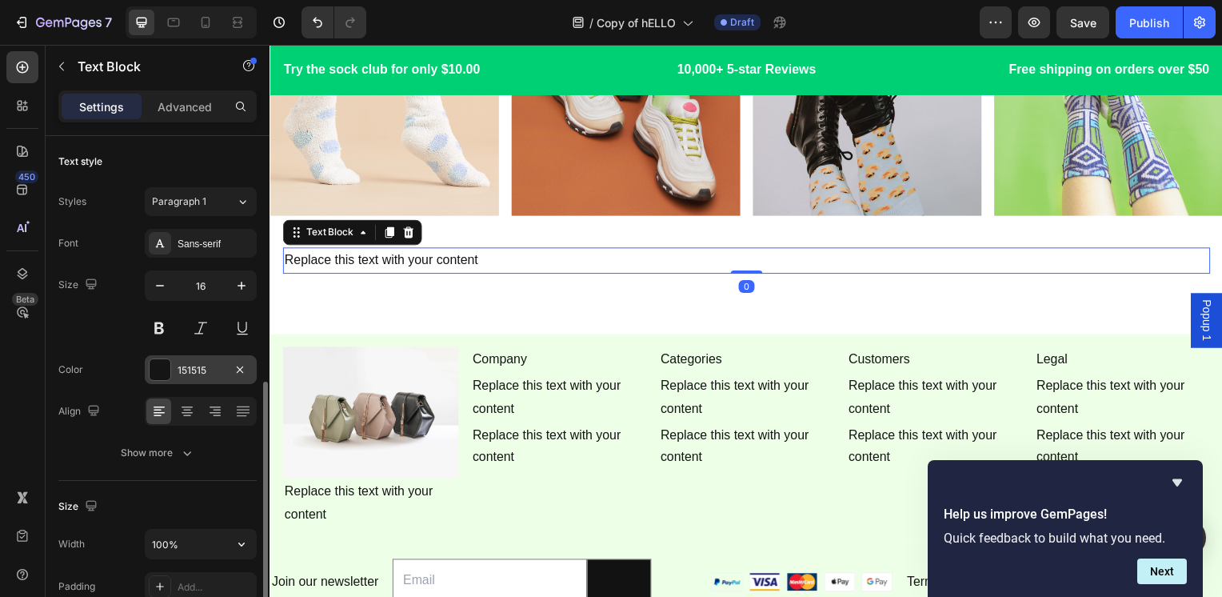
scroll to position [160, 0]
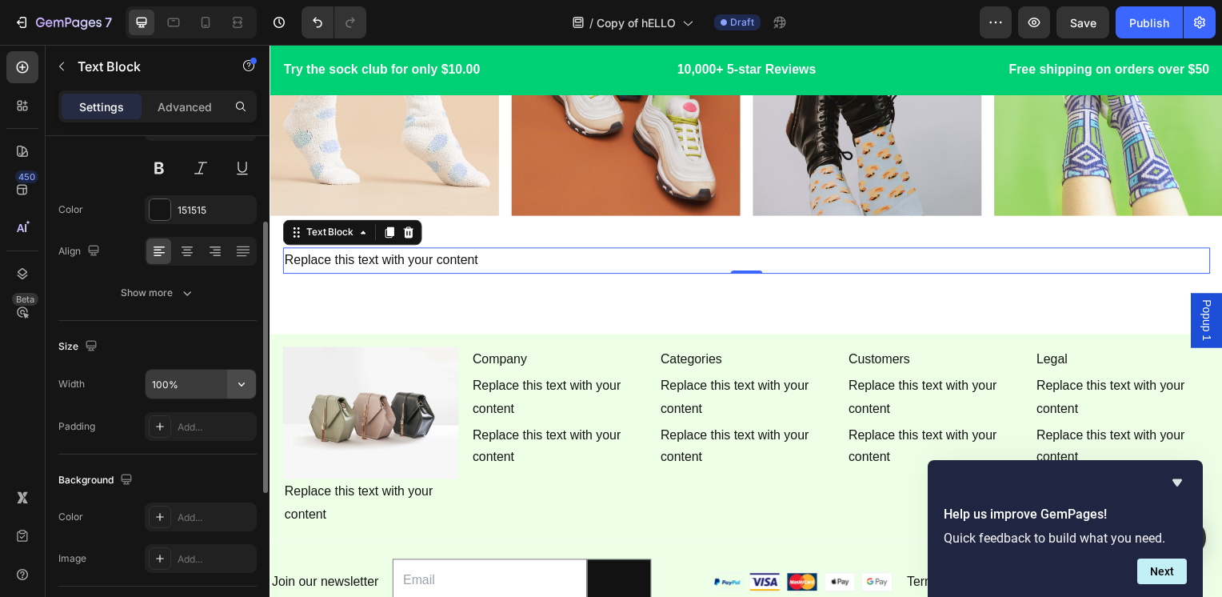
click at [238, 378] on icon "button" at bounding box center [242, 384] width 16 height 16
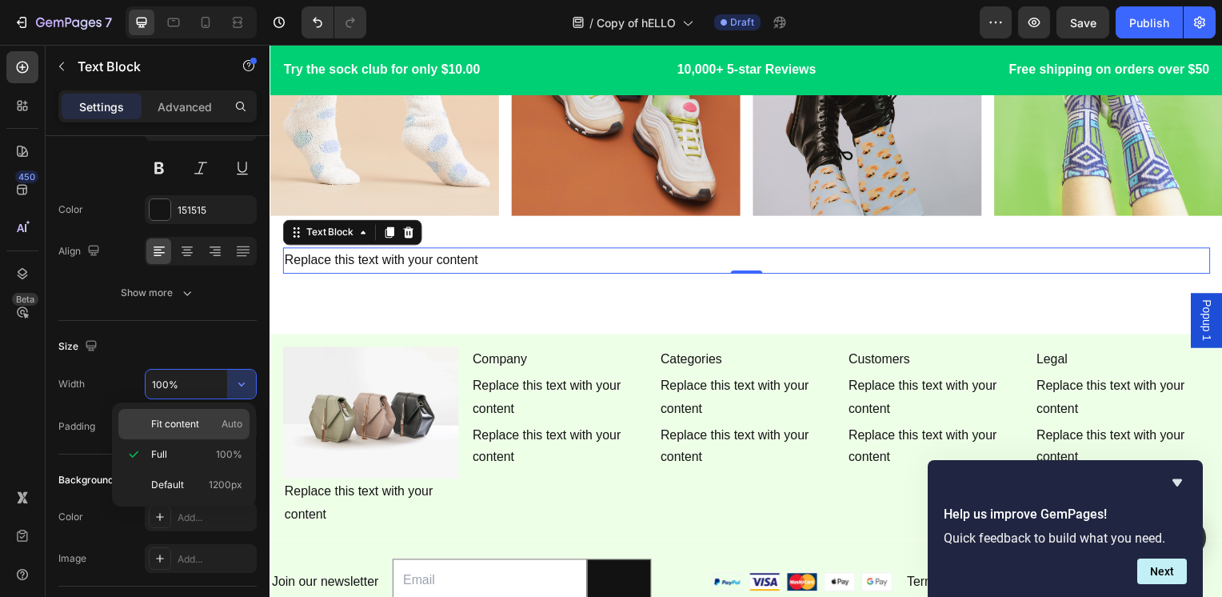
click at [204, 425] on p "Fit content Auto" at bounding box center [196, 424] width 91 height 14
type input "Auto"
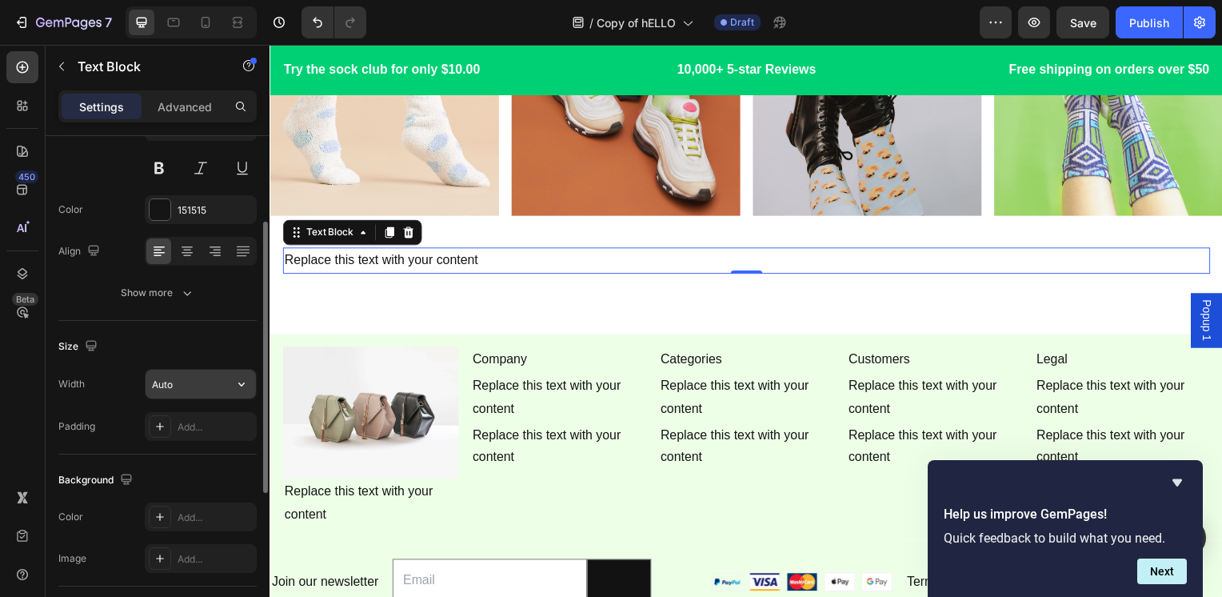
scroll to position [0, 0]
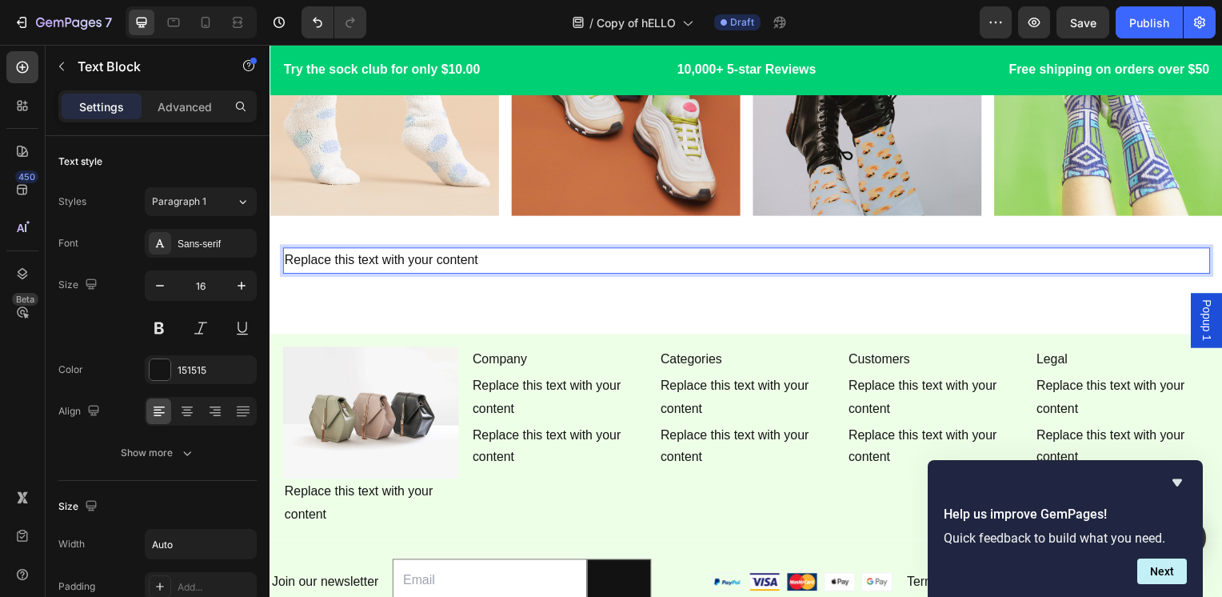
click at [450, 250] on div "Replace this text with your content" at bounding box center [381, 263] width 198 height 26
click at [450, 251] on p "Replace this text with your content" at bounding box center [381, 262] width 195 height 23
click at [462, 295] on div "Image Image Image Image Row Image Image Image Image Row Hello Text Block 0 Row …" at bounding box center [750, 176] width 960 height 903
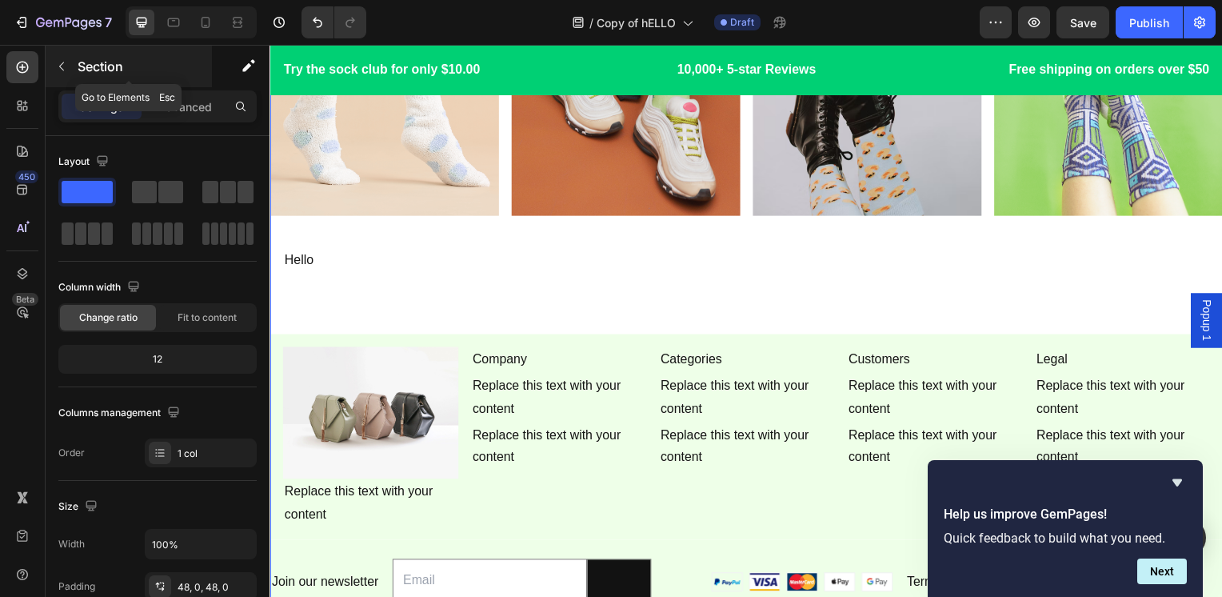
click at [189, 78] on div "Section" at bounding box center [129, 67] width 166 height 42
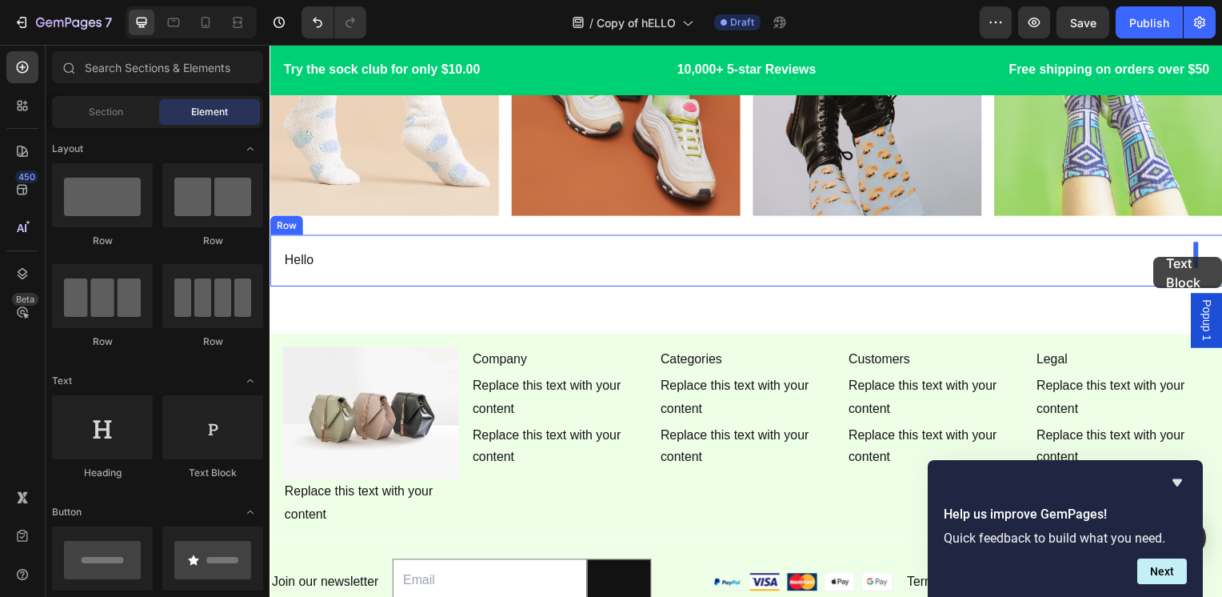
drag, startPoint x: 477, startPoint y: 475, endPoint x: 1160, endPoint y: 258, distance: 716.7
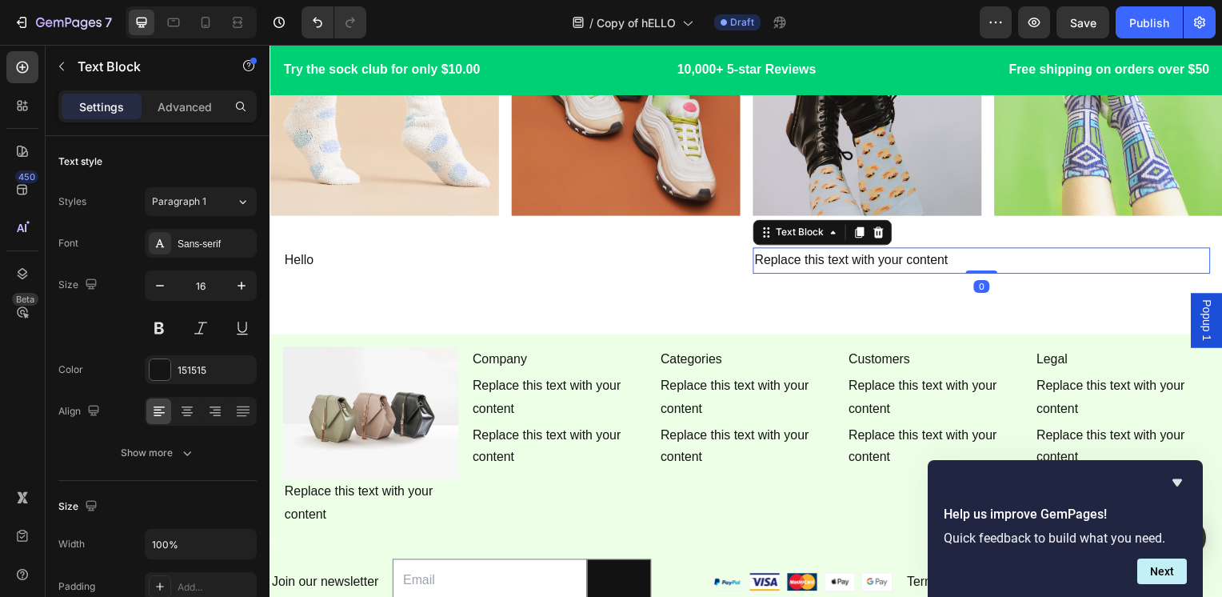
click at [852, 257] on div "Replace this text with your content" at bounding box center [986, 263] width 461 height 26
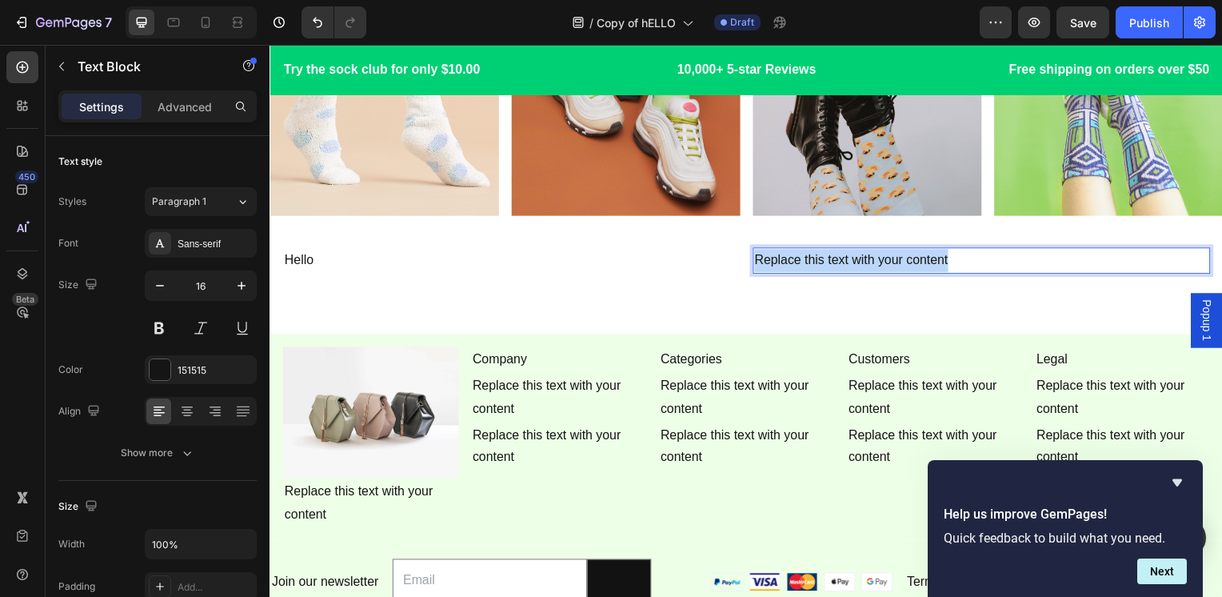
click at [852, 257] on p "Replace this text with your content" at bounding box center [987, 262] width 458 height 23
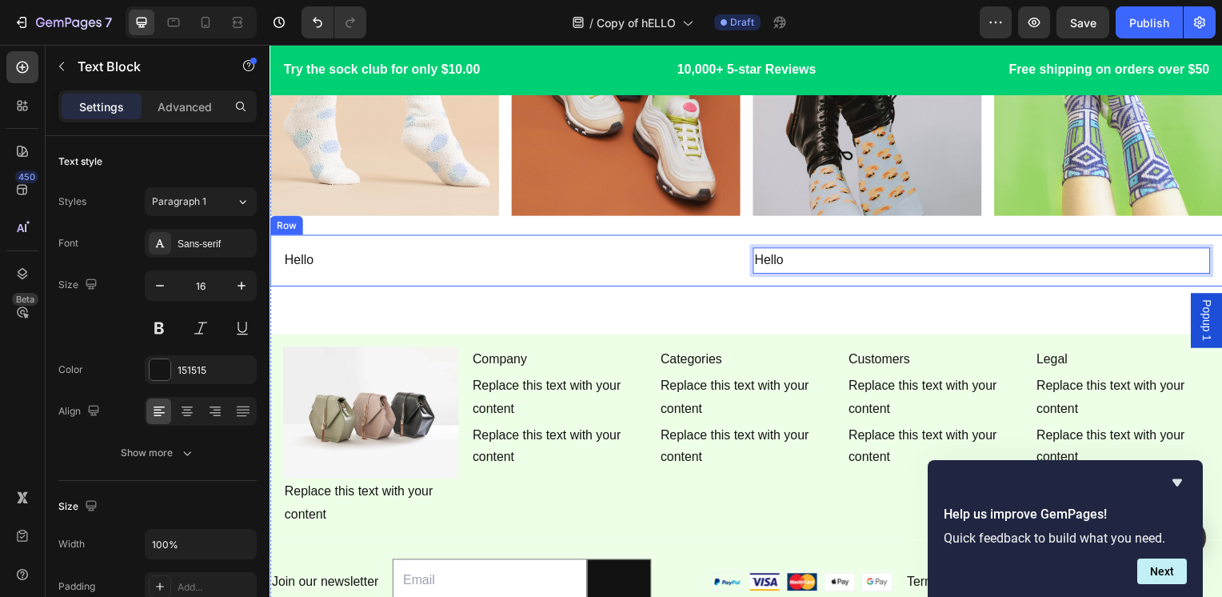
click at [852, 274] on div "Hello Text Block Hello Text Block 0 Row" at bounding box center [750, 263] width 960 height 52
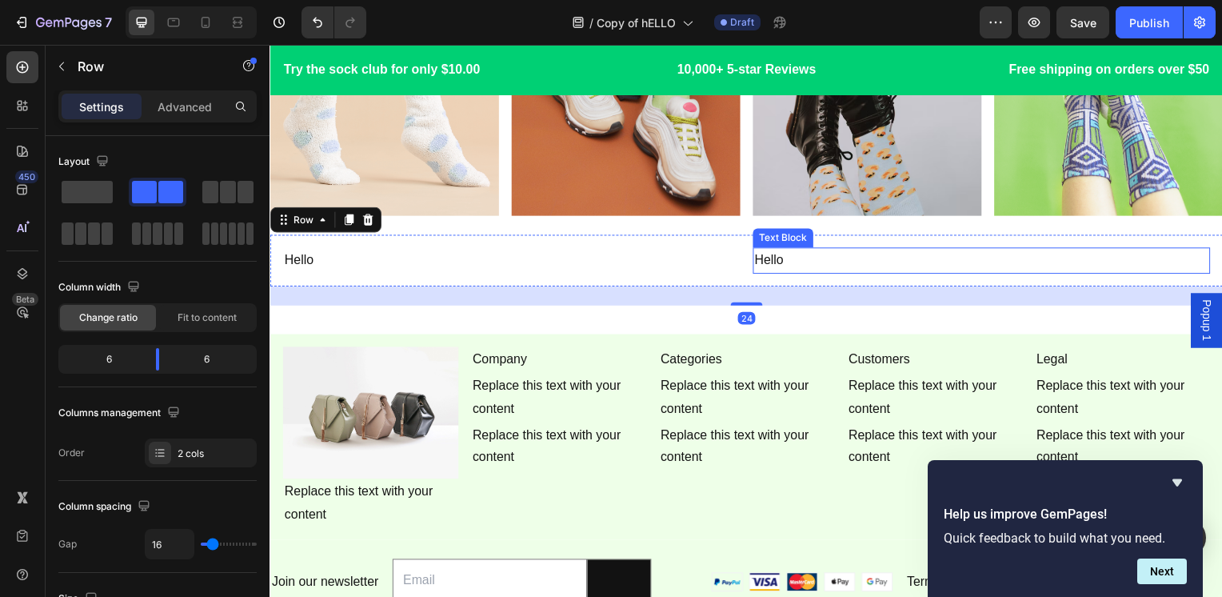
click at [845, 251] on p "Hello" at bounding box center [987, 262] width 458 height 23
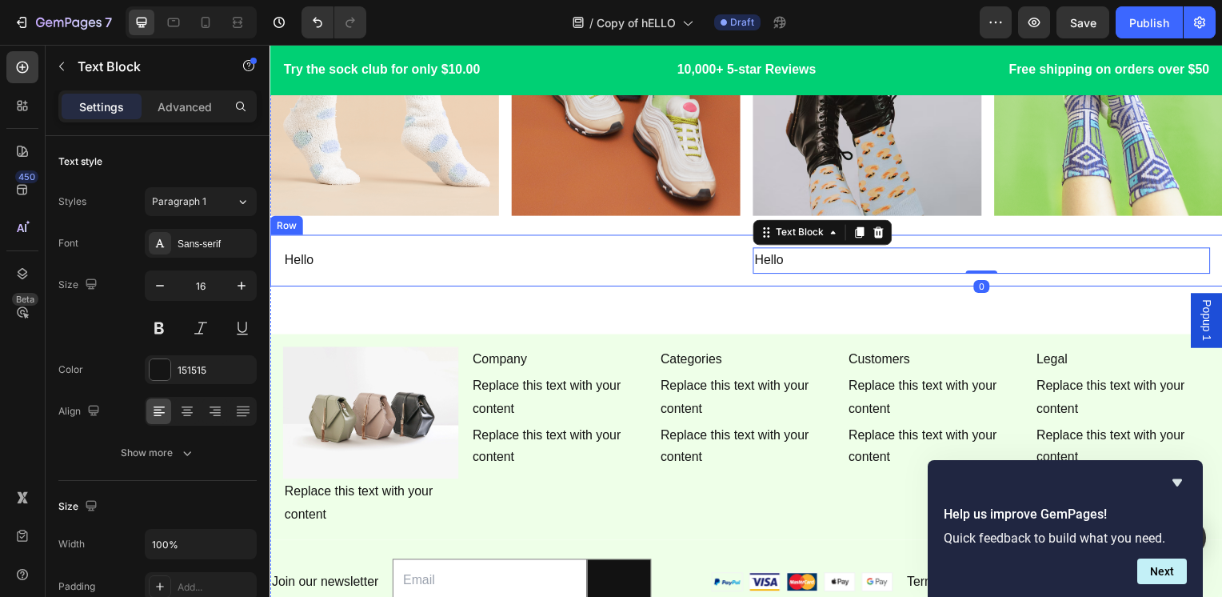
click at [714, 278] on div "Hello Text Block Hello Text Block 0 Row" at bounding box center [750, 263] width 960 height 52
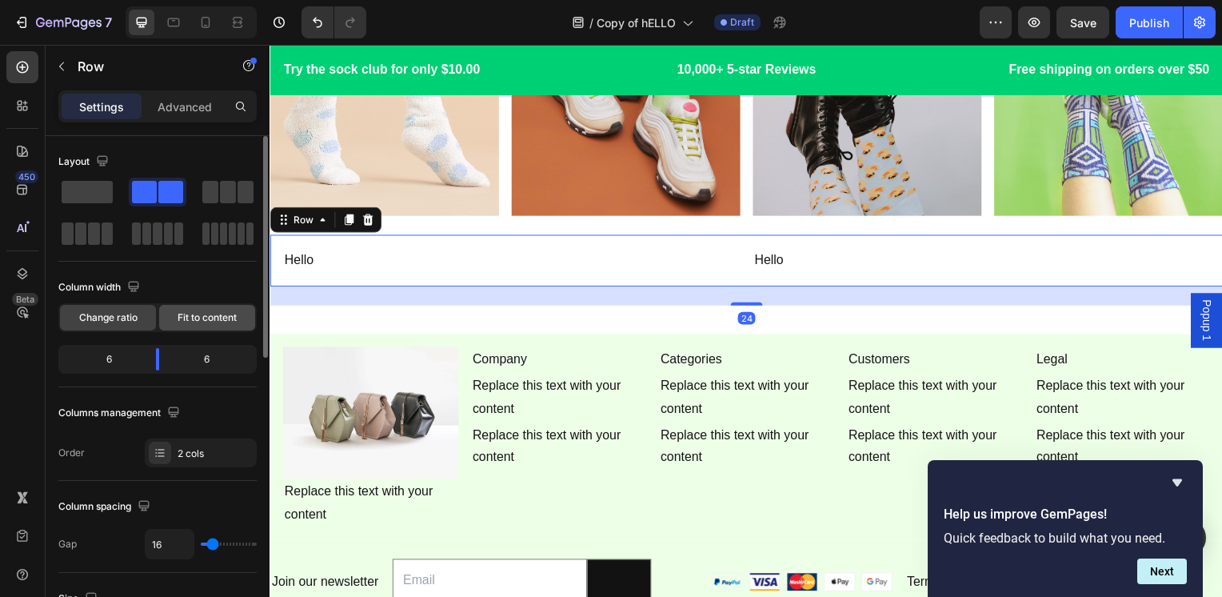
click at [189, 310] on span "Fit to content" at bounding box center [207, 317] width 59 height 14
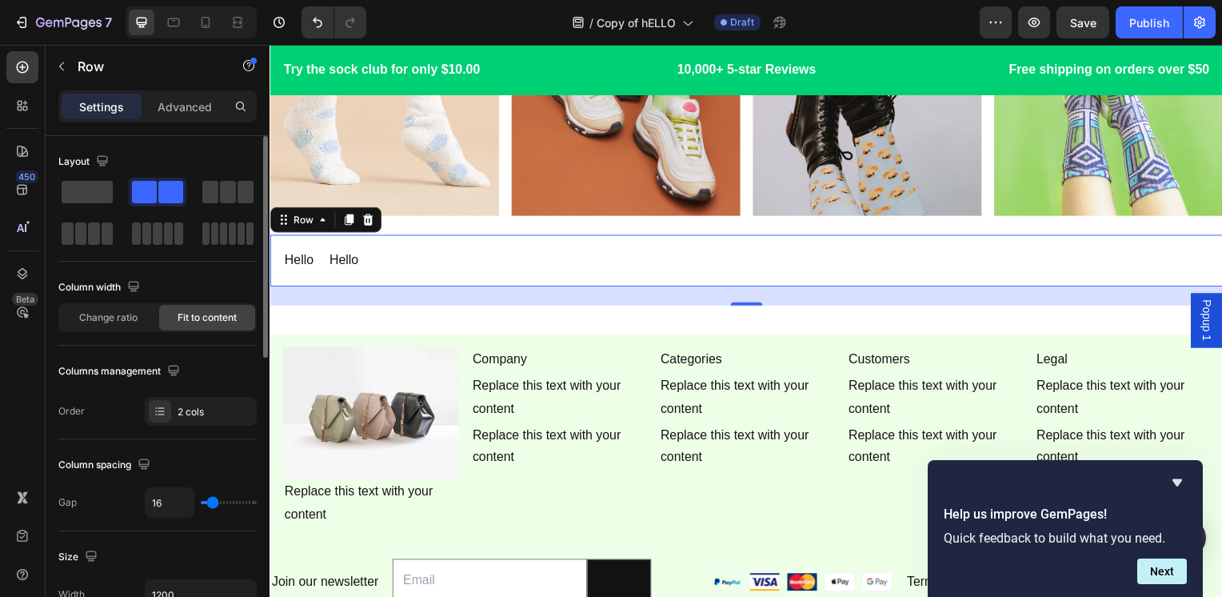
type input "9"
type input "6"
type input "4"
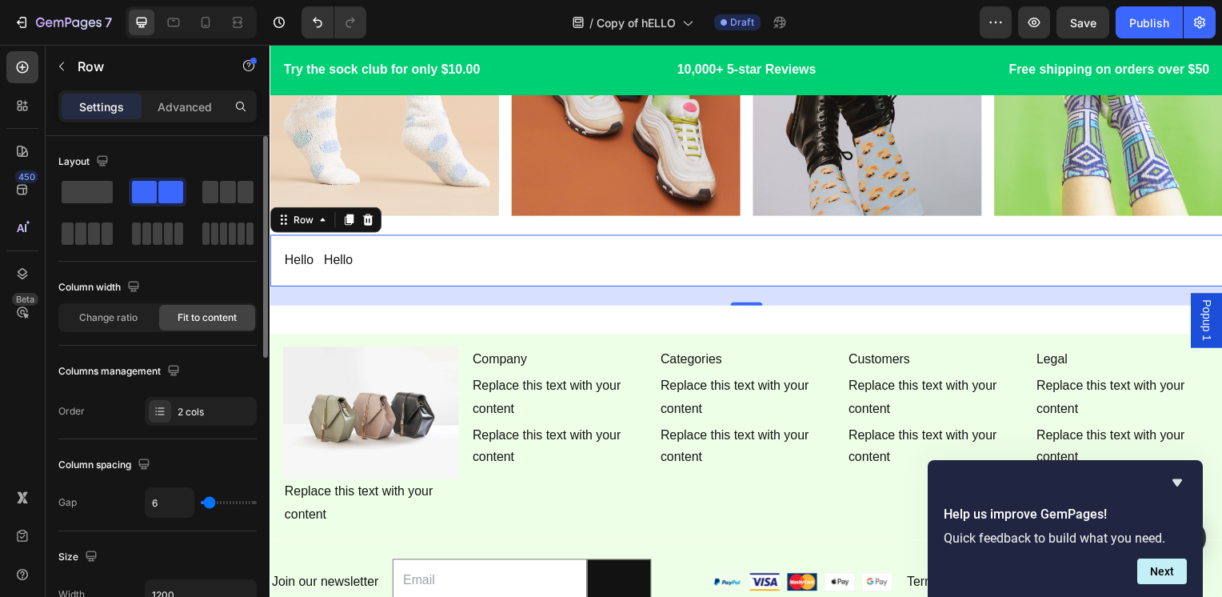
type input "4"
type input "2"
type input "0"
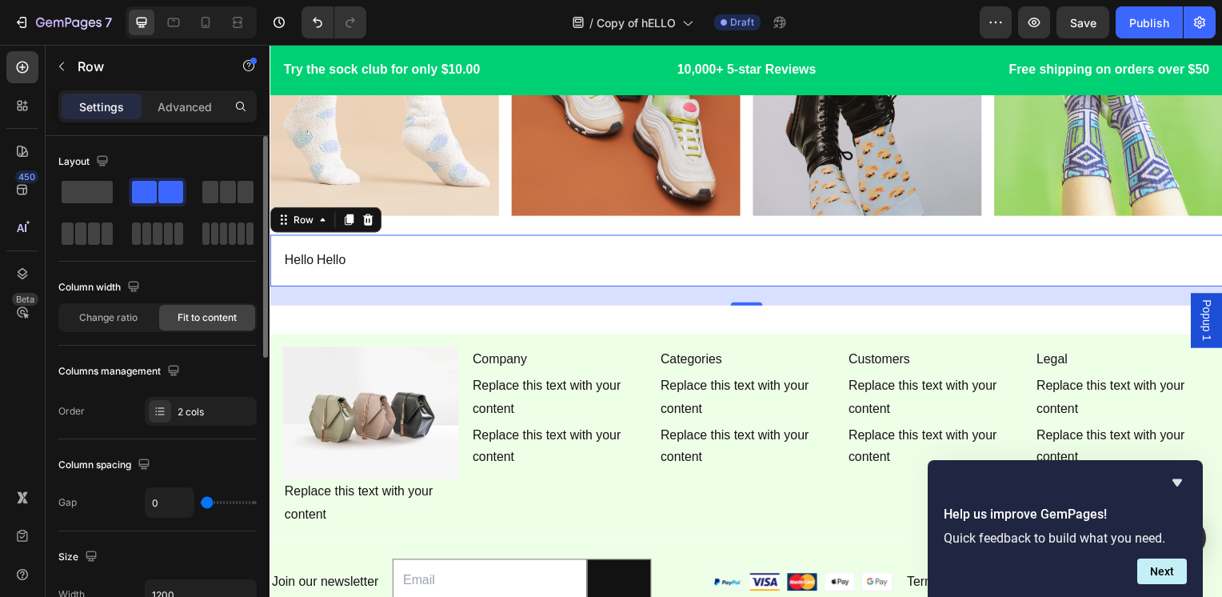
click at [207, 502] on input "range" at bounding box center [229, 502] width 56 height 3
click at [327, 255] on p "Hello" at bounding box center [330, 262] width 29 height 23
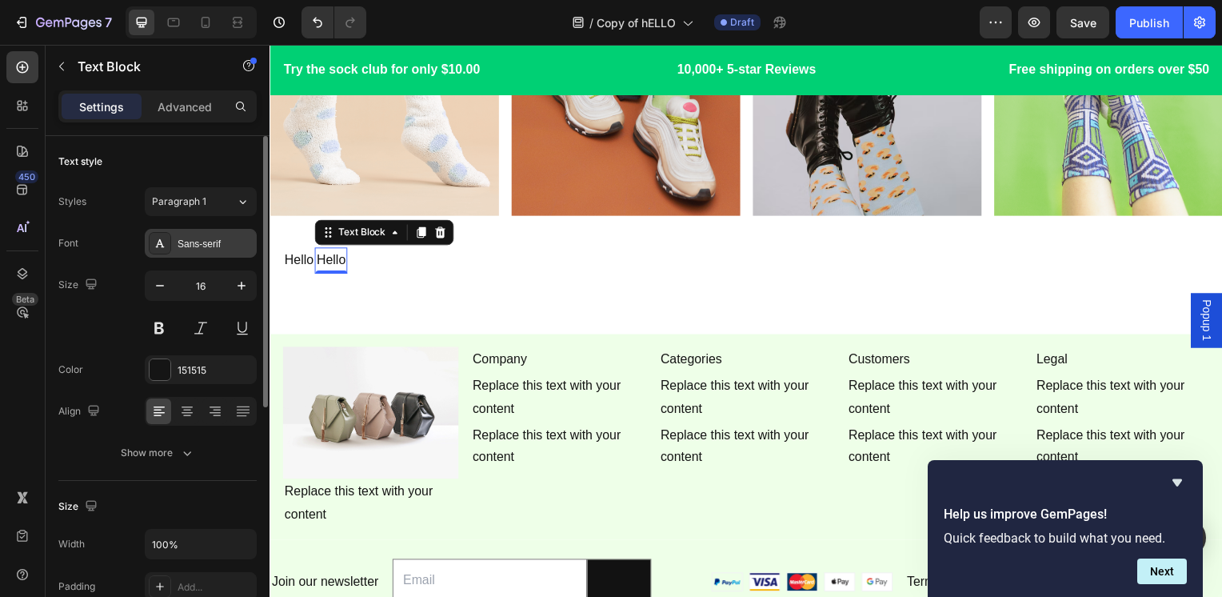
click at [199, 250] on div "Sans-serif" at bounding box center [215, 244] width 75 height 14
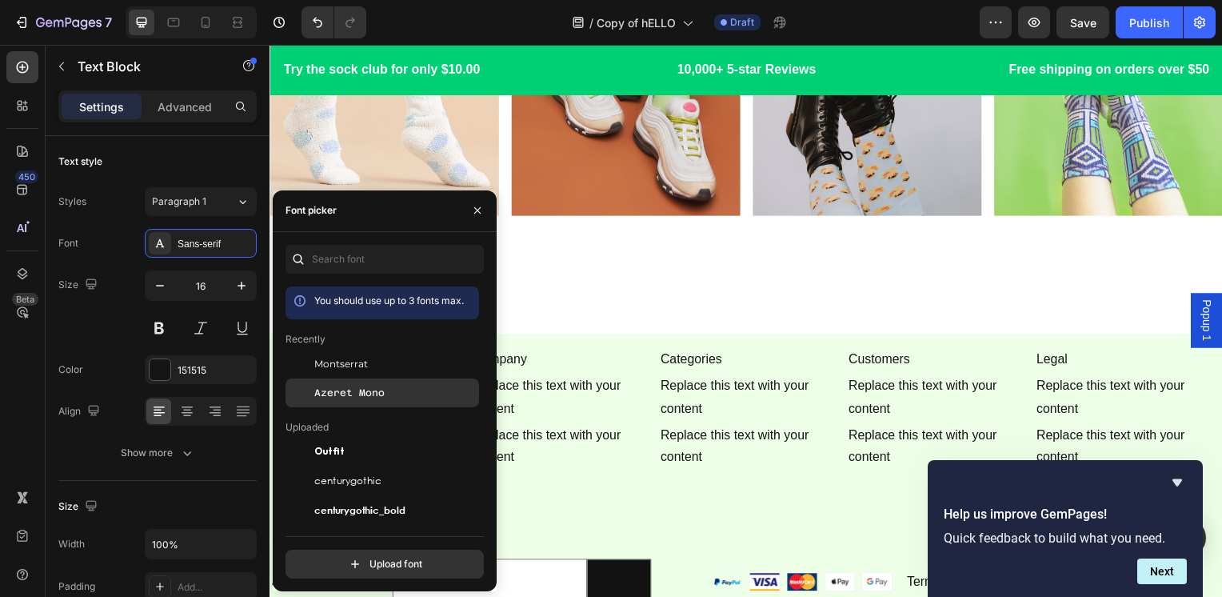
click at [383, 395] on div "Azeret Mono" at bounding box center [395, 393] width 162 height 14
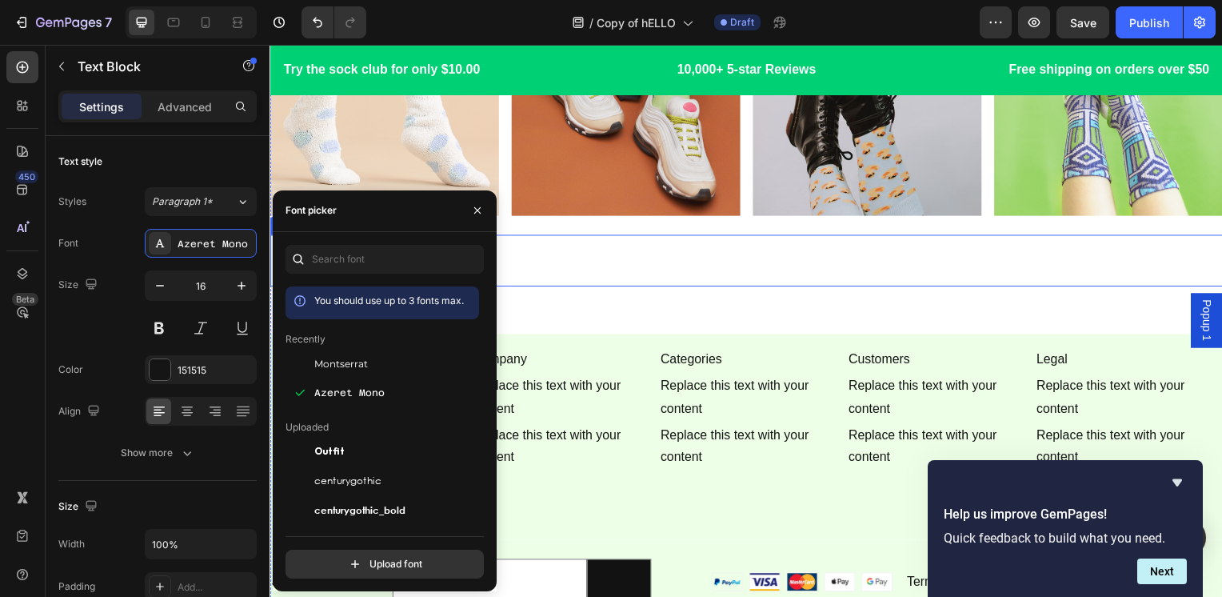
click at [626, 271] on div "Hello Text Block Hello Text Block 0 Row" at bounding box center [750, 263] width 960 height 52
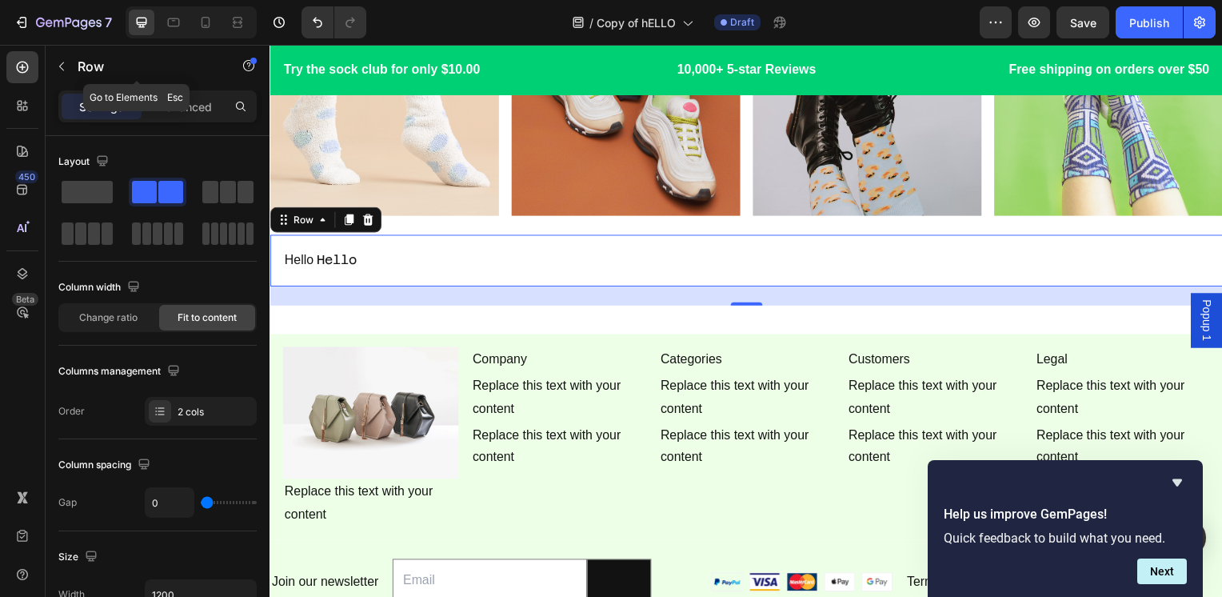
click at [144, 66] on p "Row" at bounding box center [146, 66] width 136 height 19
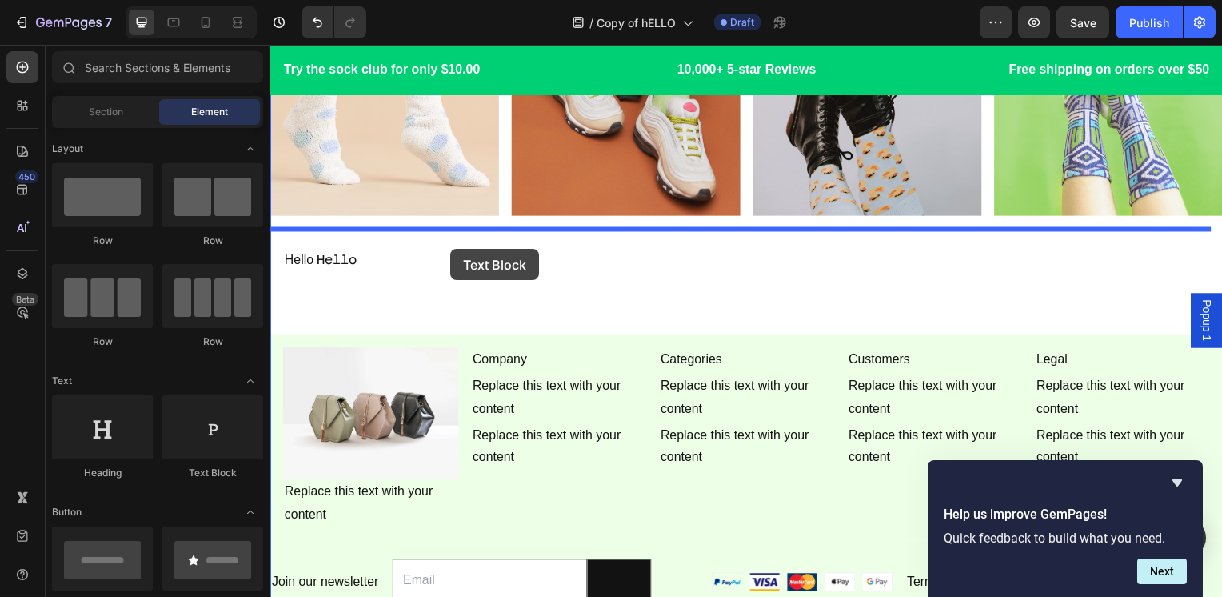
drag, startPoint x: 588, startPoint y: 390, endPoint x: 452, endPoint y: 250, distance: 195.2
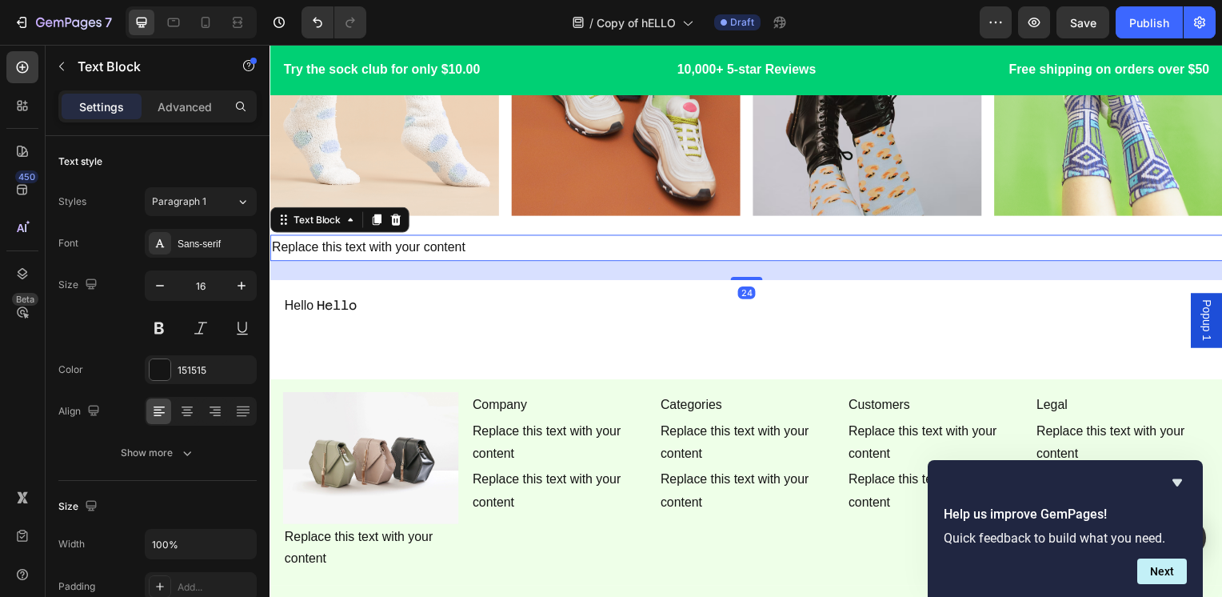
click at [350, 246] on div "Replace this text with your content" at bounding box center [750, 250] width 960 height 26
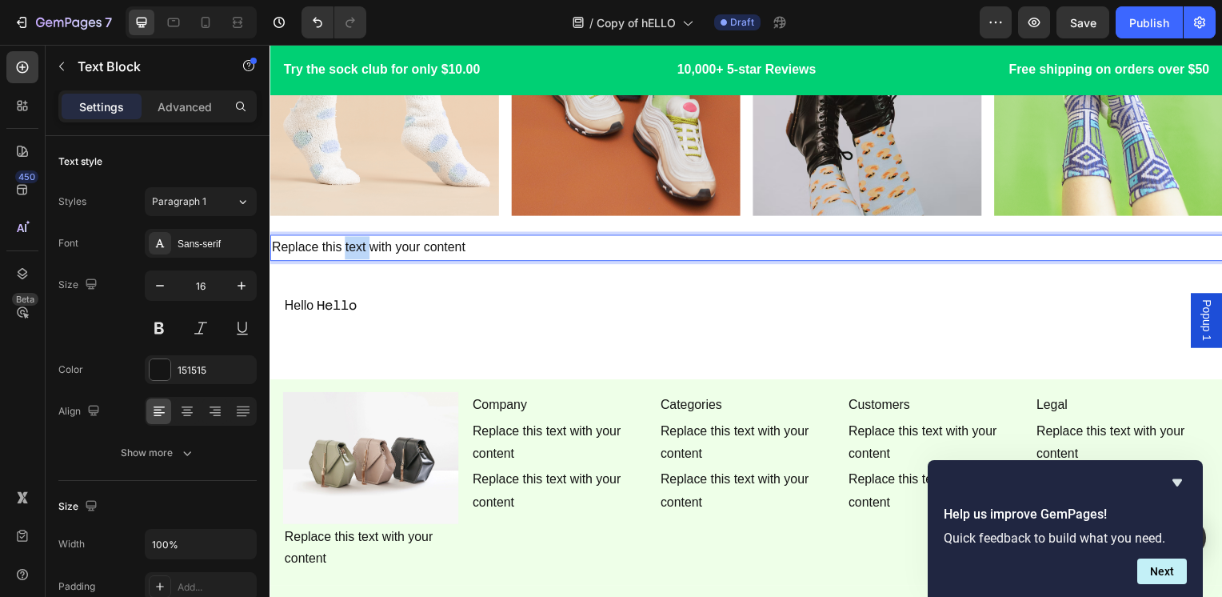
click at [350, 246] on p "Replace this text with your content" at bounding box center [749, 249] width 957 height 23
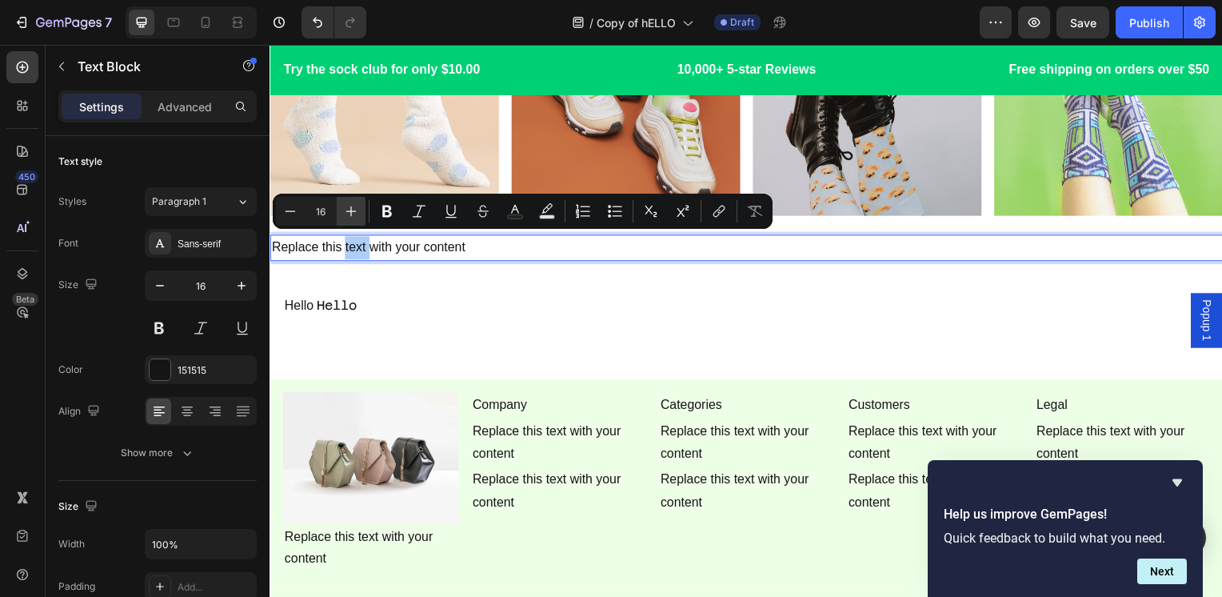
click at [359, 210] on button "Plus" at bounding box center [351, 211] width 29 height 29
type input "19"
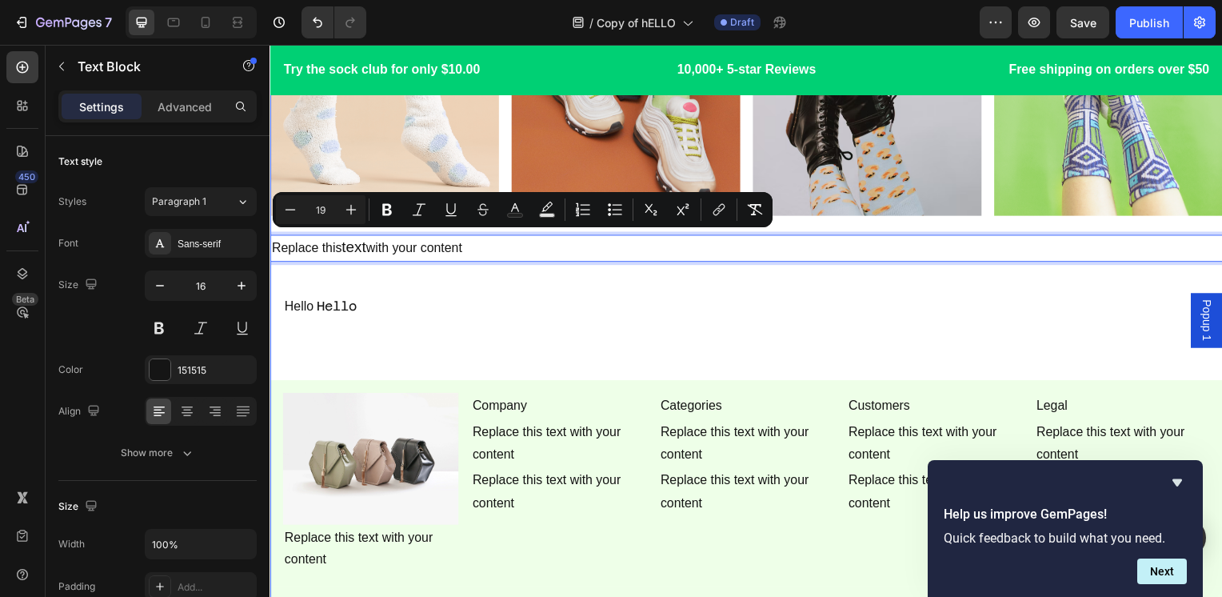
click at [481, 258] on div "Image Image Image Image Row Image Image Image Image Row Replace this text with …" at bounding box center [750, 199] width 960 height 949
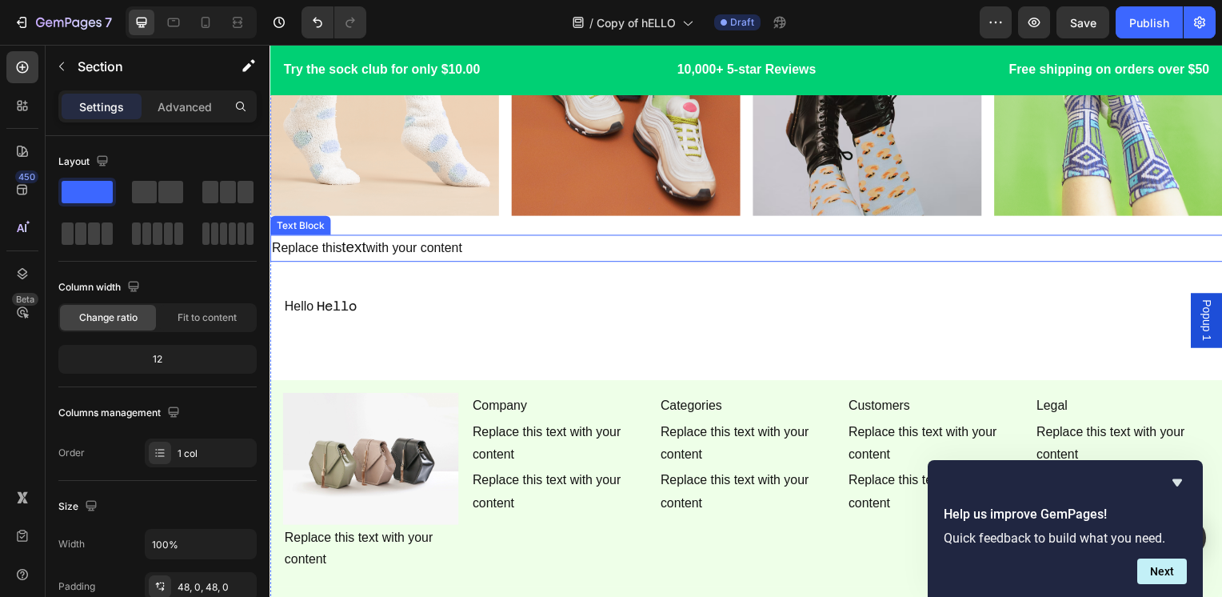
click at [358, 241] on span "text" at bounding box center [354, 249] width 25 height 17
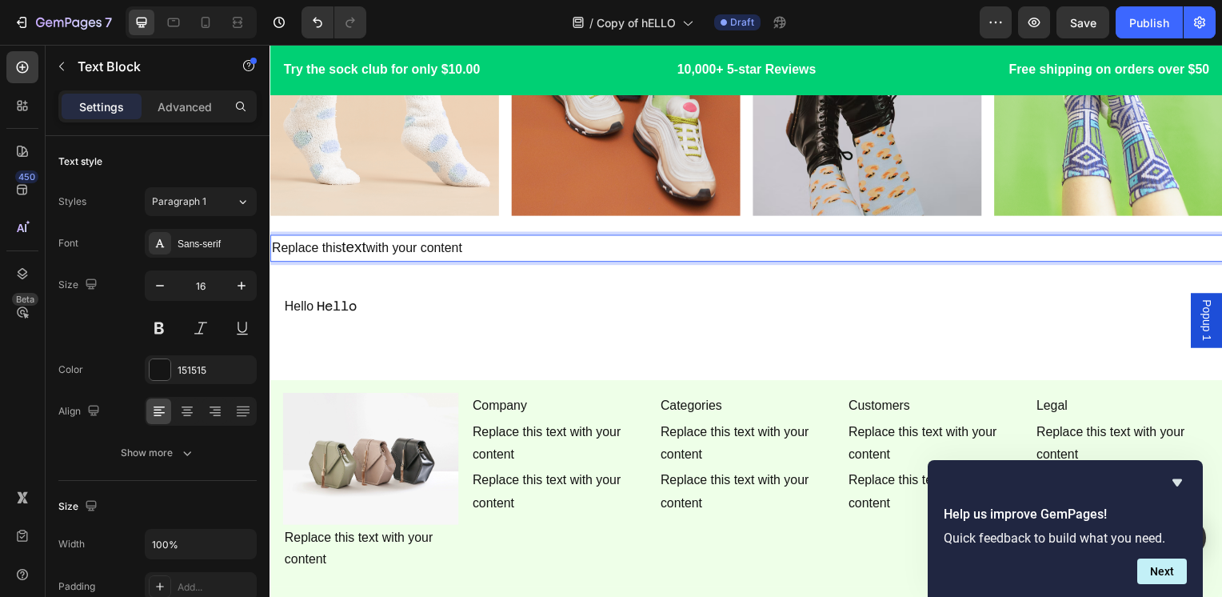
click at [442, 246] on p "Replace this text with your content" at bounding box center [749, 250] width 957 height 24
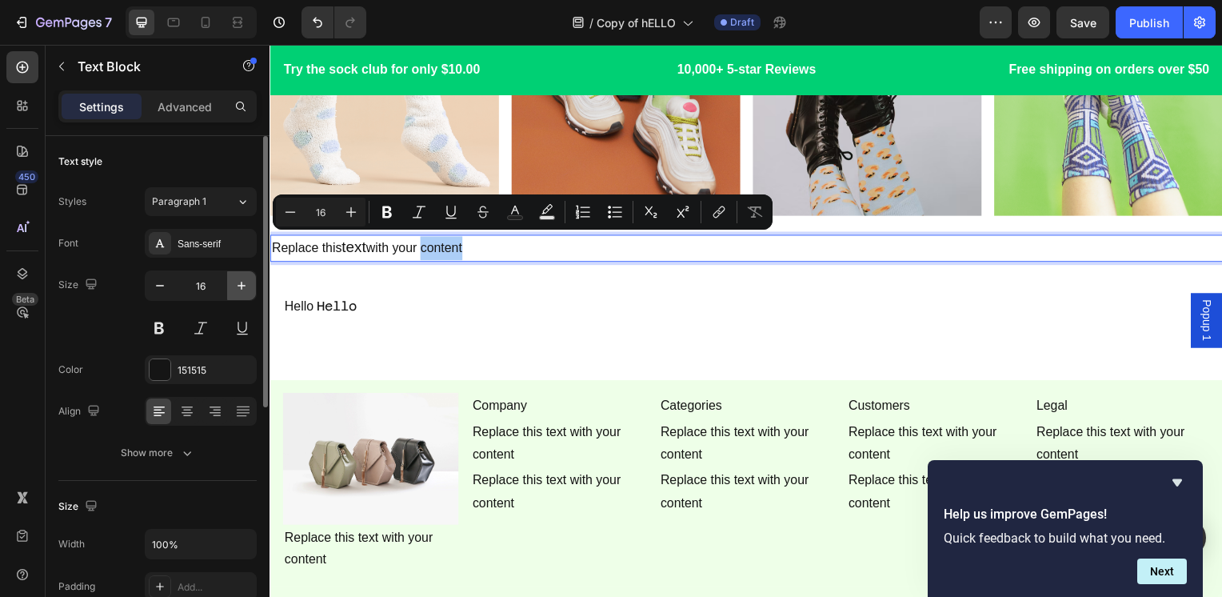
click at [250, 279] on button "button" at bounding box center [241, 285] width 29 height 29
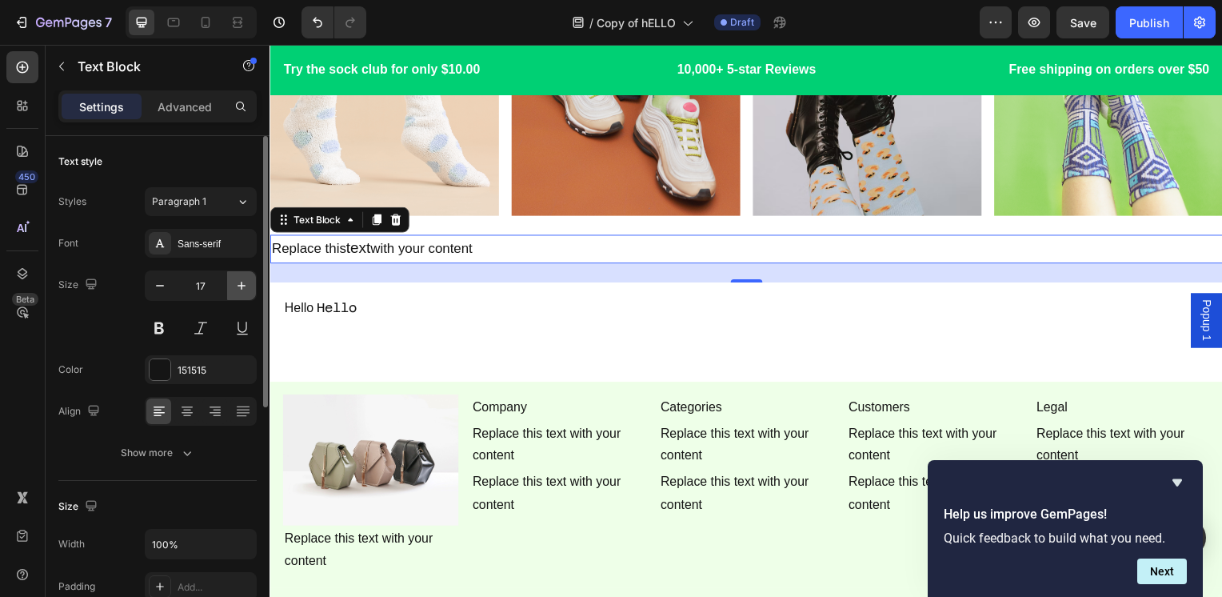
click at [250, 279] on button "button" at bounding box center [241, 285] width 29 height 29
type input "18"
click at [447, 294] on div "Hello Text Block Hello Text Block Row" at bounding box center [750, 312] width 960 height 52
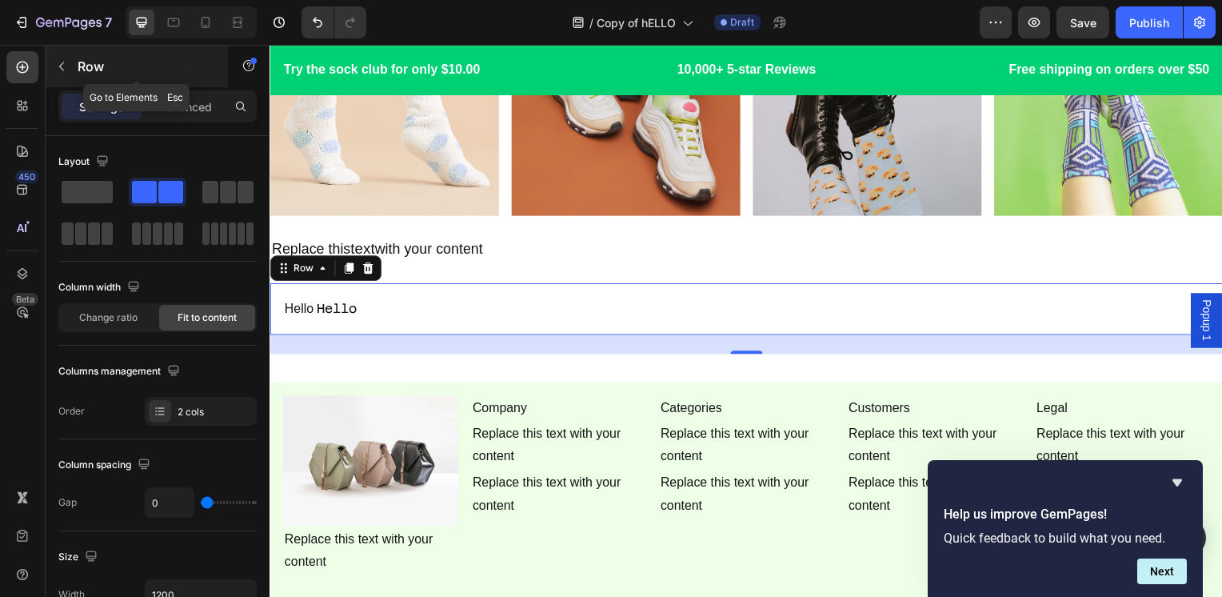
click at [114, 58] on p "Row" at bounding box center [146, 66] width 136 height 19
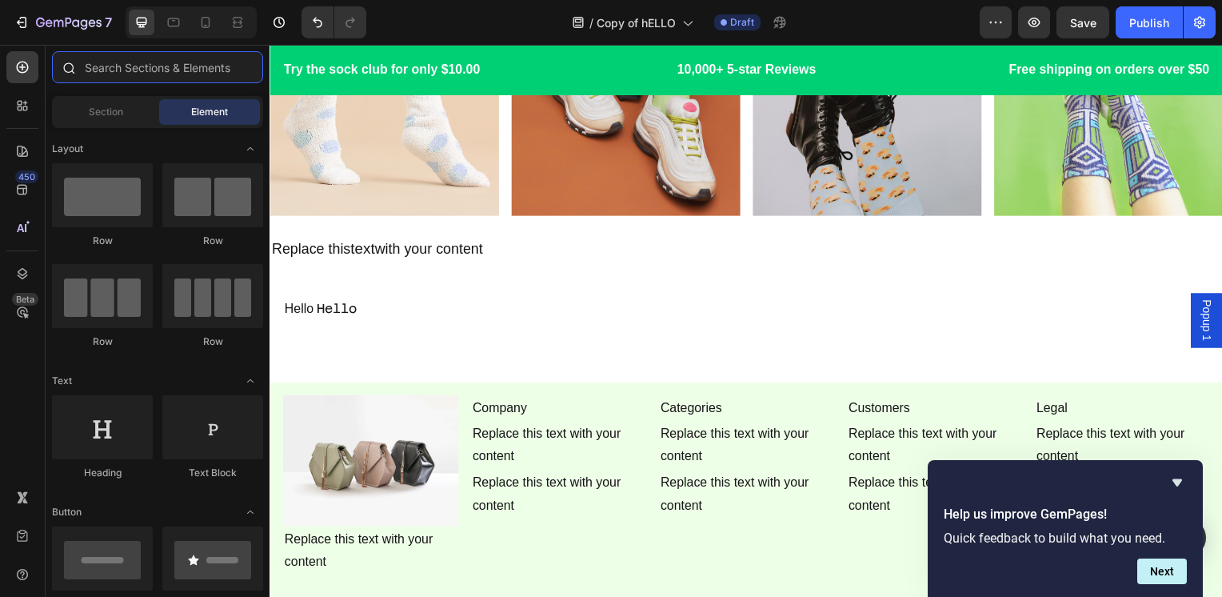
click at [150, 66] on input "text" at bounding box center [157, 67] width 211 height 32
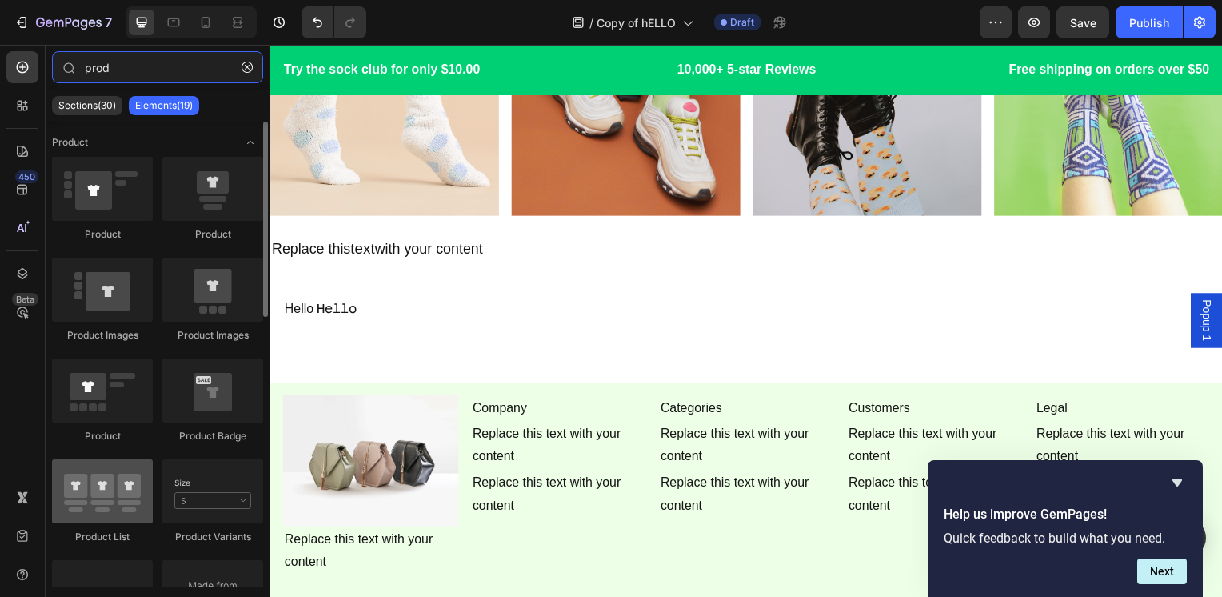
type input "prod"
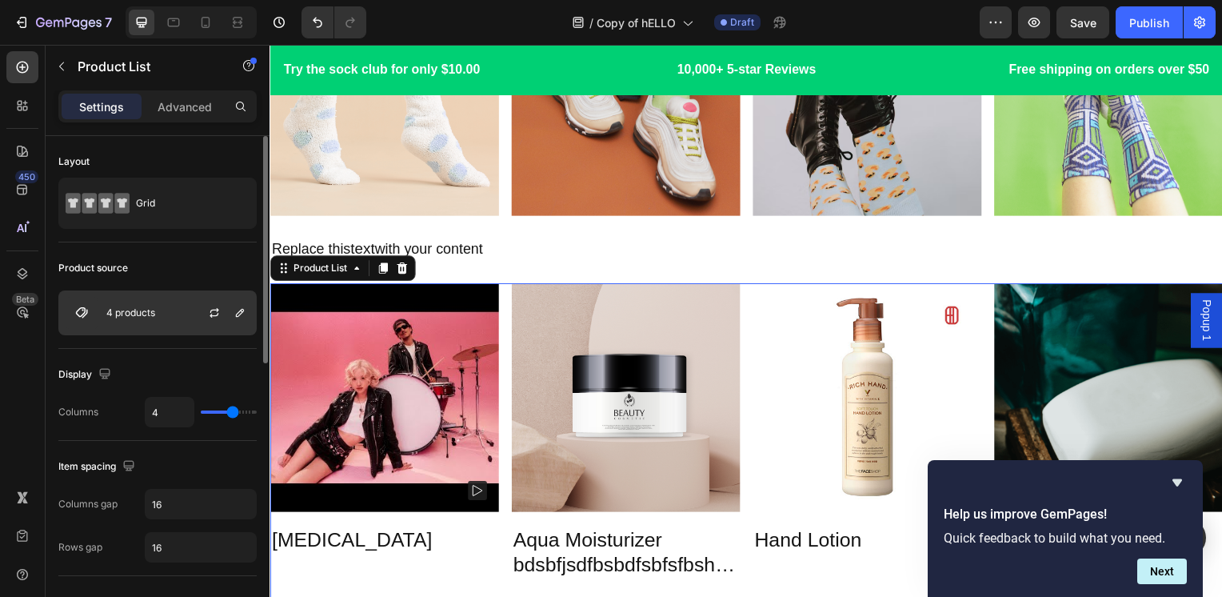
click at [170, 315] on div "4 products" at bounding box center [157, 312] width 198 height 45
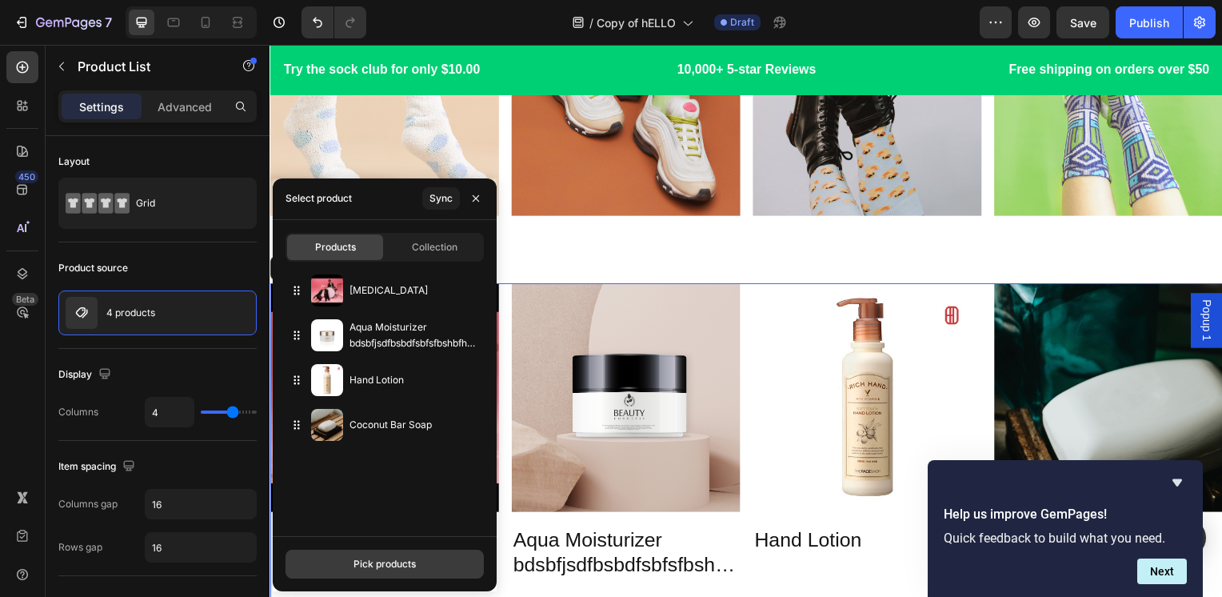
click at [386, 557] on div "Pick products" at bounding box center [385, 564] width 62 height 14
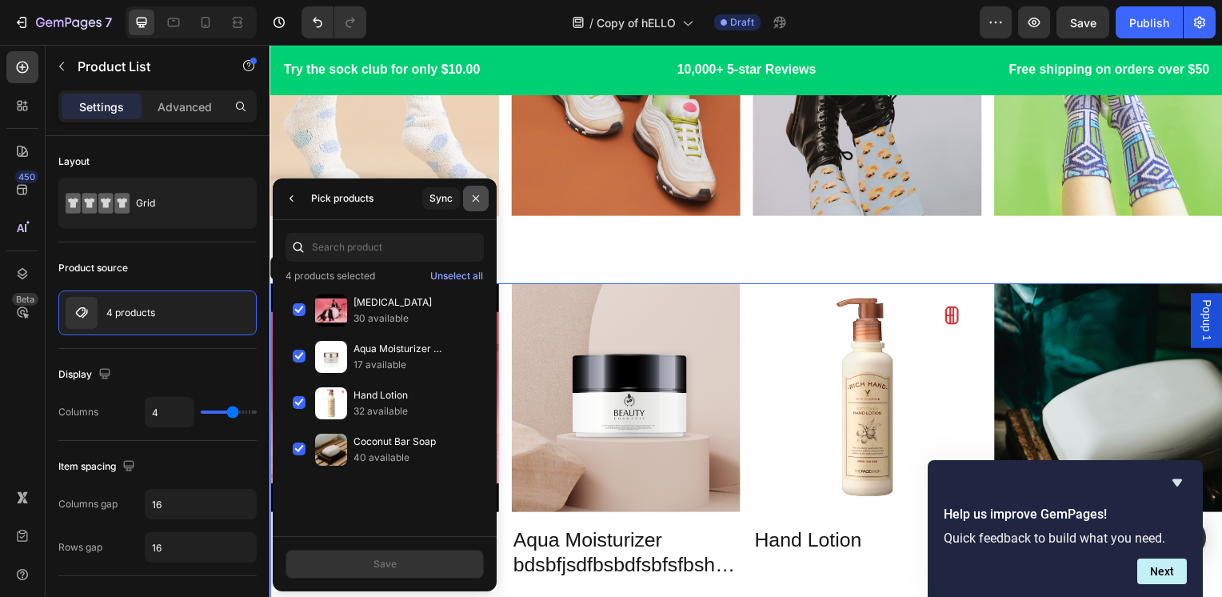
click at [478, 197] on icon "button" at bounding box center [476, 198] width 13 height 13
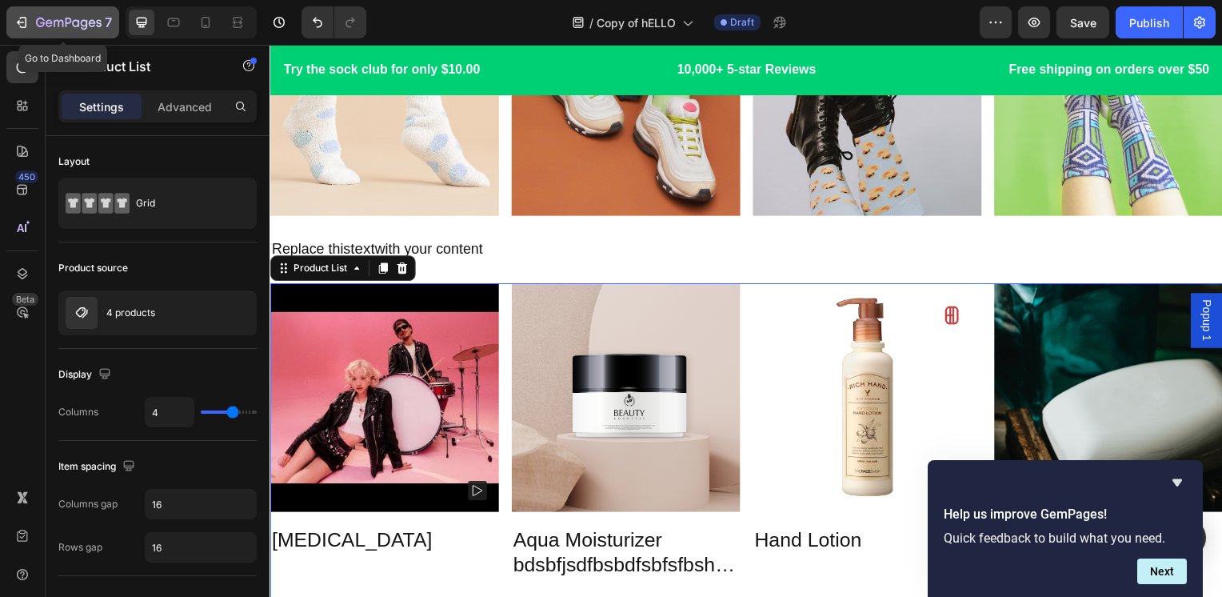
click at [35, 20] on div "7" at bounding box center [63, 22] width 98 height 19
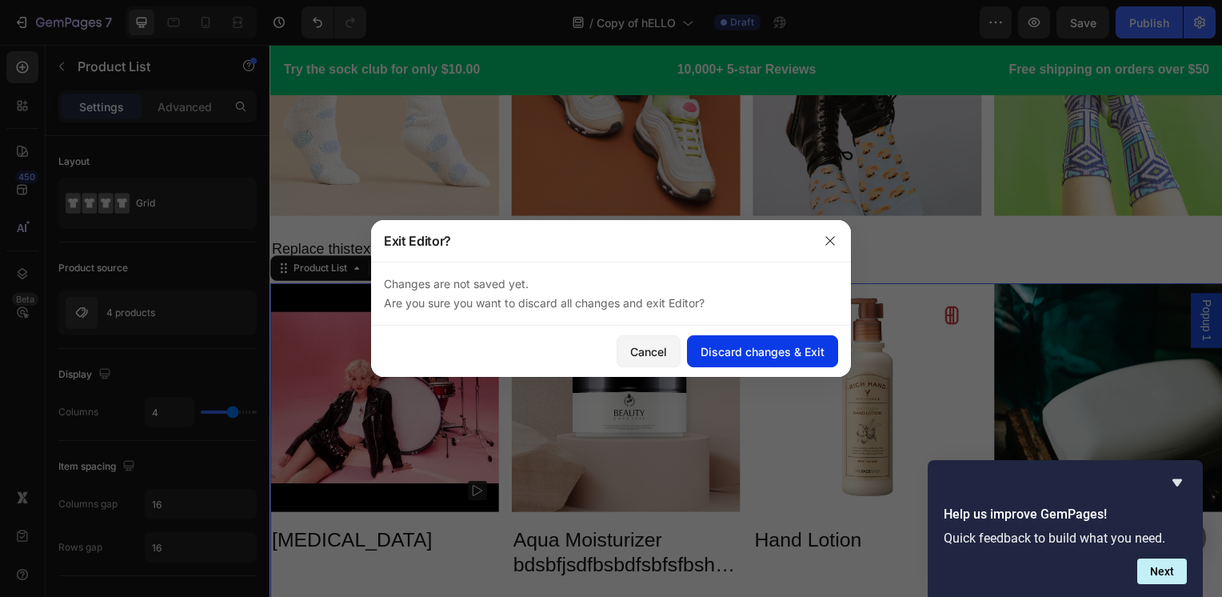
click at [733, 346] on div "Discard changes & Exit" at bounding box center [763, 351] width 124 height 17
